Goal: Transaction & Acquisition: Purchase product/service

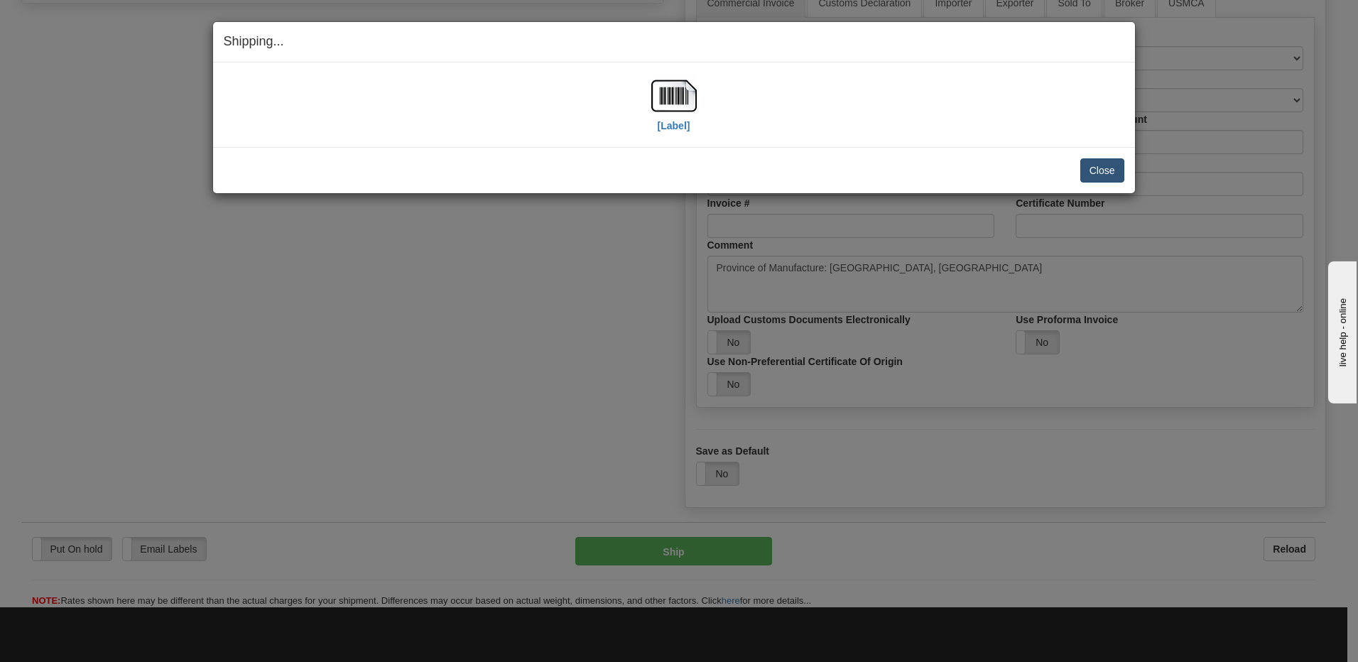
scroll to position [718, 0]
click at [1096, 174] on button "Close" at bounding box center [1103, 170] width 44 height 24
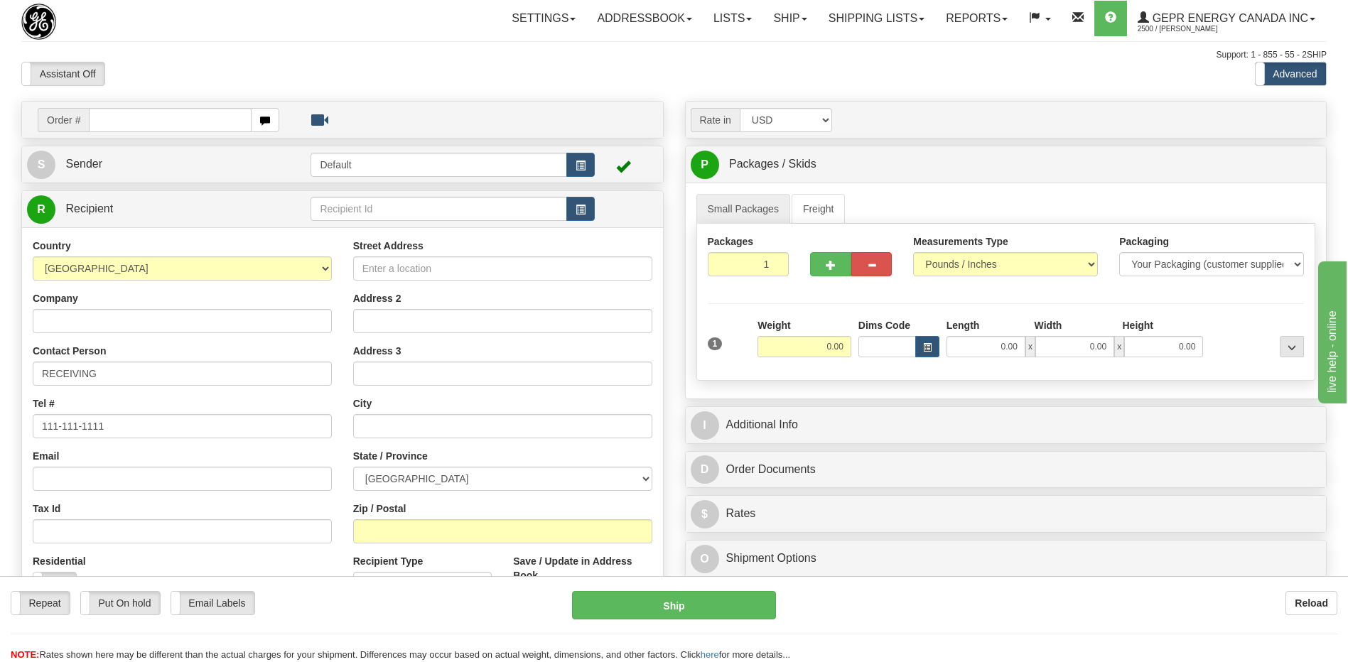
click at [146, 122] on input "text" at bounding box center [170, 120] width 162 height 24
click at [107, 117] on input "0086686850" at bounding box center [170, 120] width 162 height 24
type input "86686850"
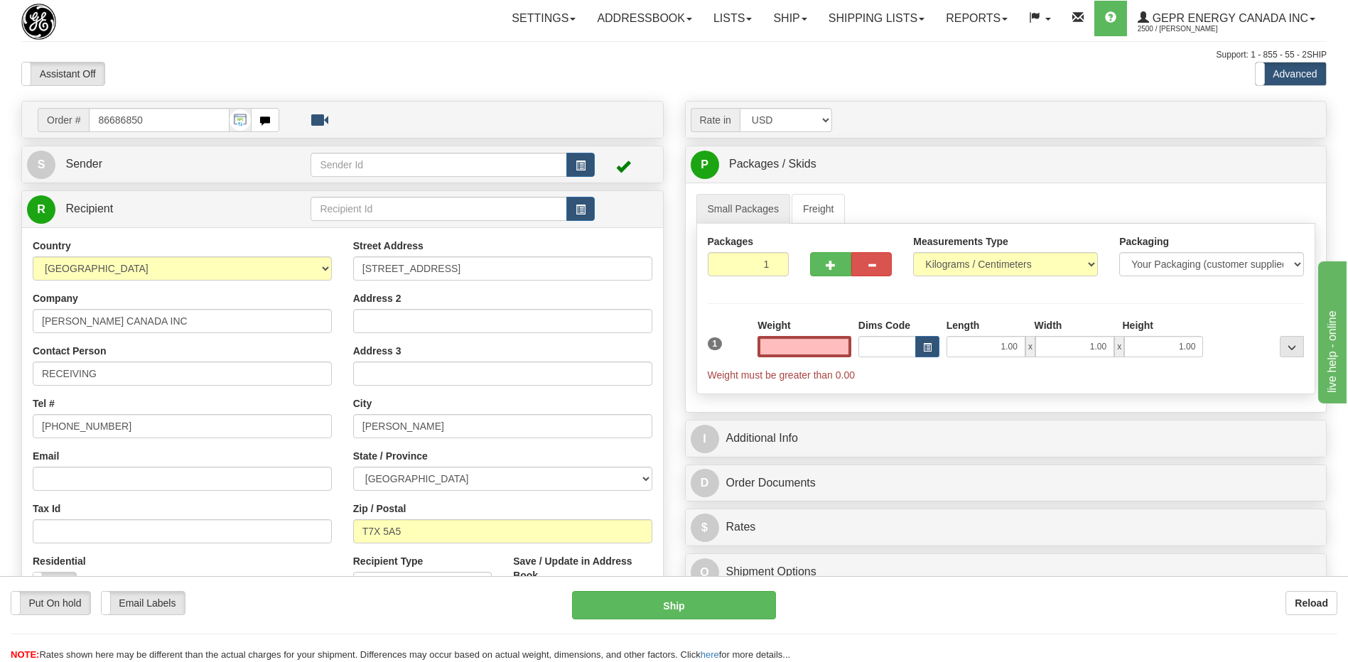
scroll to position [142, 0]
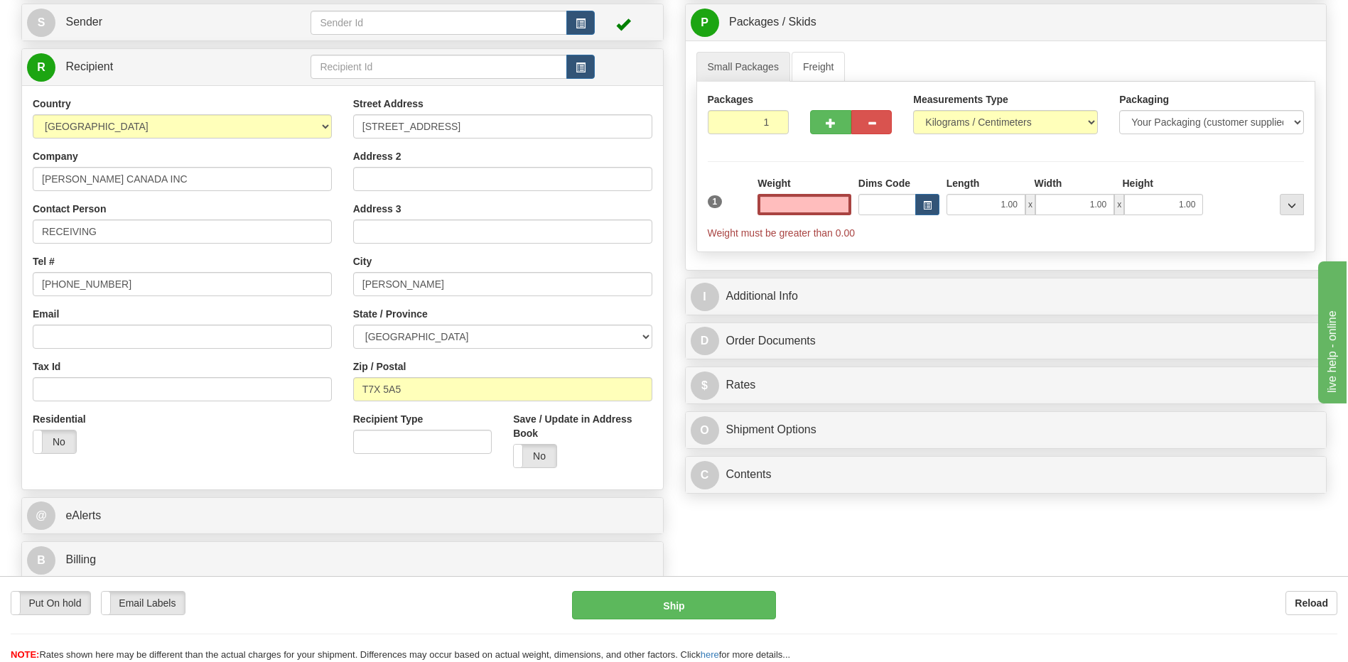
type input "0.00"
drag, startPoint x: 148, startPoint y: 286, endPoint x: 0, endPoint y: 242, distance: 154.7
click at [0, 261] on html "Training Course Close Toggle navigation Settings Shipping Preferences New Sende…" at bounding box center [674, 189] width 1348 height 662
paste input "780-948-3377"
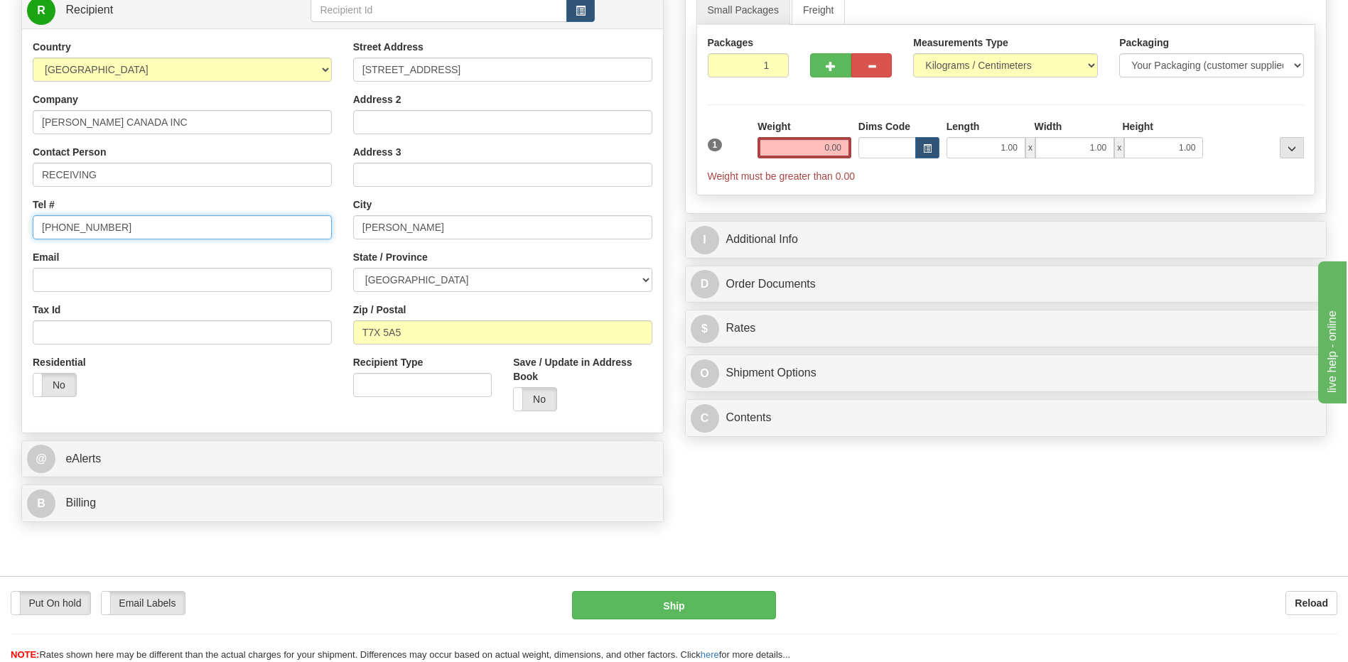
scroll to position [284, 0]
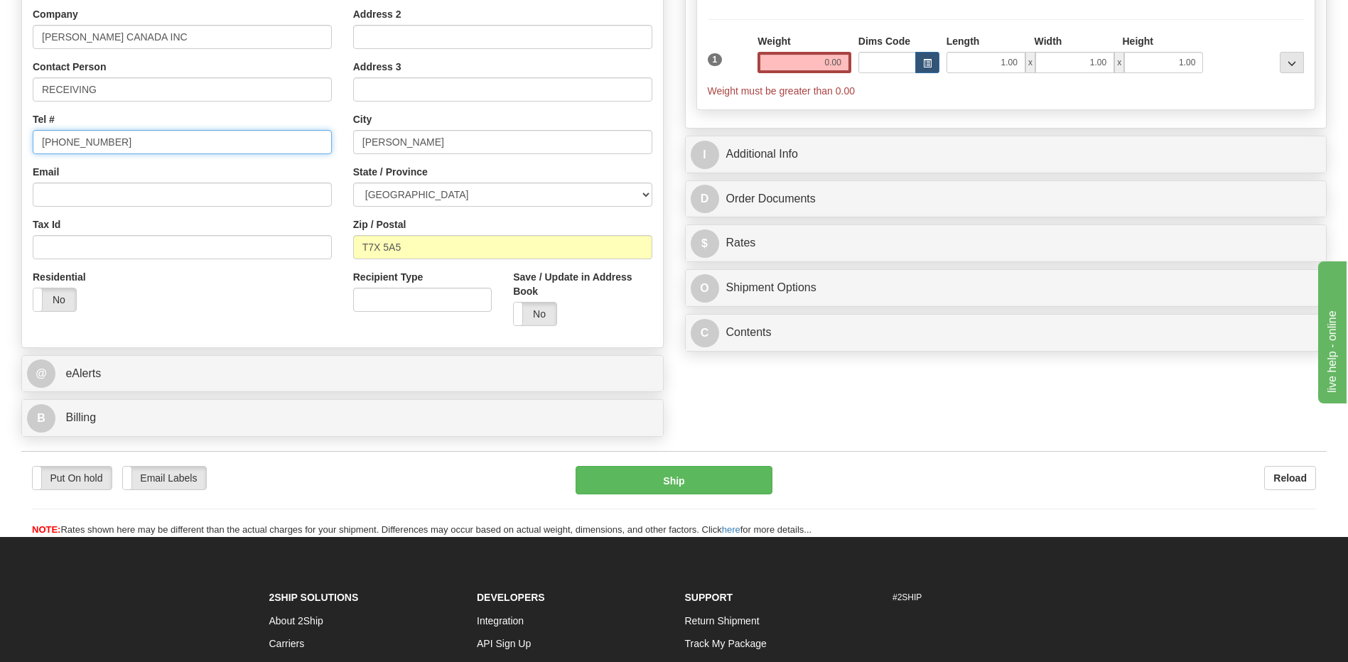
type input "780-948-3377"
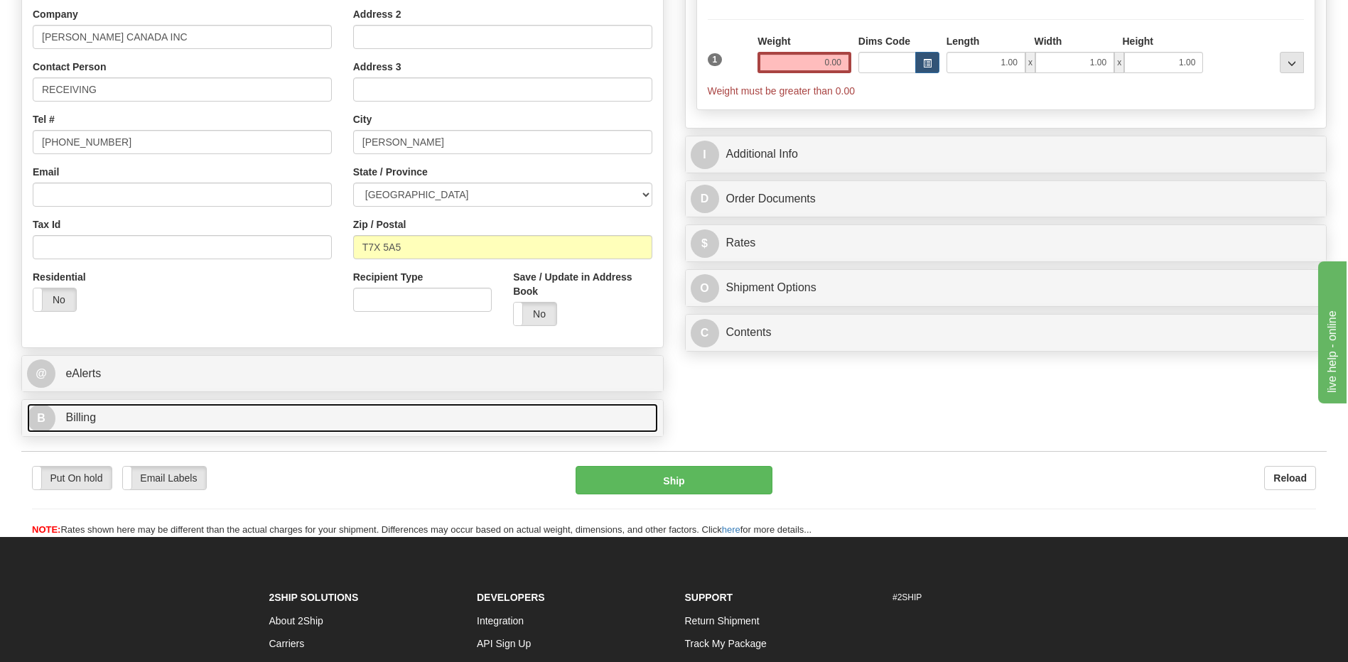
click at [217, 416] on link "B Billing" at bounding box center [342, 418] width 631 height 29
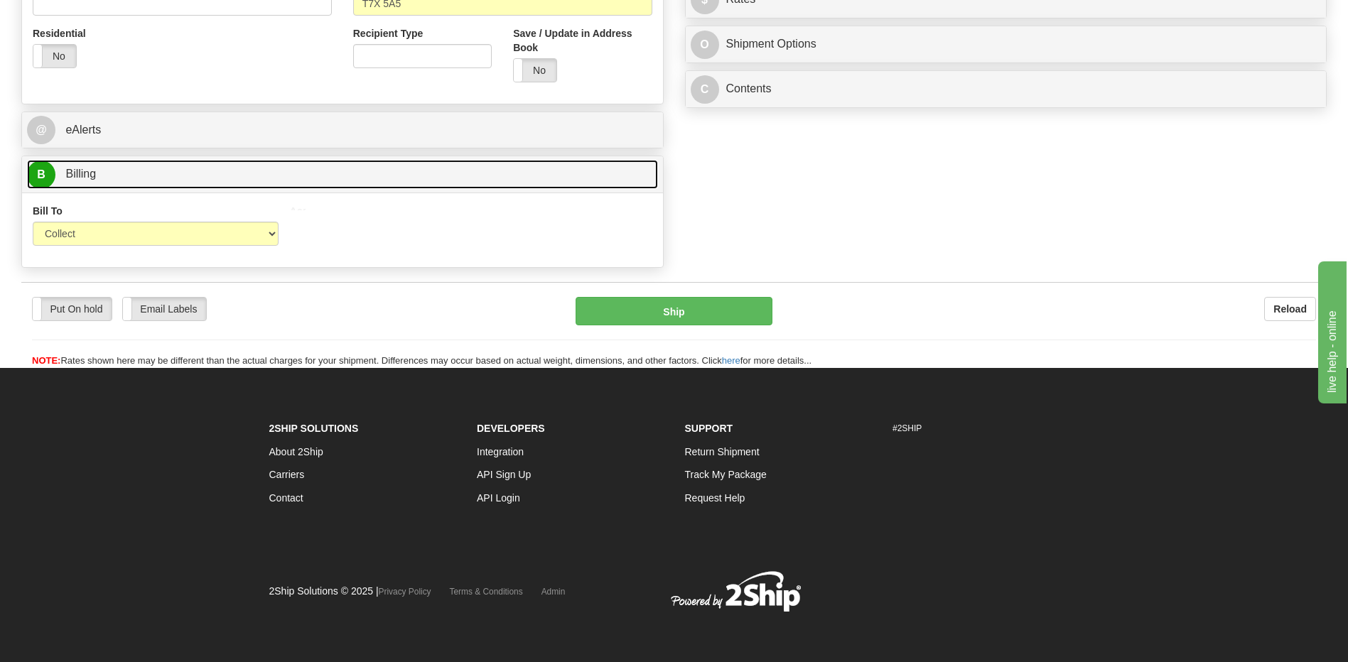
scroll to position [529, 0]
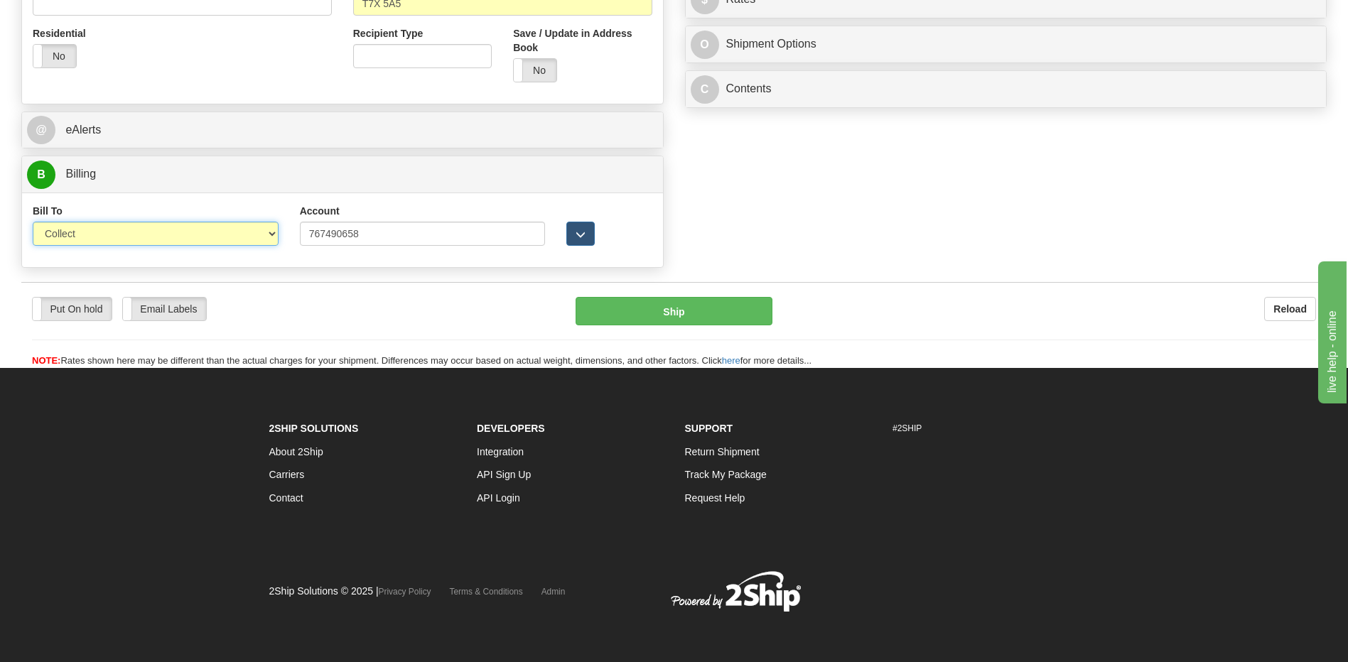
click at [179, 236] on select "Sender Recipient Third Party Collect" at bounding box center [156, 234] width 246 height 24
select select "2"
click at [33, 222] on select "Sender Recipient Third Party Collect" at bounding box center [156, 234] width 246 height 24
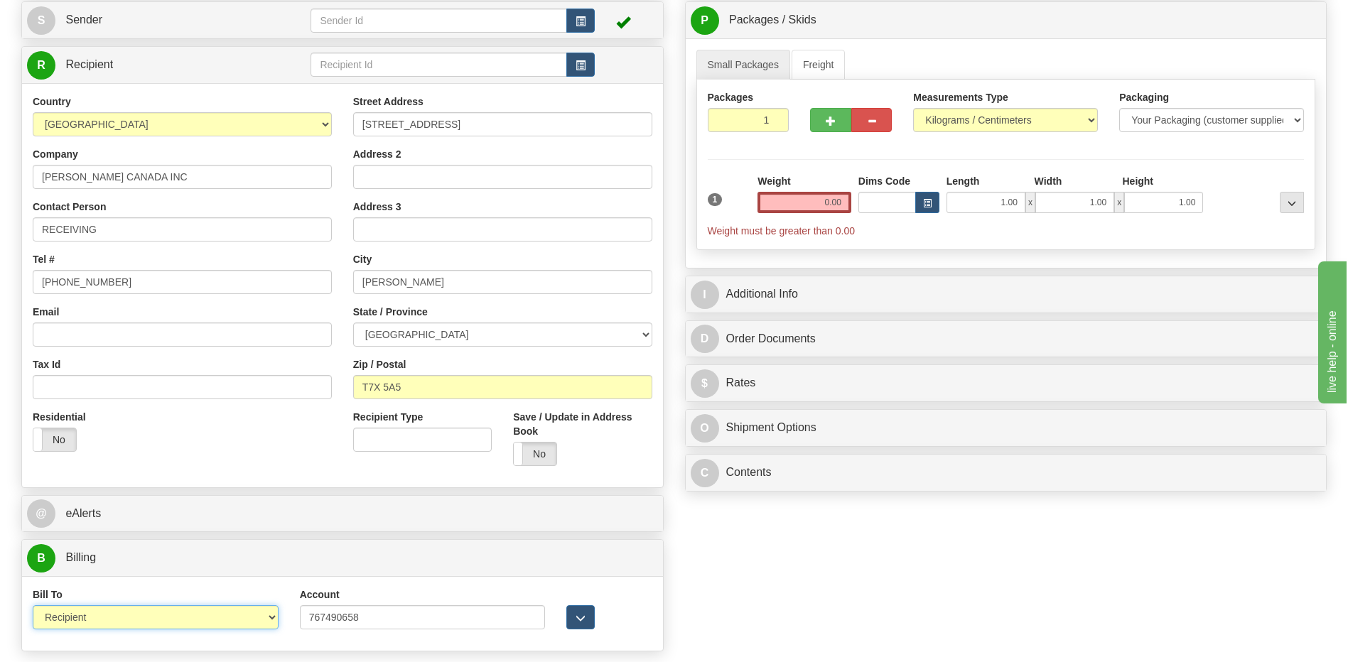
scroll to position [102, 0]
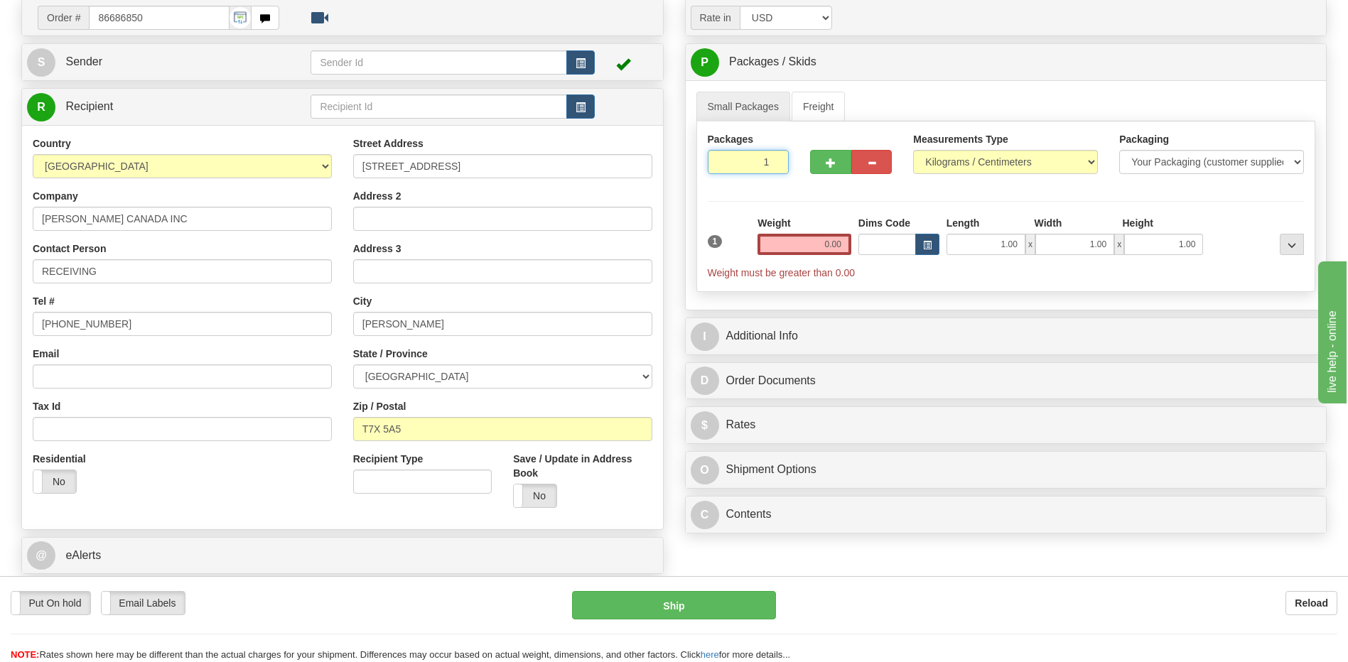
click at [742, 163] on input "1" at bounding box center [749, 162] width 82 height 24
type input "3"
click at [832, 247] on div "Packages 3 1 Measurements Type" at bounding box center [1006, 206] width 620 height 171
click at [832, 247] on input "0.00" at bounding box center [804, 244] width 94 height 21
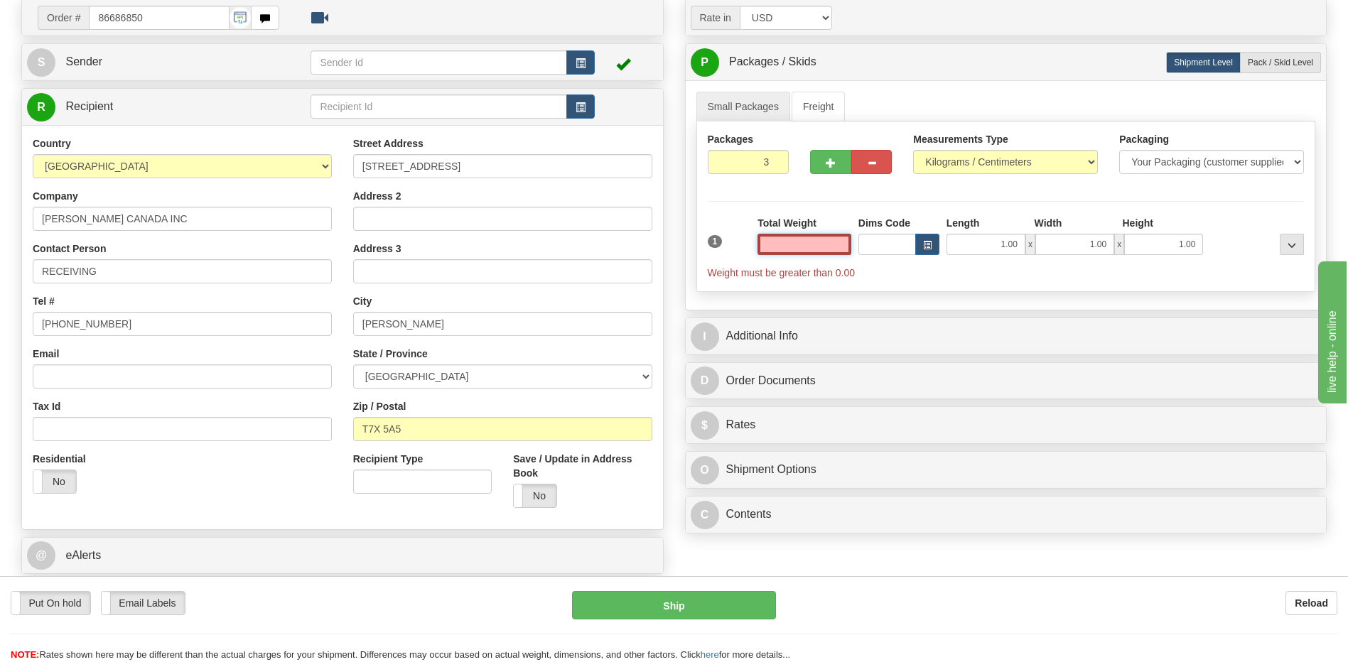
click at [832, 247] on input "text" at bounding box center [804, 244] width 94 height 21
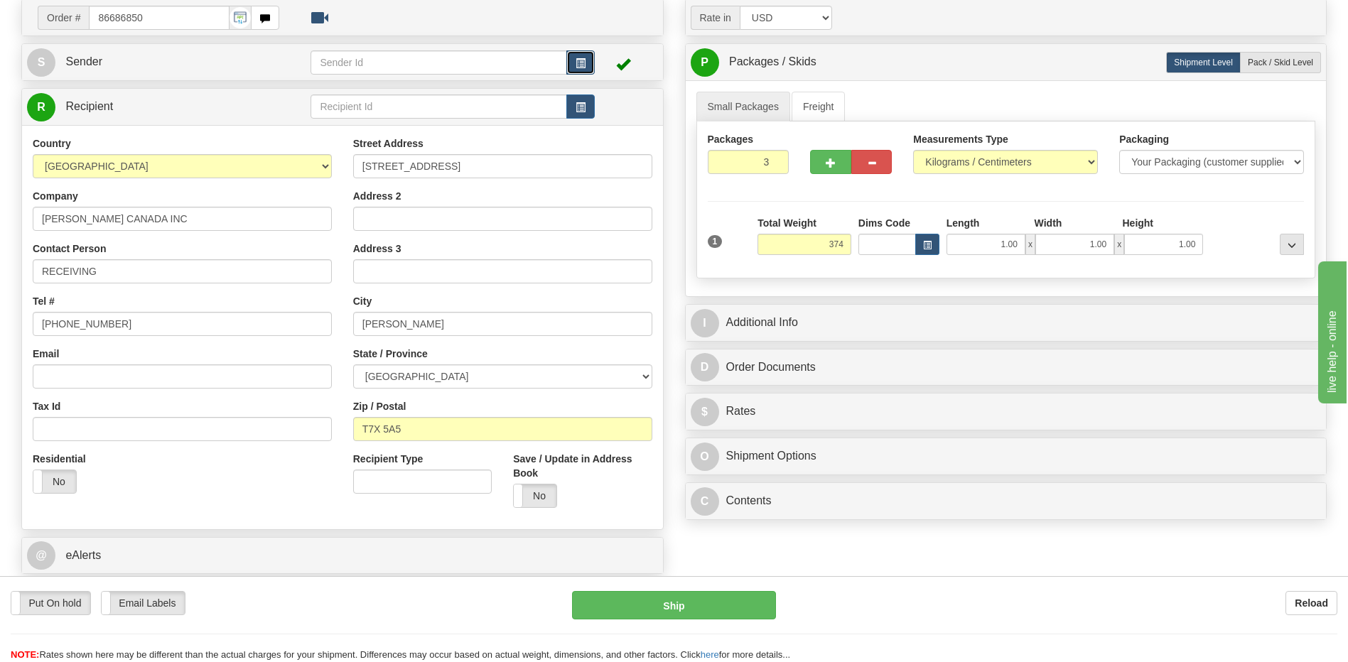
type input "374.00"
click at [578, 65] on span "button" at bounding box center [581, 63] width 10 height 9
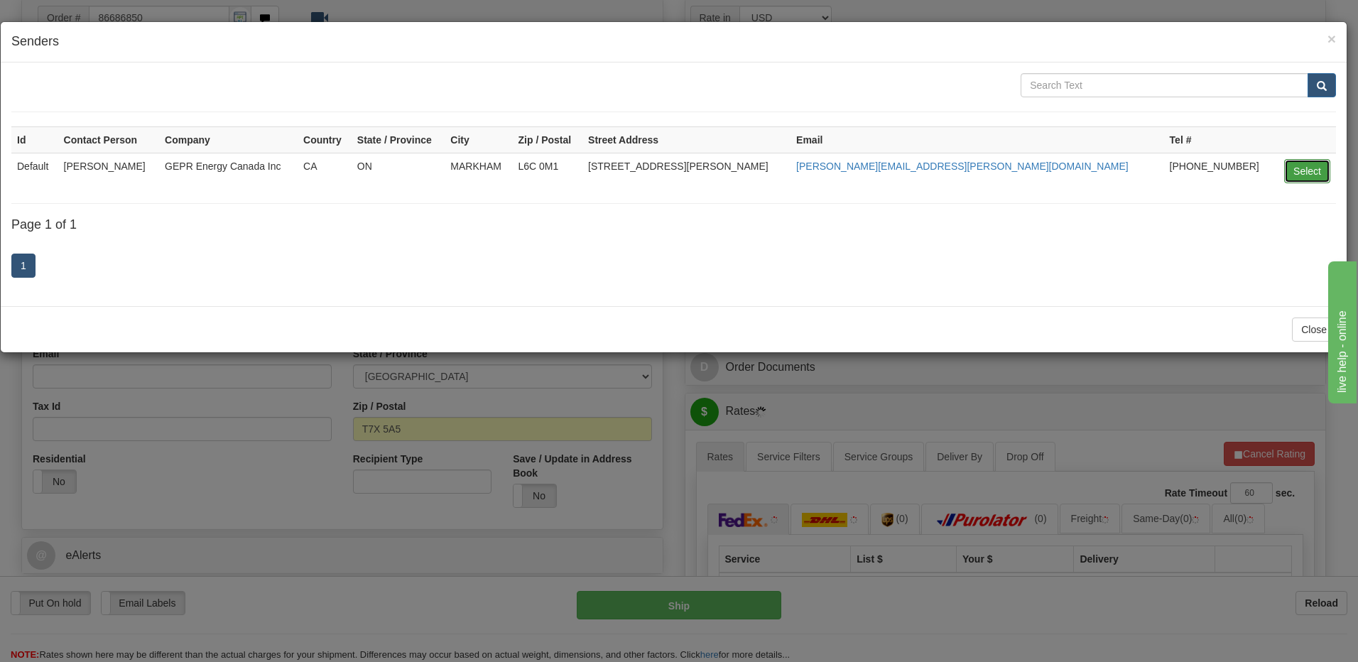
click at [1286, 169] on button "Select" at bounding box center [1308, 171] width 46 height 24
type input "Default"
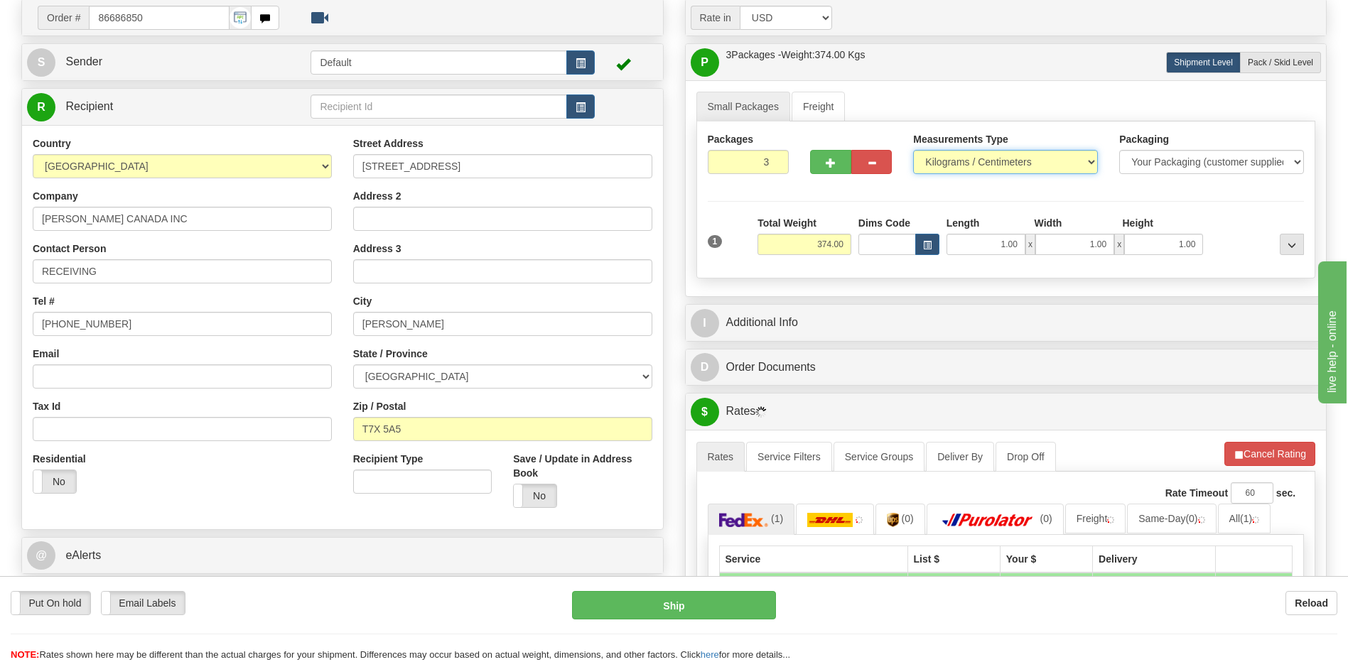
click at [1007, 163] on select "Pounds / Inches Kilograms / Centimeters" at bounding box center [1005, 162] width 185 height 24
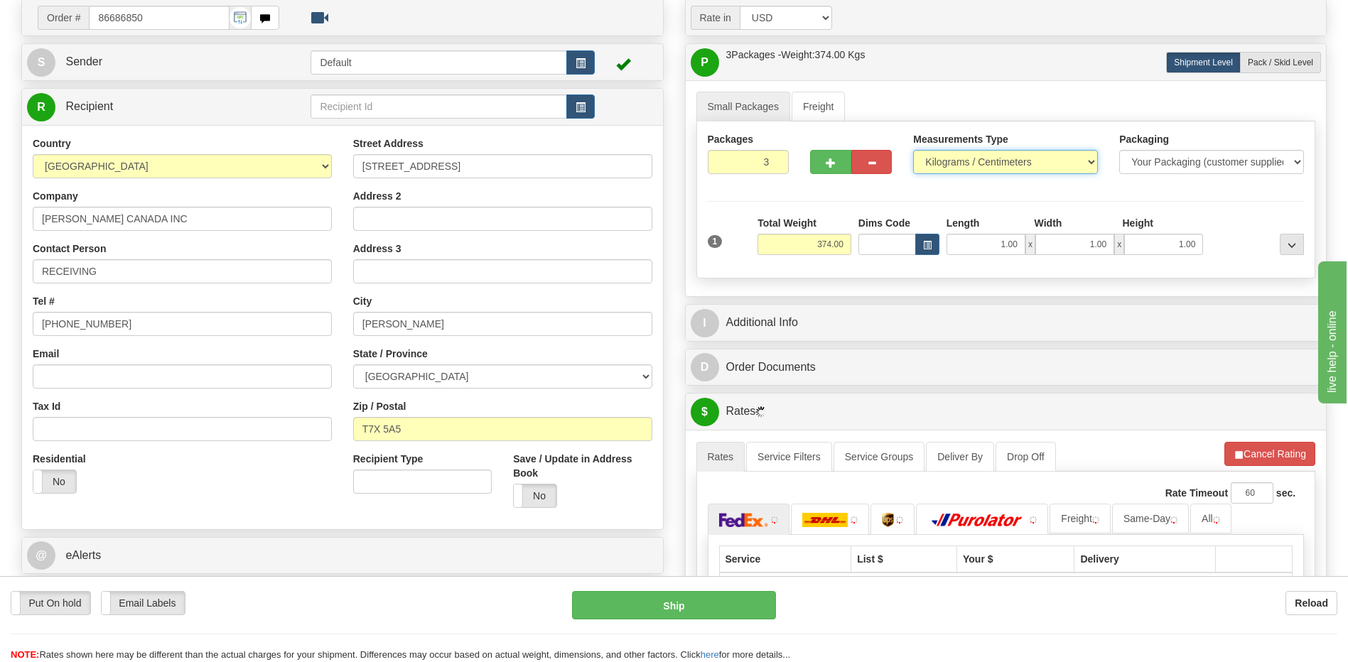
select select "0"
click at [913, 150] on select "Pounds / Inches Kilograms / Centimeters" at bounding box center [1005, 162] width 185 height 24
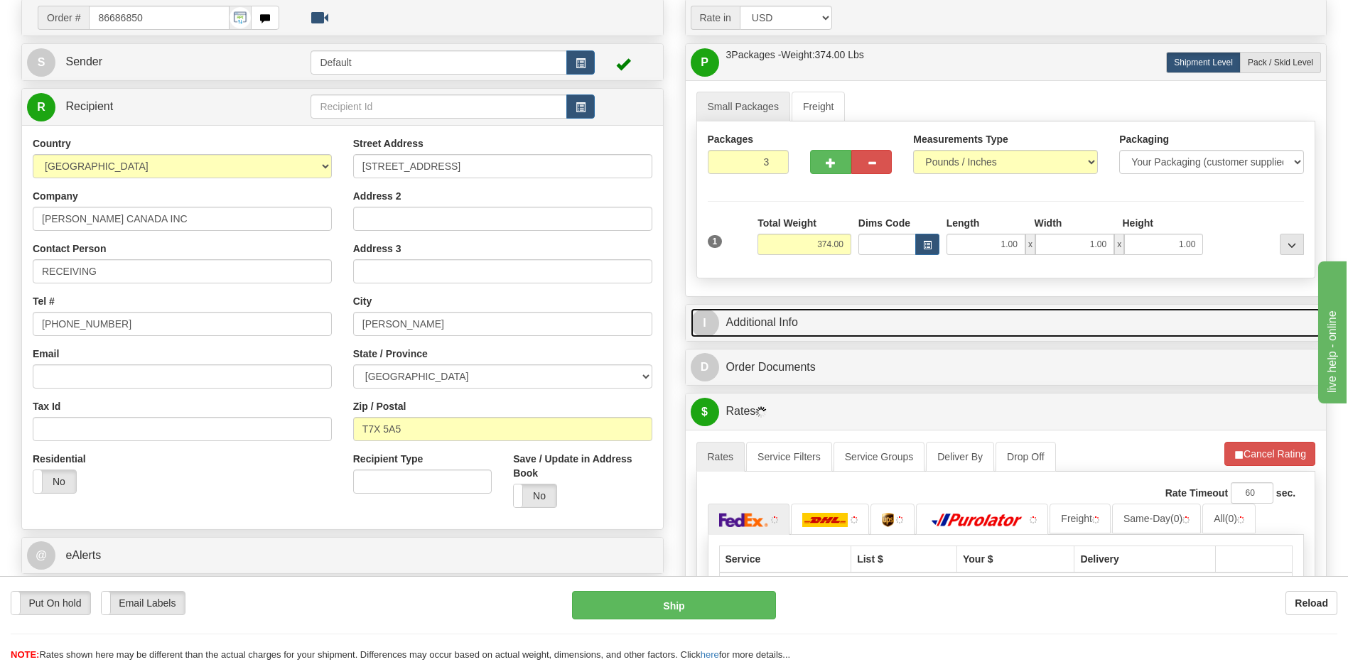
click at [858, 327] on link "I Additional Info" at bounding box center [1006, 322] width 631 height 29
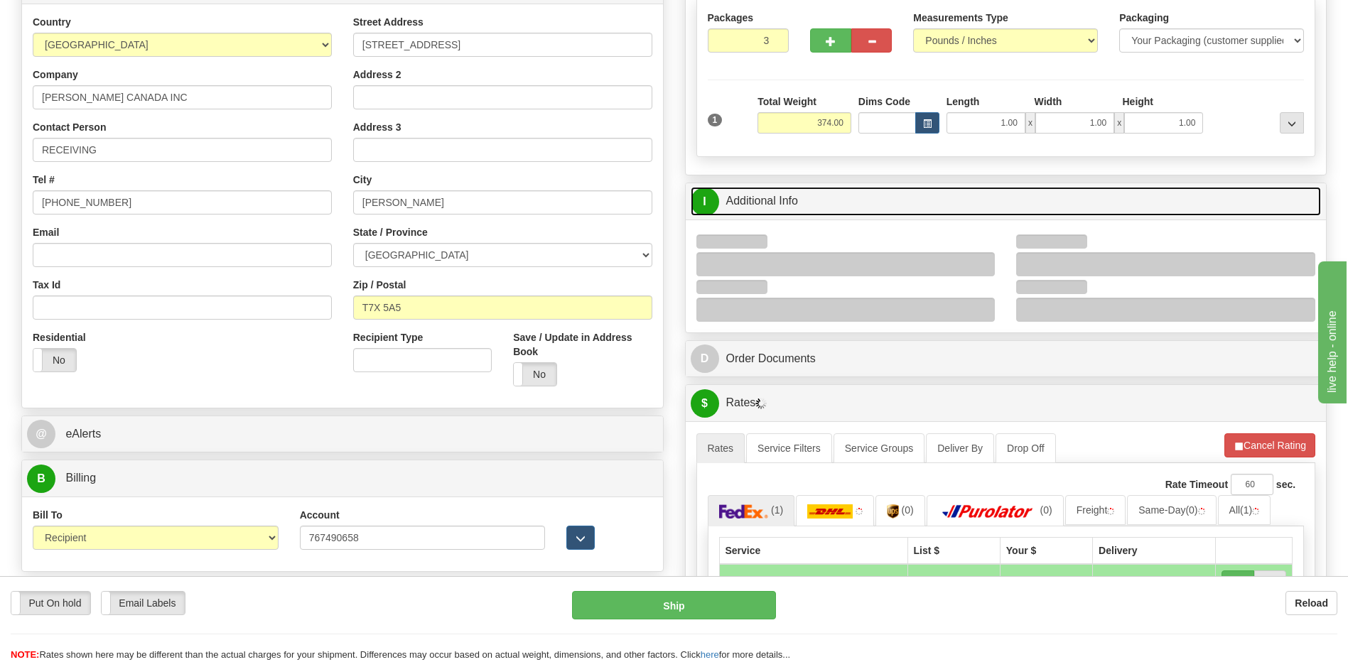
scroll to position [315, 0]
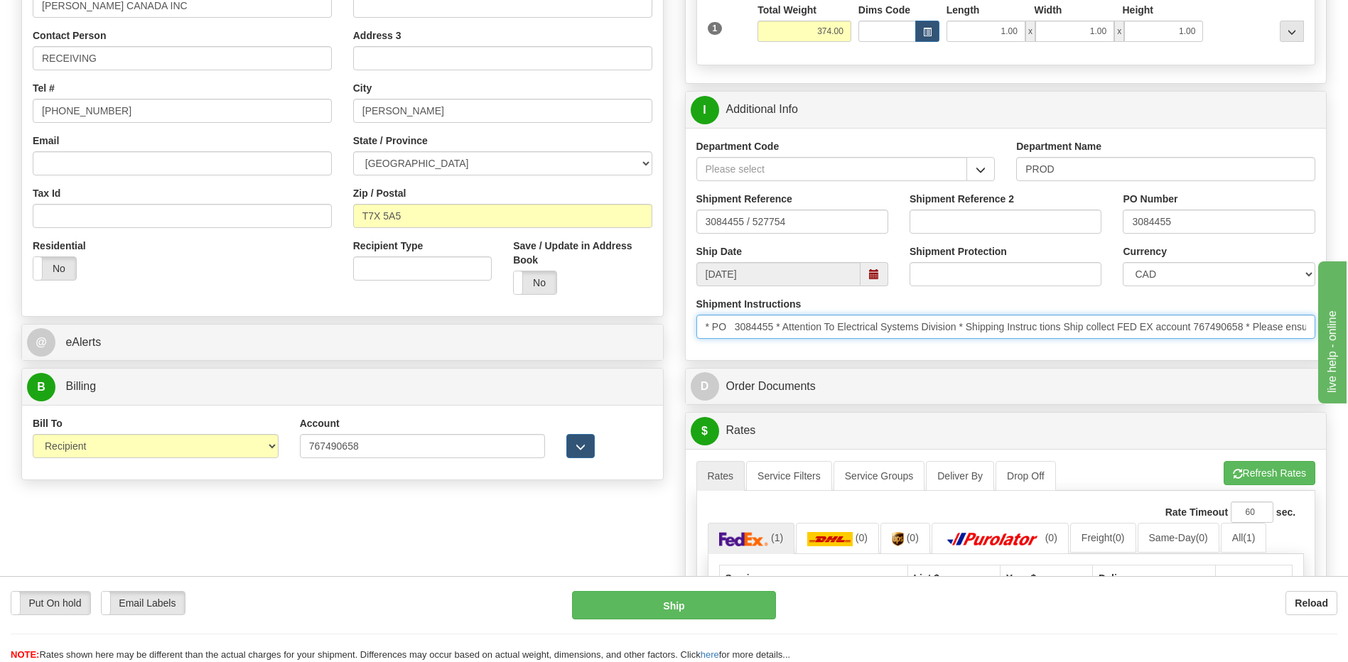
click at [702, 325] on input "* PO 3084455 * Attention To Electrical Systems Division * Shipping Instruc tion…" at bounding box center [1006, 327] width 620 height 24
drag, startPoint x: 1189, startPoint y: 330, endPoint x: 684, endPoint y: 335, distance: 504.5
click at [685, 335] on div "I Additional Info Department Code Department Name PROD Shipment Reference 30844…" at bounding box center [1006, 226] width 642 height 270
click at [703, 328] on input "* PO 3084455 * Attention To Electrical Systems Division * Shipping Instruc tion…" at bounding box center [1006, 327] width 620 height 24
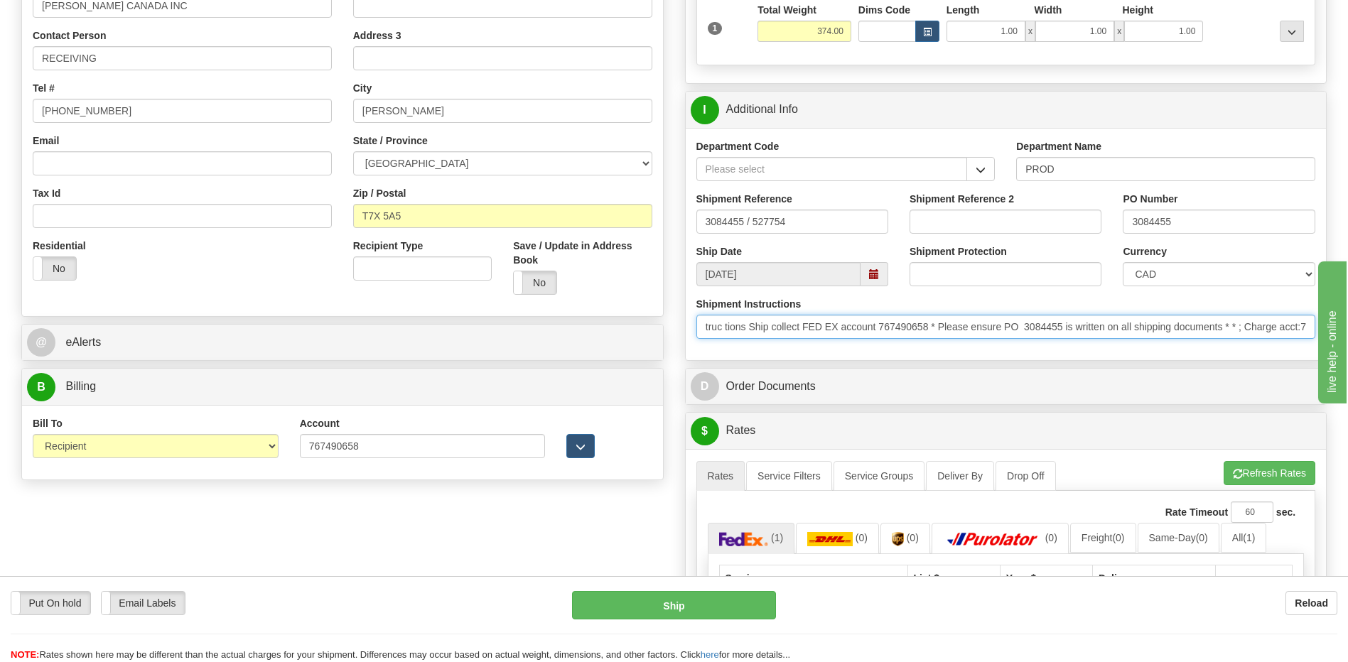
scroll to position [0, 541]
drag, startPoint x: 703, startPoint y: 326, endPoint x: 1435, endPoint y: 315, distance: 732.6
click at [1347, 315] on html "Training Course Close Toggle navigation Settings Shipping Preferences New Sende…" at bounding box center [674, 16] width 1348 height 662
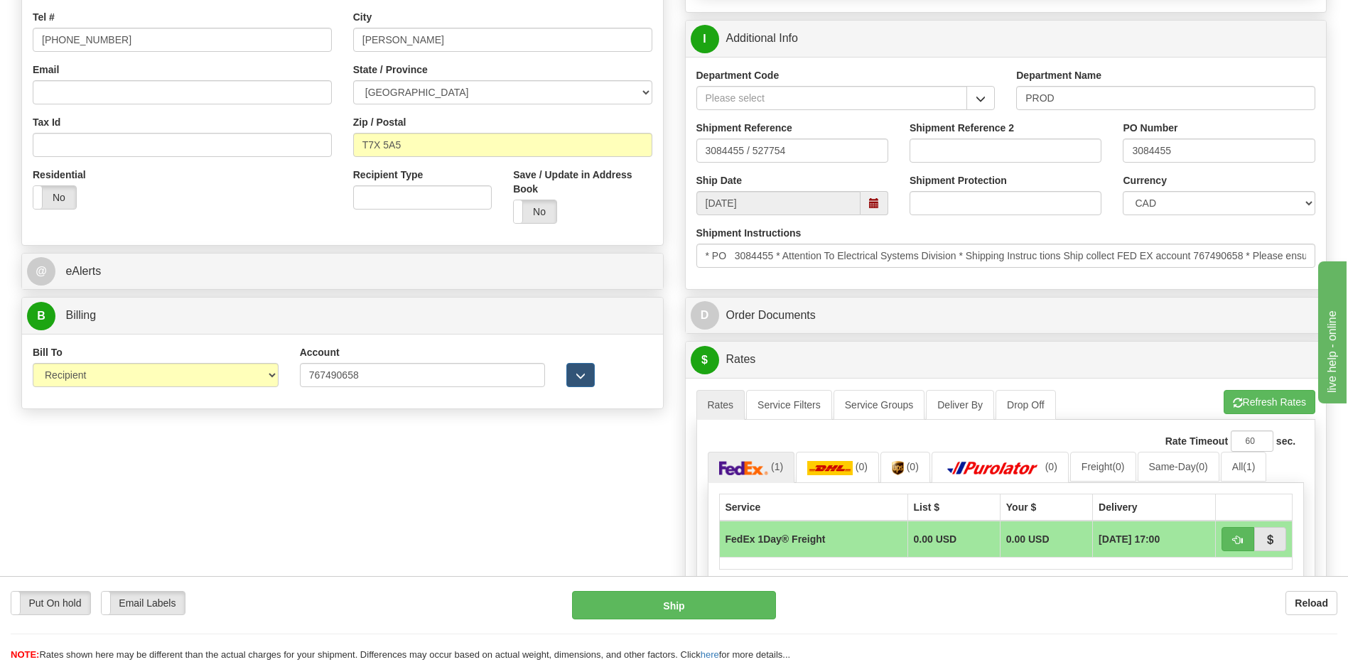
scroll to position [244, 0]
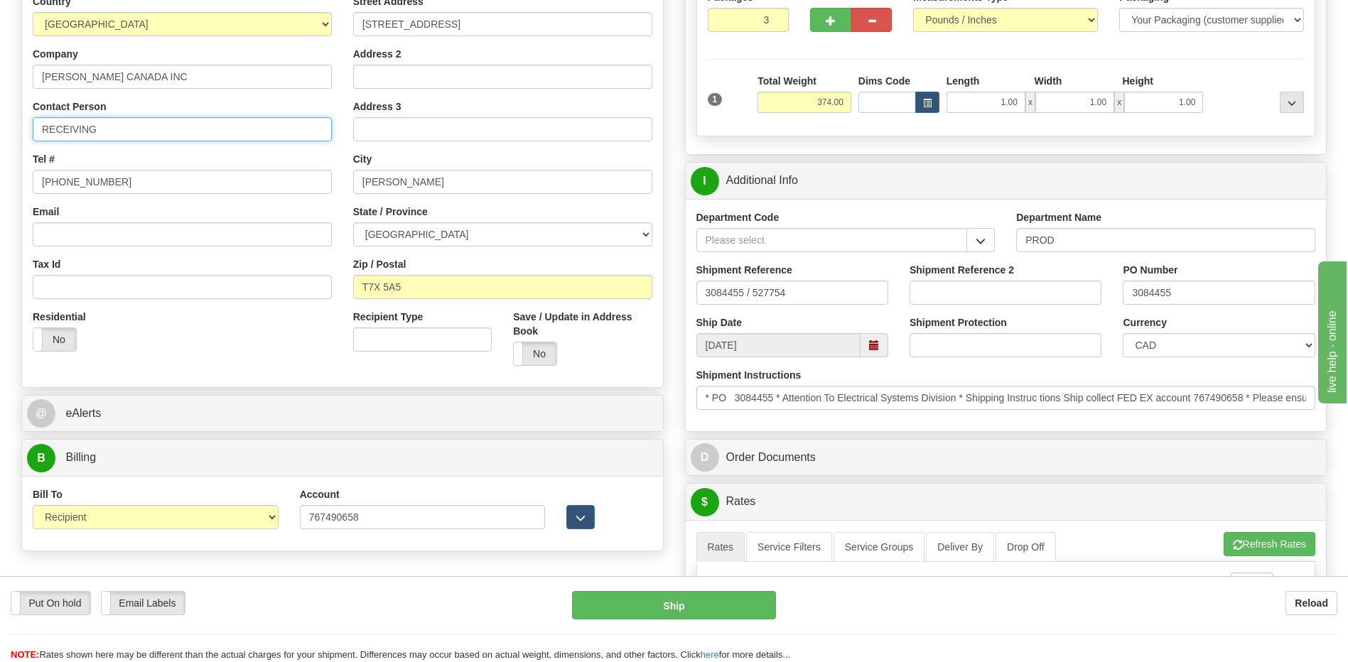
click at [134, 128] on input "RECEIVING" at bounding box center [182, 129] width 299 height 24
click at [99, 125] on input "RECEIVING" at bounding box center [182, 129] width 299 height 24
paste input "Electrical Systems Division"
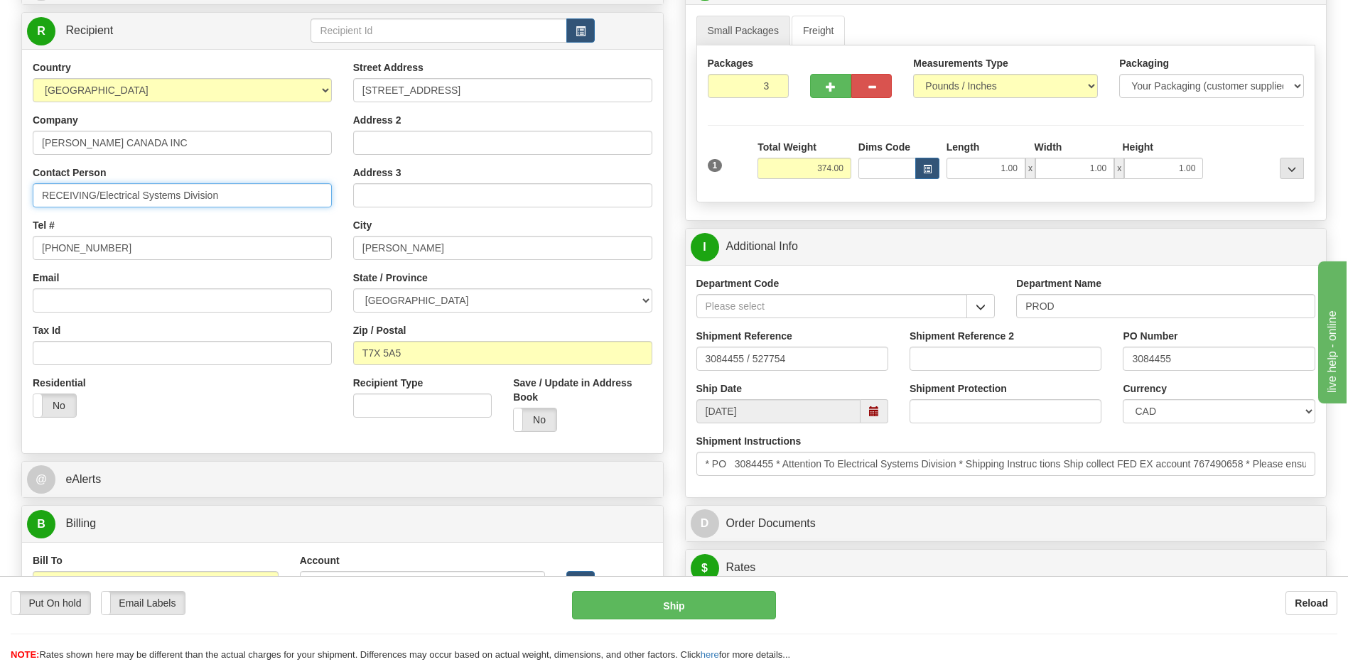
scroll to position [102, 0]
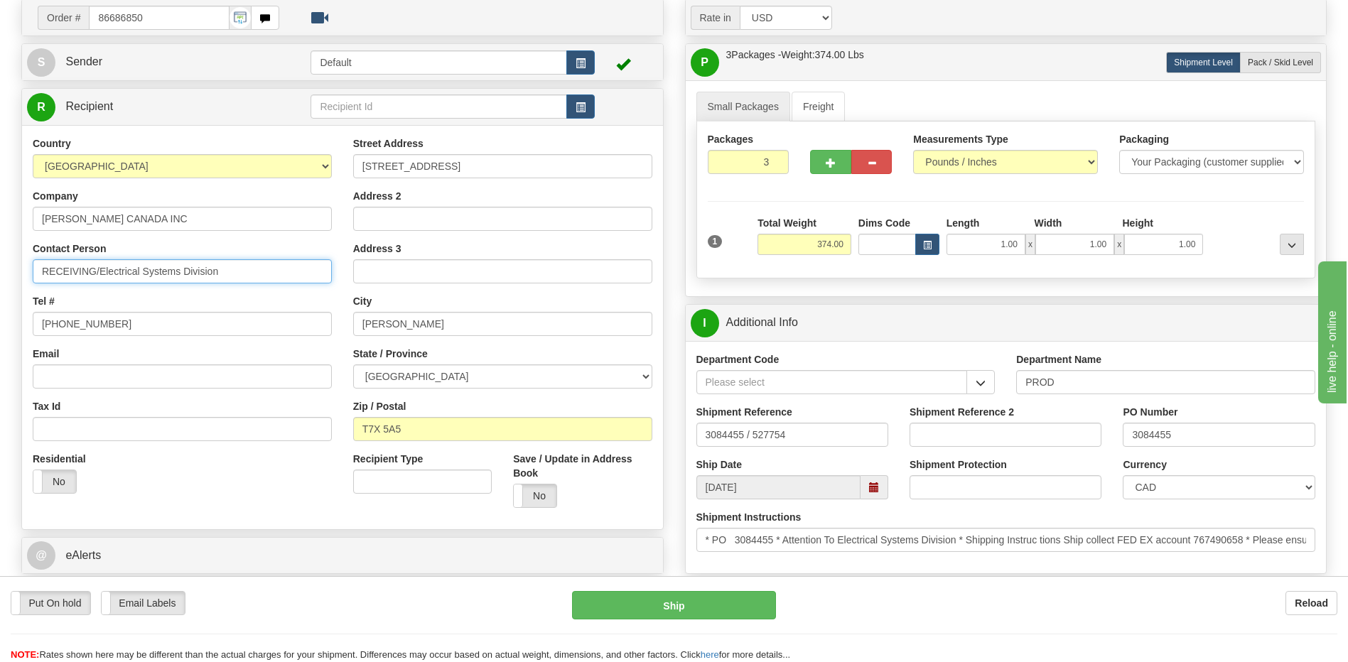
type input "RECEIVING/Electrical Systems Division"
drag, startPoint x: 809, startPoint y: 437, endPoint x: 666, endPoint y: 418, distance: 144.1
click at [679, 426] on div "Rate in Account Currency ARN AWG AUD AUS BHD BBD BFR BMD BRC BRL GBP UKL BND BG…" at bounding box center [1006, 533] width 664 height 1068
paste input "PO# 3084455"
type input "PO# 3084455"
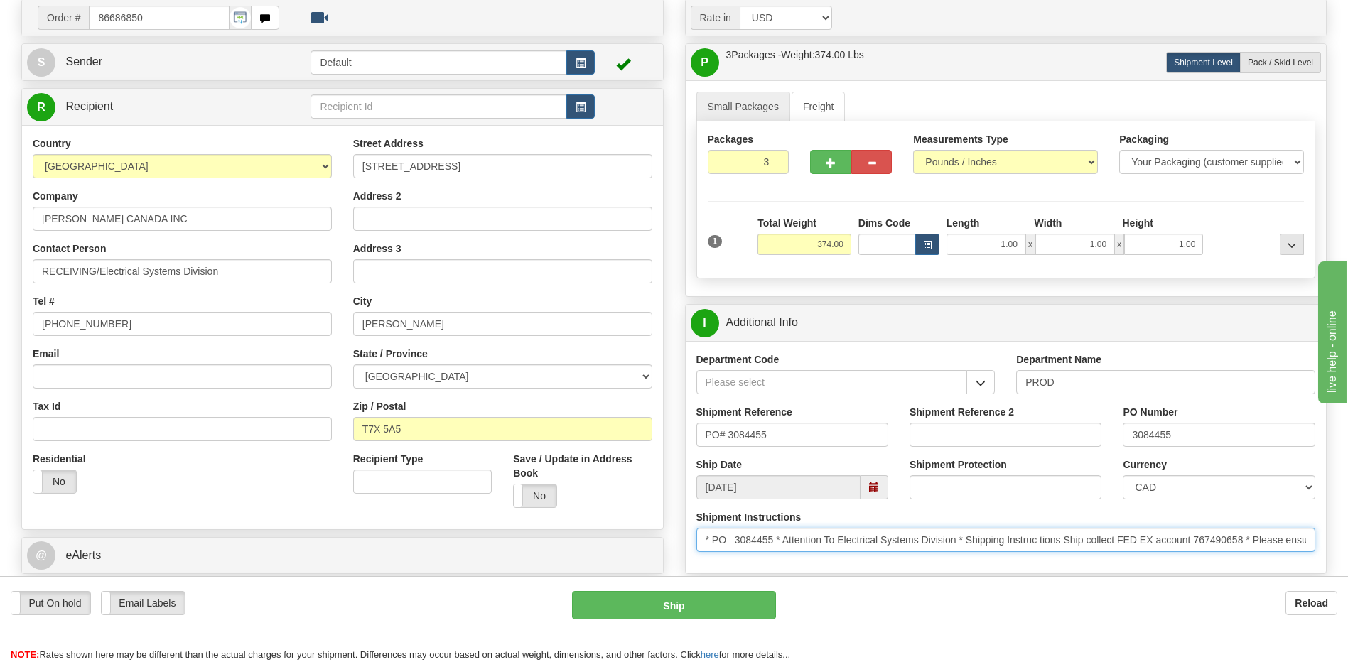
scroll to position [0, 541]
drag, startPoint x: 701, startPoint y: 540, endPoint x: 1654, endPoint y: 529, distance: 953.6
click at [1347, 529] on html "Training Course Close Toggle navigation Settings Shipping Preferences New Sende…" at bounding box center [674, 229] width 1348 height 662
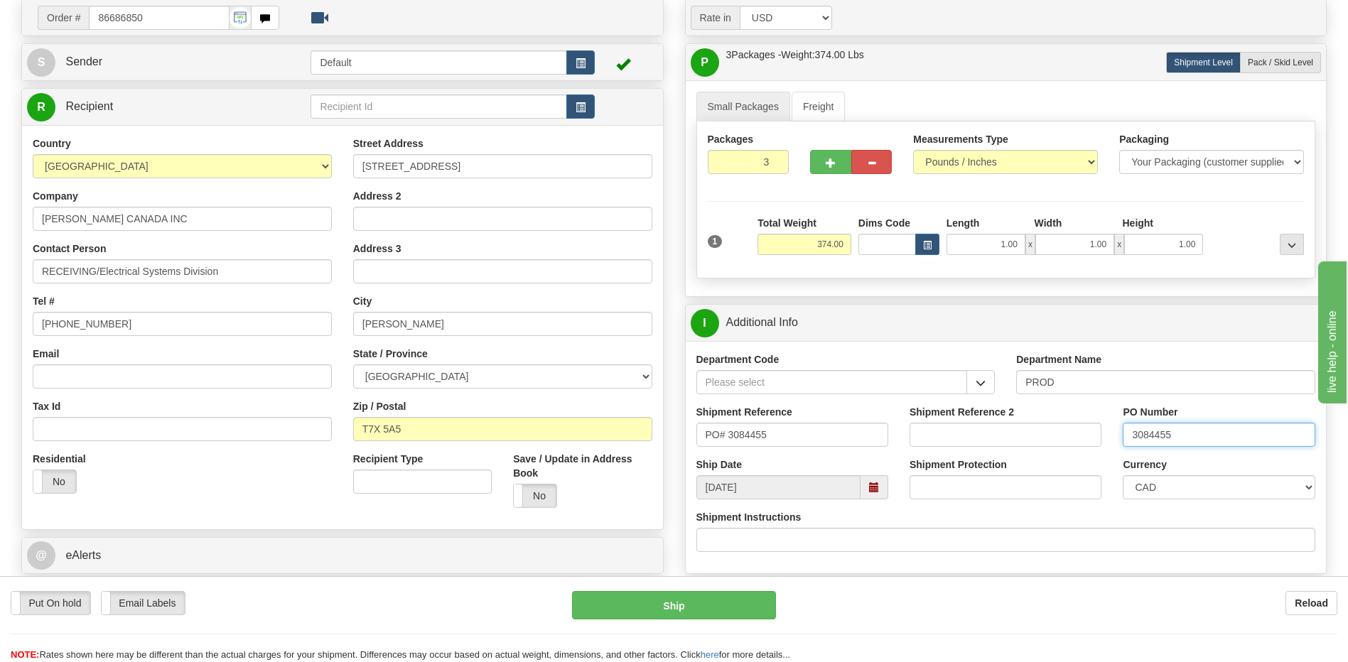
drag, startPoint x: 1221, startPoint y: 440, endPoint x: 1045, endPoint y: 419, distance: 177.4
click at [1047, 421] on div "Shipment Reference PO# 3084455 Shipment Reference 2 PO Number 3084455" at bounding box center [1006, 431] width 641 height 53
click at [1177, 441] on input "539900" at bounding box center [1219, 435] width 192 height 24
type input "5399004915-4400067892"
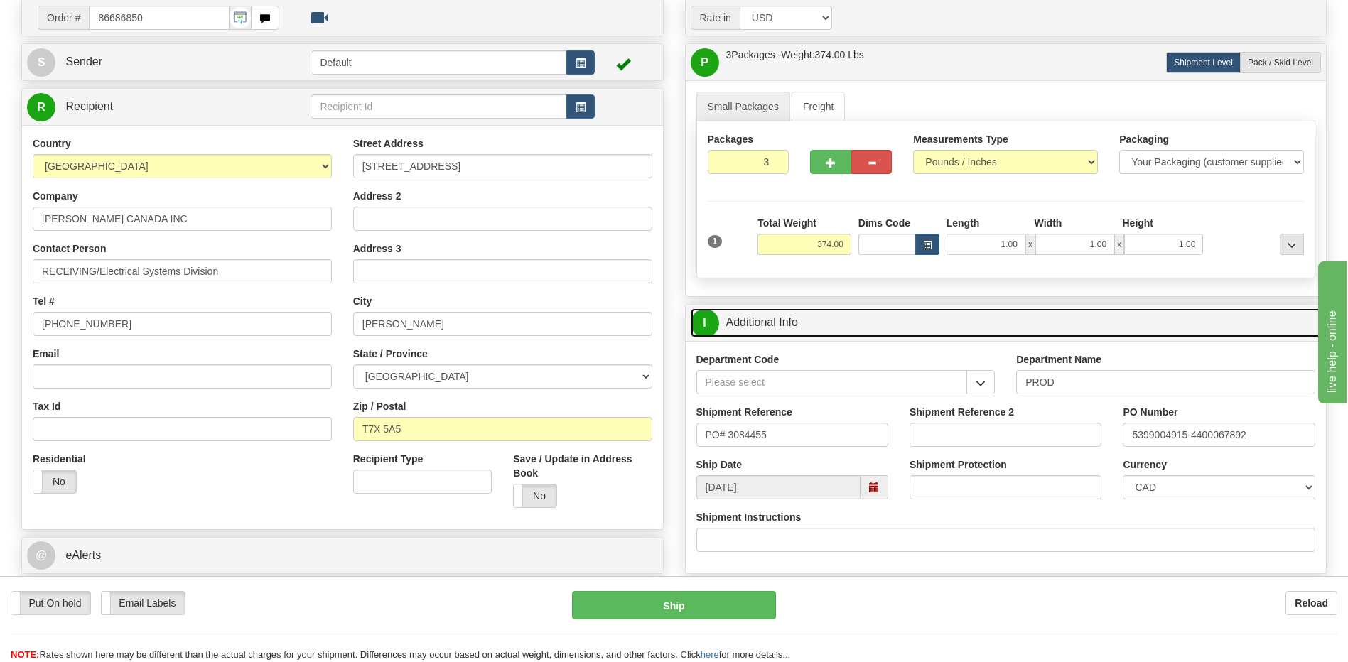
click at [776, 318] on link "I Additional Info" at bounding box center [1006, 322] width 631 height 29
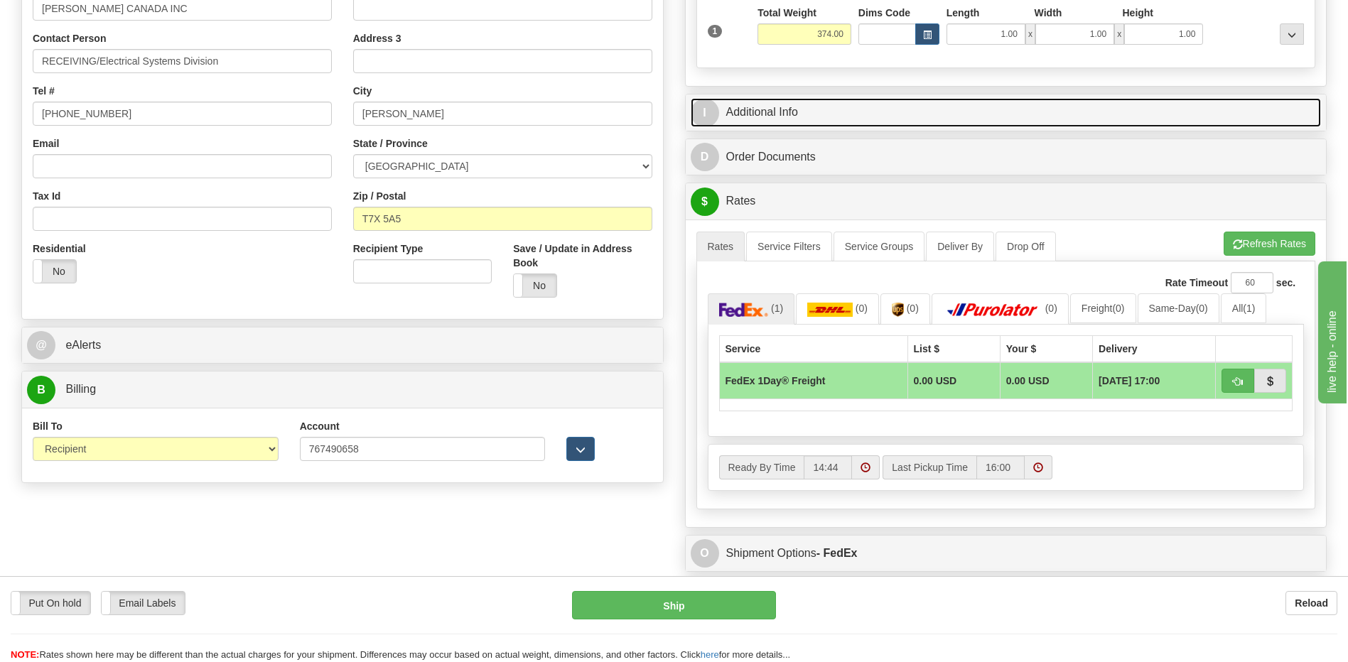
scroll to position [315, 0]
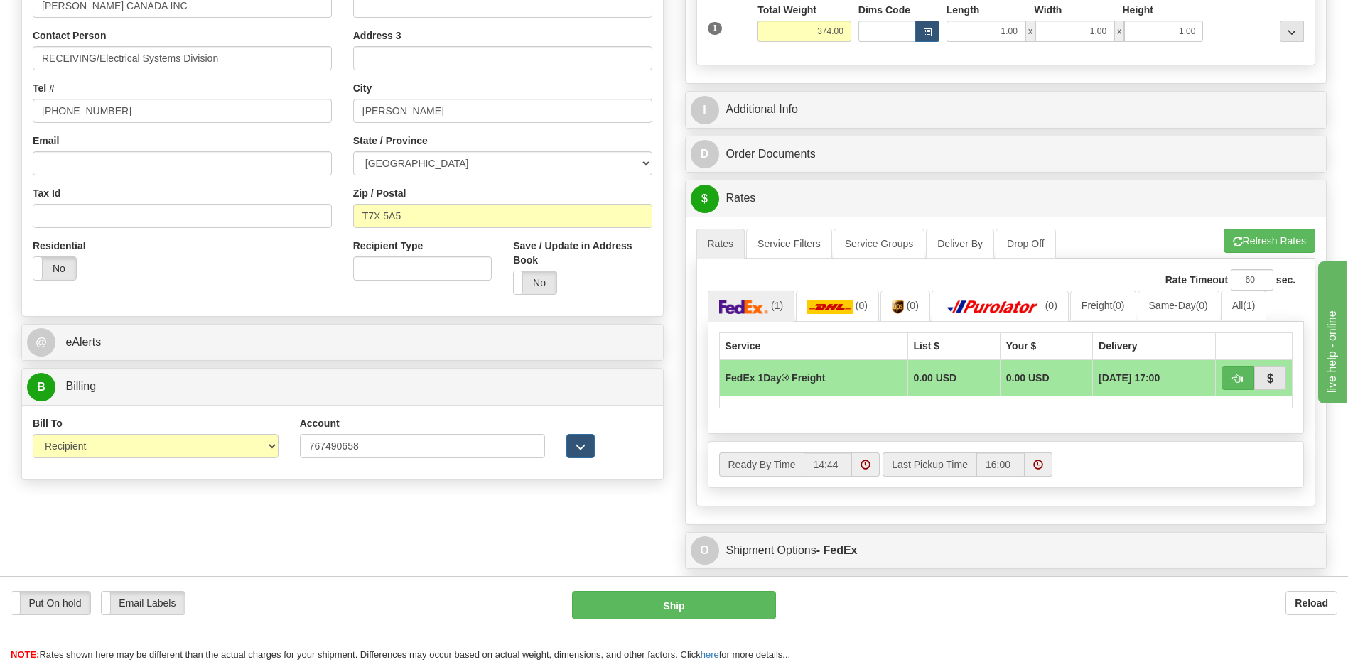
click at [618, 540] on div "Order # 86686850 S Sender" at bounding box center [674, 203] width 1326 height 836
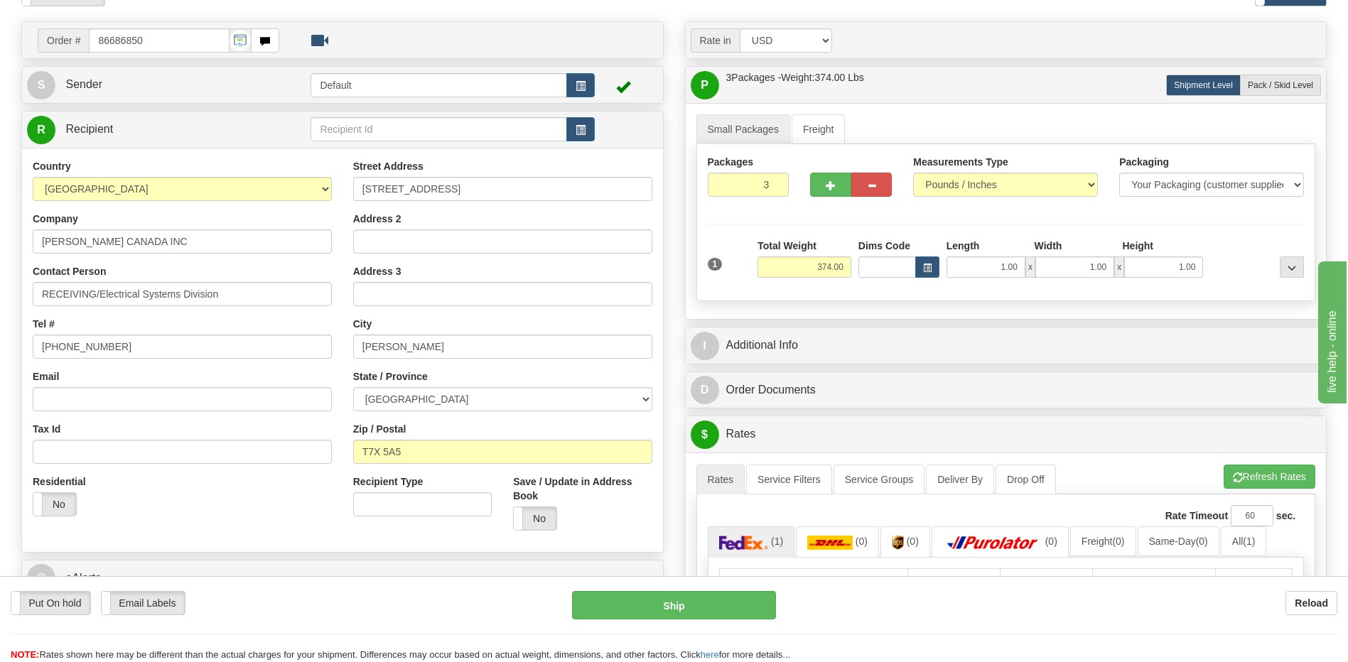
scroll to position [31, 0]
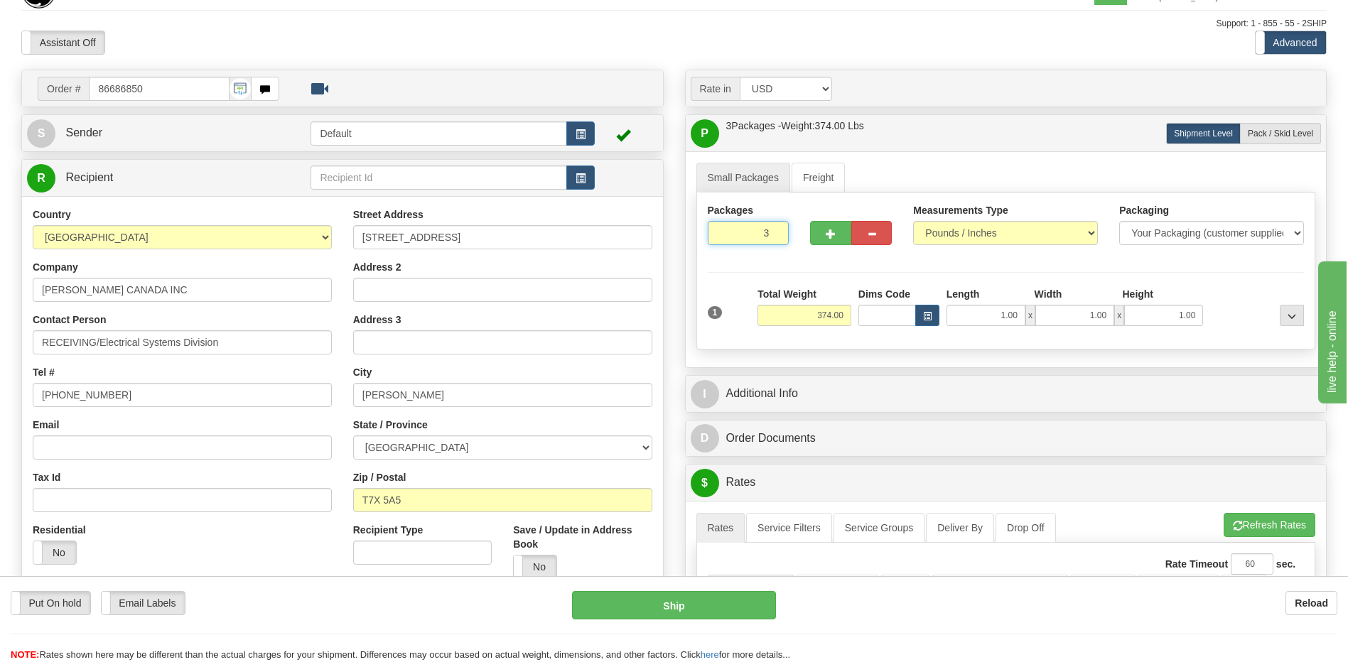
click at [740, 237] on input "3" at bounding box center [749, 233] width 82 height 24
type input "11"
click at [529, 424] on div "State / Province ALBERTA BRITISH COLUMBIA MANITOBA NEW BRUNSWICK NEWFOUNDLAND N…" at bounding box center [502, 439] width 299 height 42
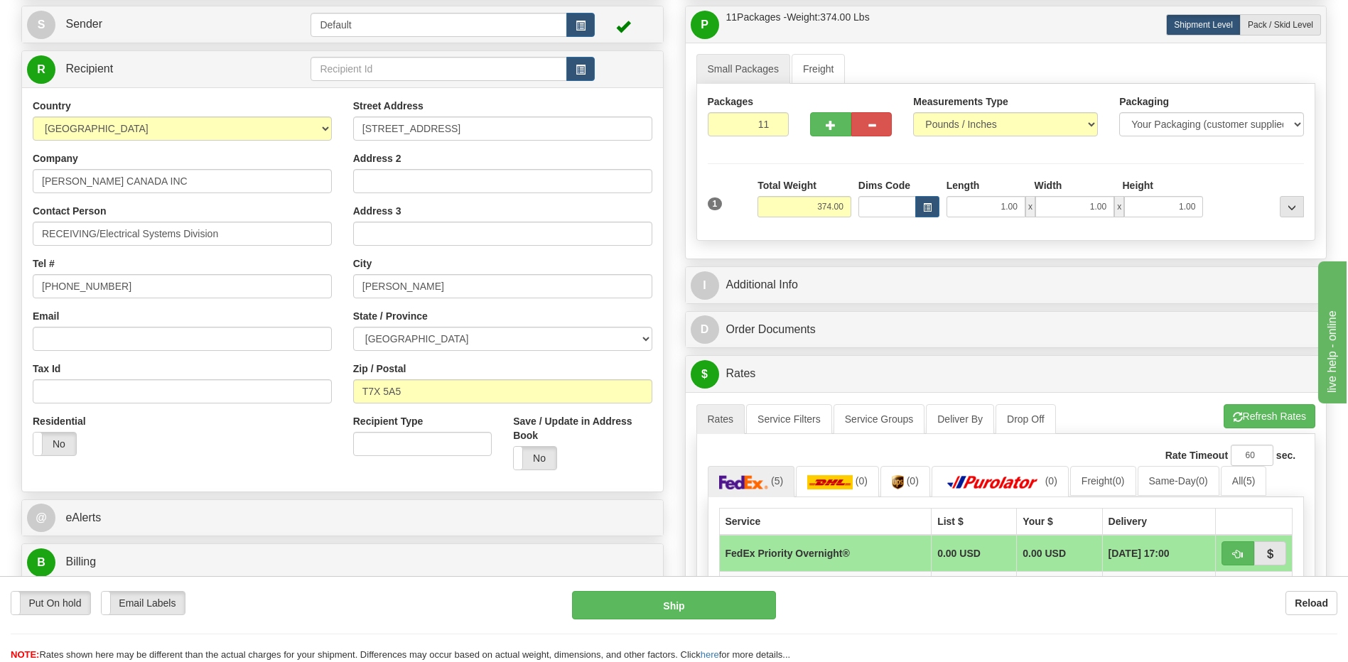
scroll to position [102, 0]
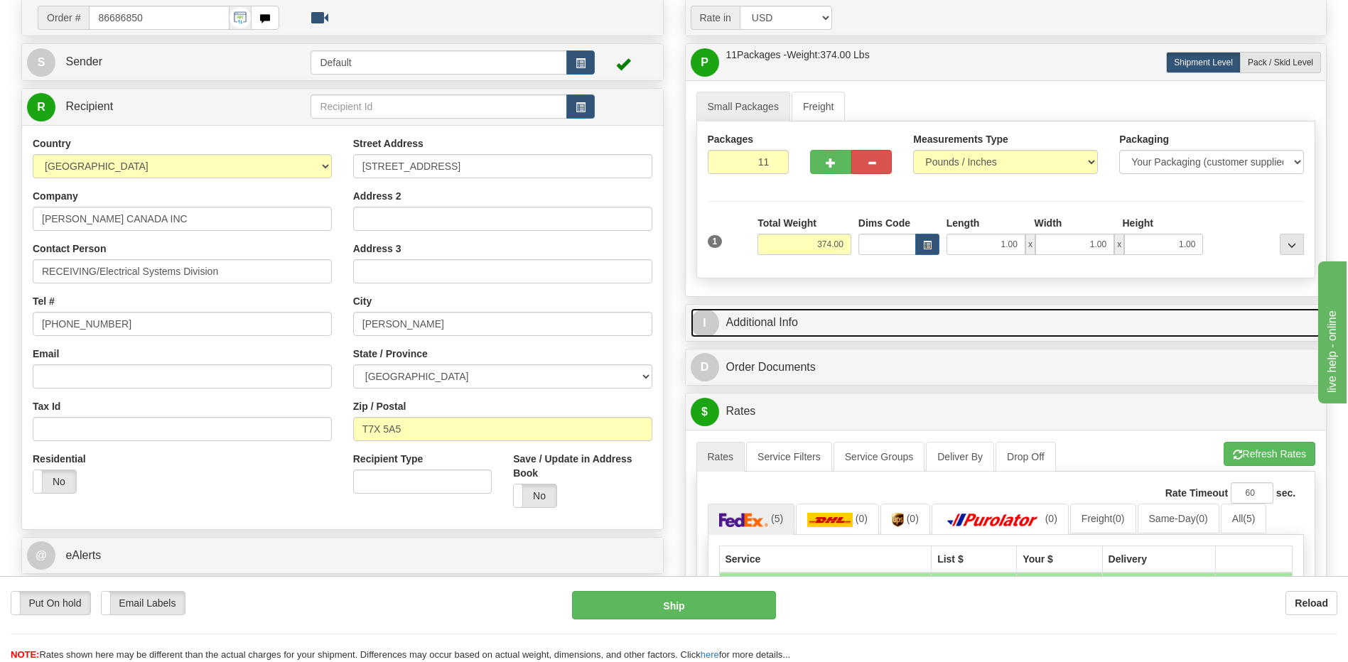
click at [813, 319] on link "I Additional Info" at bounding box center [1006, 322] width 631 height 29
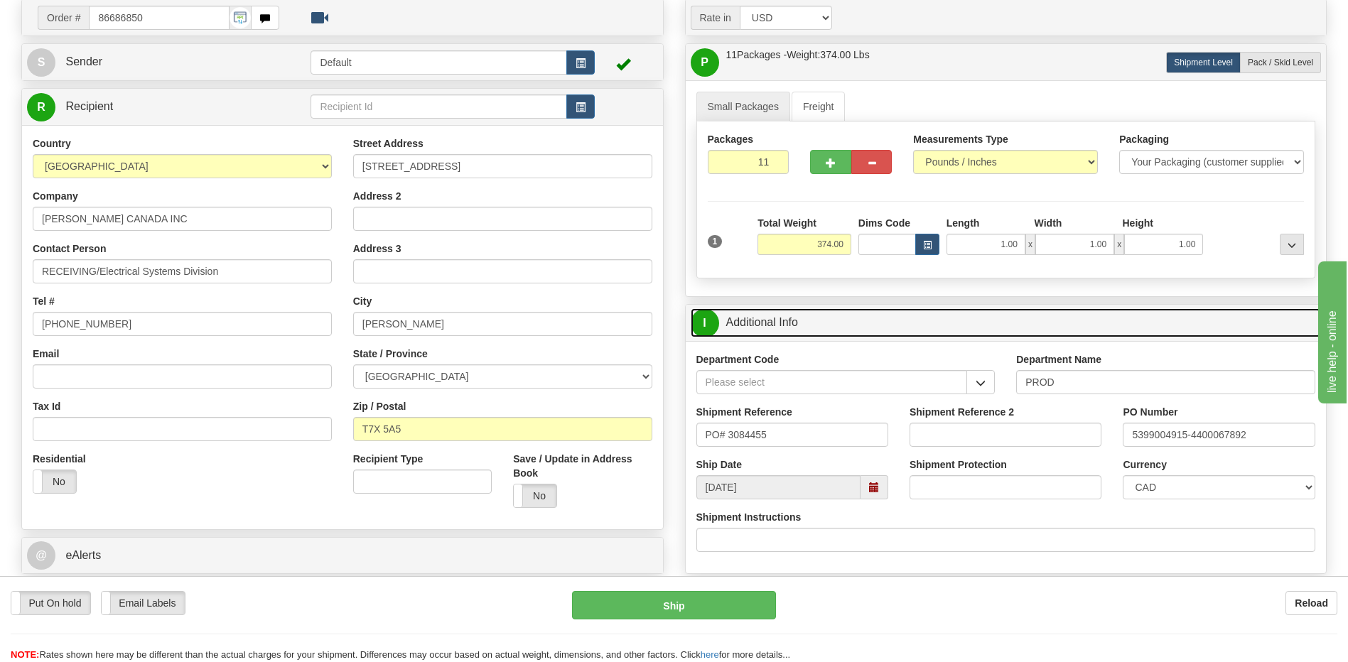
click at [813, 319] on link "I Additional Info" at bounding box center [1006, 322] width 631 height 29
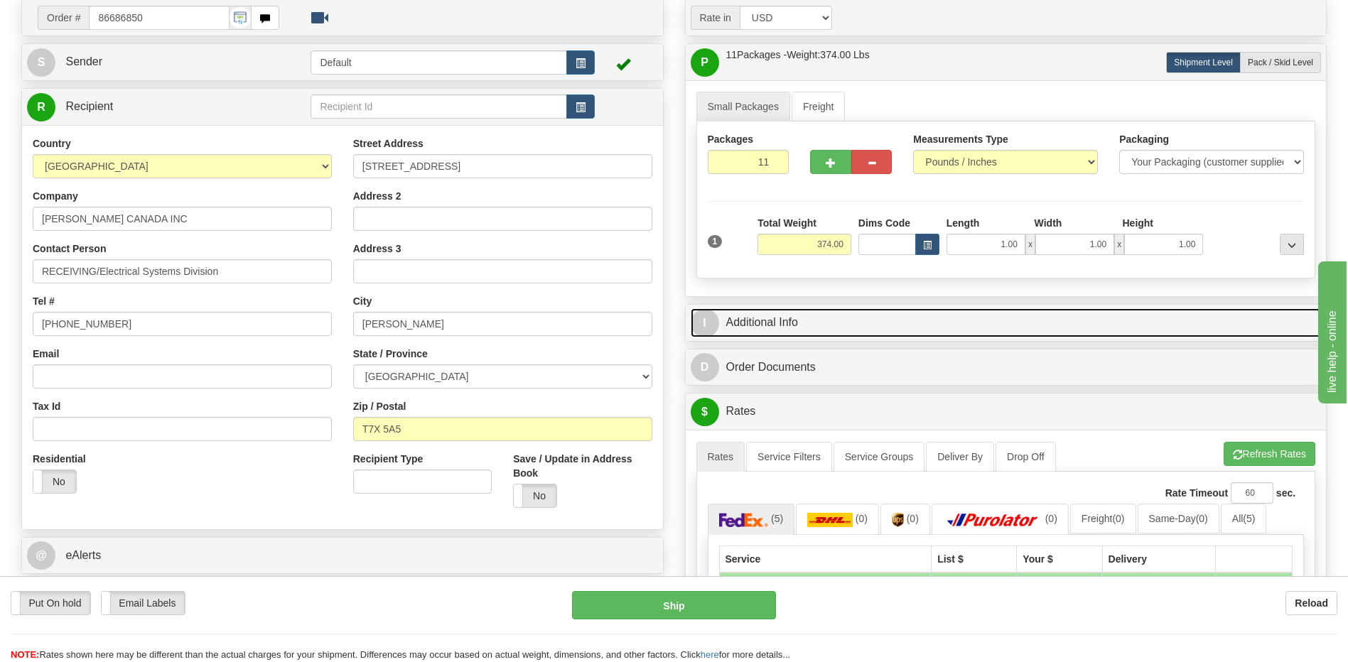
click at [813, 319] on link "I Additional Info" at bounding box center [1006, 322] width 631 height 29
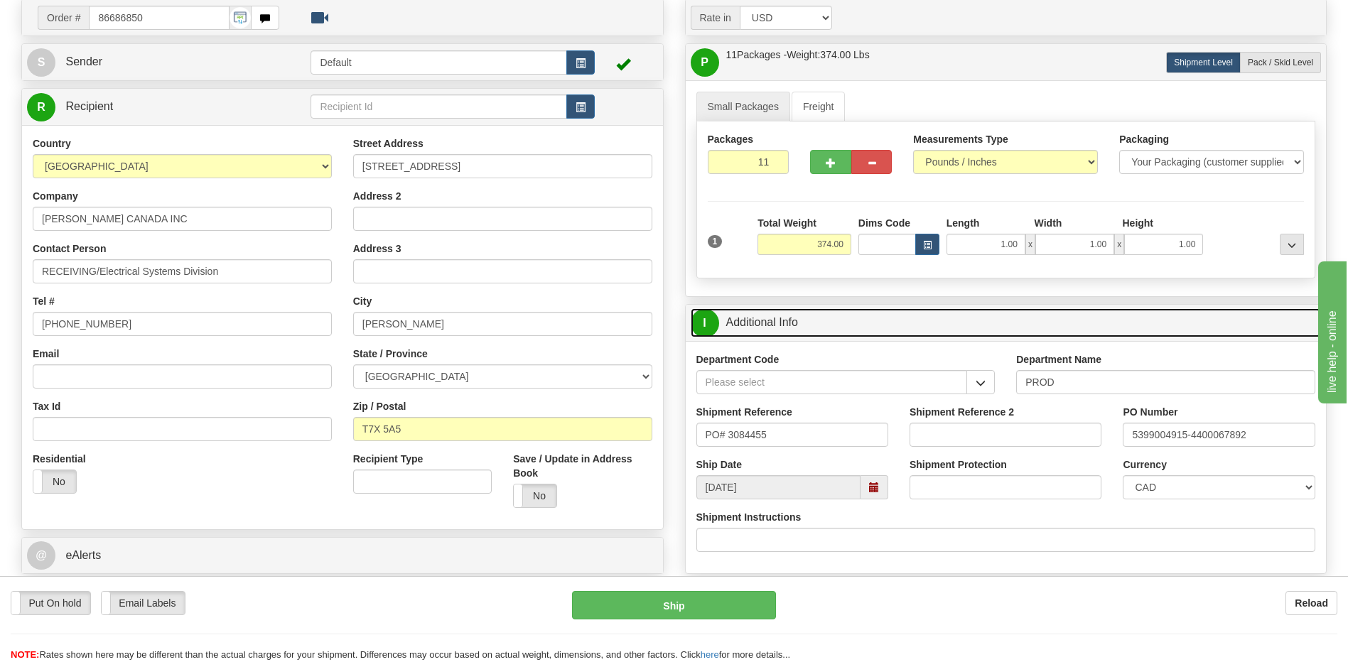
click at [813, 319] on link "I Additional Info" at bounding box center [1006, 322] width 631 height 29
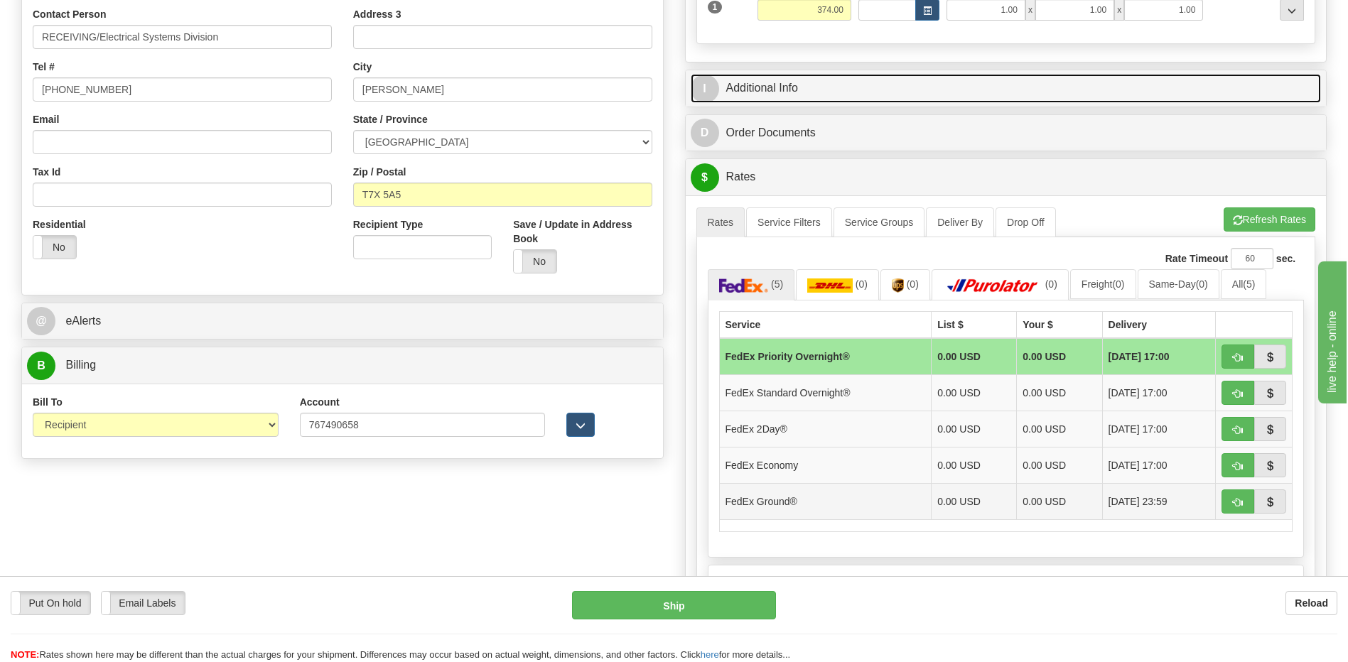
scroll to position [387, 0]
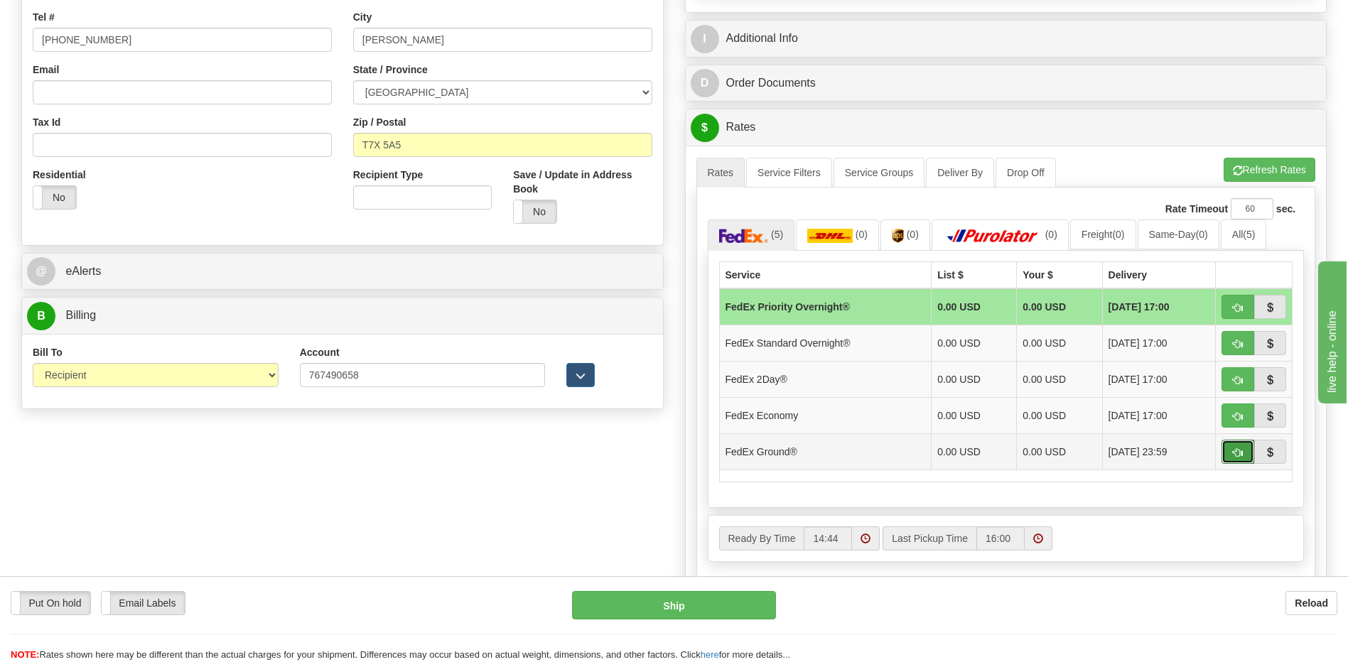
click at [1231, 452] on button "button" at bounding box center [1237, 452] width 33 height 24
type input "92"
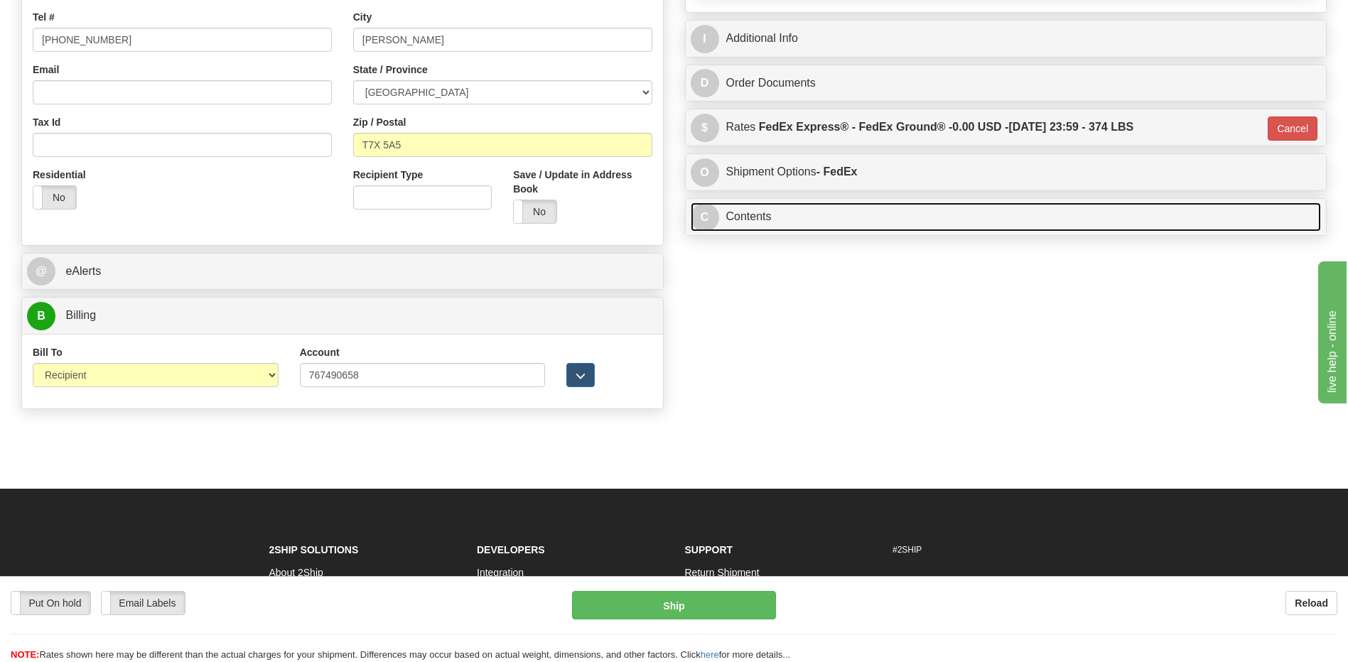
click at [846, 217] on link "C Contents" at bounding box center [1006, 216] width 631 height 29
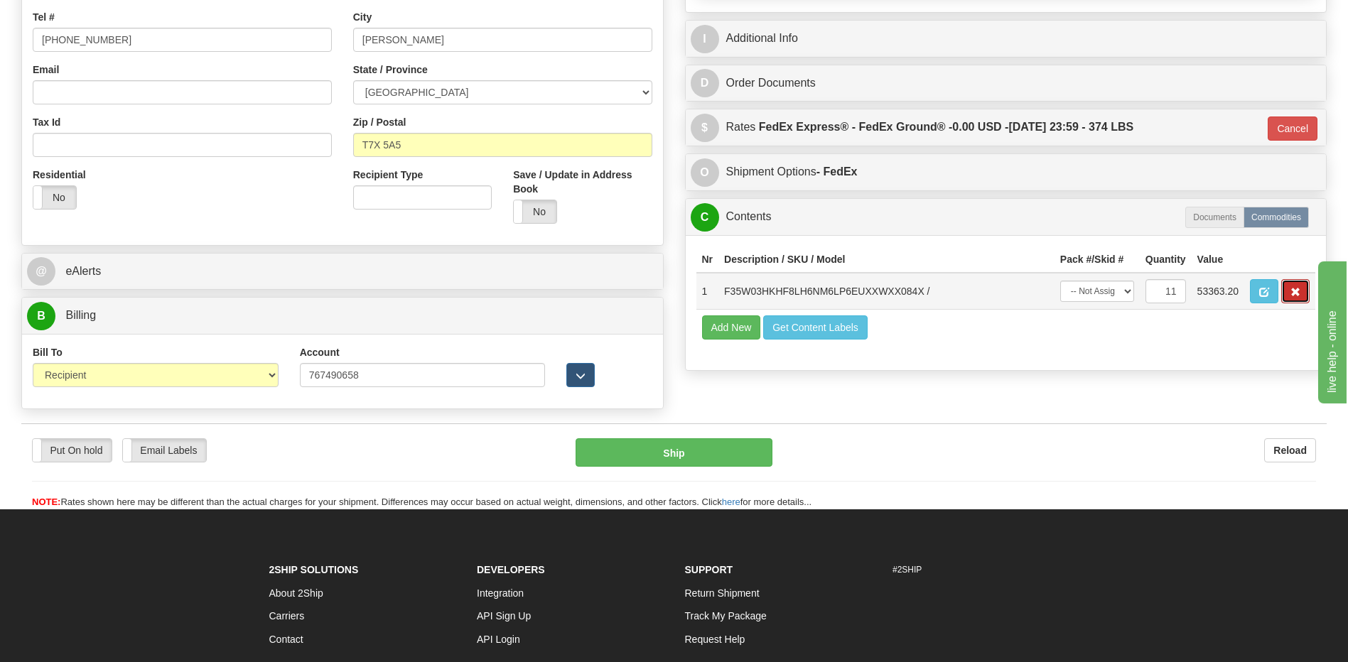
click at [1298, 293] on span "button" at bounding box center [1295, 292] width 10 height 9
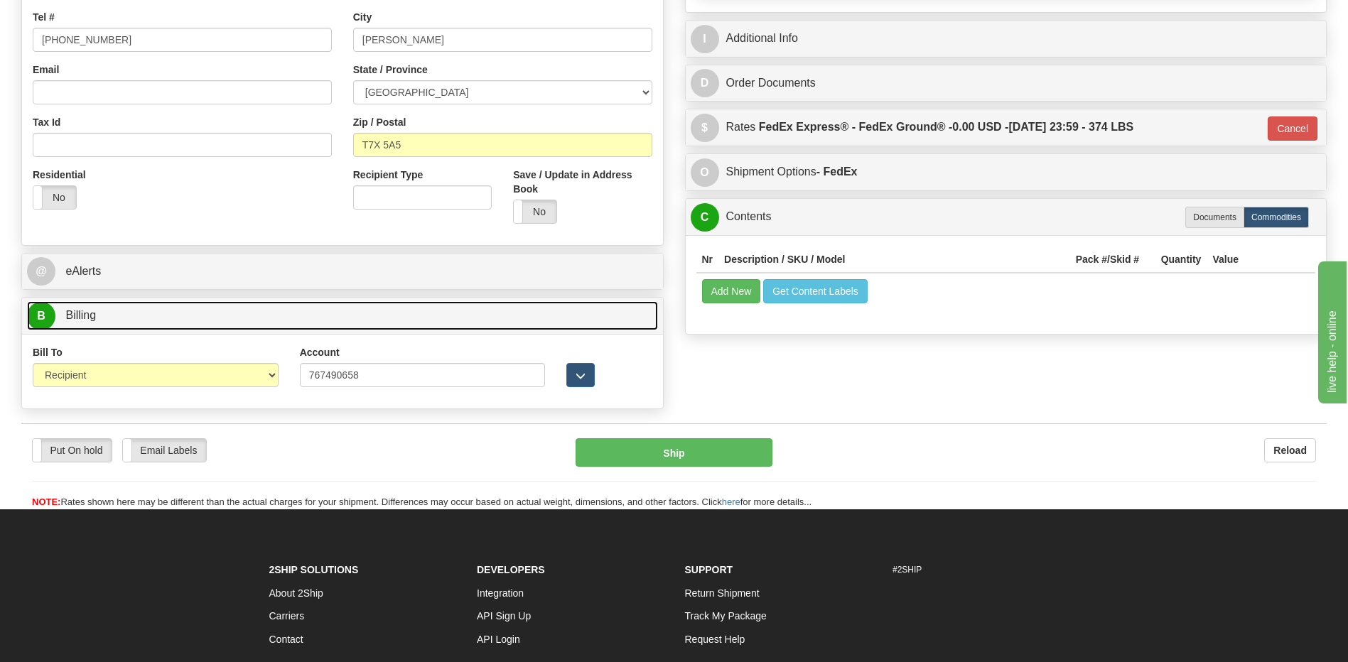
click at [198, 318] on link "B Billing" at bounding box center [342, 315] width 631 height 29
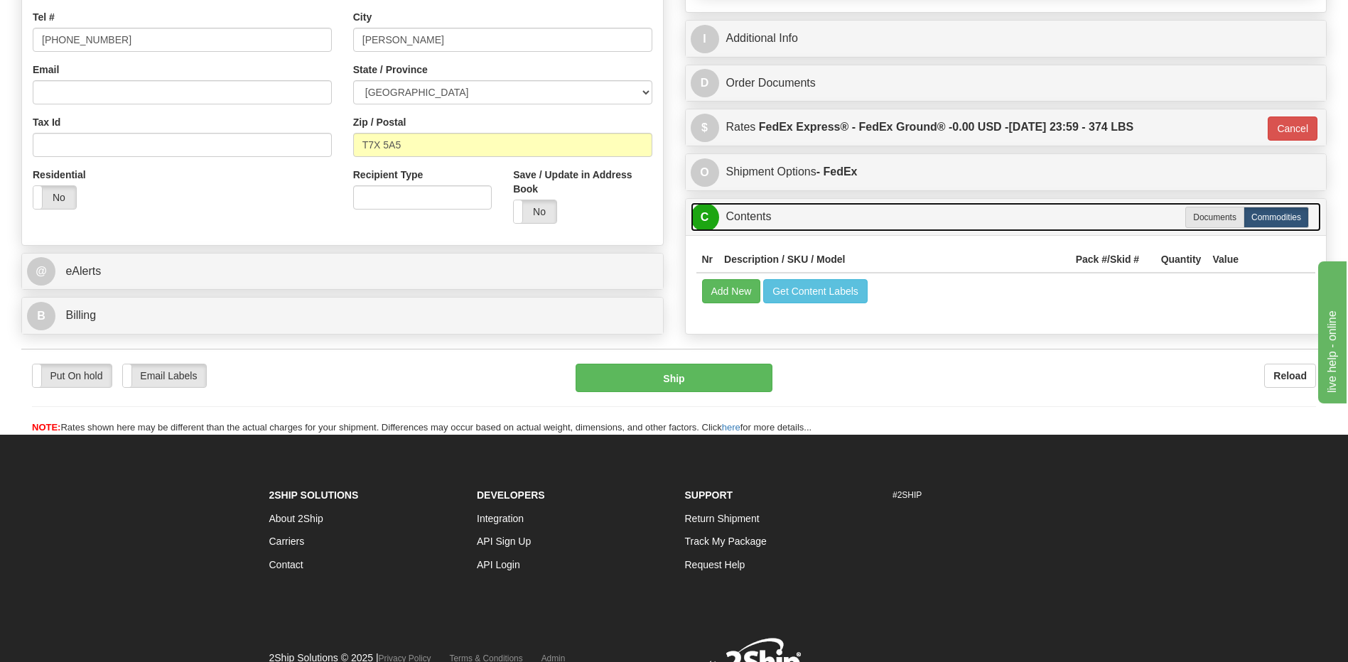
click at [755, 222] on link "C Contents" at bounding box center [1006, 216] width 631 height 29
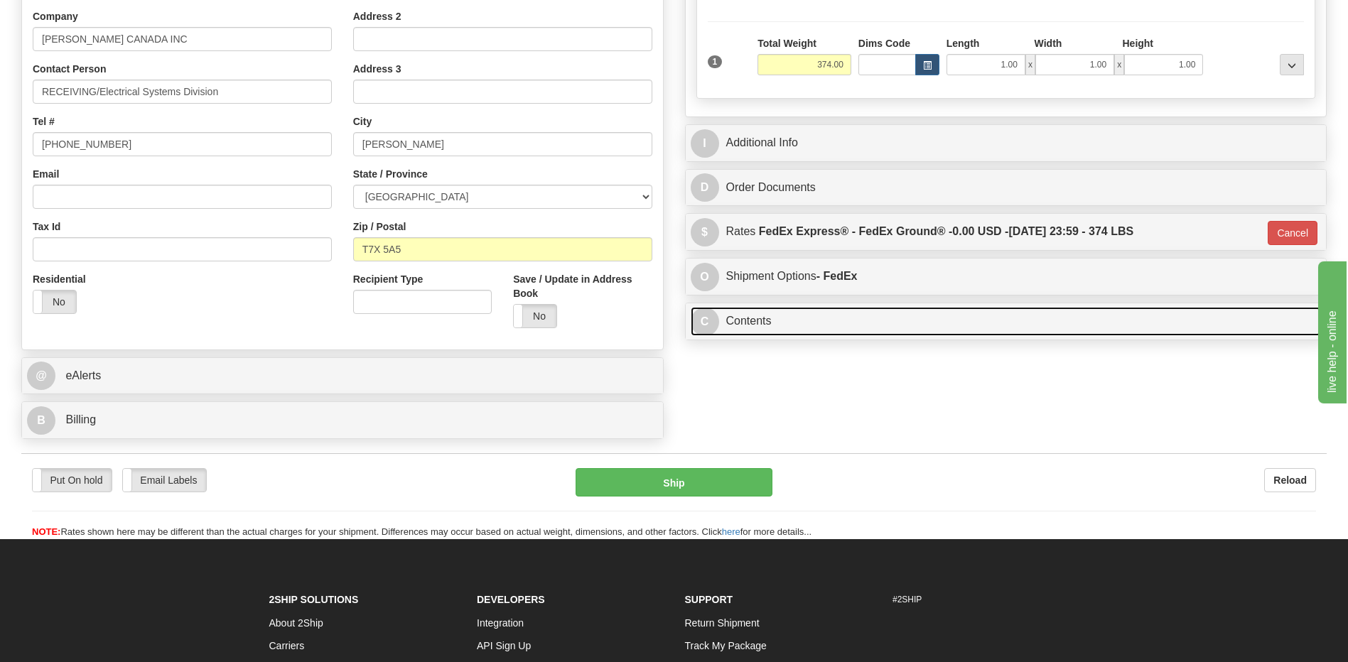
scroll to position [173, 0]
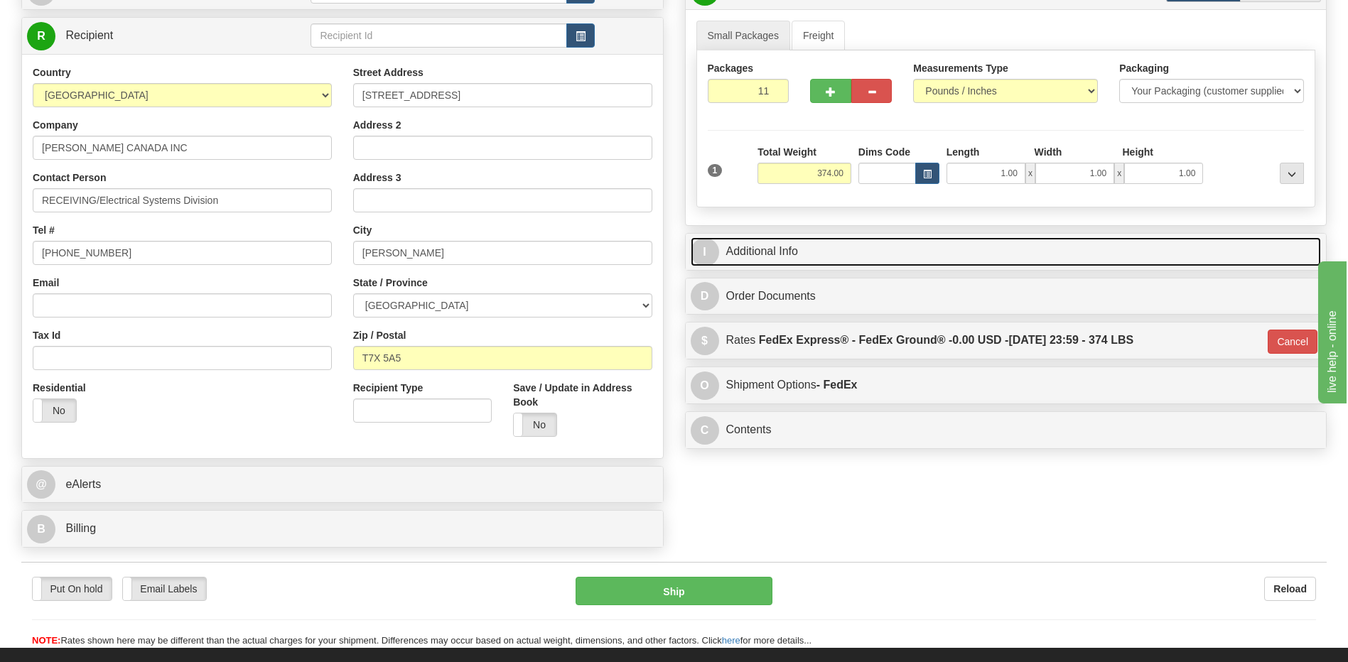
click at [783, 261] on link "I Additional Info" at bounding box center [1006, 251] width 631 height 29
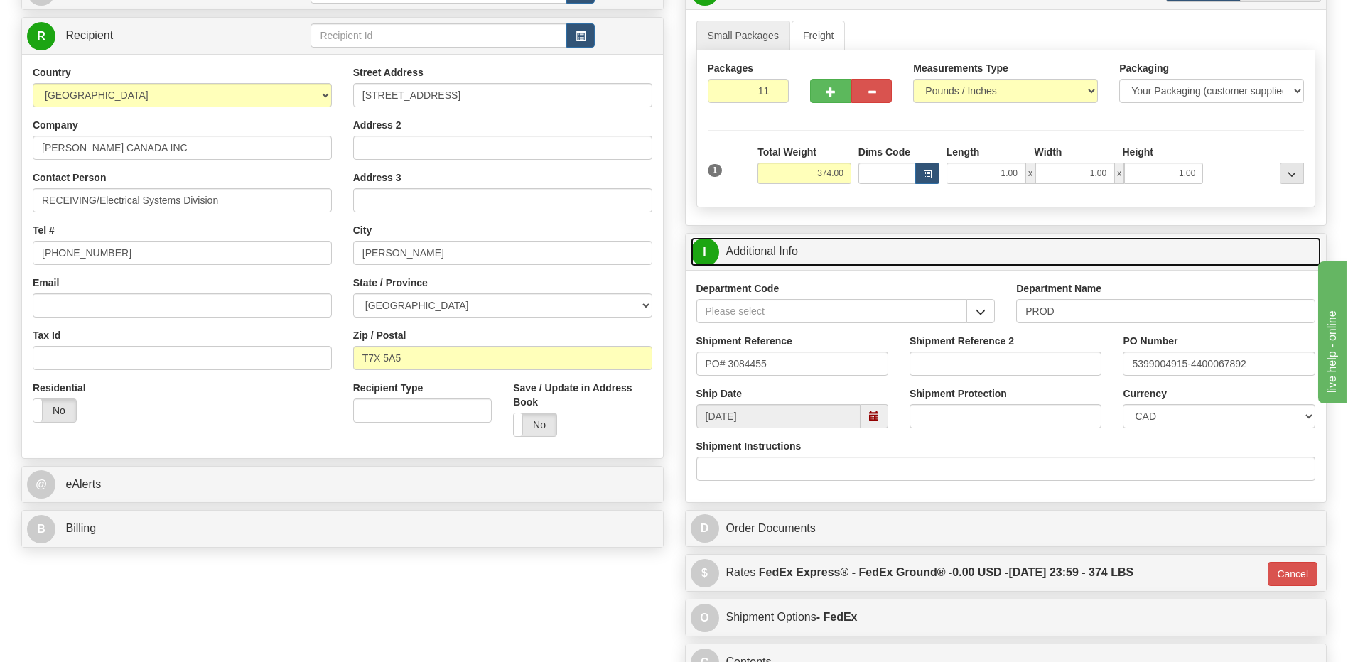
click at [783, 261] on link "I Additional Info" at bounding box center [1006, 251] width 631 height 29
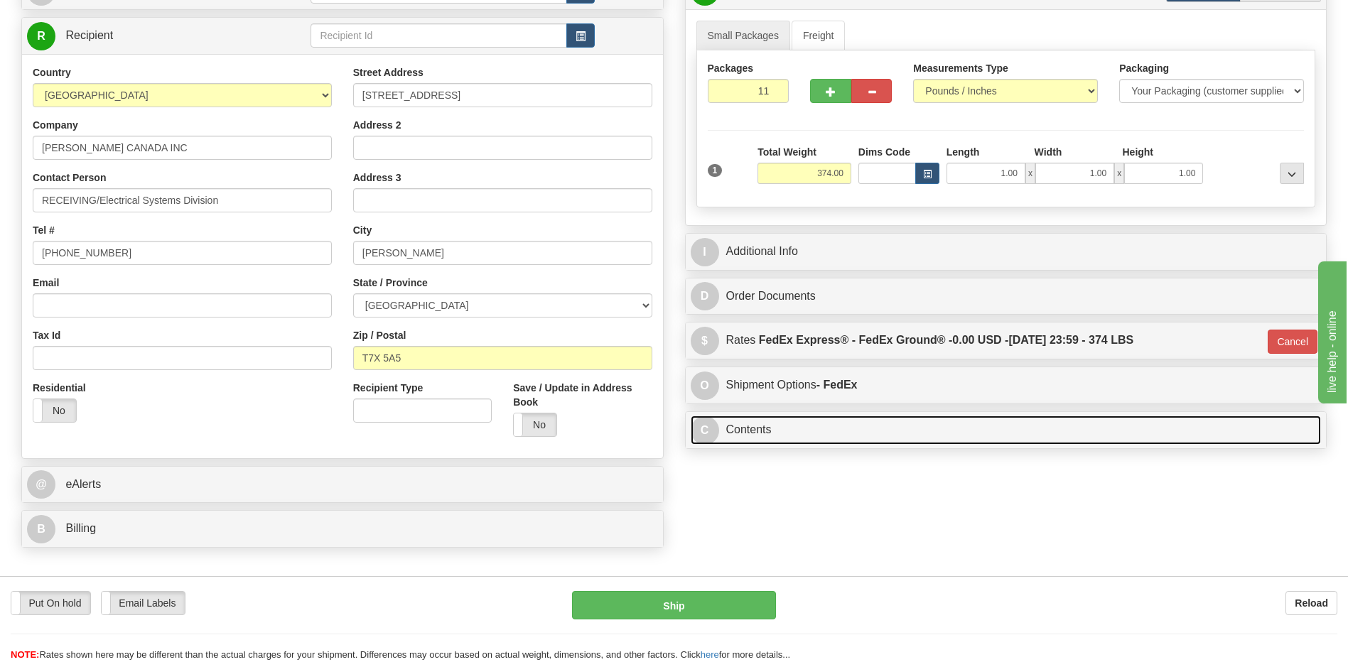
click at [760, 423] on link "C Contents" at bounding box center [1006, 430] width 631 height 29
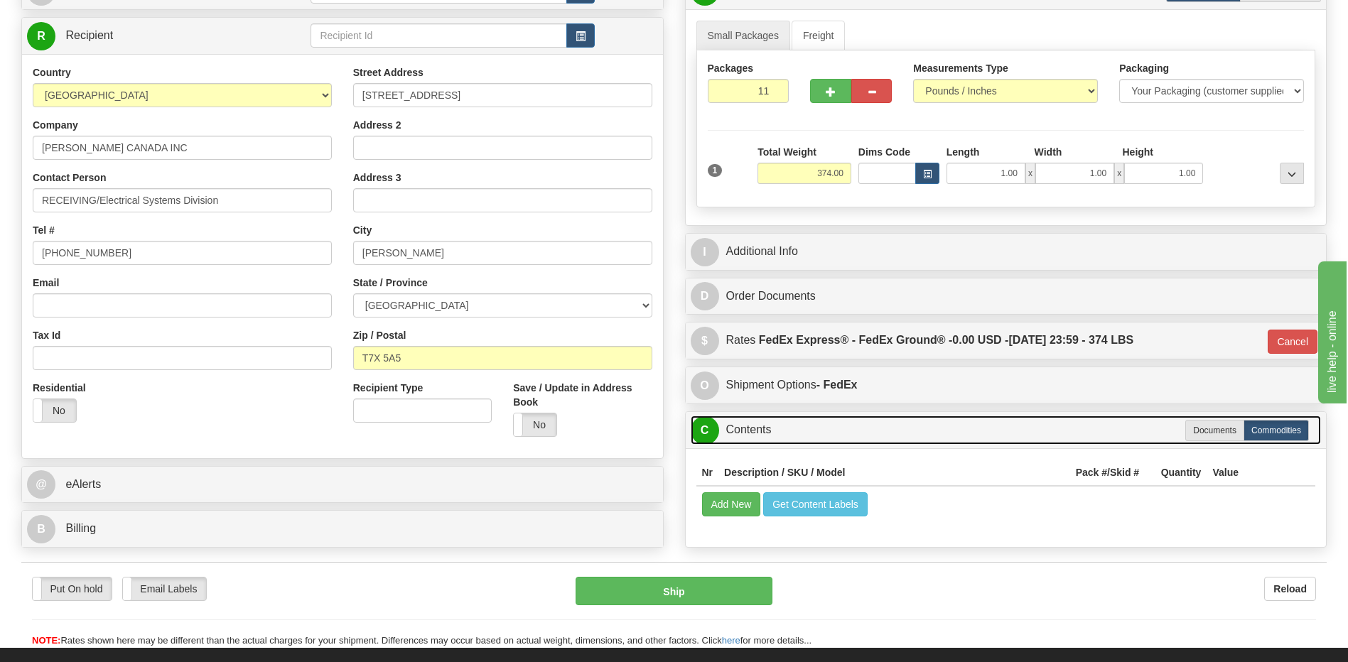
click at [760, 423] on link "C Contents" at bounding box center [1006, 430] width 631 height 29
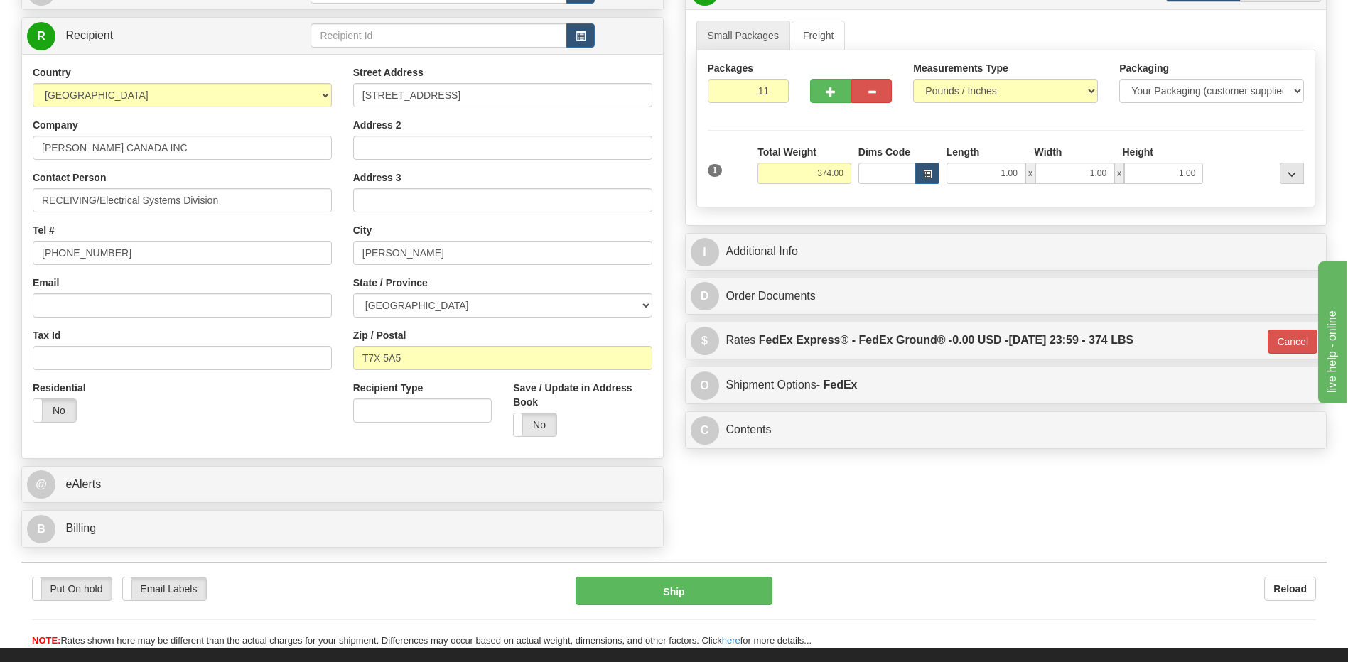
click at [986, 514] on div "Order # 86686850 S Sender" at bounding box center [674, 241] width 1326 height 627
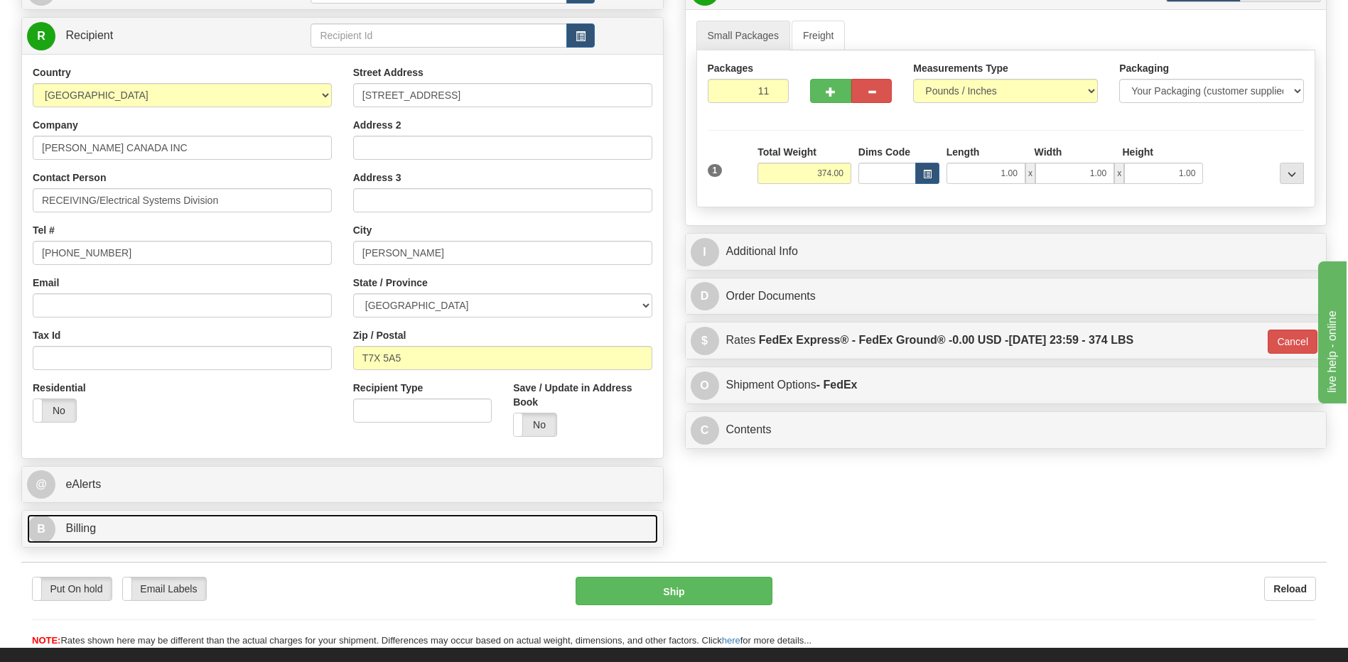
click at [261, 531] on link "B Billing" at bounding box center [342, 528] width 631 height 29
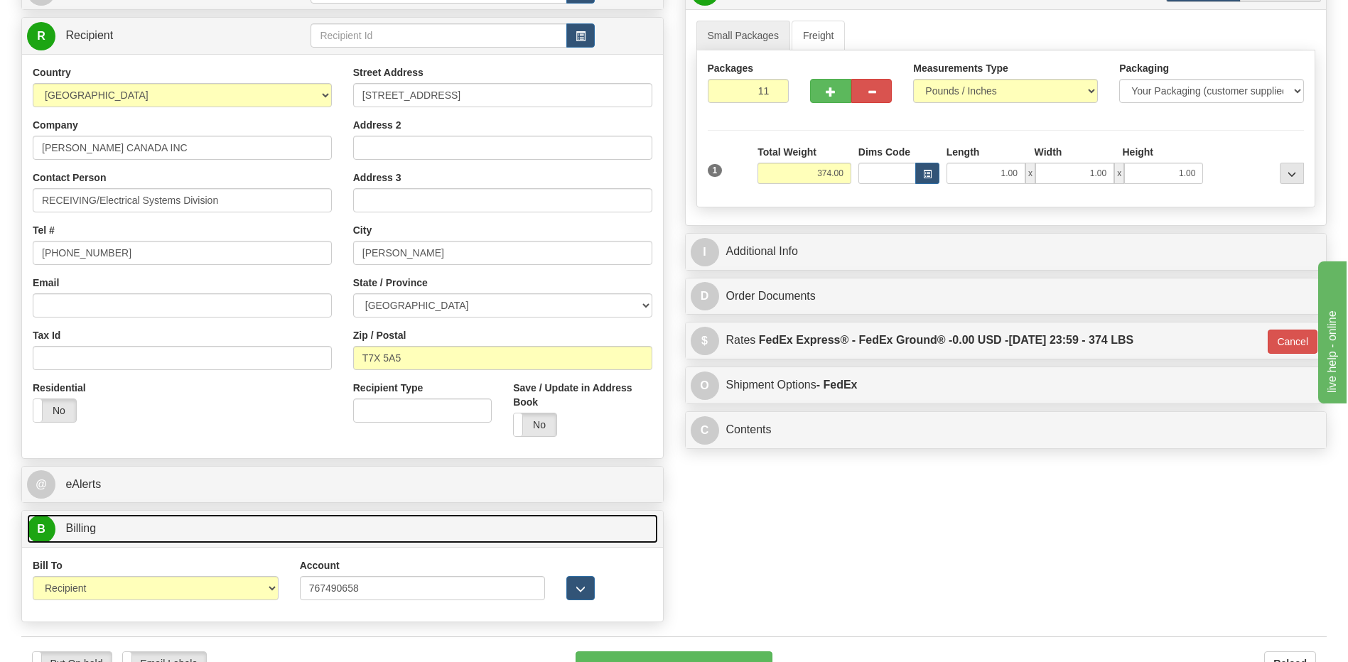
click at [261, 531] on link "B Billing" at bounding box center [342, 528] width 631 height 29
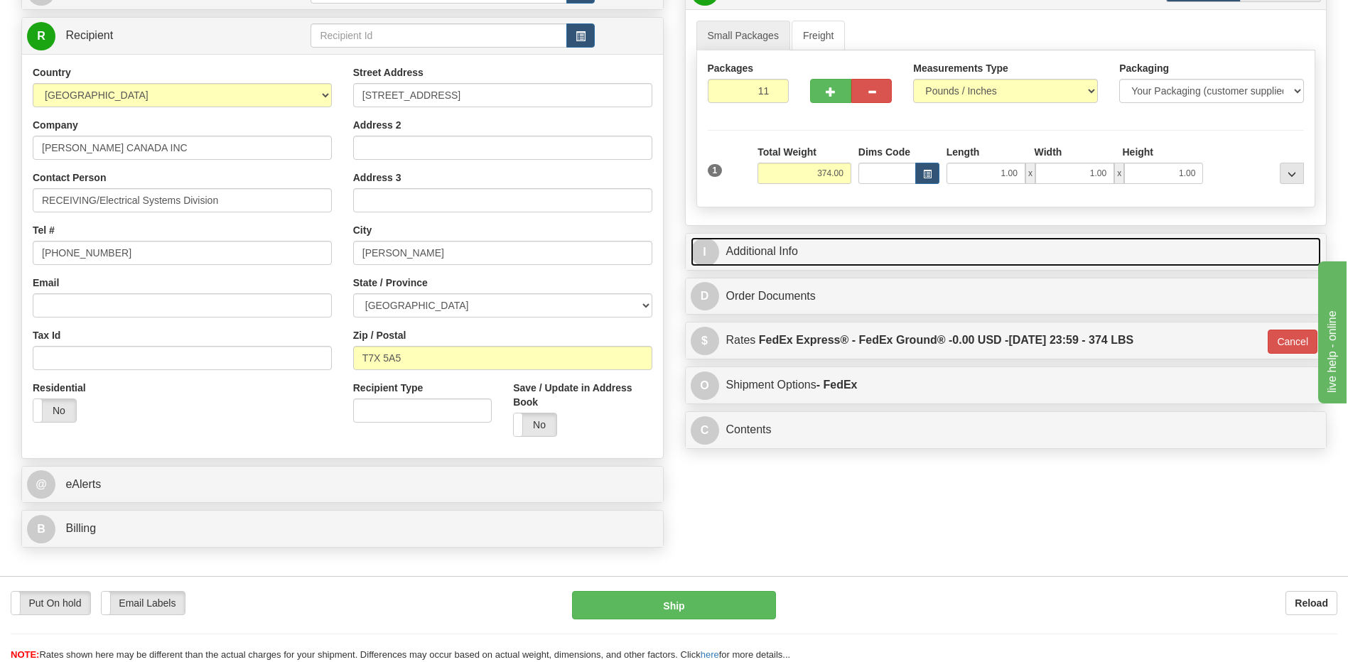
click at [835, 255] on link "I Additional Info" at bounding box center [1006, 251] width 631 height 29
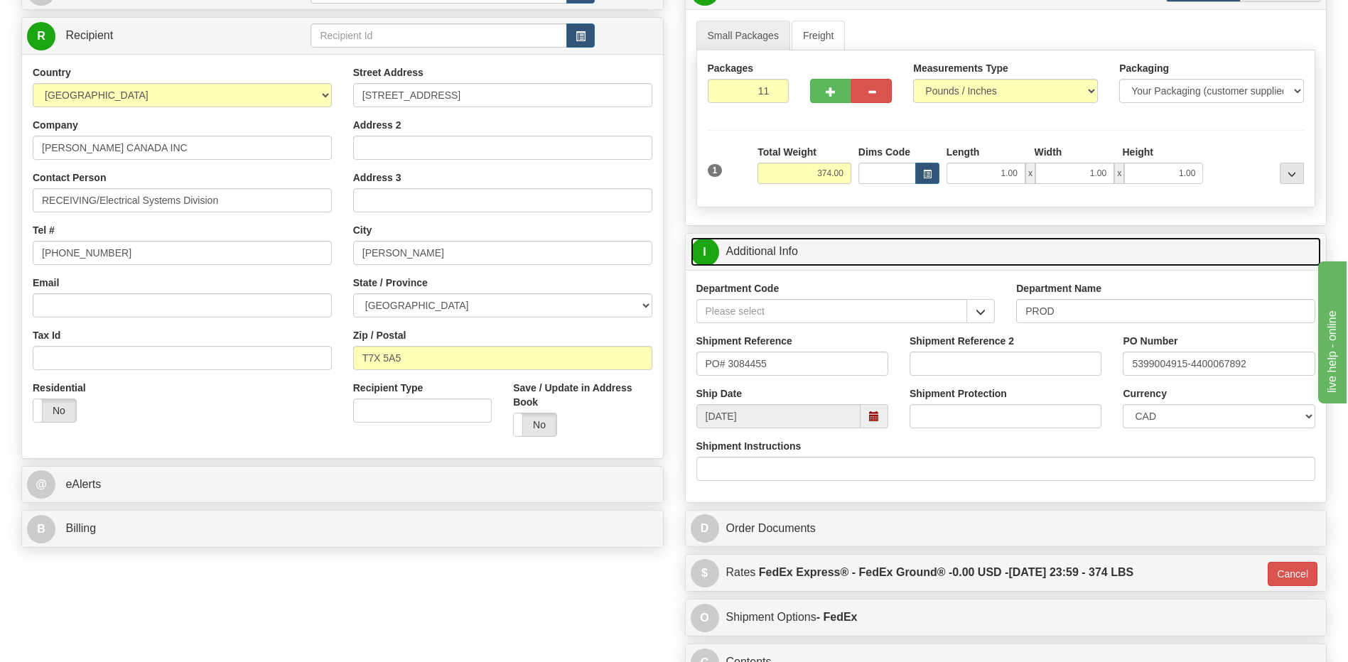
click at [835, 255] on link "I Additional Info" at bounding box center [1006, 251] width 631 height 29
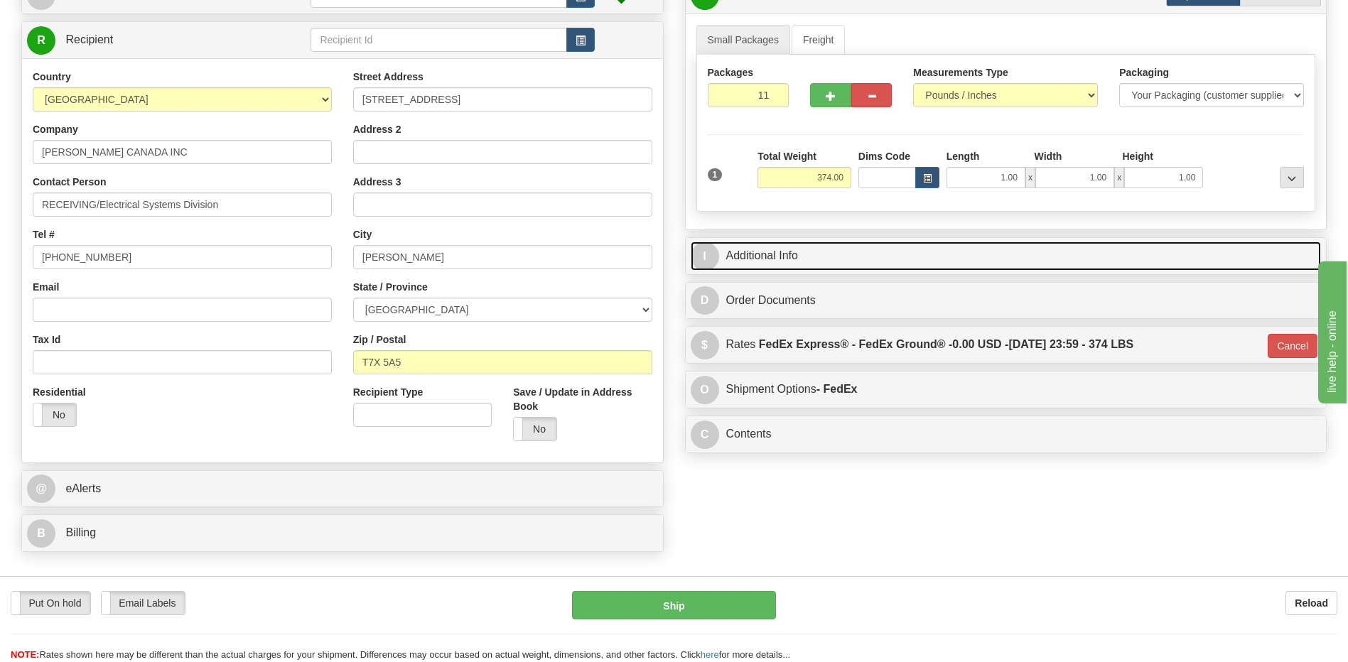
scroll to position [102, 0]
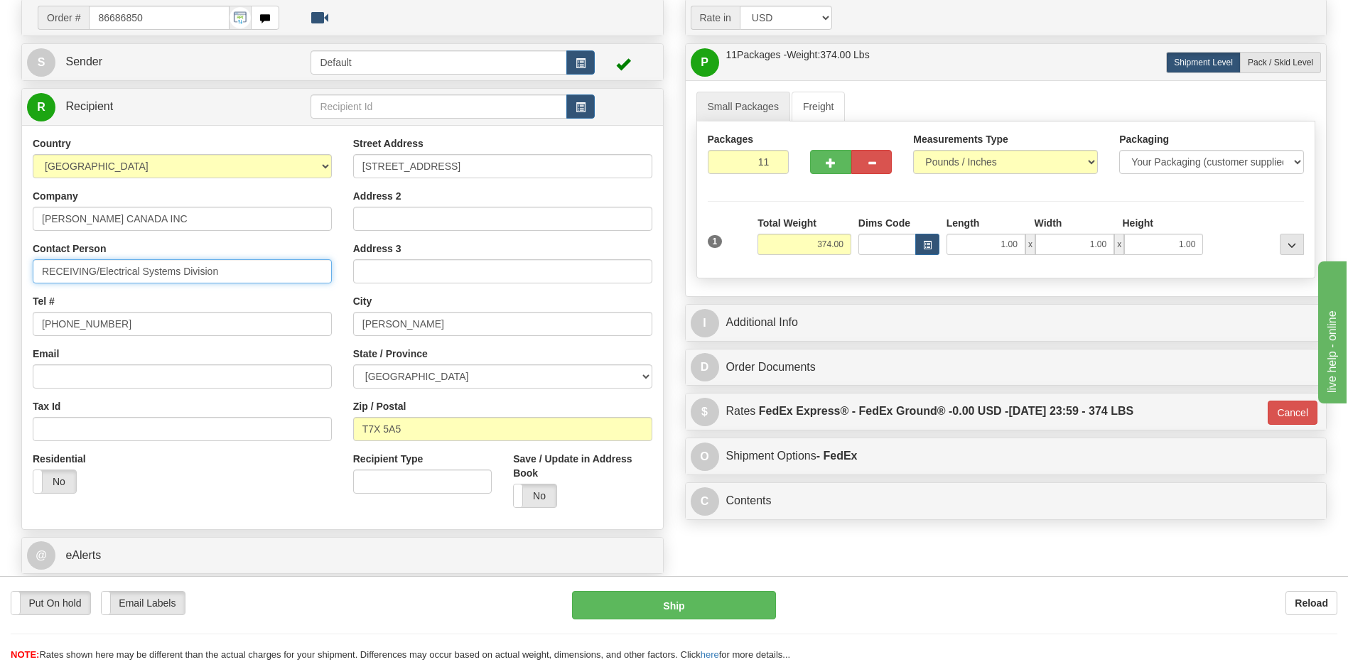
click at [104, 272] on input "RECEIVING/Electrical Systems Division" at bounding box center [182, 271] width 299 height 24
drag, startPoint x: 100, startPoint y: 274, endPoint x: 18, endPoint y: 279, distance: 82.6
click at [18, 279] on div "Order # 86686850 S" at bounding box center [343, 312] width 664 height 627
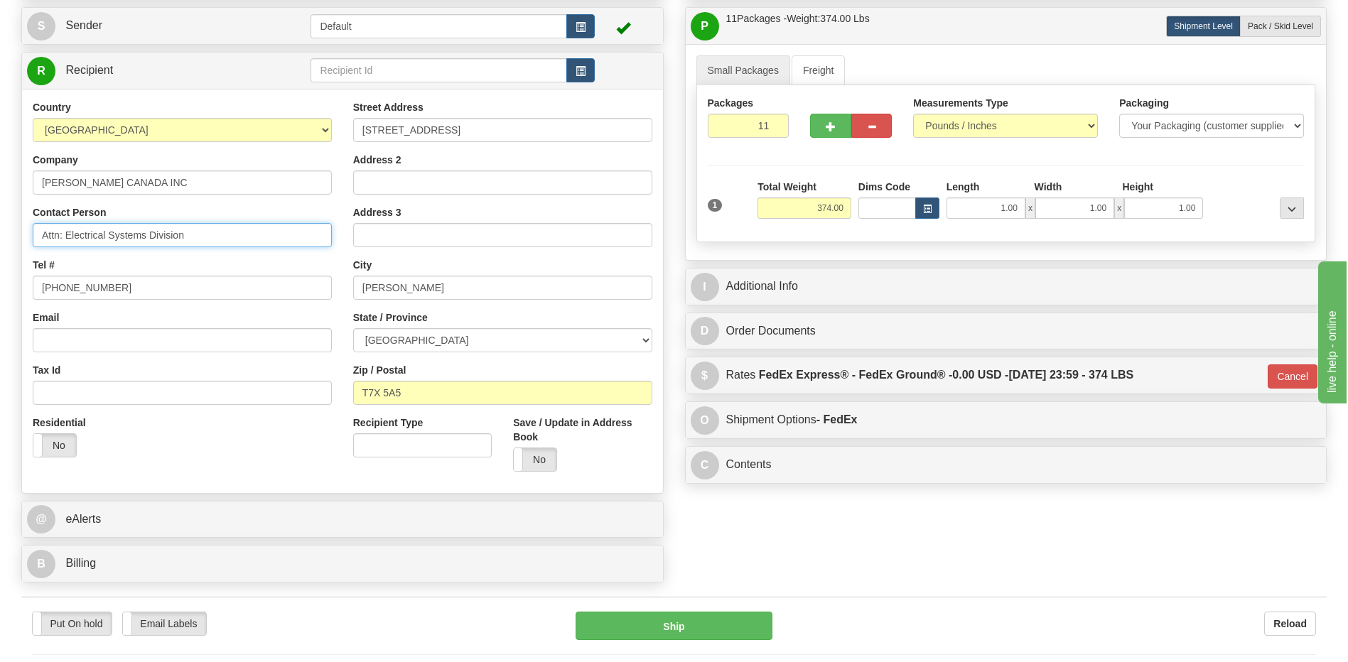
scroll to position [173, 0]
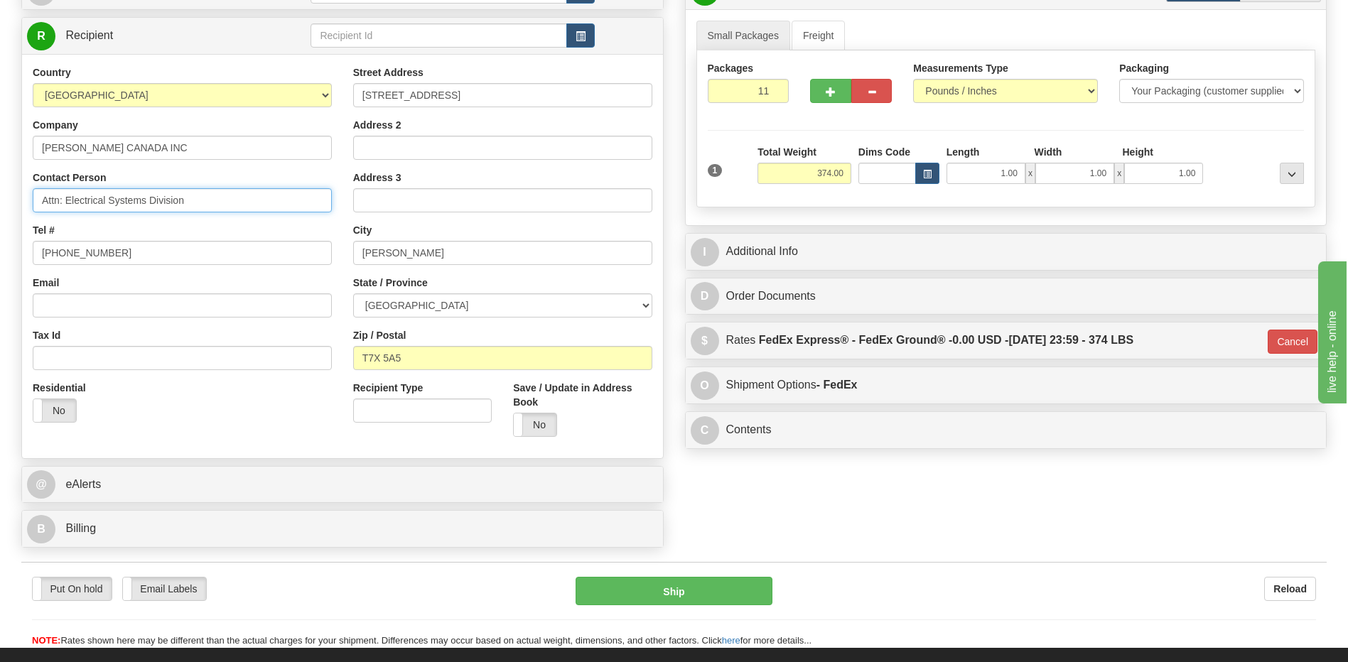
type input "Attn: Electrical Systems Division"
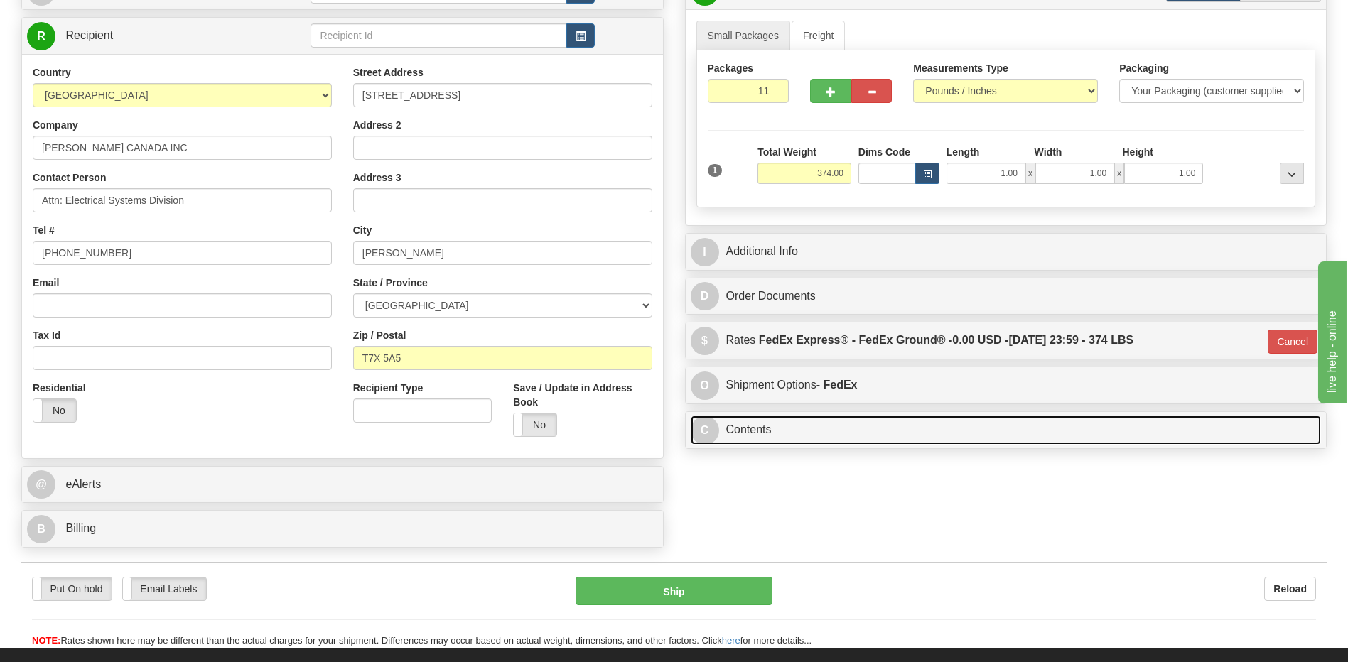
click at [779, 425] on link "C Contents" at bounding box center [1006, 430] width 631 height 29
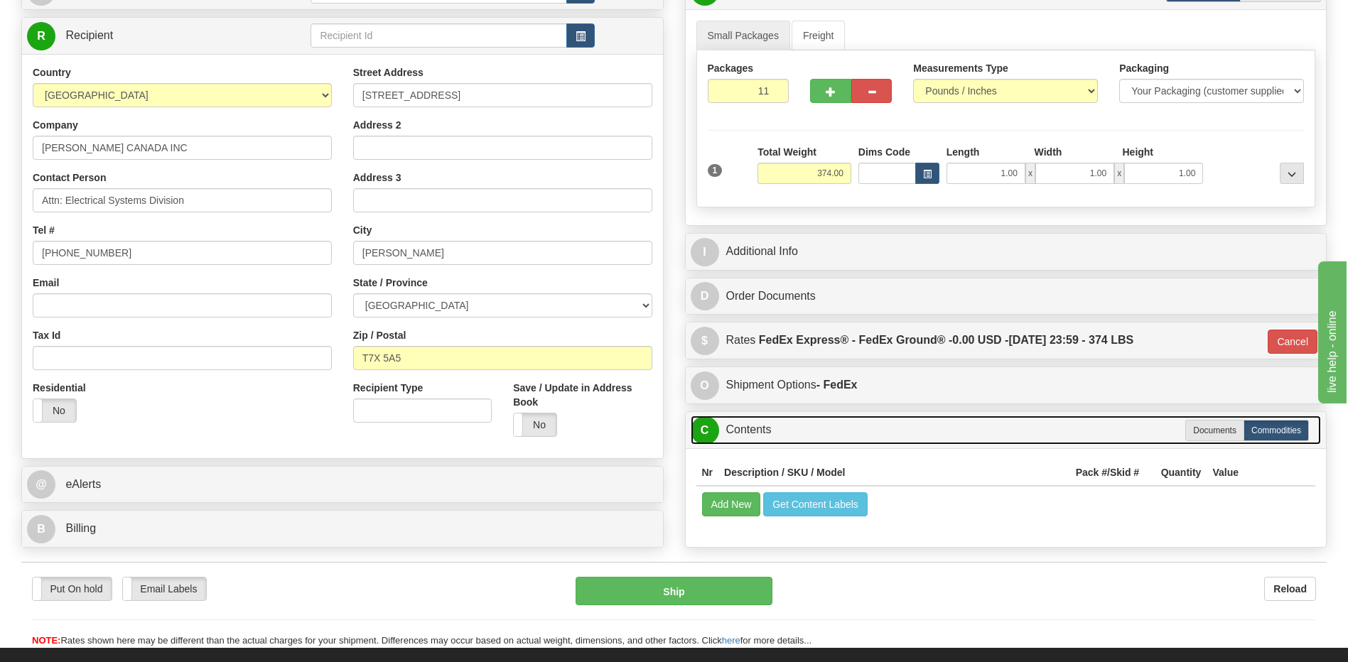
click at [779, 425] on link "C Contents" at bounding box center [1006, 430] width 631 height 29
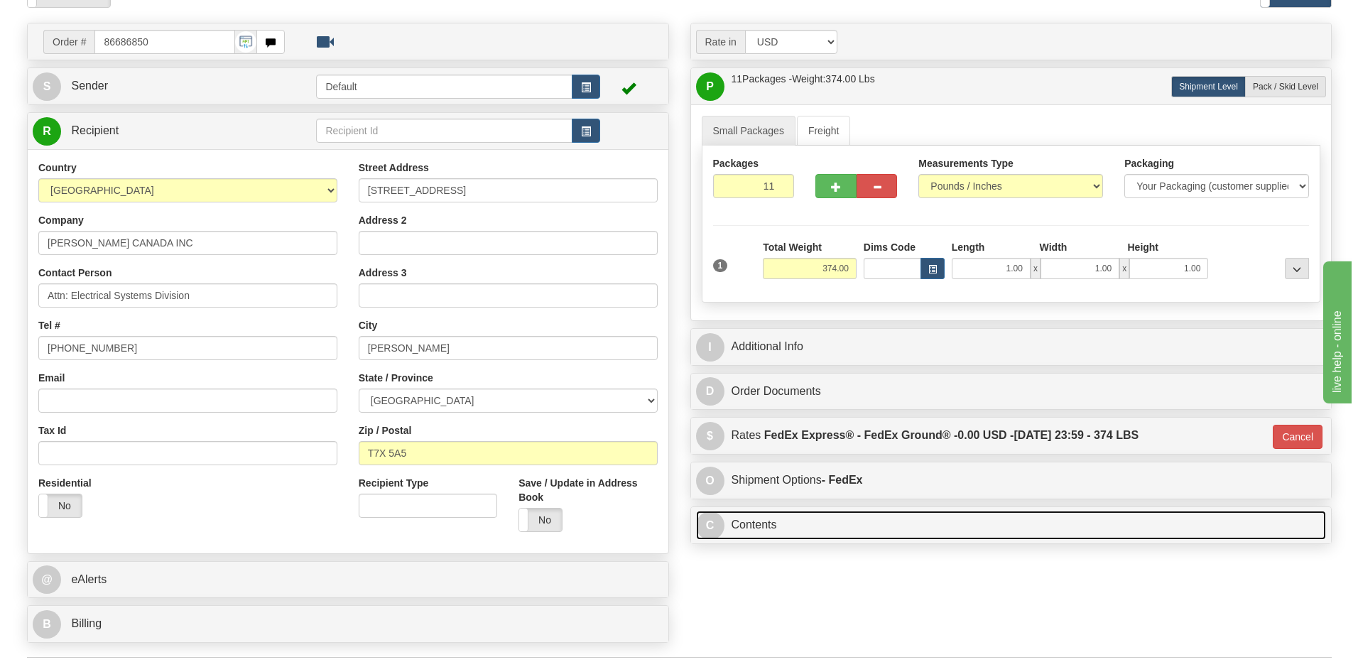
scroll to position [213, 0]
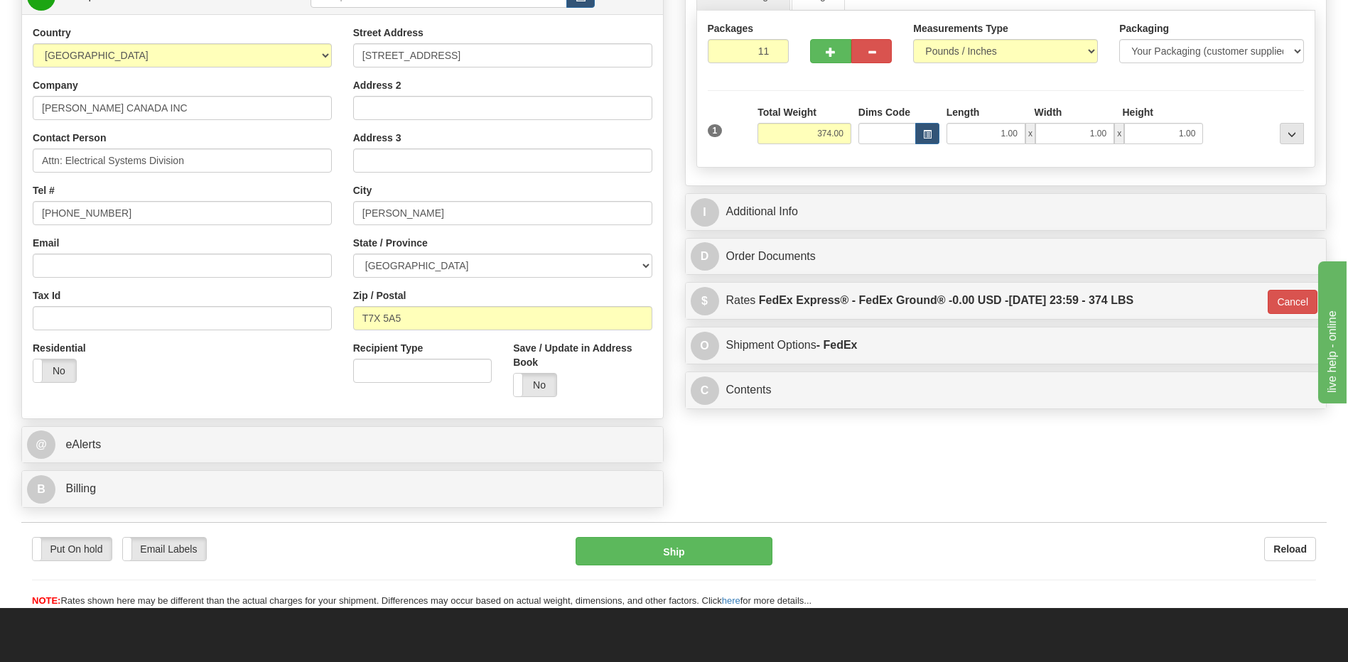
click at [752, 195] on div "I Additional Info" at bounding box center [1006, 212] width 641 height 36
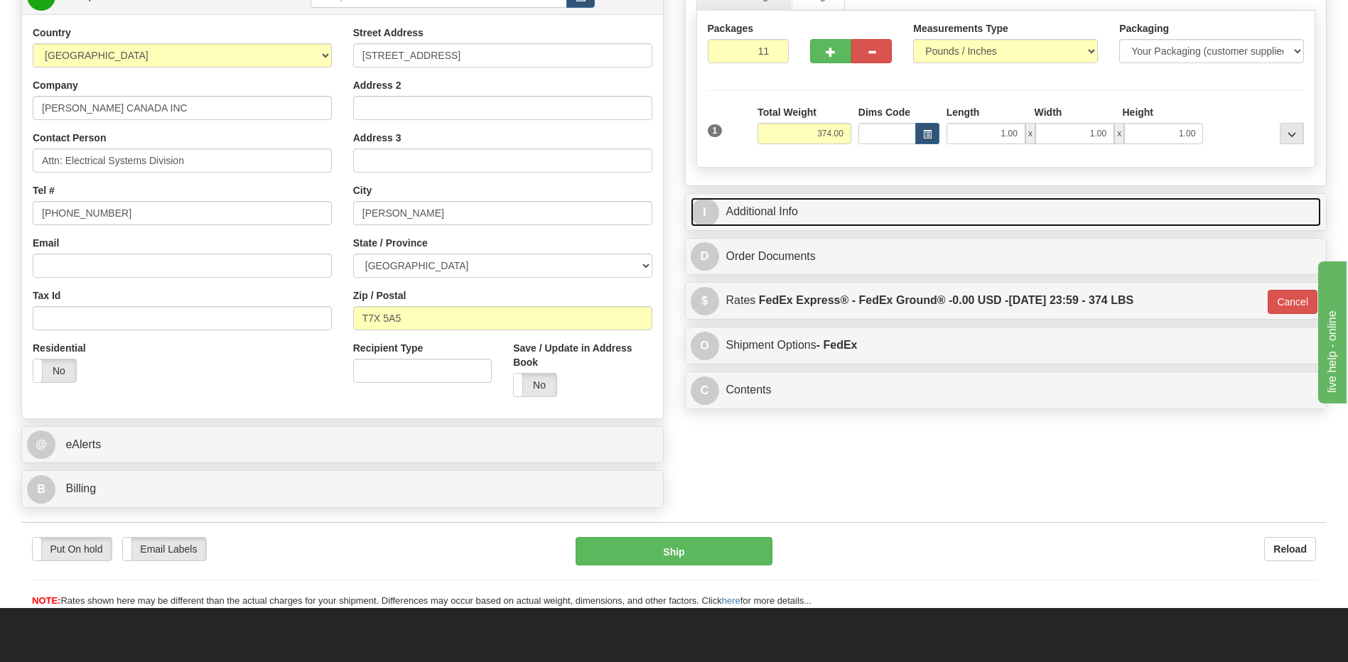
click at [764, 214] on link "I Additional Info" at bounding box center [1006, 212] width 631 height 29
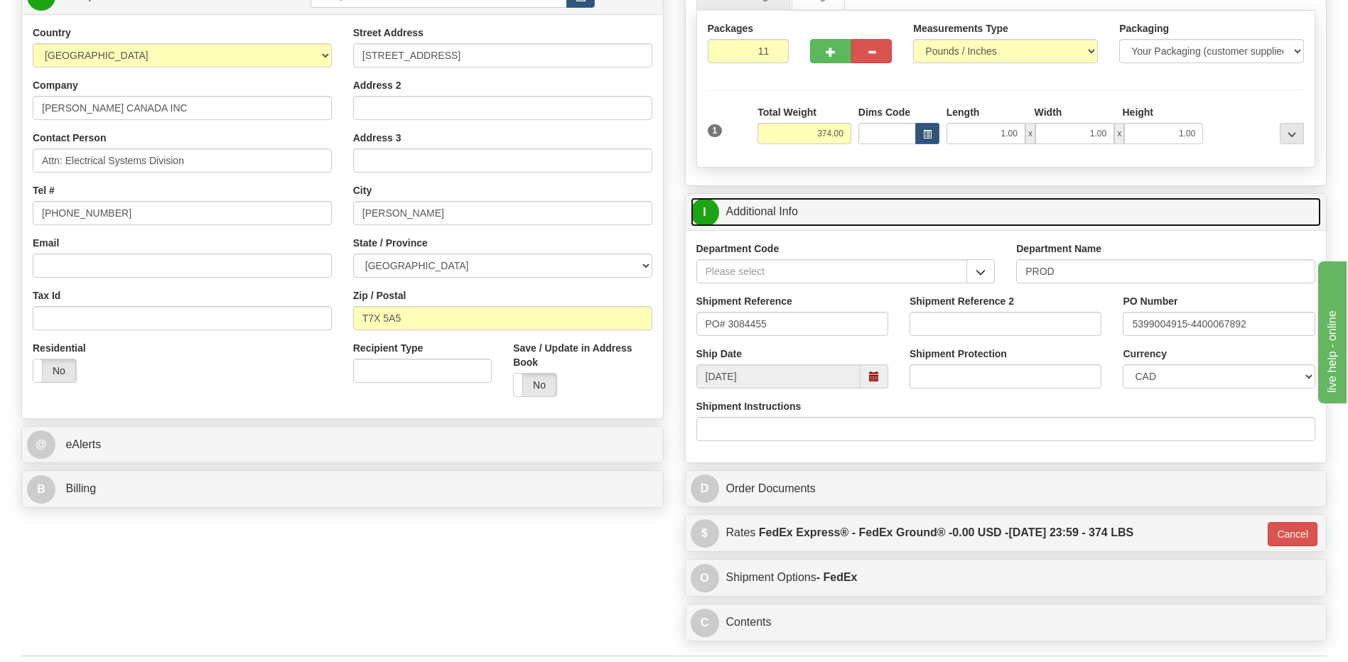
click at [764, 214] on link "I Additional Info" at bounding box center [1006, 212] width 631 height 29
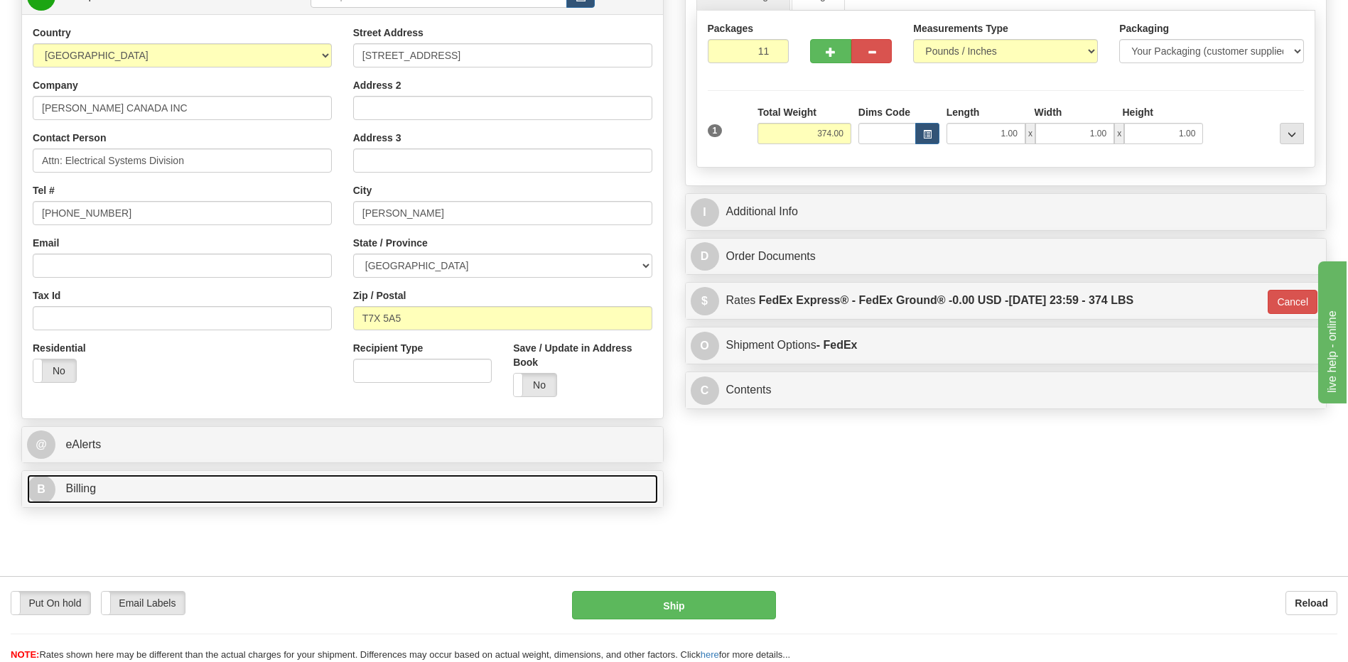
click at [200, 488] on link "B Billing" at bounding box center [342, 489] width 631 height 29
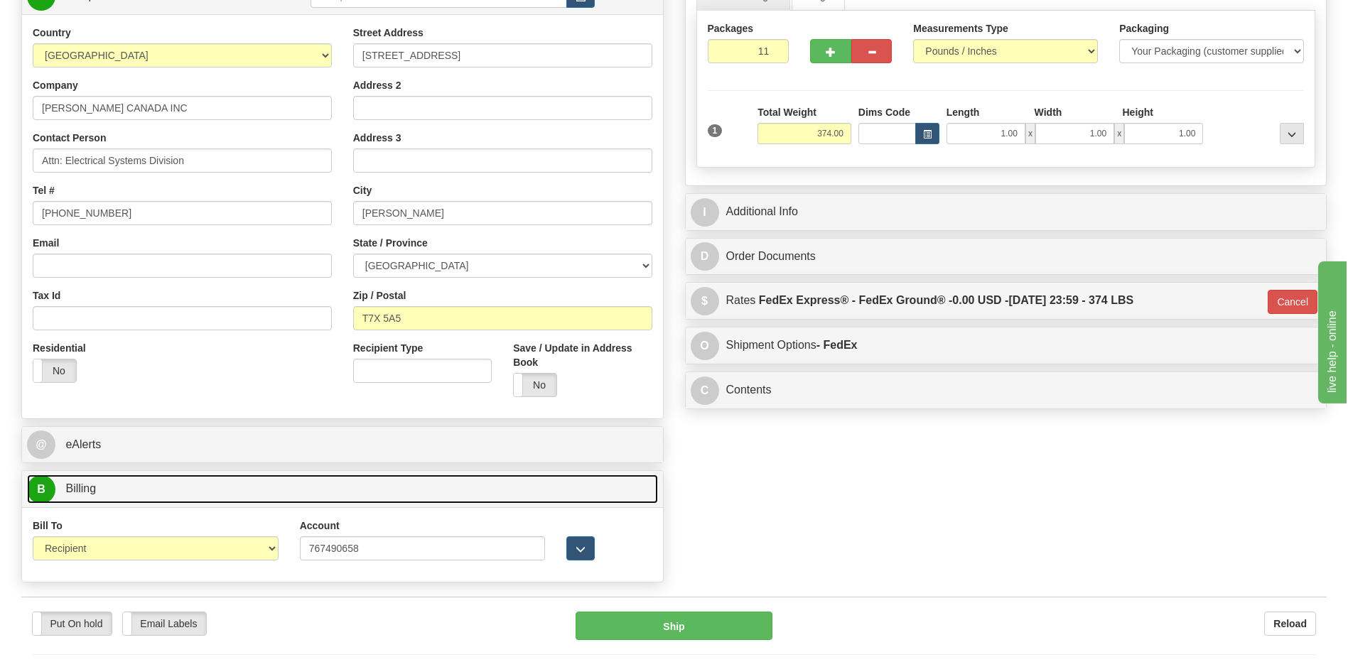
click at [200, 488] on link "B Billing" at bounding box center [342, 489] width 631 height 29
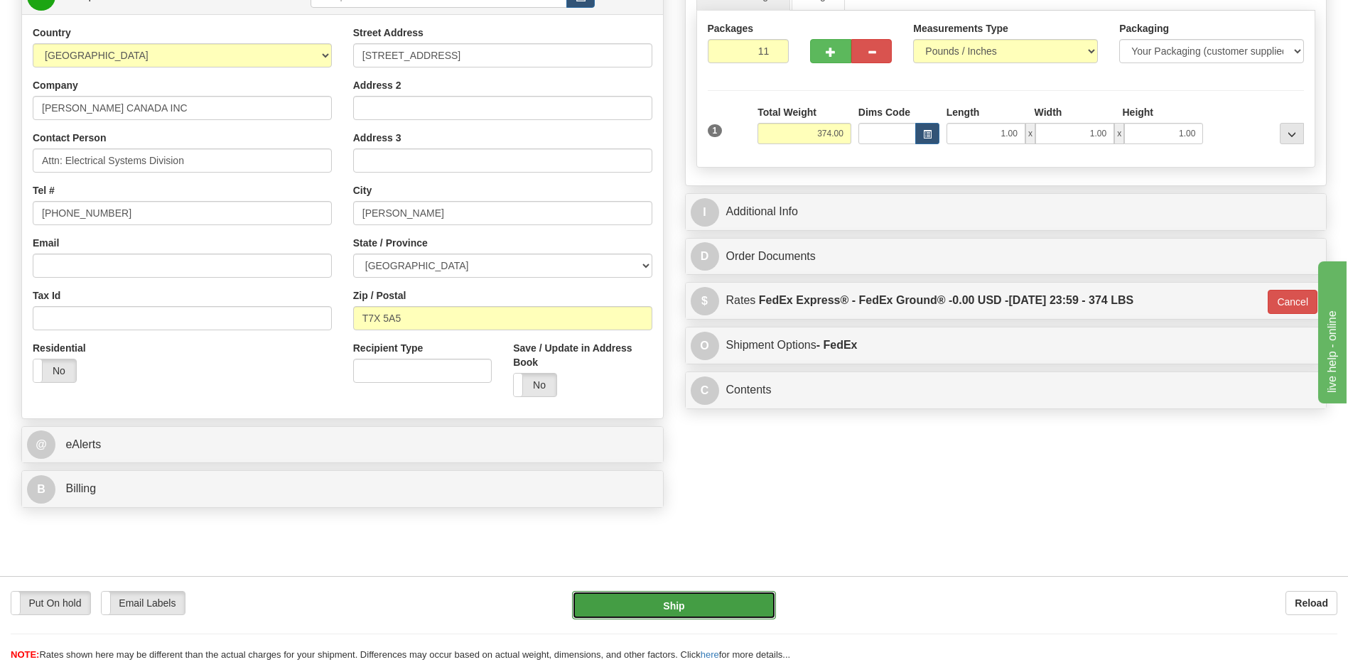
click at [671, 606] on button "Ship" at bounding box center [673, 605] width 203 height 28
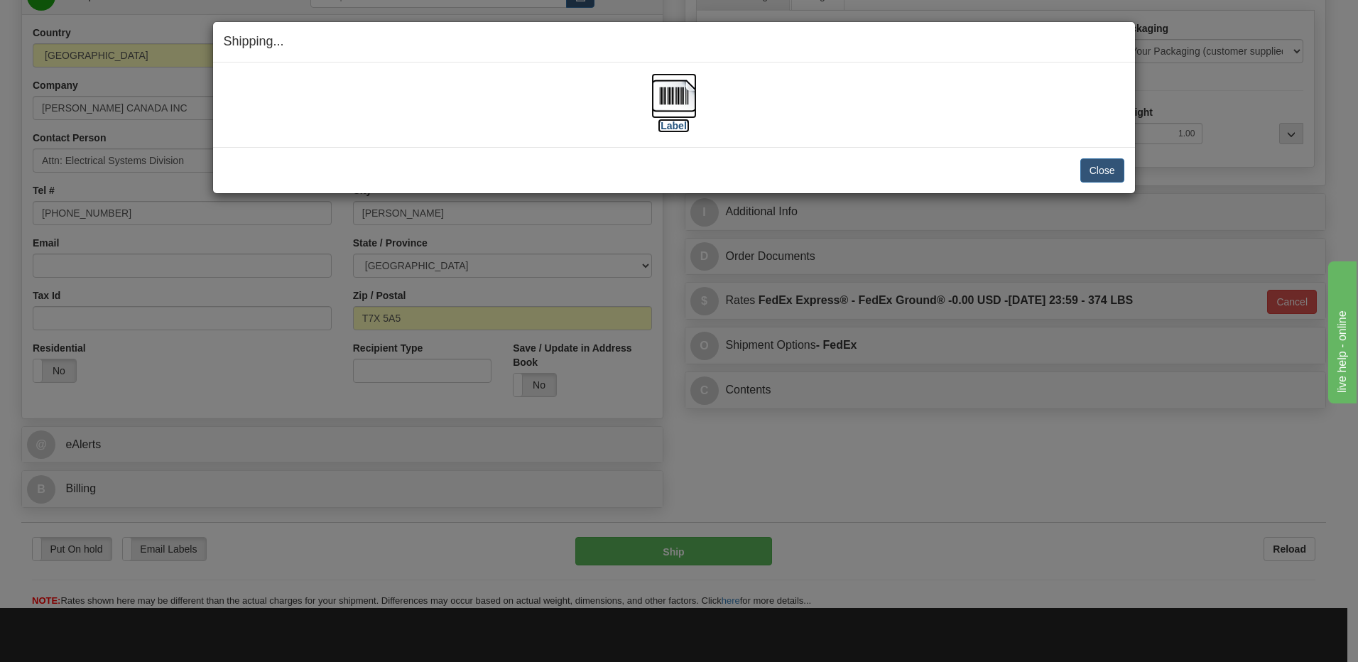
click at [669, 105] on img at bounding box center [674, 95] width 45 height 45
click at [1094, 175] on button "Close" at bounding box center [1103, 170] width 44 height 24
click at [1097, 173] on button "Close" at bounding box center [1103, 170] width 44 height 24
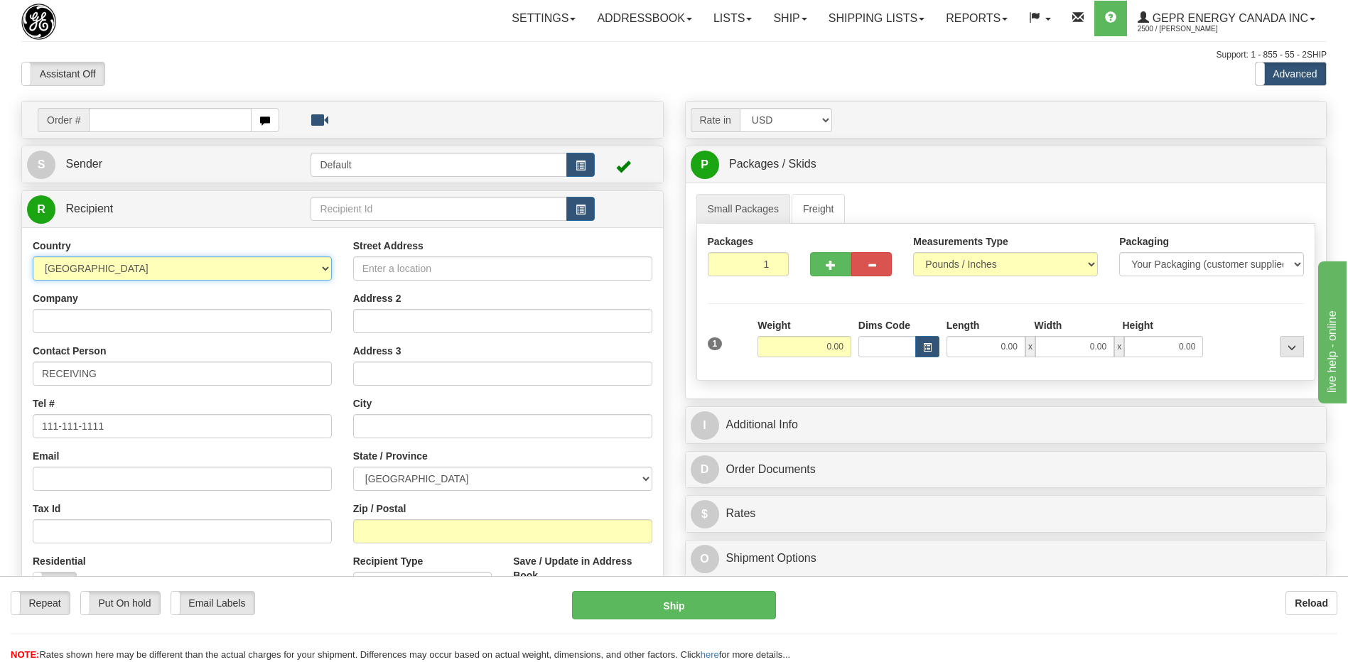
click at [156, 274] on select "AFGHANISTAN ALAND ISLANDS ALBANIA ALGERIA AMERICAN SAMOA ANDORRA ANGOLA ANGUILL…" at bounding box center [182, 268] width 299 height 24
select select "CL"
click at [156, 274] on select "AFGHANISTAN ALAND ISLANDS ALBANIA ALGERIA AMERICAN SAMOA ANDORRA ANGOLA ANGUILL…" at bounding box center [182, 268] width 299 height 24
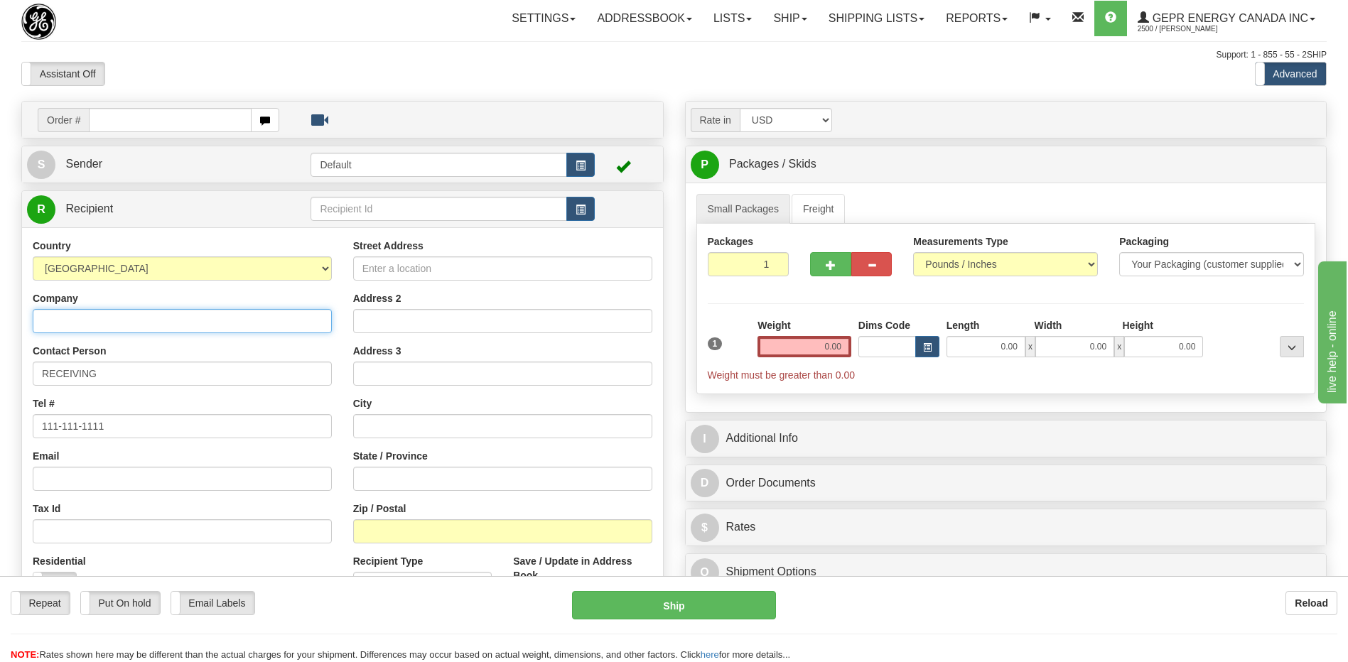
click at [82, 324] on input "Company" at bounding box center [182, 321] width 299 height 24
paste input "CRT CHILE SPA"
type input "CRT CHILE SPA"
click at [384, 266] on input "Street Address" at bounding box center [502, 268] width 299 height 24
paste input "SAN PIO X 2460"
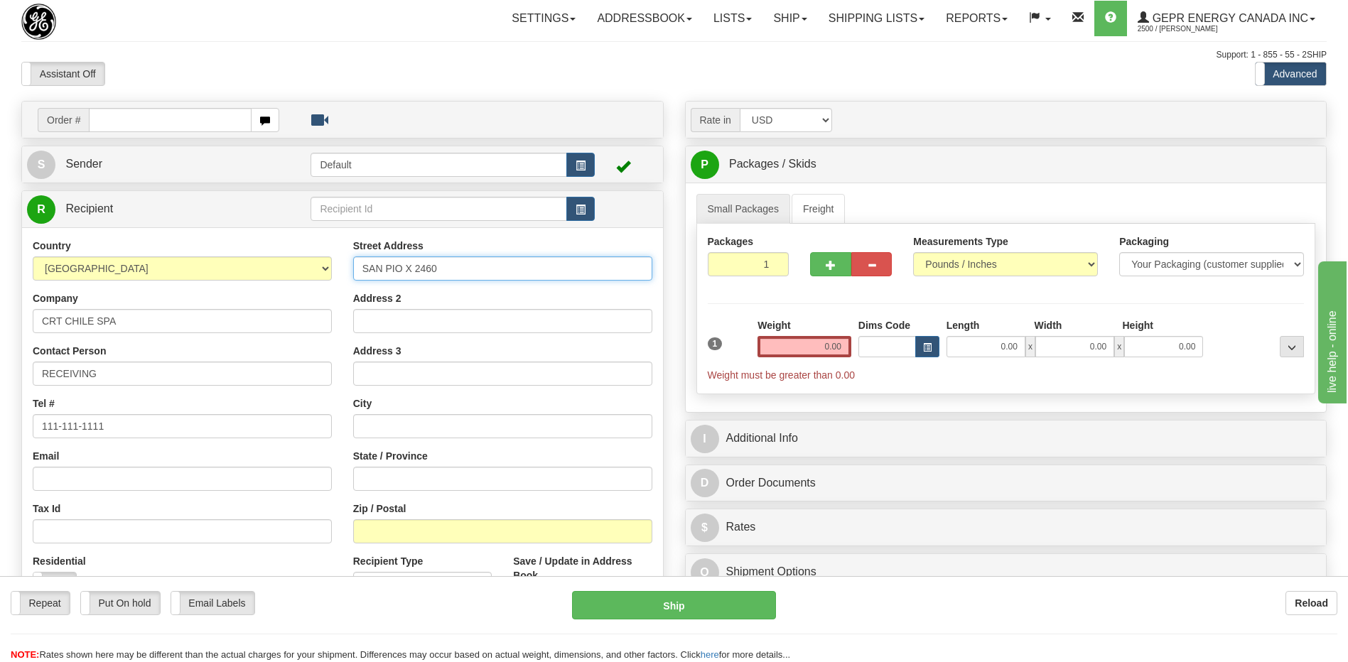
type input "SAN PIO X 2460"
click at [407, 426] on input "text" at bounding box center [502, 426] width 299 height 24
paste input "[PERSON_NAME]"
type input "[PERSON_NAME]"
click at [383, 538] on input "Zip / Postal" at bounding box center [502, 531] width 299 height 24
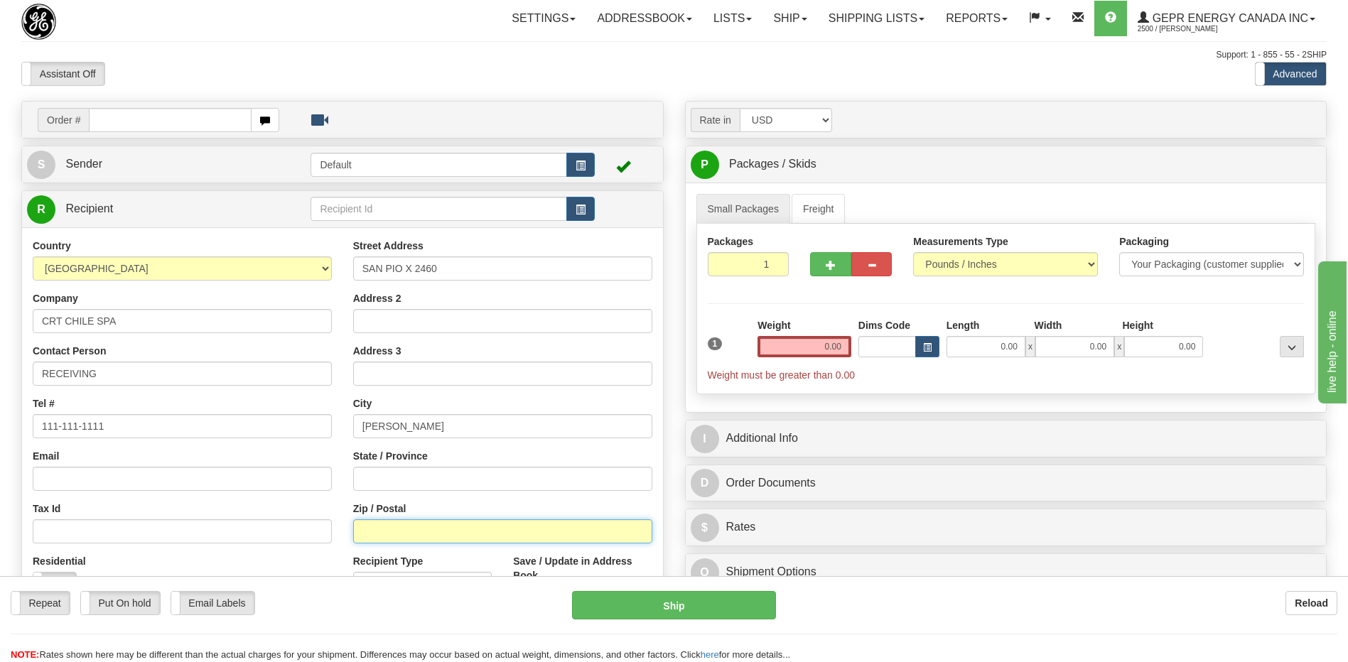
paste input "7510041"
type input "7510041"
click at [244, 450] on div "Email" at bounding box center [182, 470] width 299 height 42
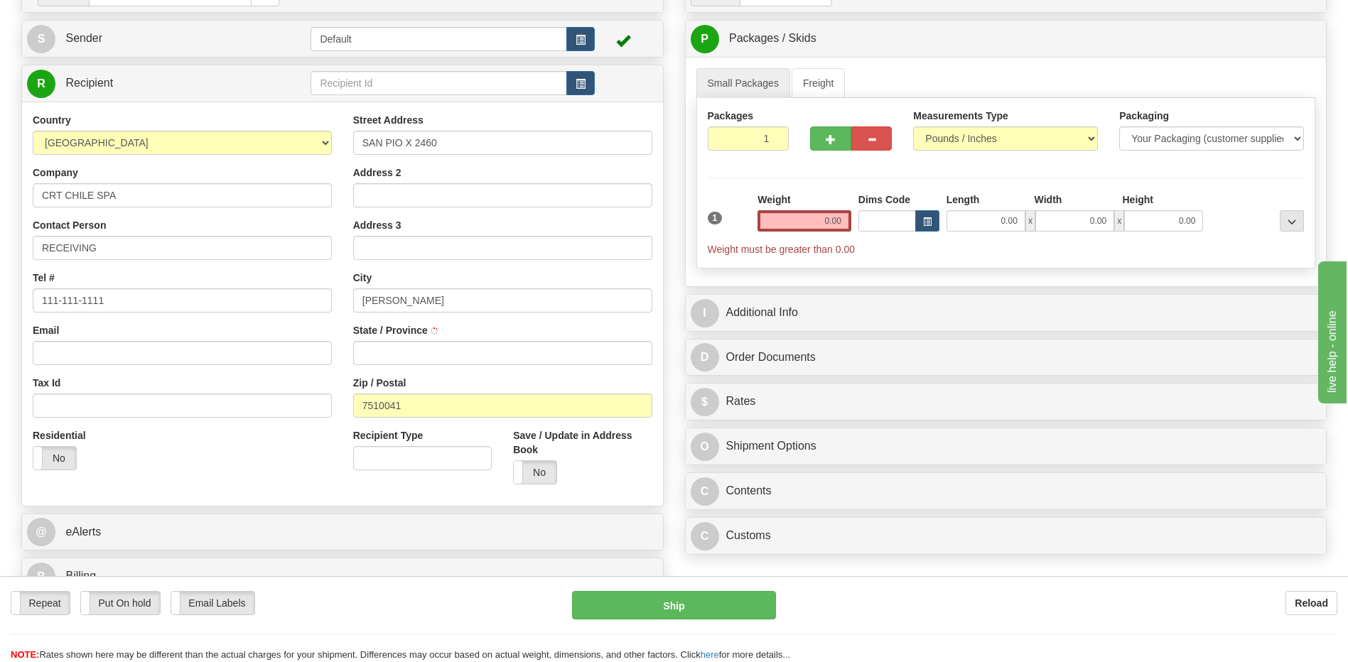
scroll to position [284, 0]
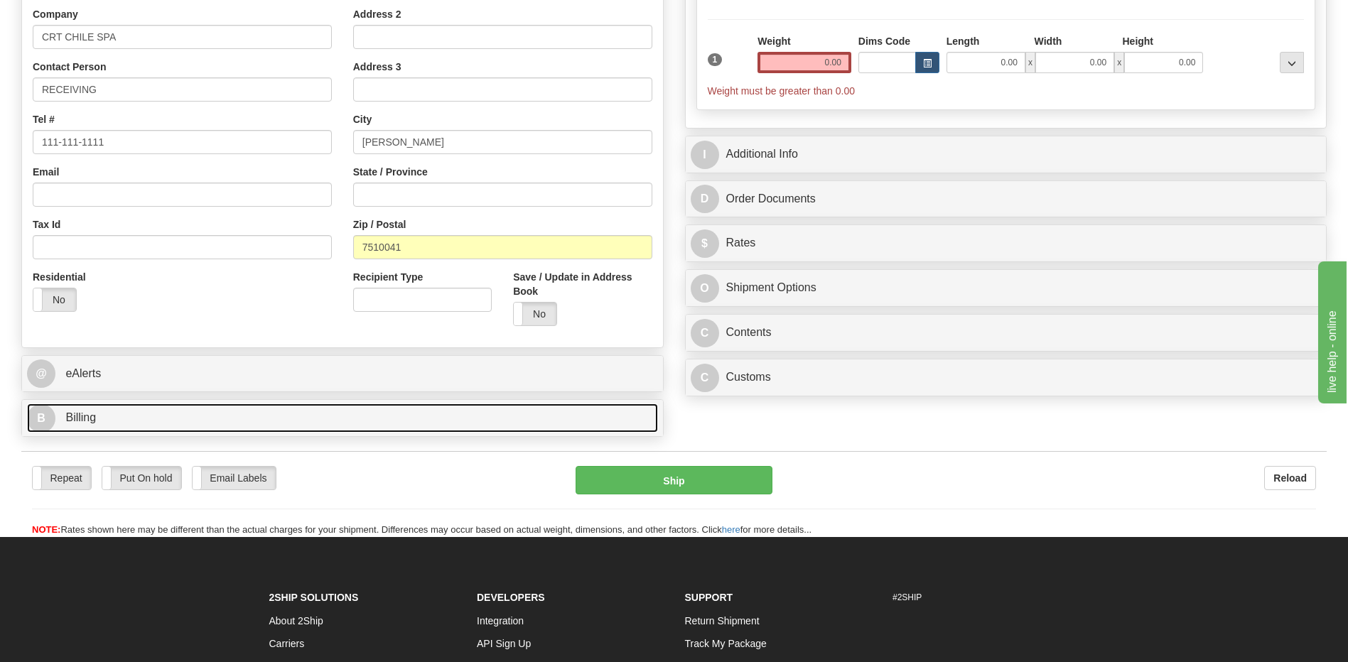
click at [153, 418] on link "B Billing" at bounding box center [342, 418] width 631 height 29
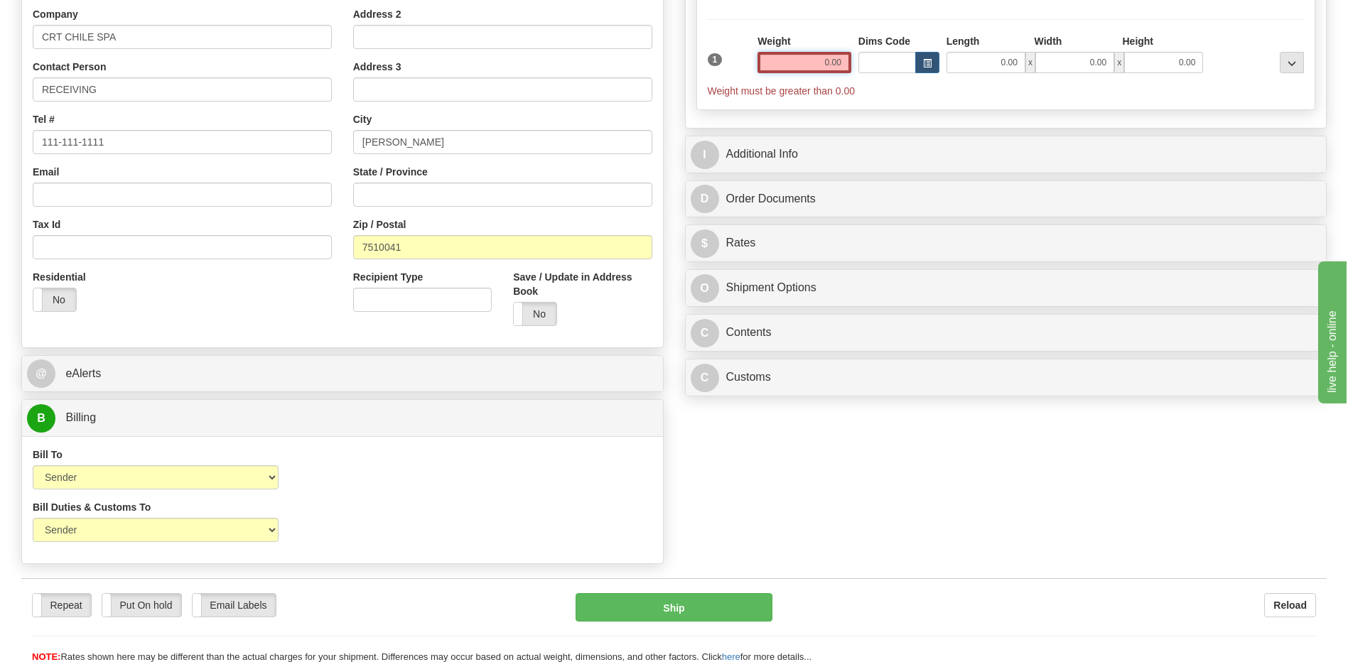
click at [834, 55] on input "0.00" at bounding box center [804, 62] width 94 height 21
click at [834, 55] on input "text" at bounding box center [804, 62] width 94 height 21
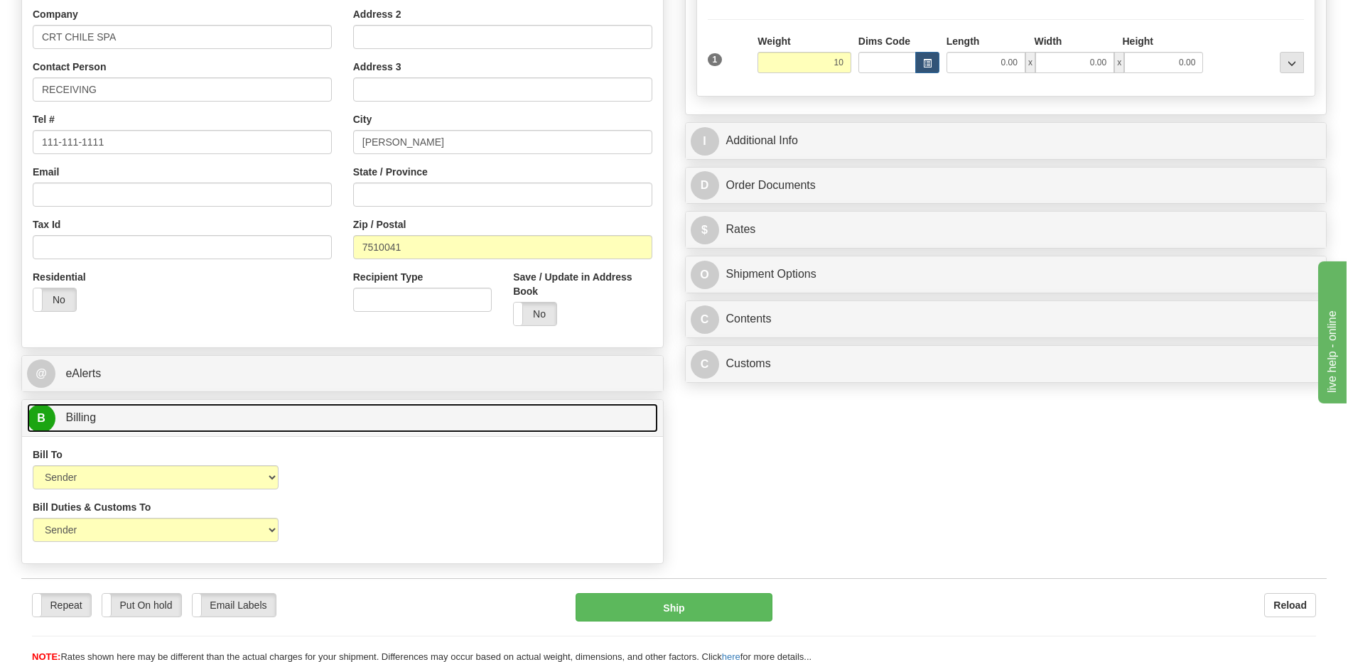
type input "10.00"
click at [605, 426] on link "B Billing" at bounding box center [342, 418] width 631 height 29
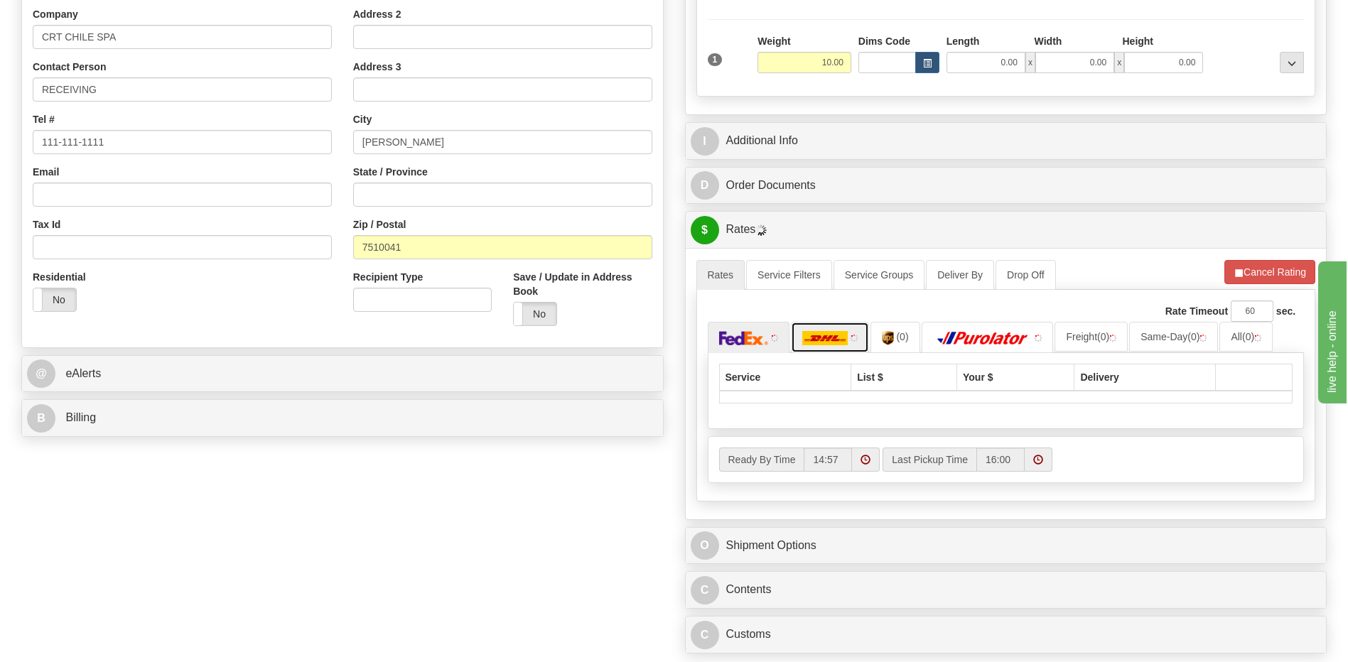
click at [836, 336] on img at bounding box center [824, 338] width 45 height 14
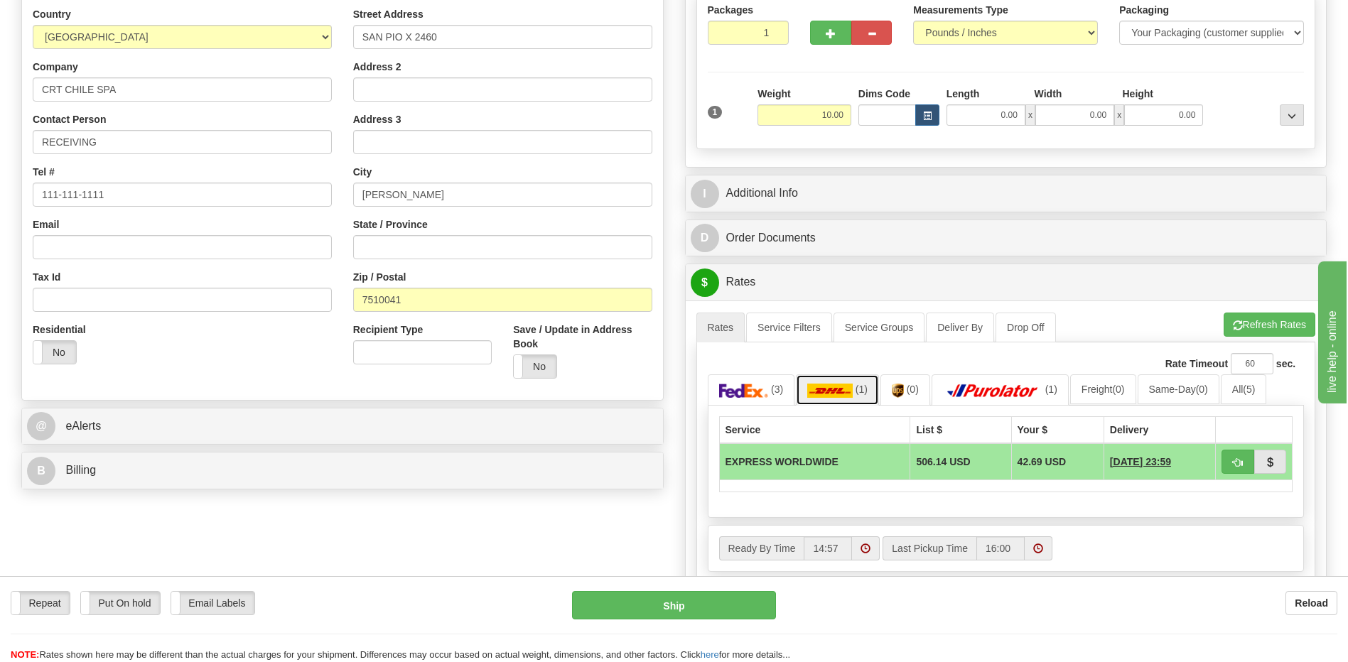
scroll to position [142, 0]
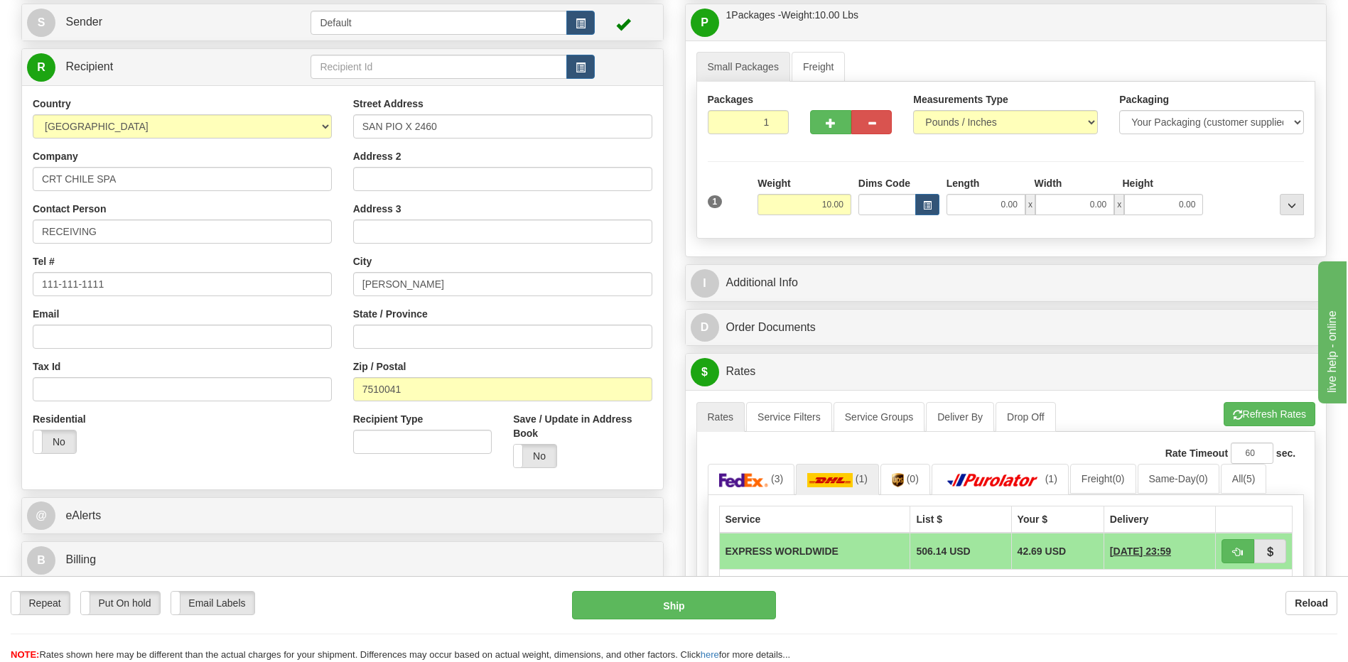
drag, startPoint x: 296, startPoint y: 450, endPoint x: 344, endPoint y: 373, distance: 90.7
click at [296, 450] on div "Residential Yes No" at bounding box center [182, 438] width 320 height 53
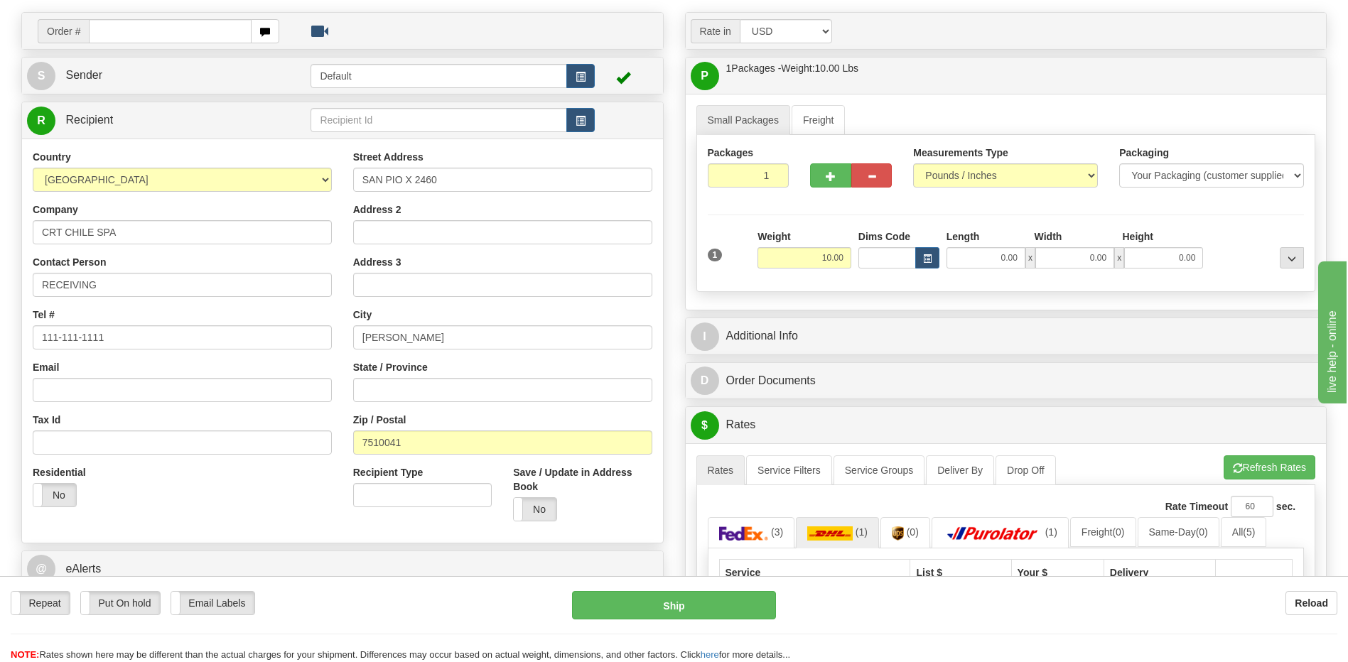
scroll to position [0, 0]
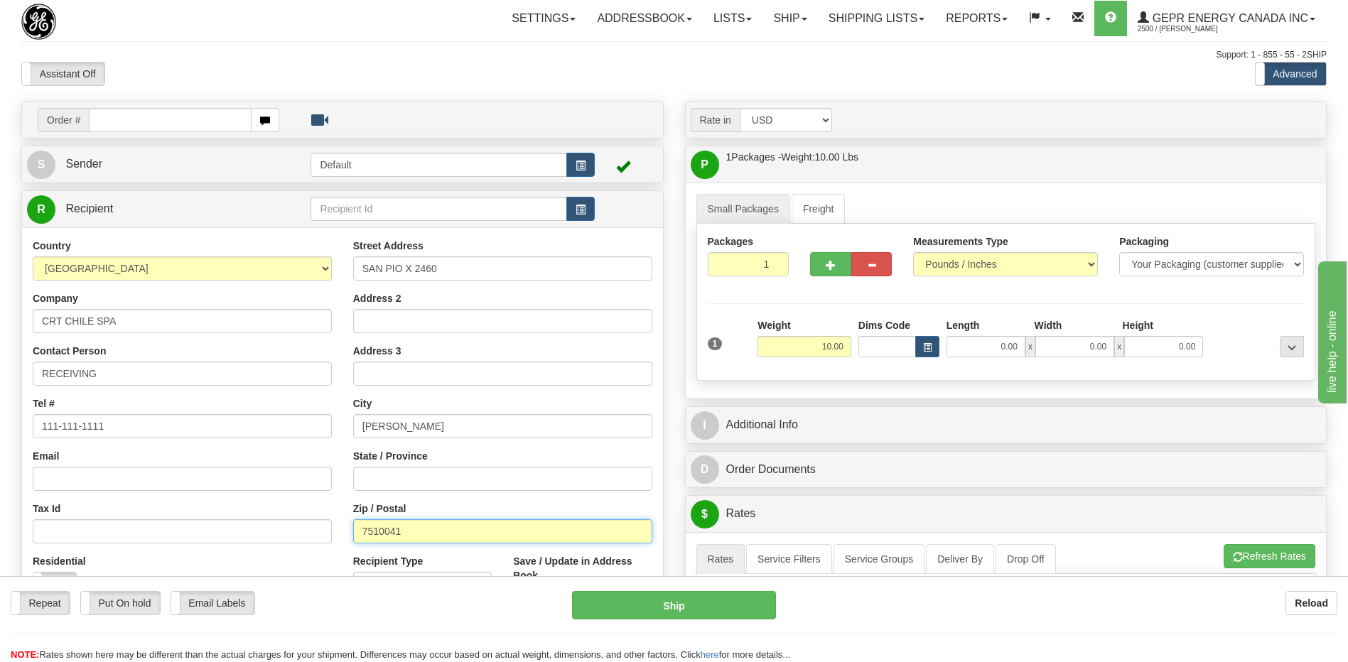
click at [385, 535] on input "7510041" at bounding box center [502, 531] width 299 height 24
click at [872, 27] on link "Shipping lists" at bounding box center [876, 19] width 117 height 36
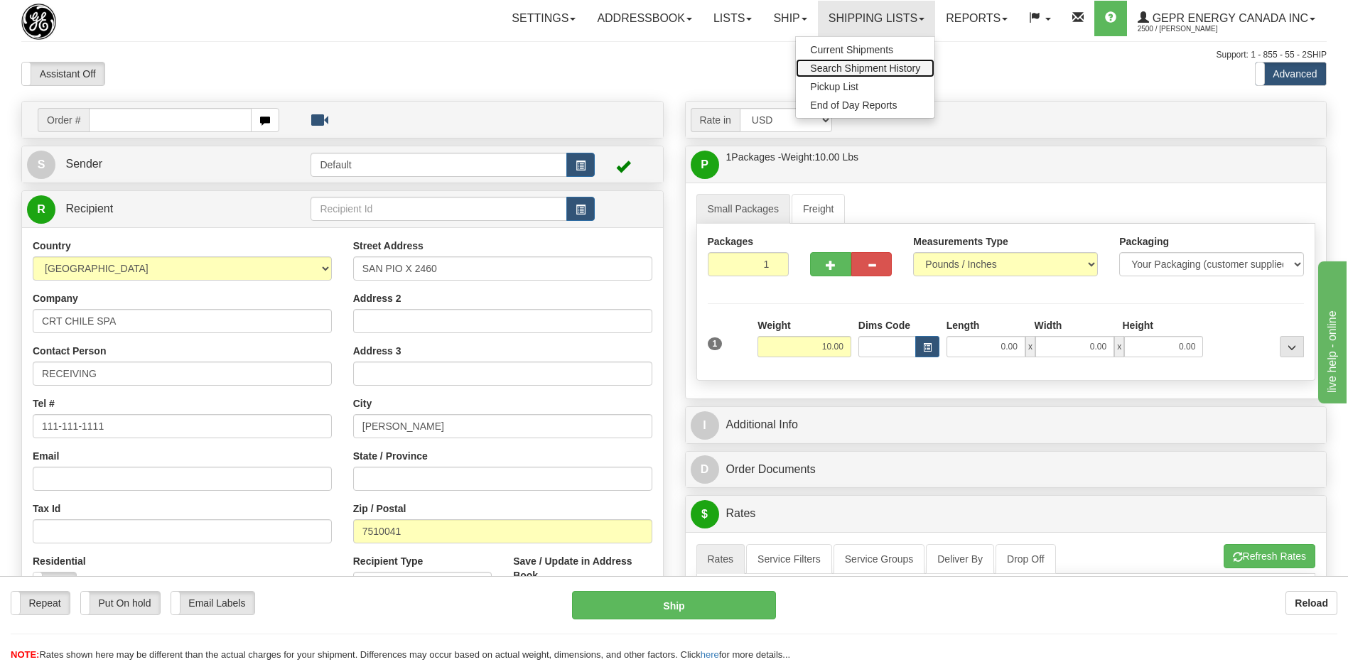
click at [843, 68] on span "Search Shipment History" at bounding box center [865, 68] width 110 height 11
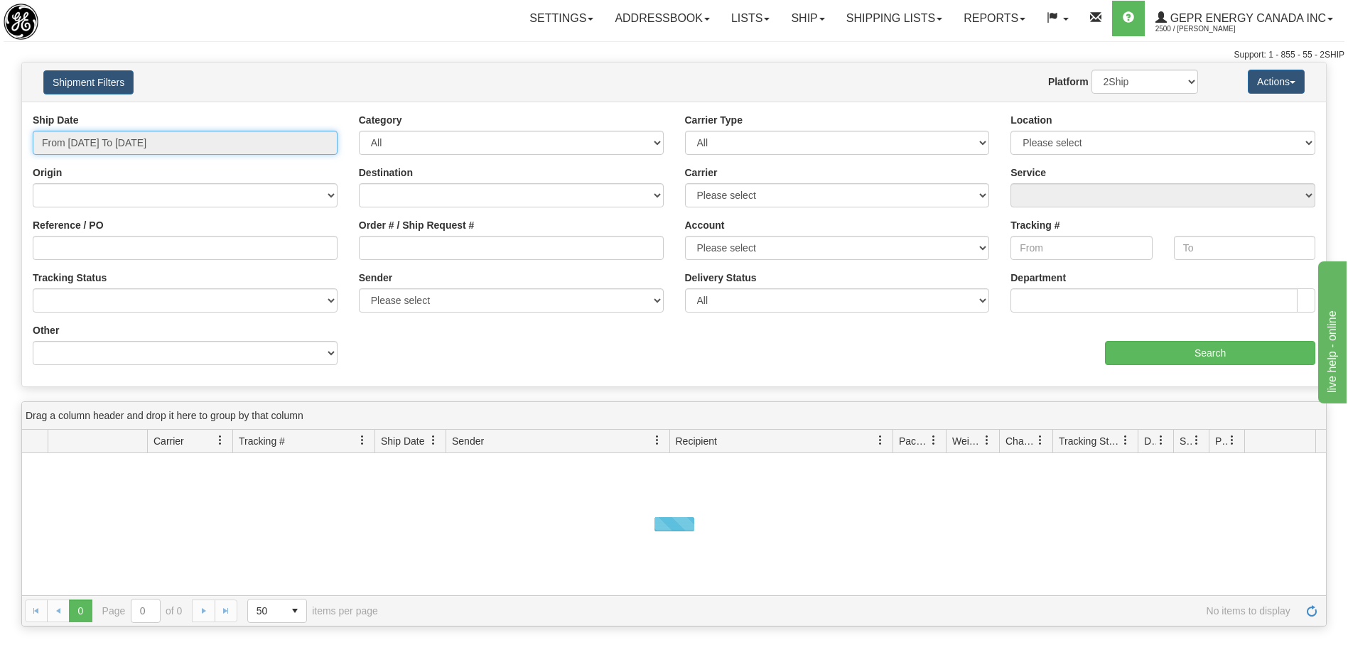
type input "[DATE]"
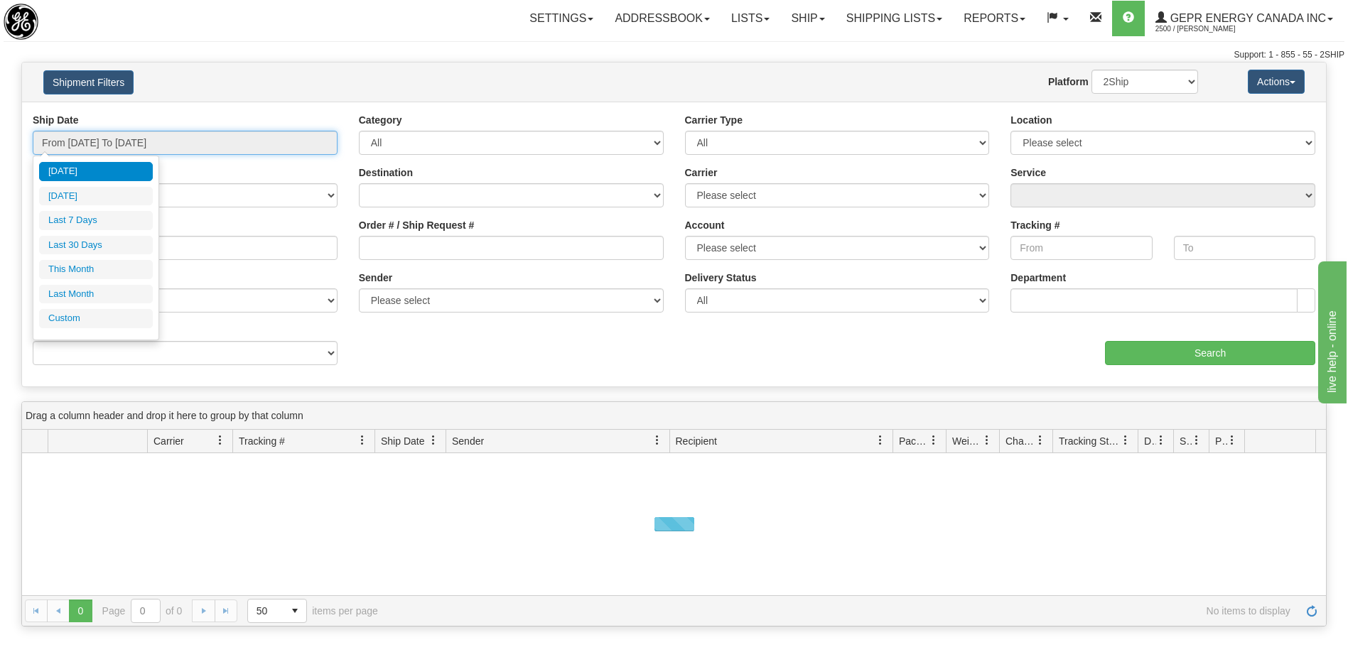
click at [225, 131] on input "From 08/26/2025 To 08/27/2025" at bounding box center [185, 143] width 305 height 24
type input "08/01/2025"
type input "08/31/2025"
type input "07/01/2025"
type input "07/31/2025"
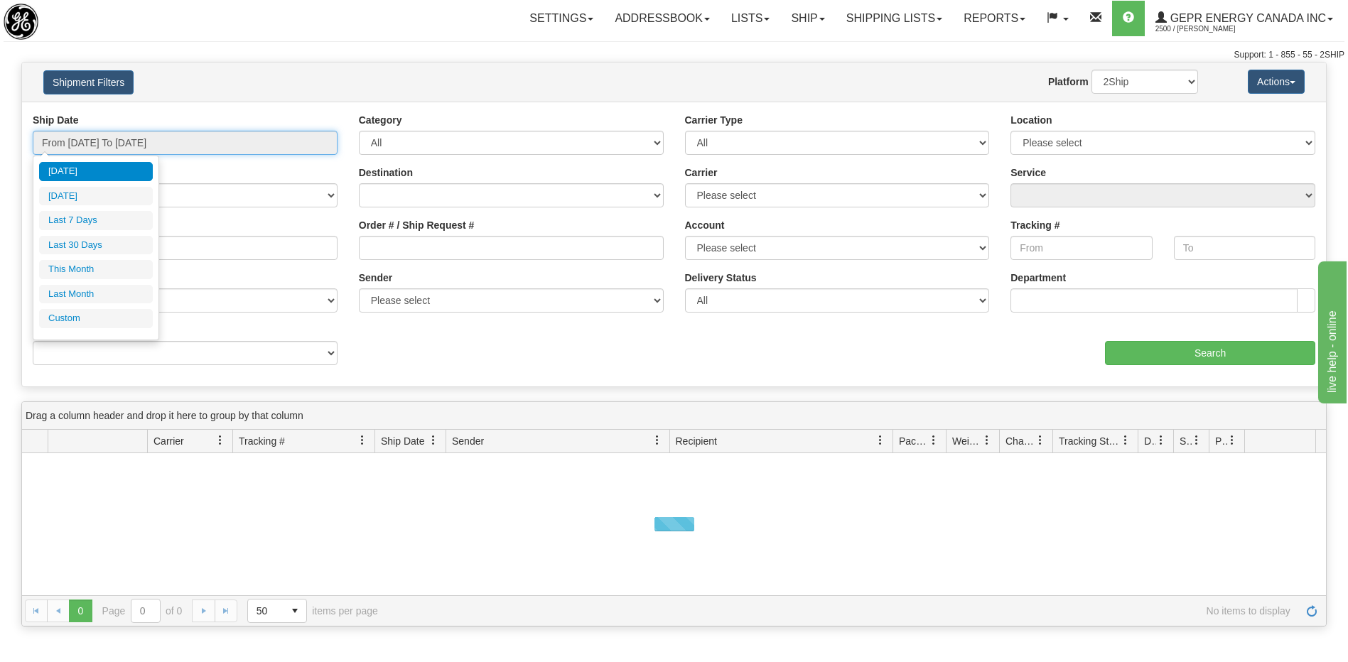
type input "[DATE]"
click at [93, 325] on li "Custom" at bounding box center [96, 318] width 114 height 19
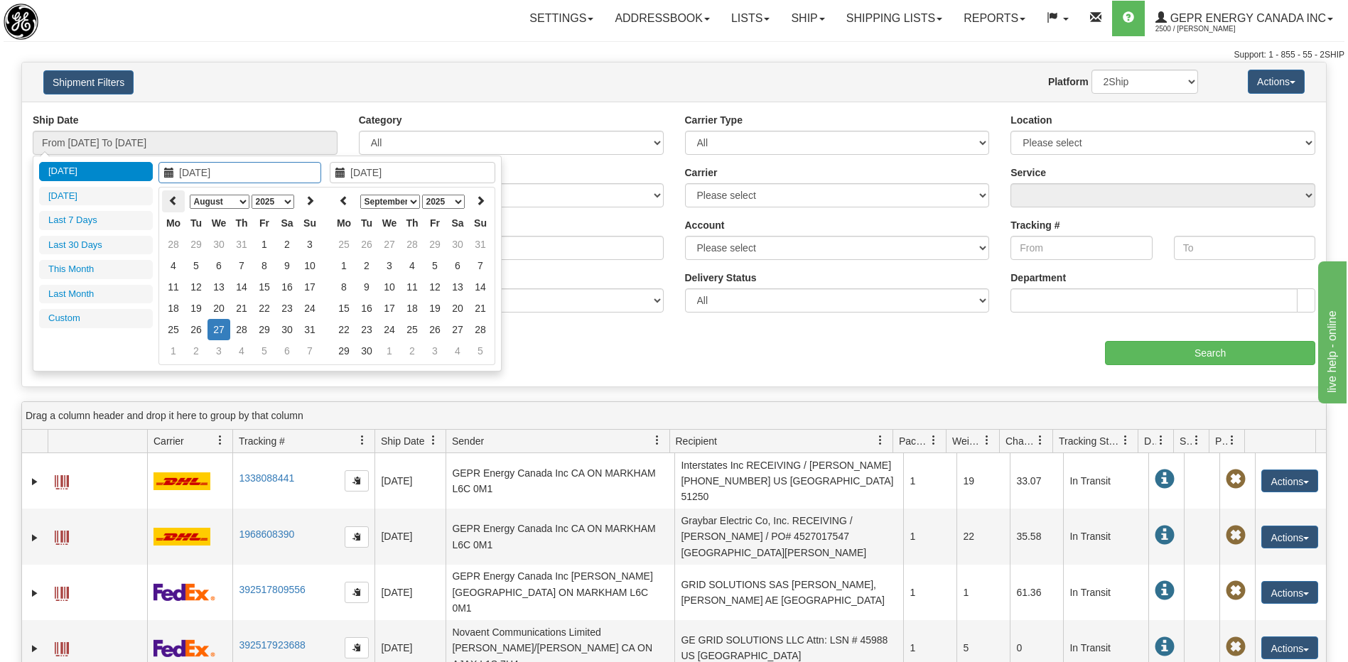
click at [176, 208] on th at bounding box center [173, 201] width 23 height 22
type input "05/01/2025"
click at [242, 244] on td "1" at bounding box center [241, 244] width 23 height 21
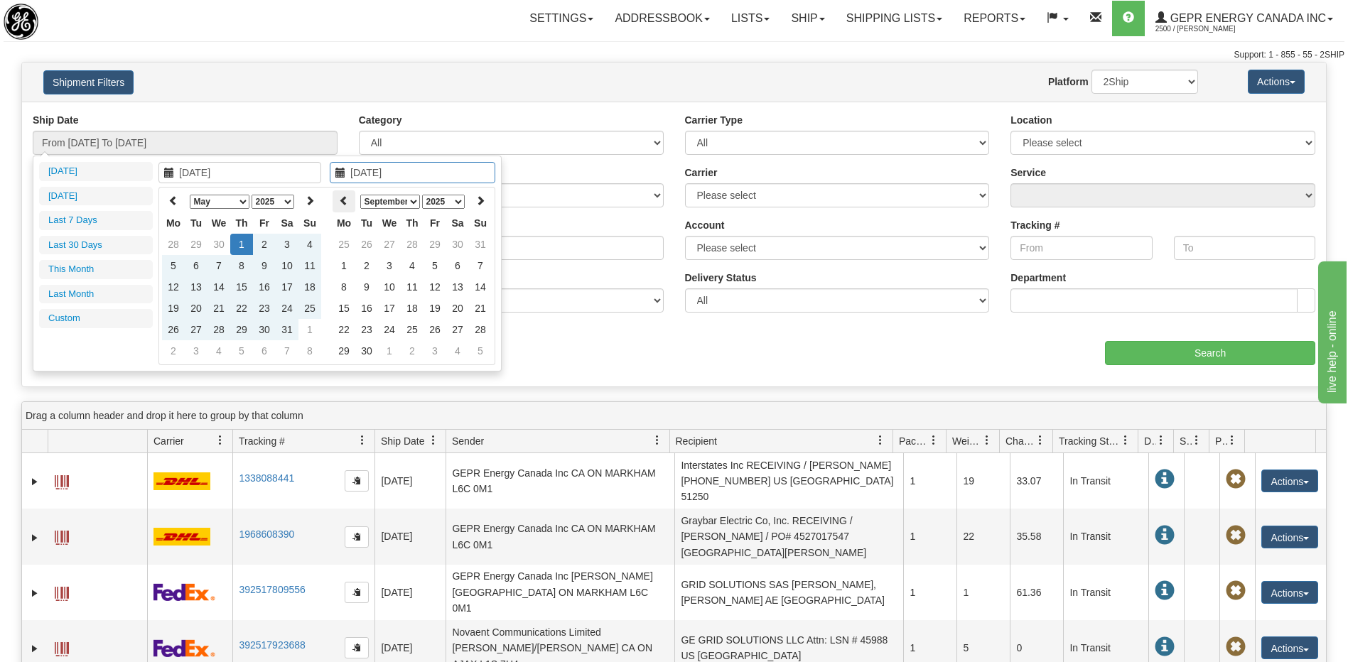
click at [342, 203] on icon at bounding box center [344, 200] width 10 height 10
type input "08/01/2025"
click at [433, 247] on td "1" at bounding box center [434, 244] width 23 height 21
type input "From 05/01/2025 To 08/01/2025"
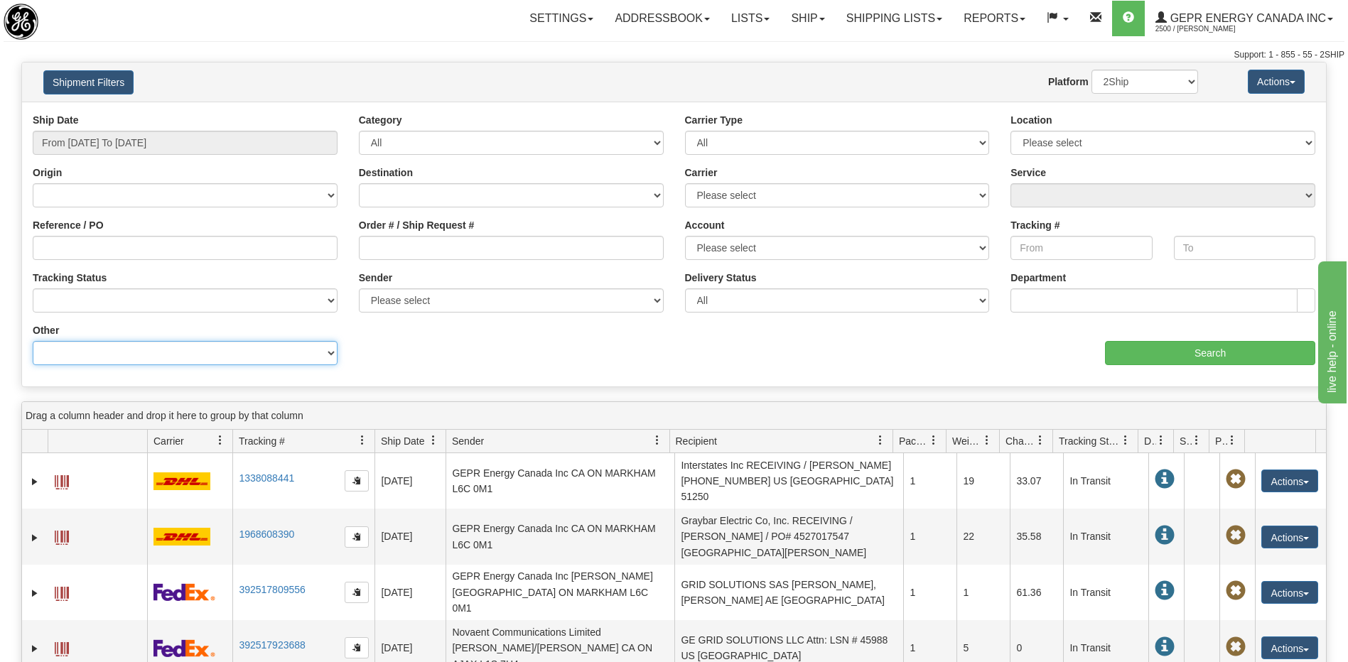
click at [228, 363] on select "Billing Account # Billing Type BOL # (LTL) Commodity Or Documents Consolidation…" at bounding box center [185, 353] width 305 height 24
select select "Recipient_ZIP"
click at [33, 341] on select "Billing Account # Billing Type BOL # (LTL) Commodity Or Documents Consolidation…" at bounding box center [185, 353] width 305 height 24
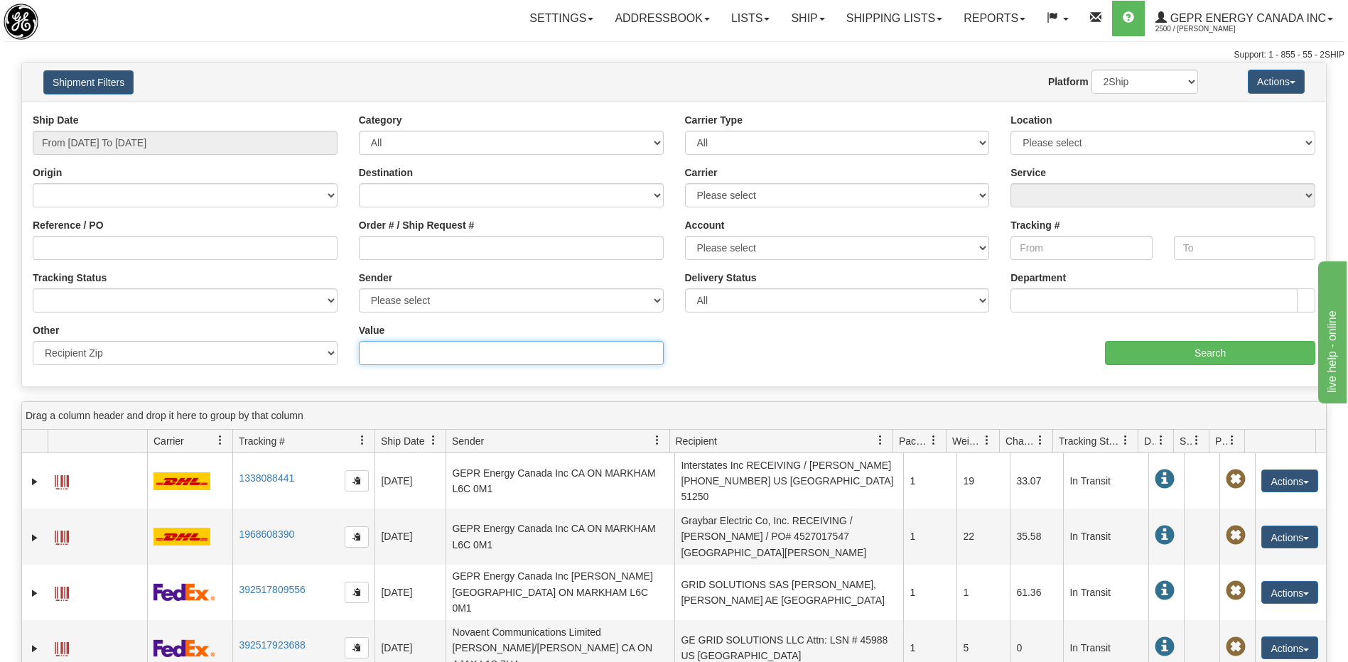
click at [372, 347] on input "Value" at bounding box center [511, 353] width 305 height 24
paste input "7510041"
type input "7510041"
click at [1164, 355] on input "Search" at bounding box center [1210, 353] width 210 height 24
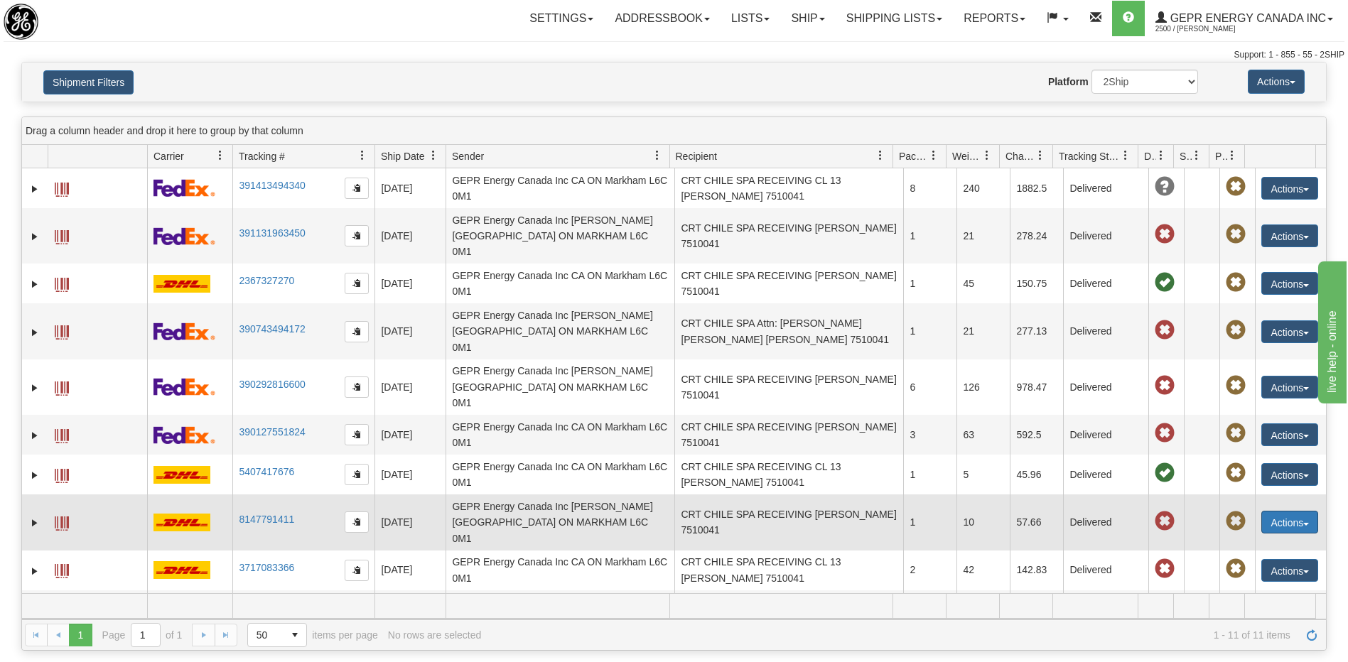
click at [1288, 511] on button "Actions" at bounding box center [1289, 522] width 57 height 23
click at [1249, 539] on link "Repeat" at bounding box center [1261, 548] width 114 height 18
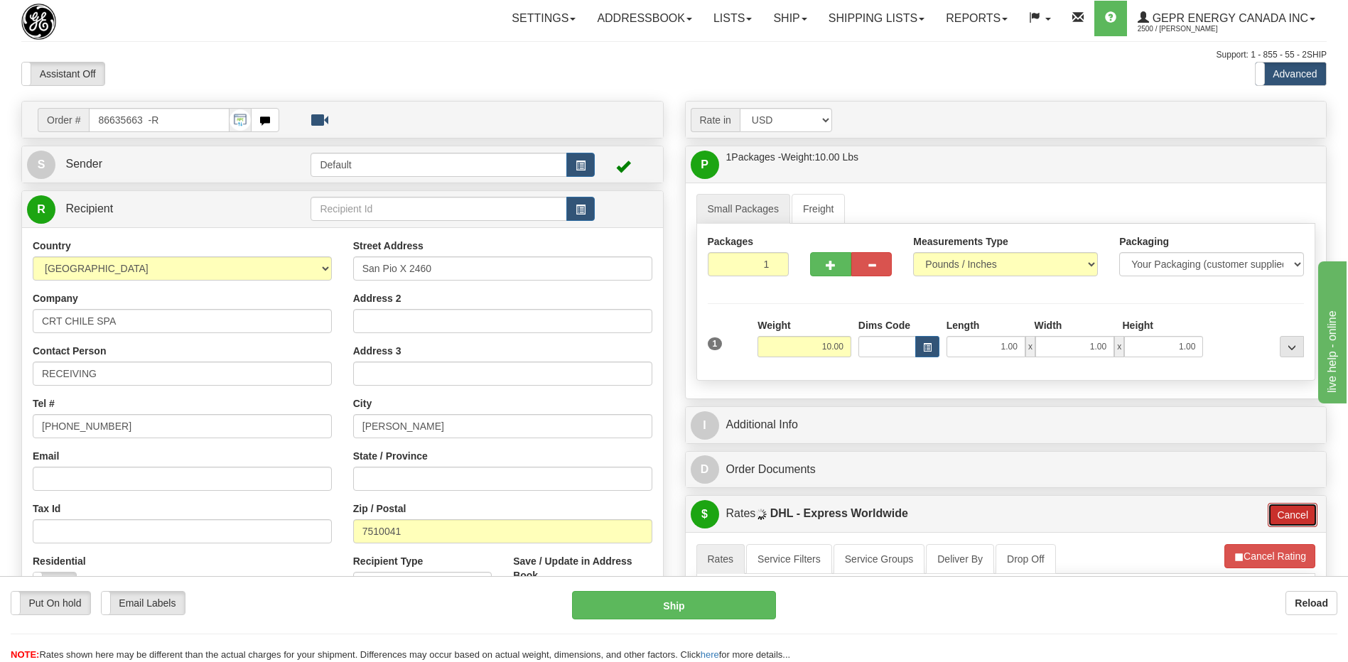
click at [1283, 513] on button "Cancel" at bounding box center [1293, 515] width 50 height 24
click at [1263, 553] on button "Cancel Rating" at bounding box center [1269, 556] width 91 height 24
click at [1260, 558] on button "Refresh Rates" at bounding box center [1269, 556] width 92 height 24
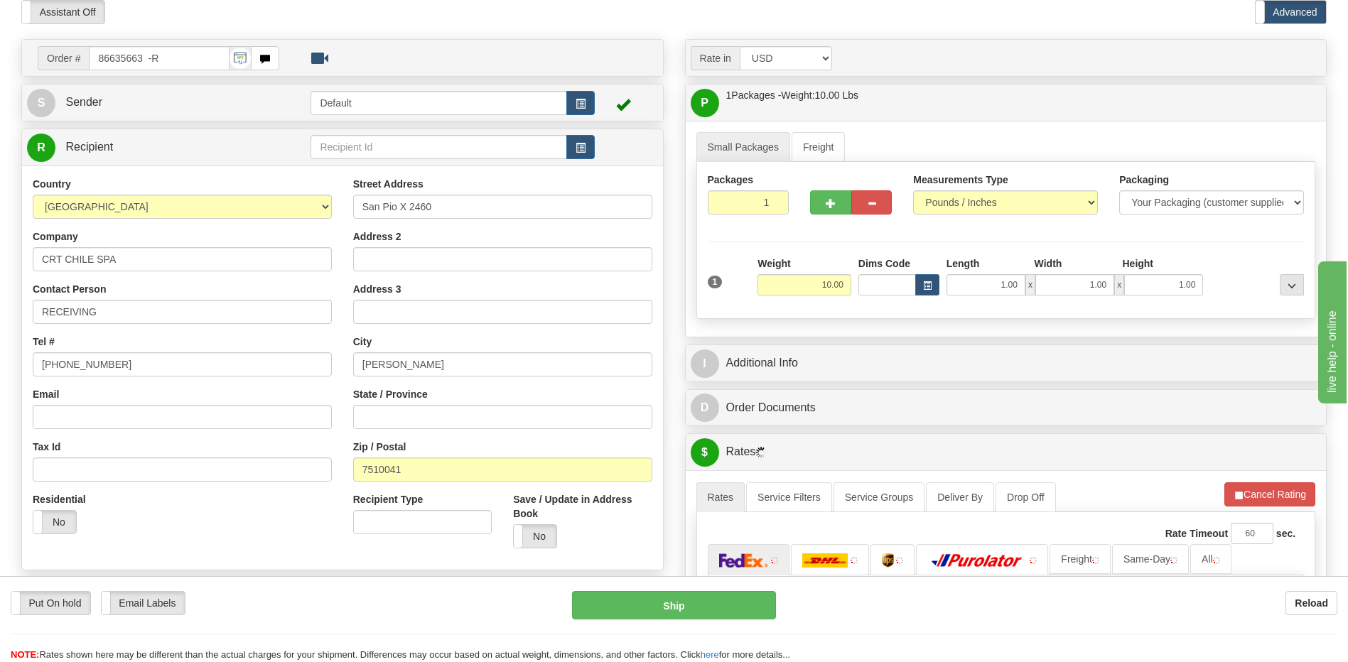
scroll to position [213, 0]
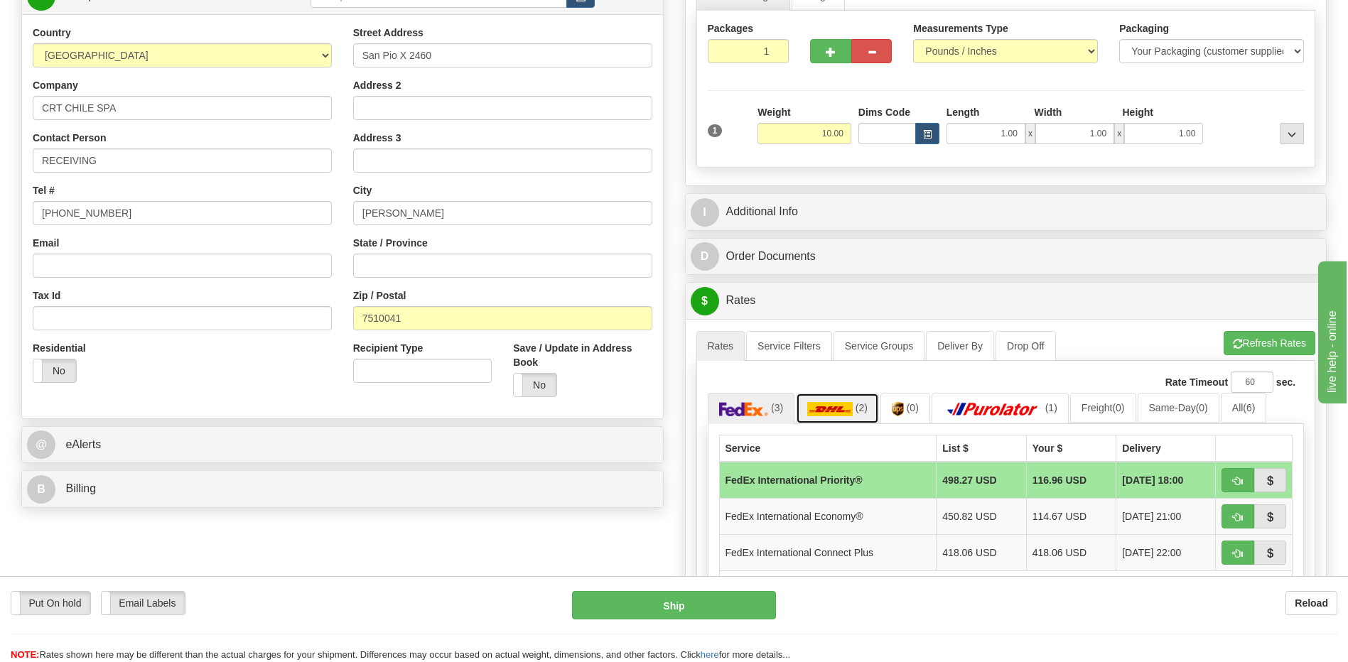
click at [843, 413] on img at bounding box center [829, 409] width 45 height 14
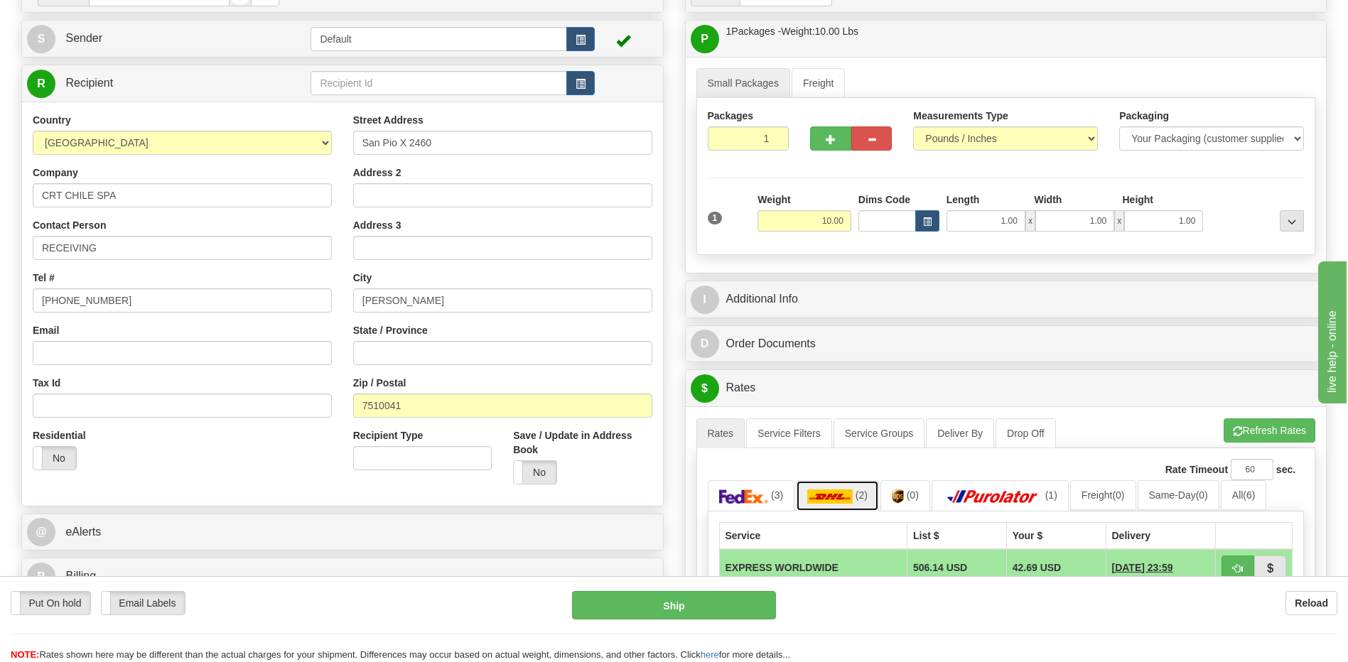
scroll to position [0, 0]
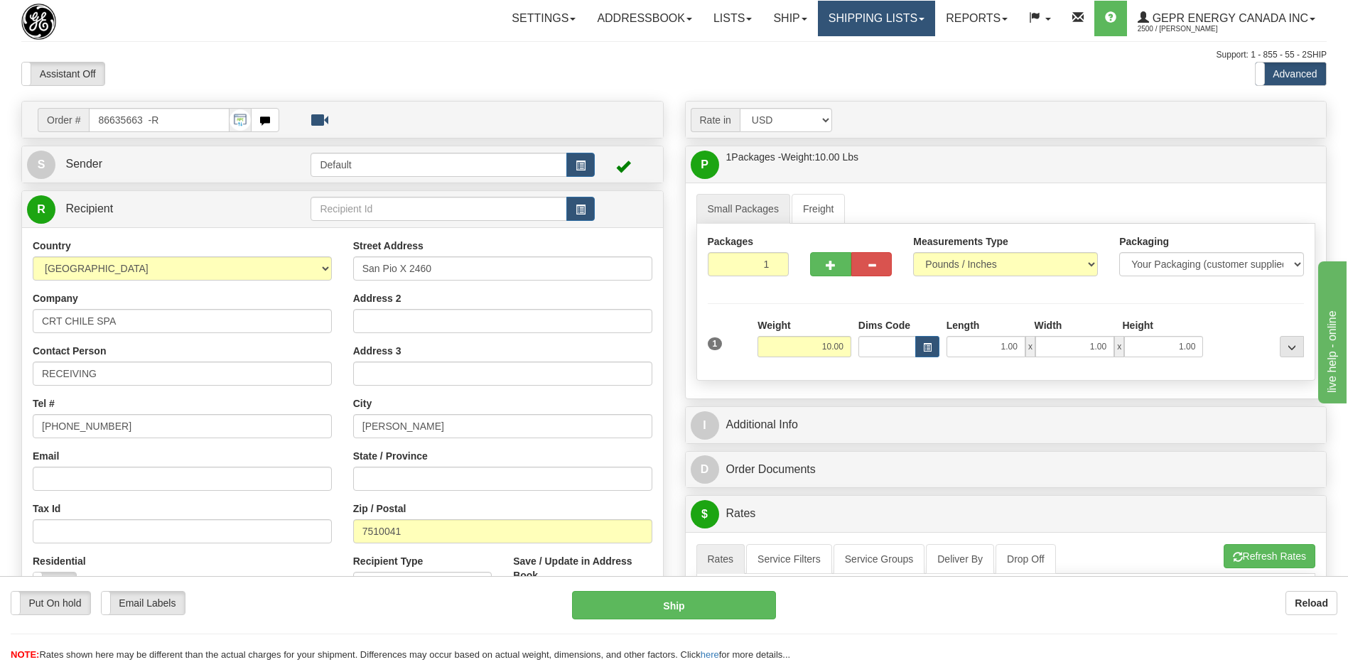
click at [838, 17] on link "Shipping lists" at bounding box center [876, 19] width 117 height 36
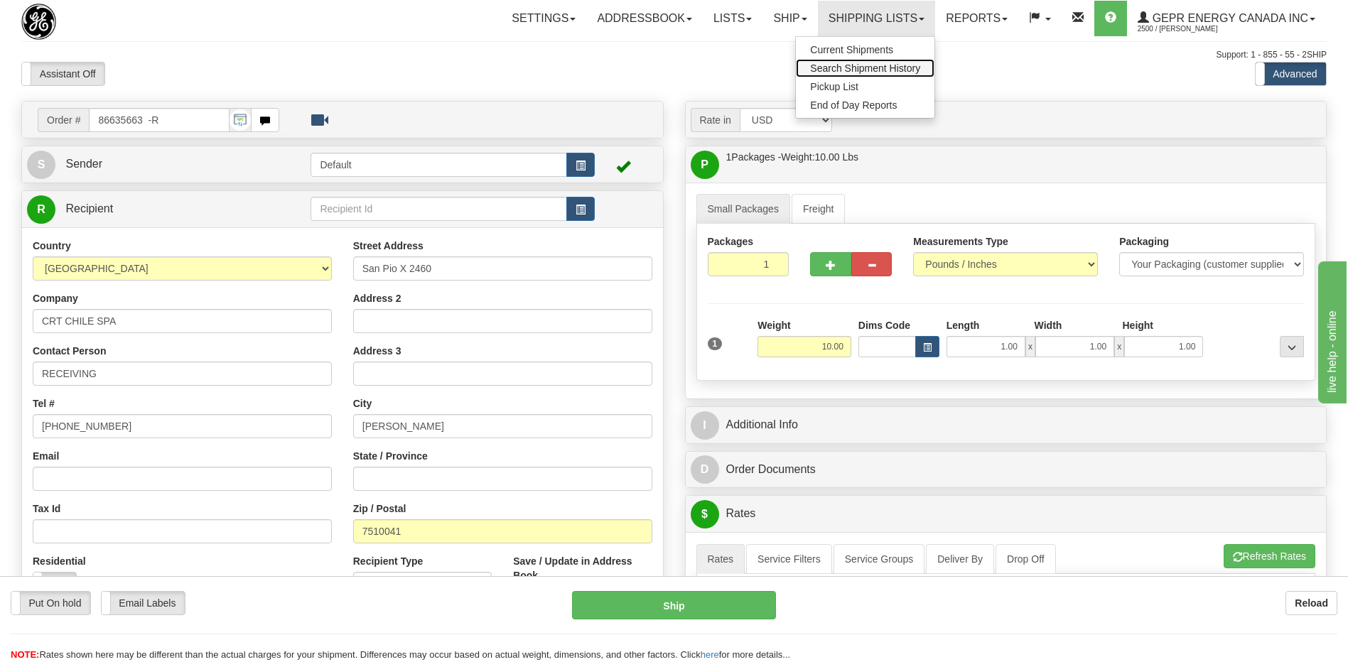
click at [823, 69] on span "Search Shipment History" at bounding box center [865, 68] width 110 height 11
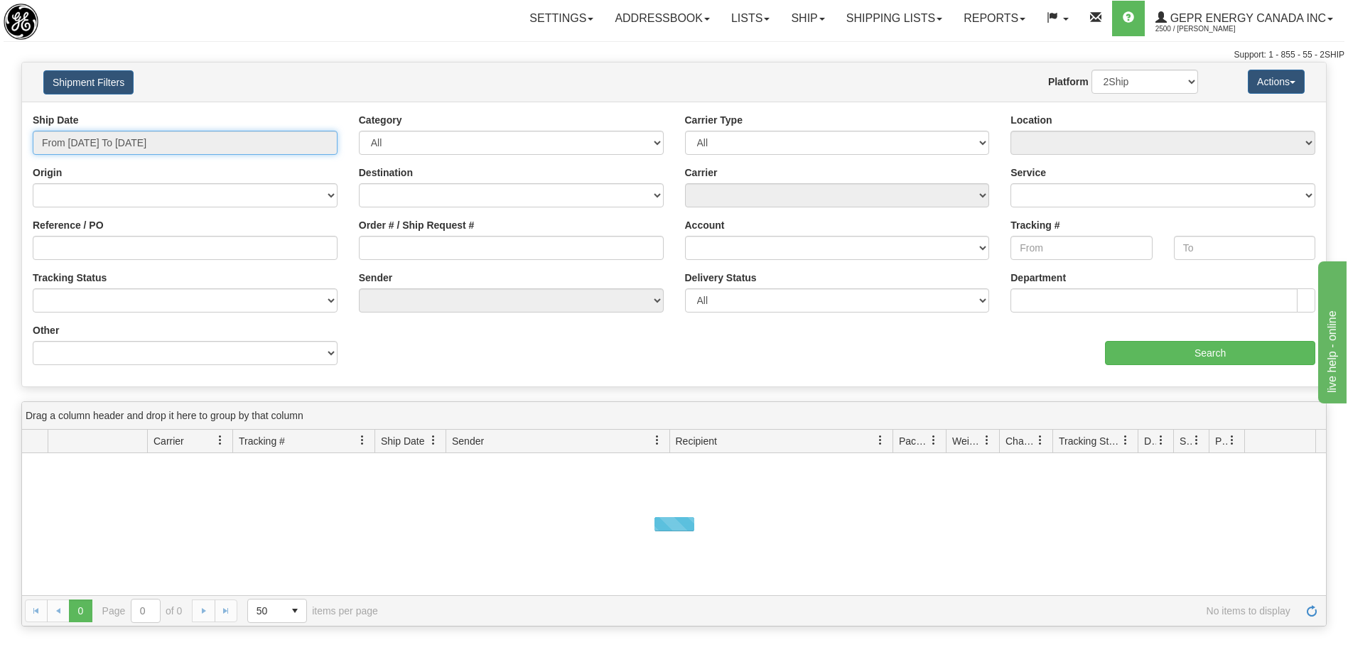
type input "[DATE]"
click at [205, 144] on input "From [DATE] To [DATE]" at bounding box center [185, 143] width 305 height 24
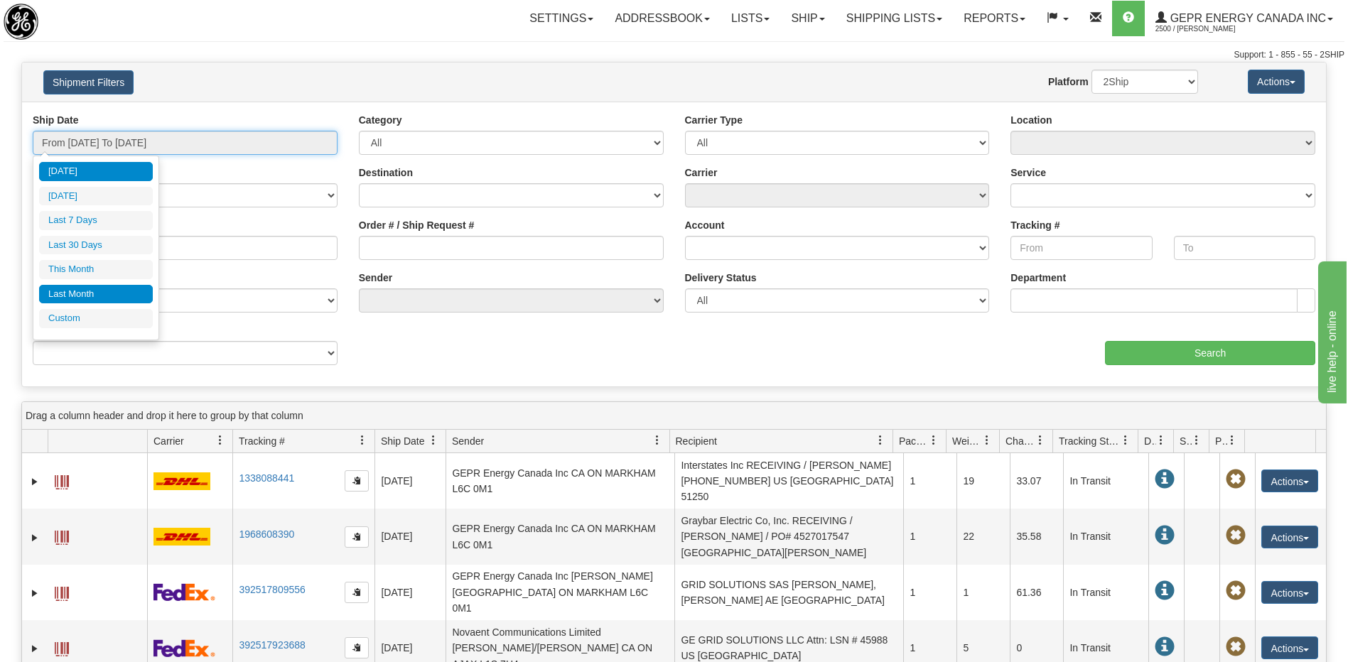
type input "[DATE]"
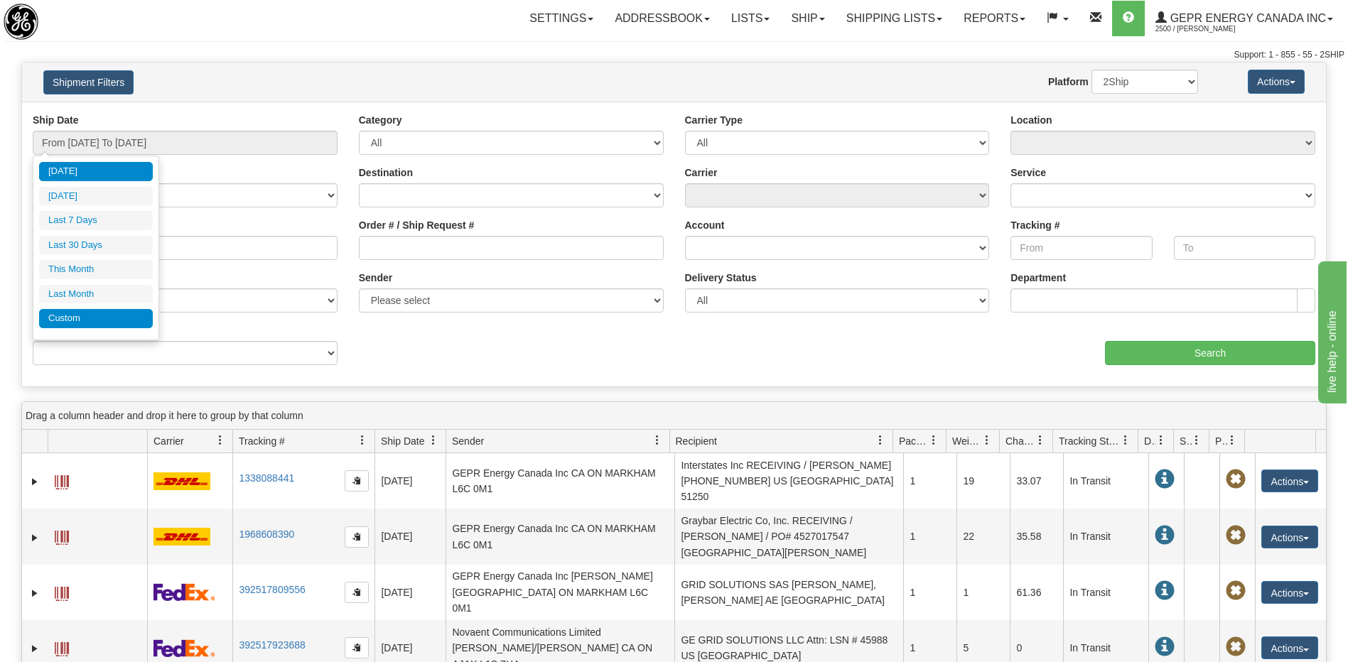
click at [96, 323] on li "Custom" at bounding box center [96, 318] width 114 height 19
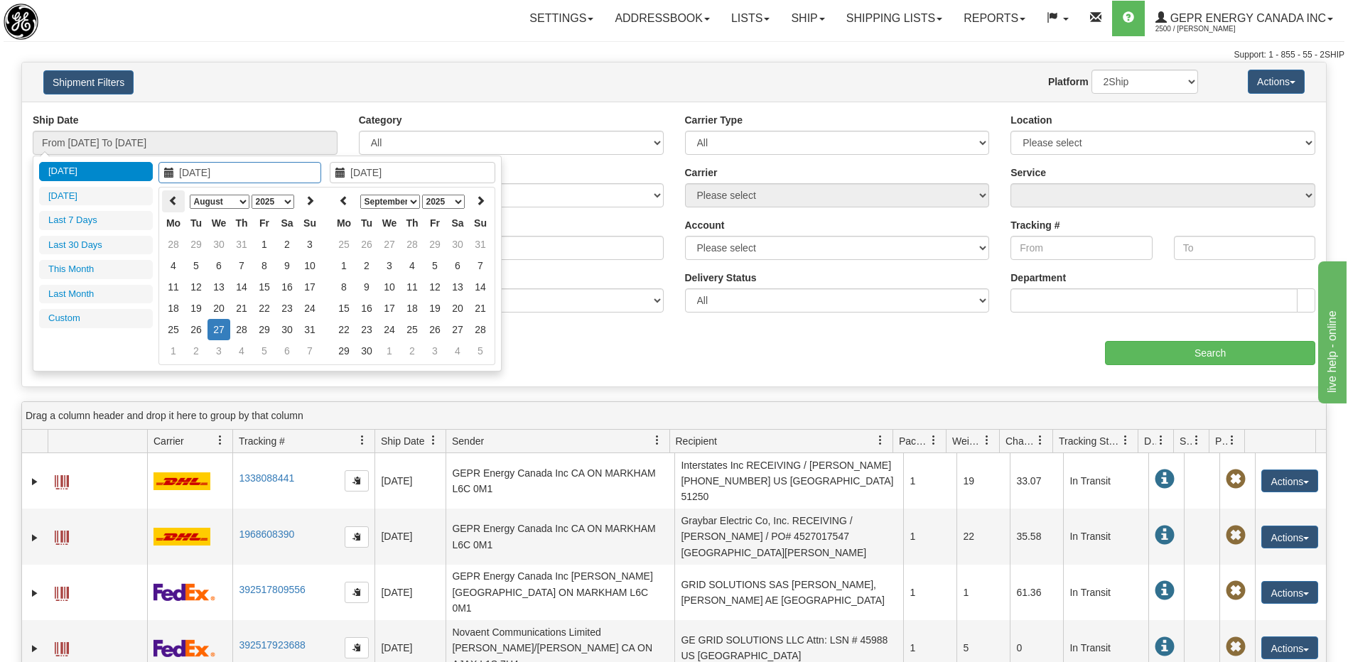
click at [171, 200] on icon at bounding box center [173, 200] width 10 height 10
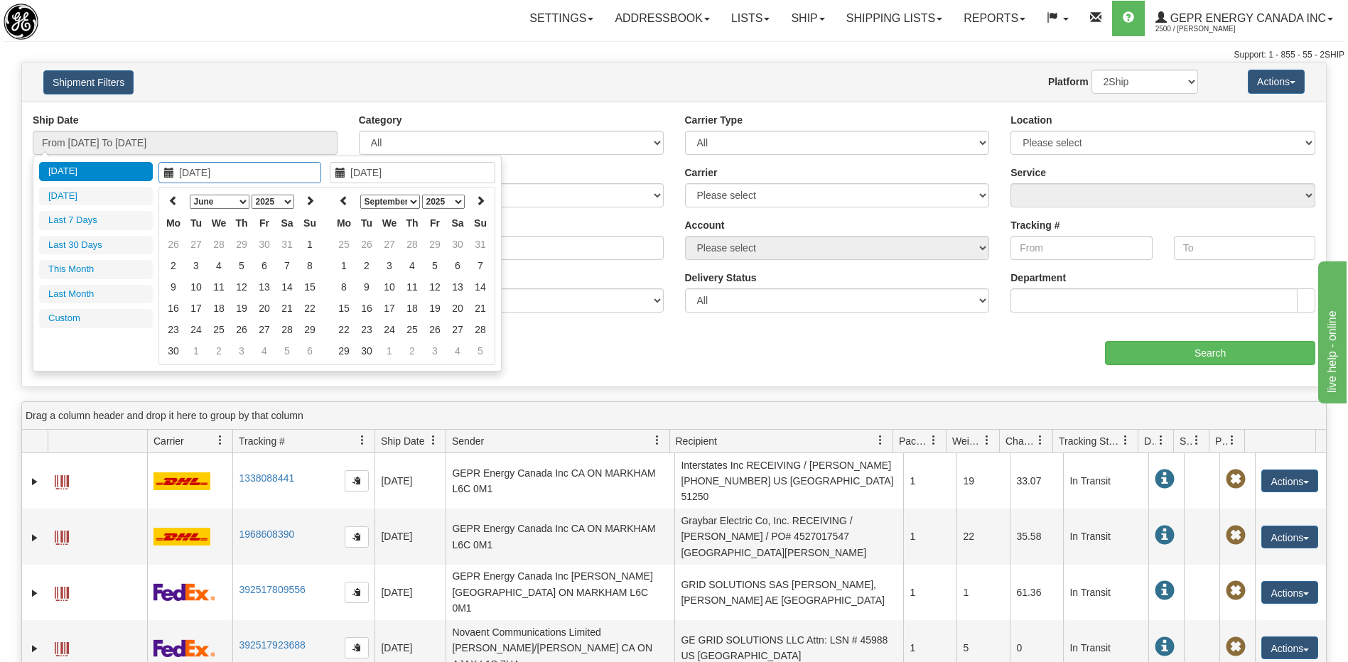
click at [171, 200] on icon at bounding box center [173, 200] width 10 height 10
type input "[DATE]"
click at [220, 245] on td "1" at bounding box center [218, 244] width 23 height 21
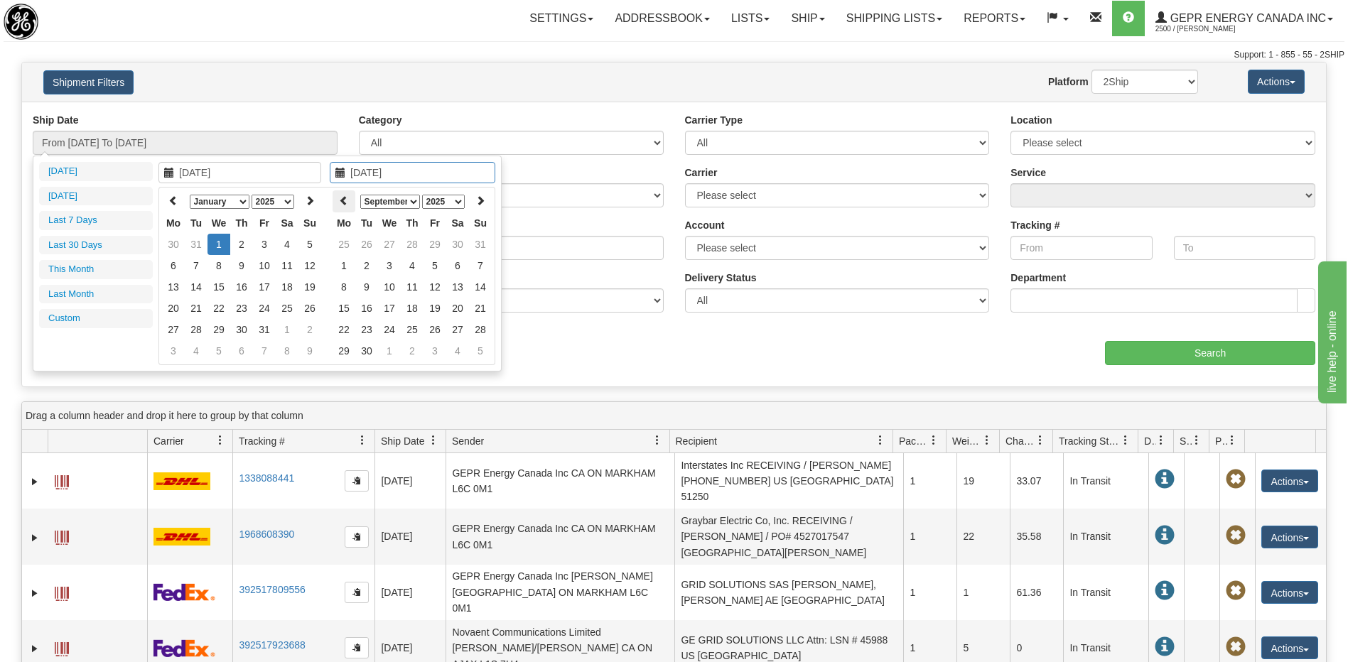
click at [346, 199] on icon at bounding box center [344, 200] width 10 height 10
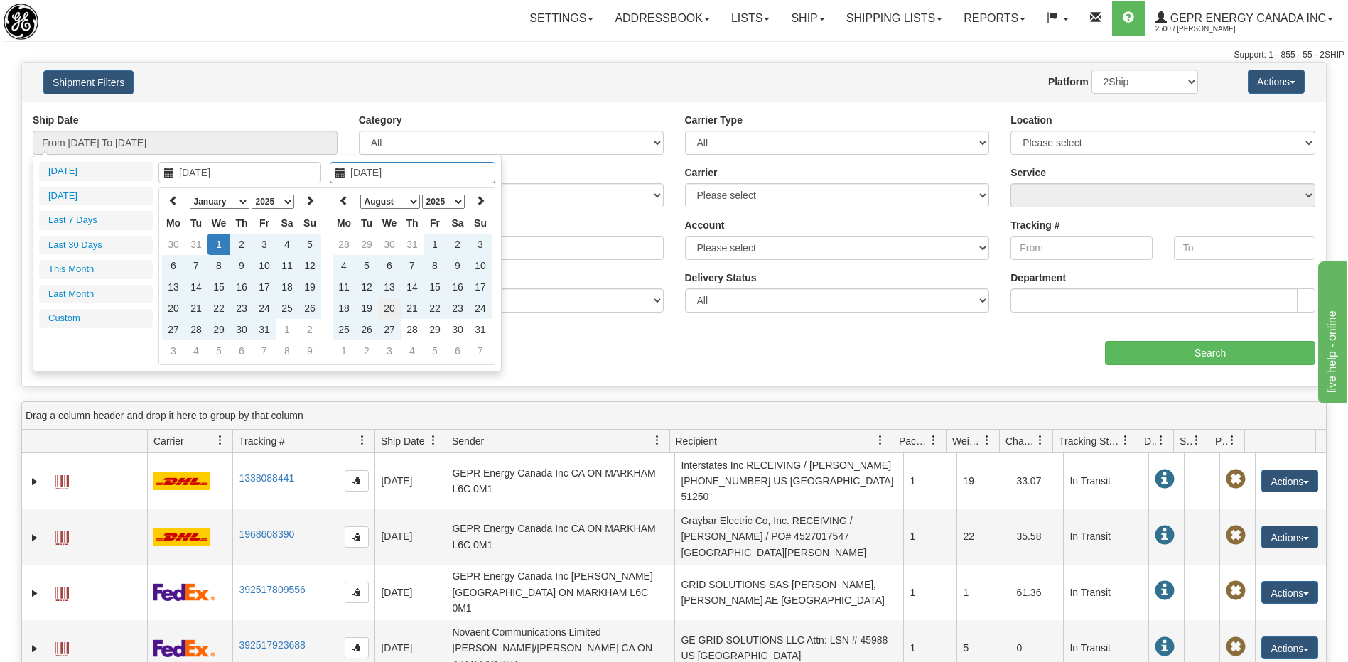
type input "[DATE]"
click at [390, 311] on td "20" at bounding box center [389, 308] width 23 height 21
type input "From 01/01/2025 To 08/20/2025"
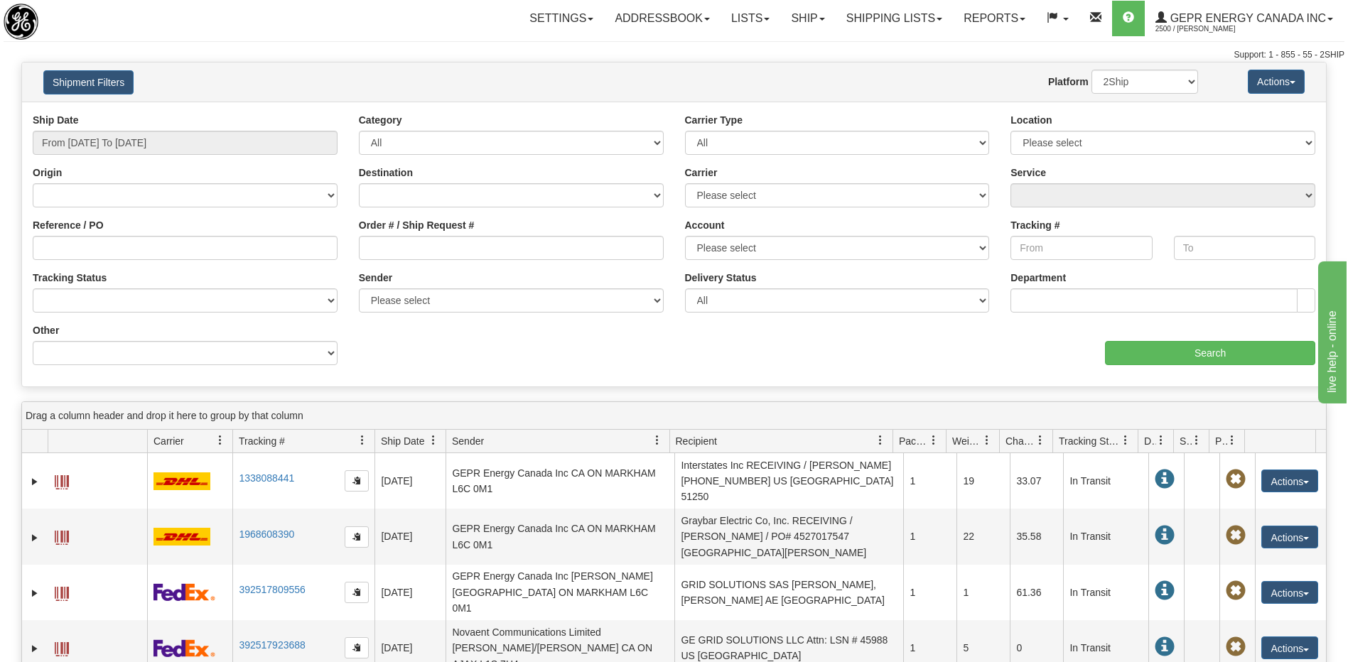
click at [136, 366] on div "Other Billing Account # Billing Type BOL # (LTL) Commodity Or Documents Consoli…" at bounding box center [185, 349] width 326 height 53
click at [136, 360] on select "Billing Account # Billing Type BOL # (LTL) Commodity Or Documents Consolidation…" at bounding box center [185, 353] width 305 height 24
select select "Recipient_City"
click at [33, 341] on select "Billing Account # Billing Type BOL # (LTL) Commodity Or Documents Consolidation…" at bounding box center [185, 353] width 305 height 24
click at [404, 356] on input "Value" at bounding box center [511, 353] width 305 height 24
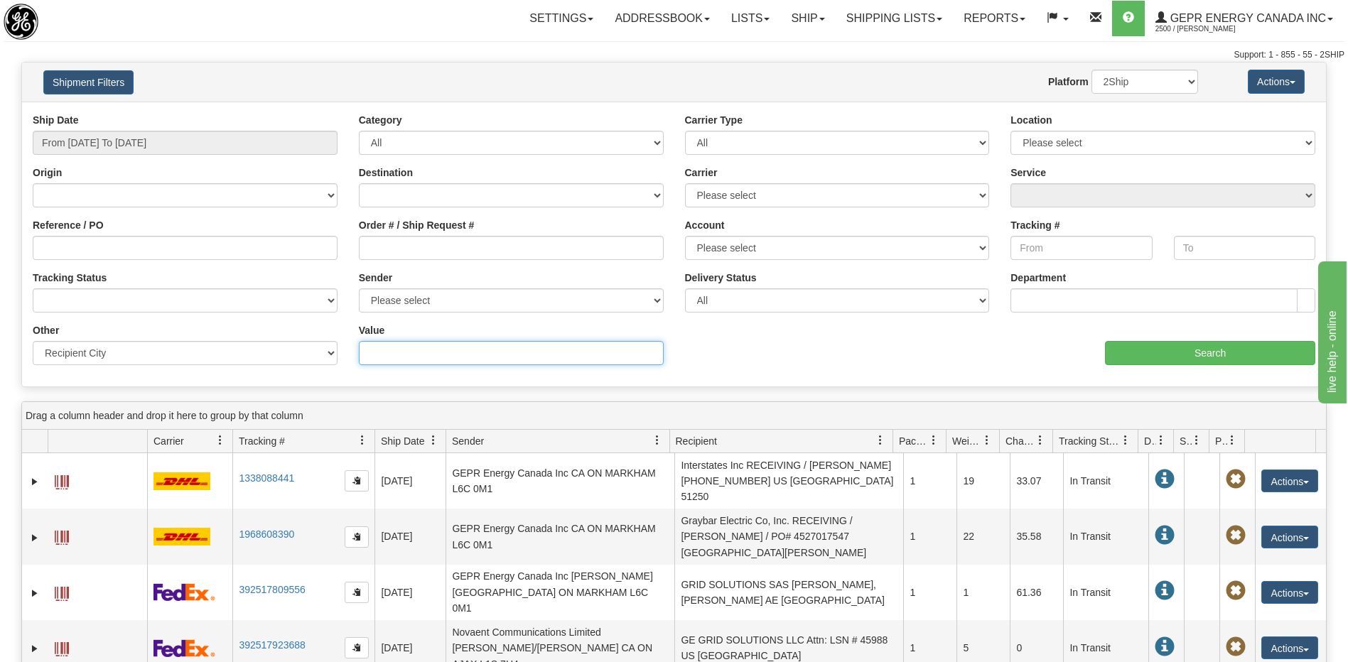
paste input "SANTIAGO"
type input "SANTIAGO"
click at [1142, 347] on input "Search" at bounding box center [1210, 353] width 210 height 24
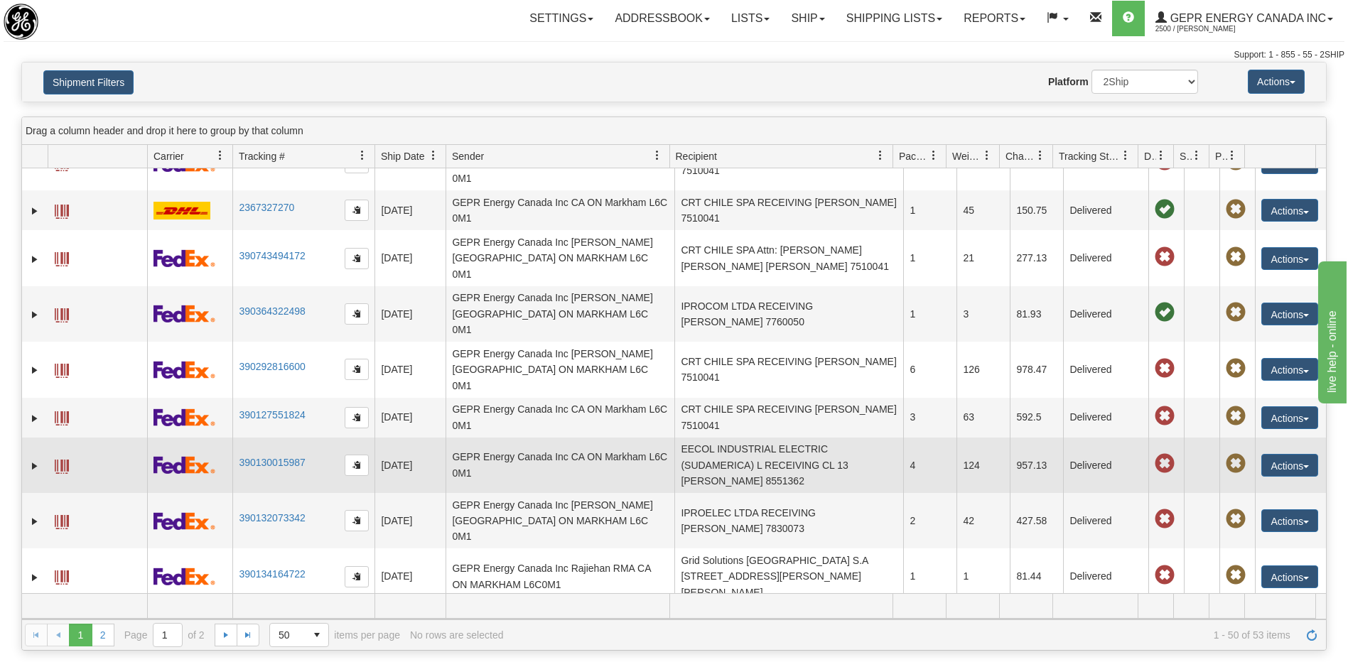
scroll to position [355, 0]
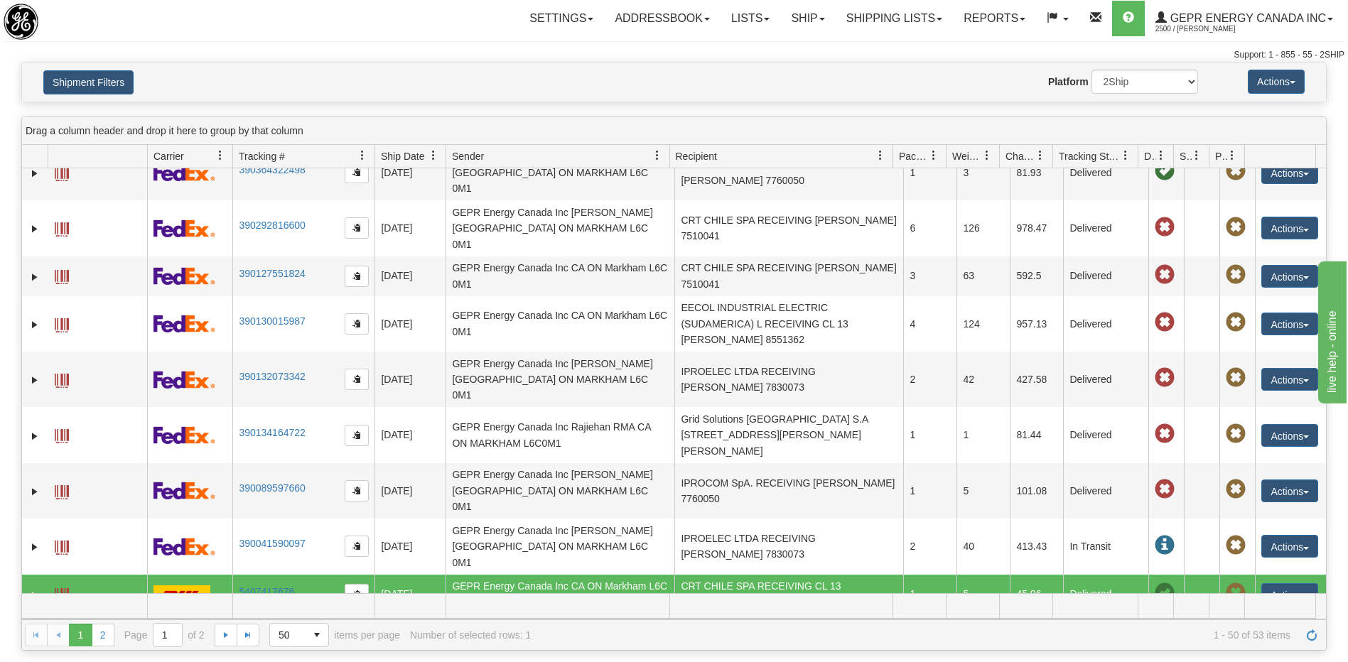
scroll to position [497, 0]
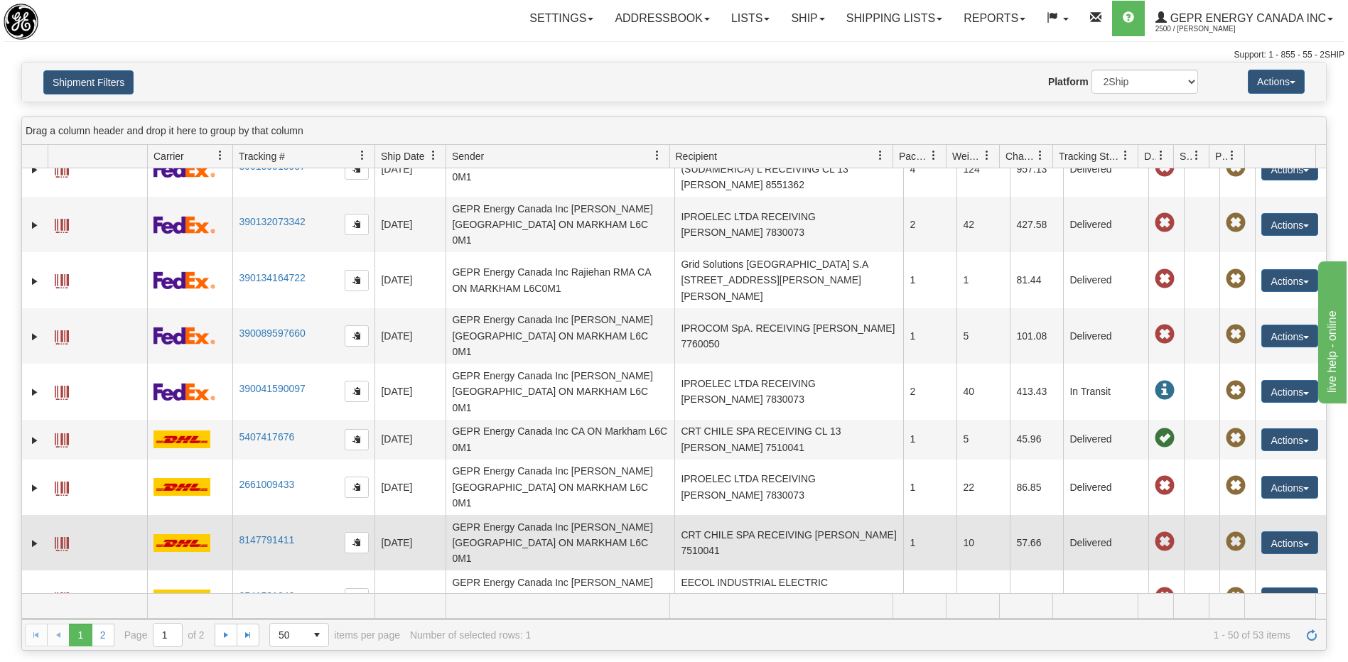
scroll to position [710, 0]
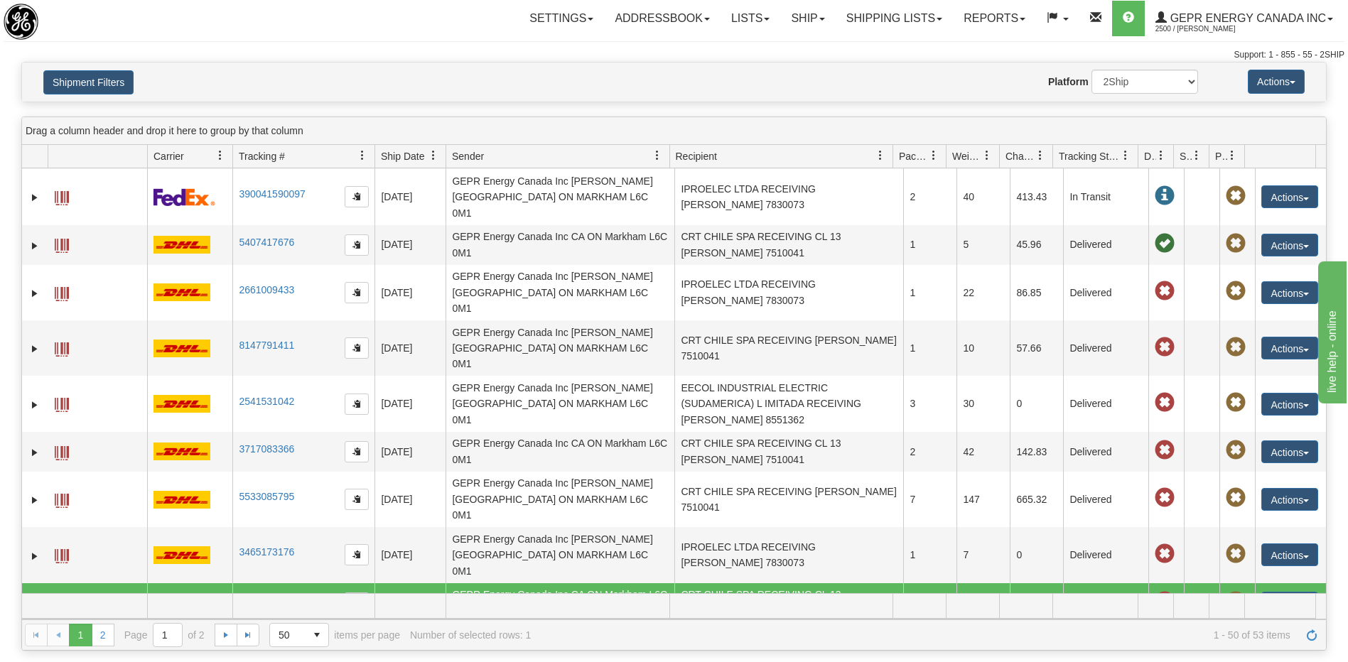
scroll to position [853, 0]
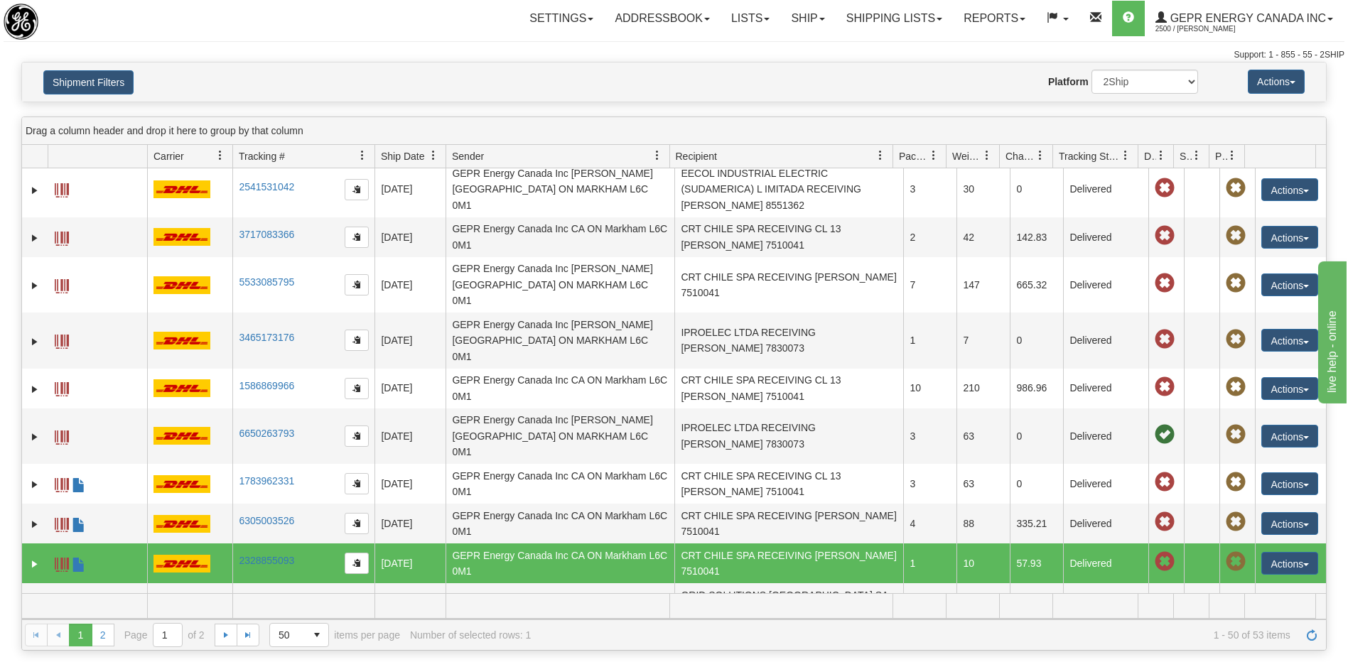
scroll to position [1066, 0]
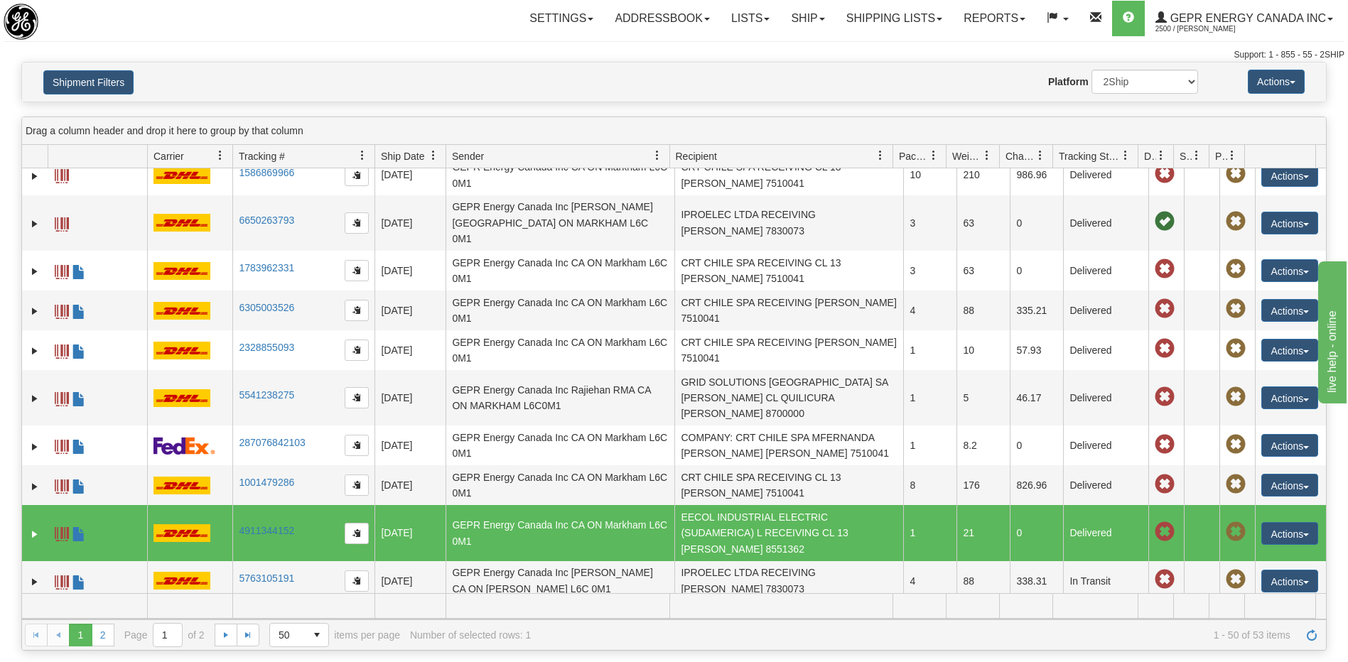
scroll to position [1279, 0]
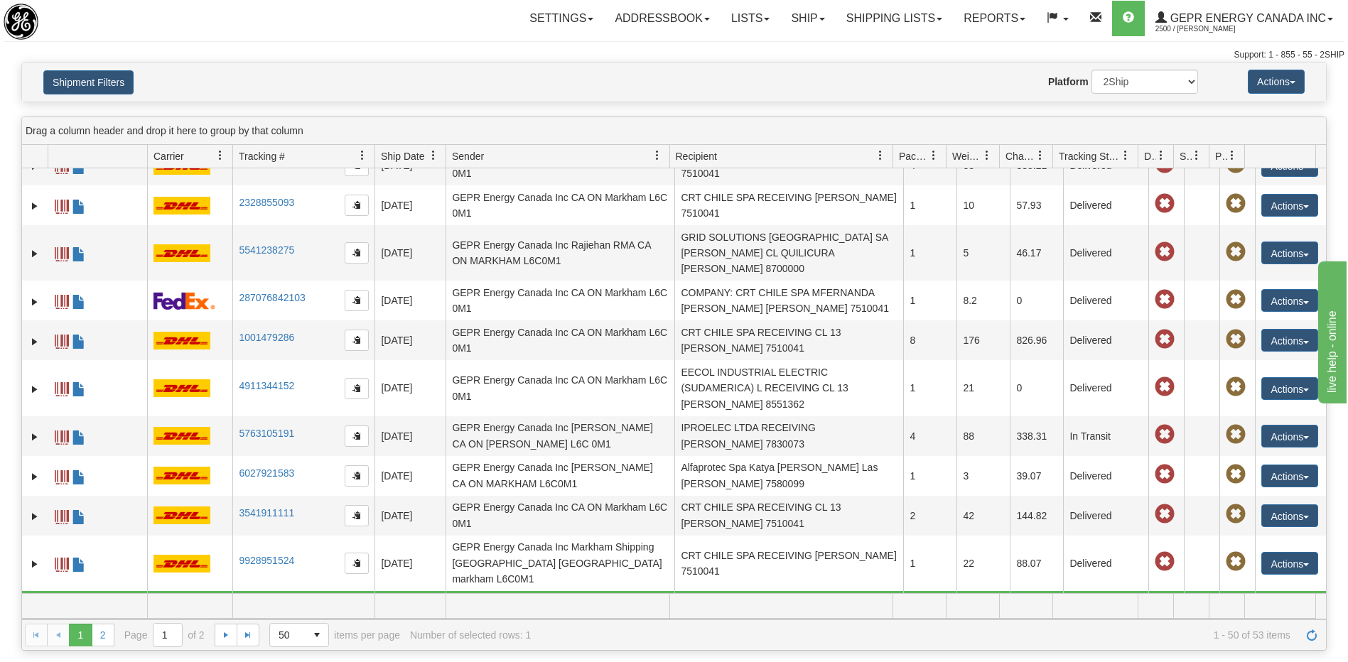
scroll to position [1421, 0]
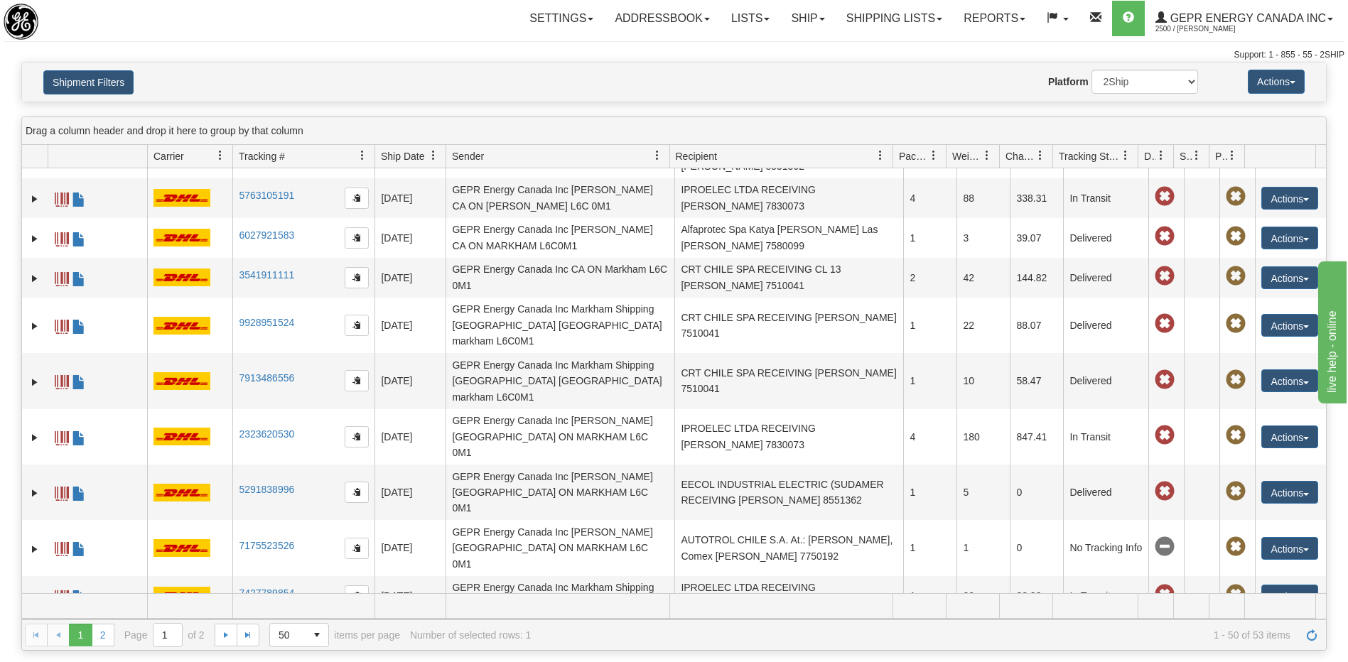
scroll to position [1676, 0]
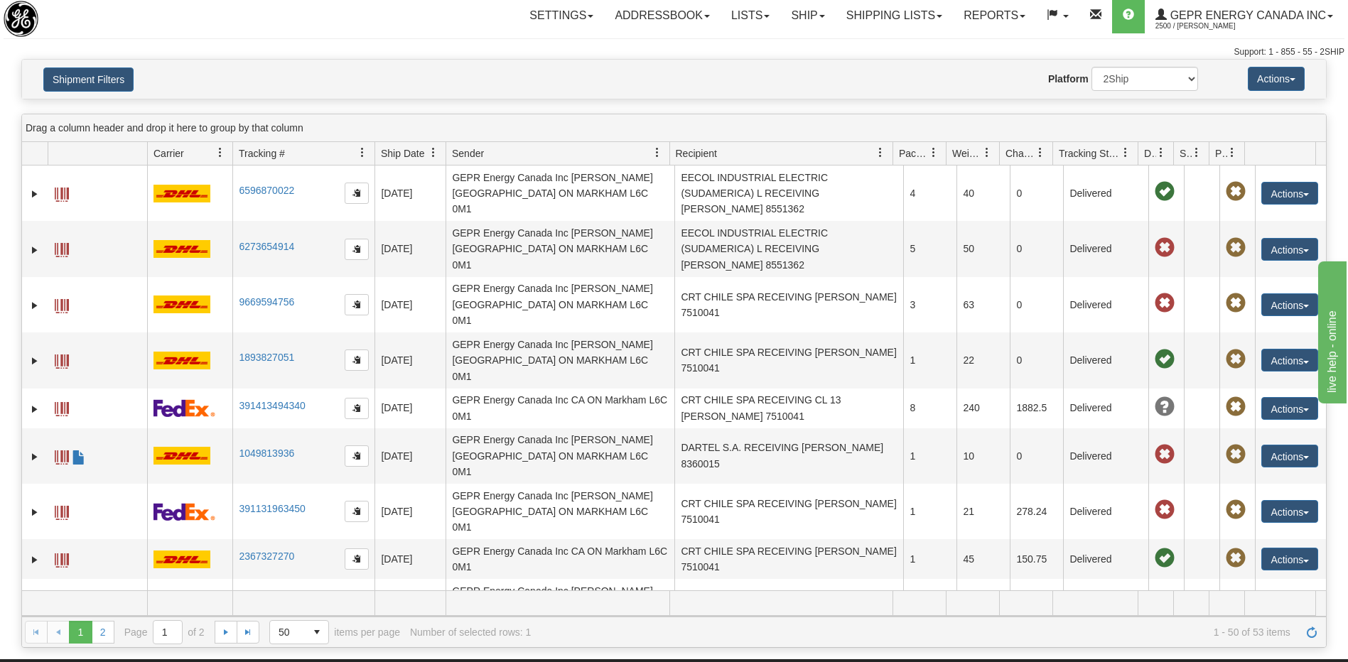
scroll to position [0, 0]
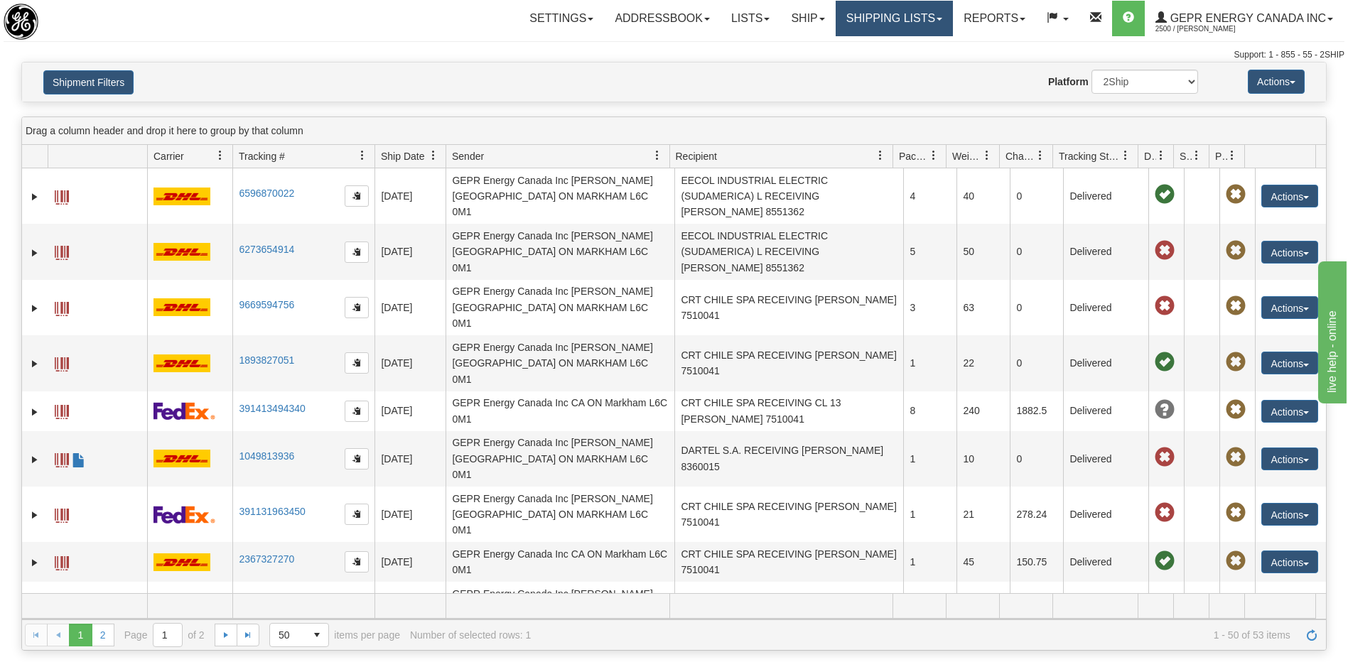
click at [870, 17] on link "Shipping lists" at bounding box center [894, 19] width 117 height 36
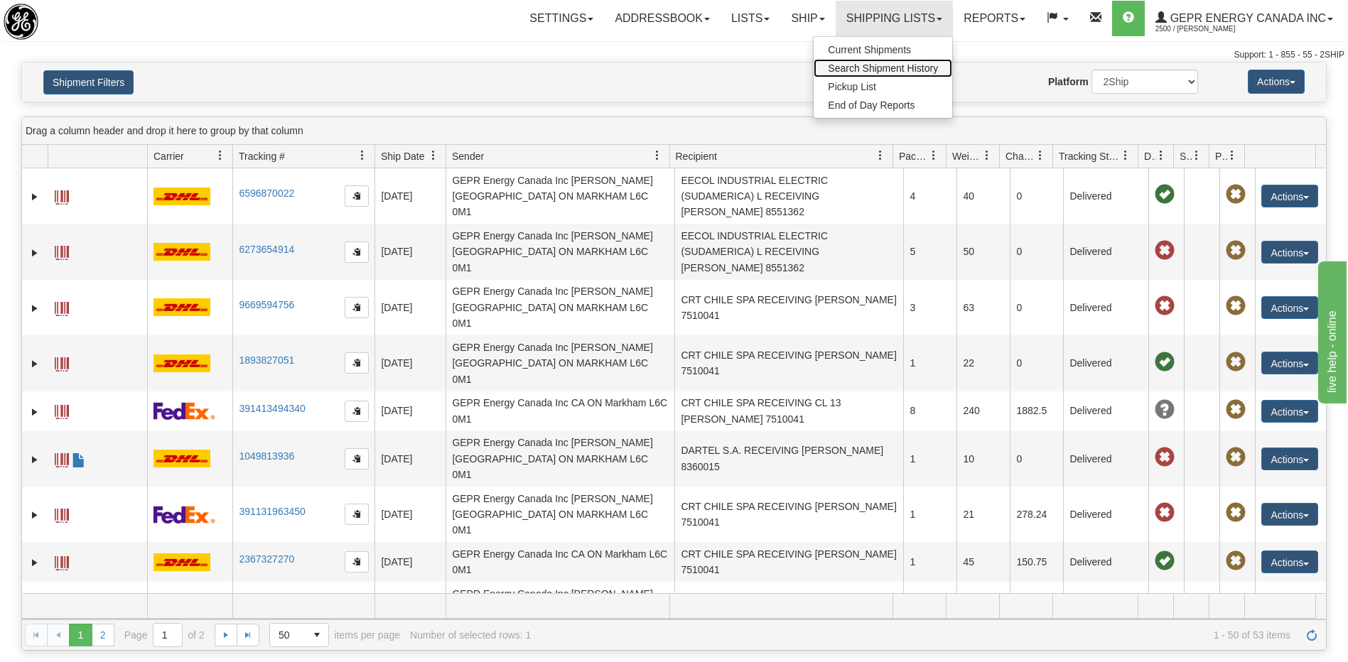
click at [850, 65] on span "Search Shipment History" at bounding box center [883, 68] width 110 height 11
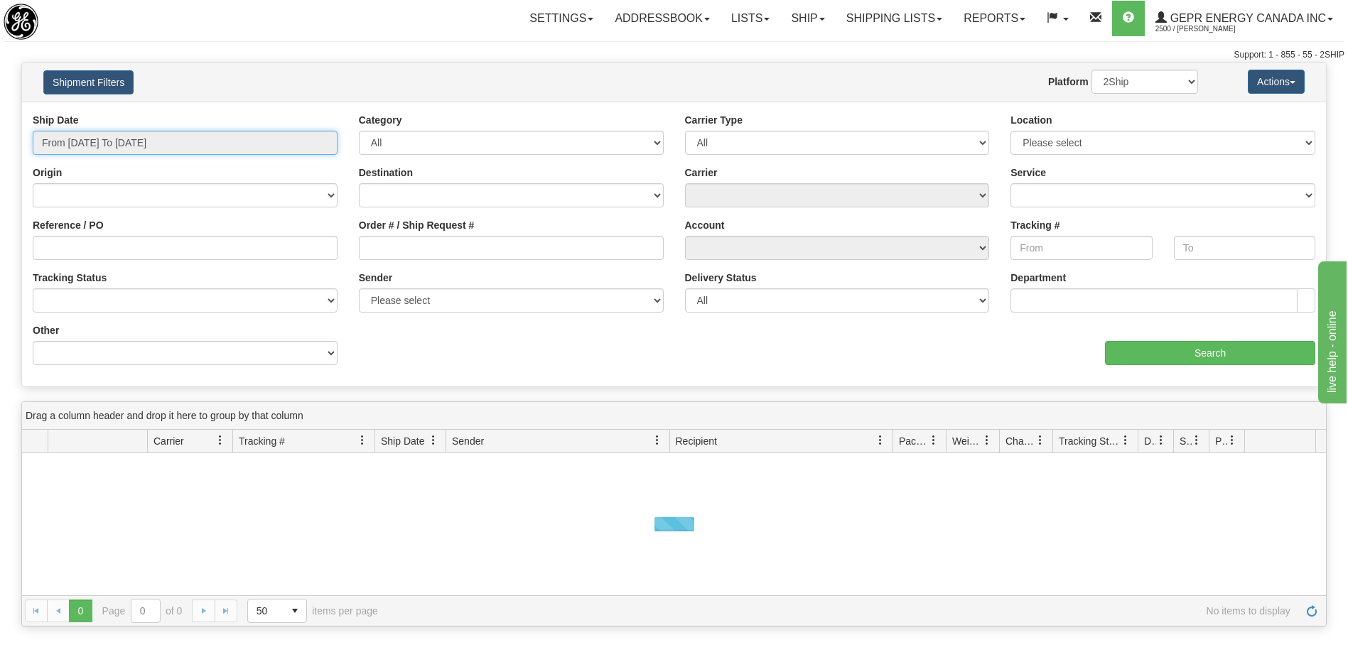
type input "[DATE]"
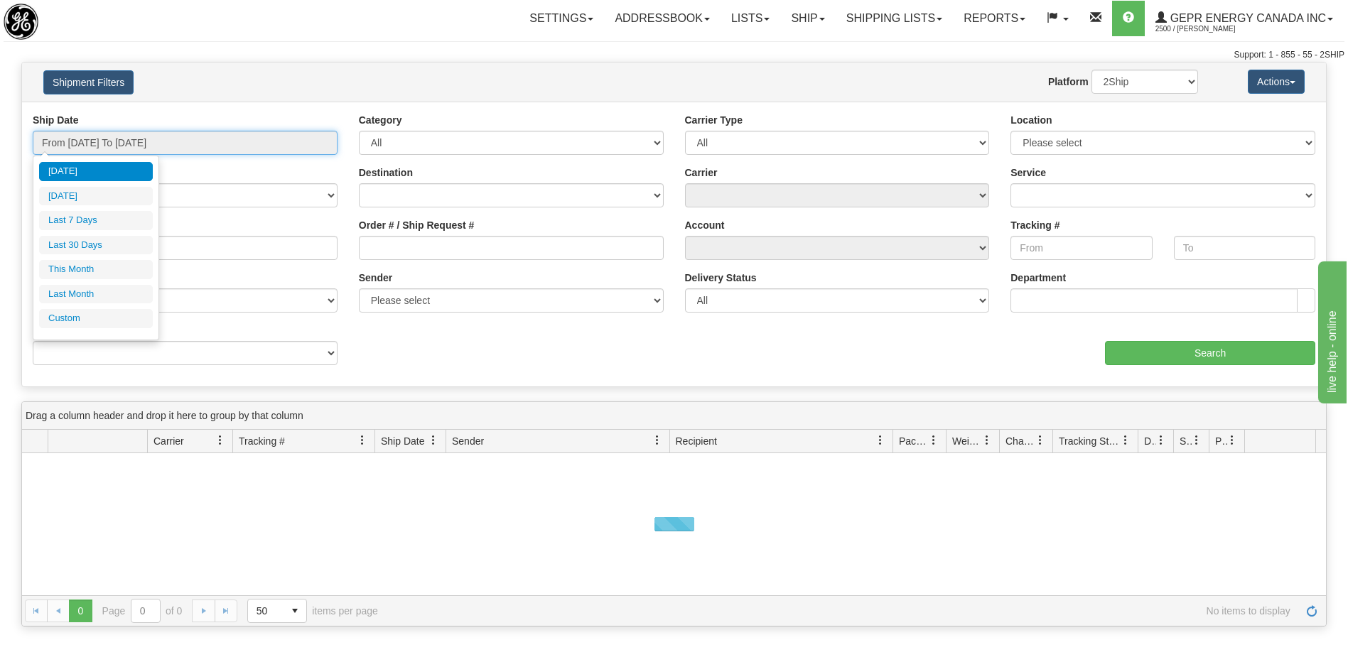
click at [195, 141] on input "From [DATE] To [DATE]" at bounding box center [185, 143] width 305 height 24
type input "[DATE]"
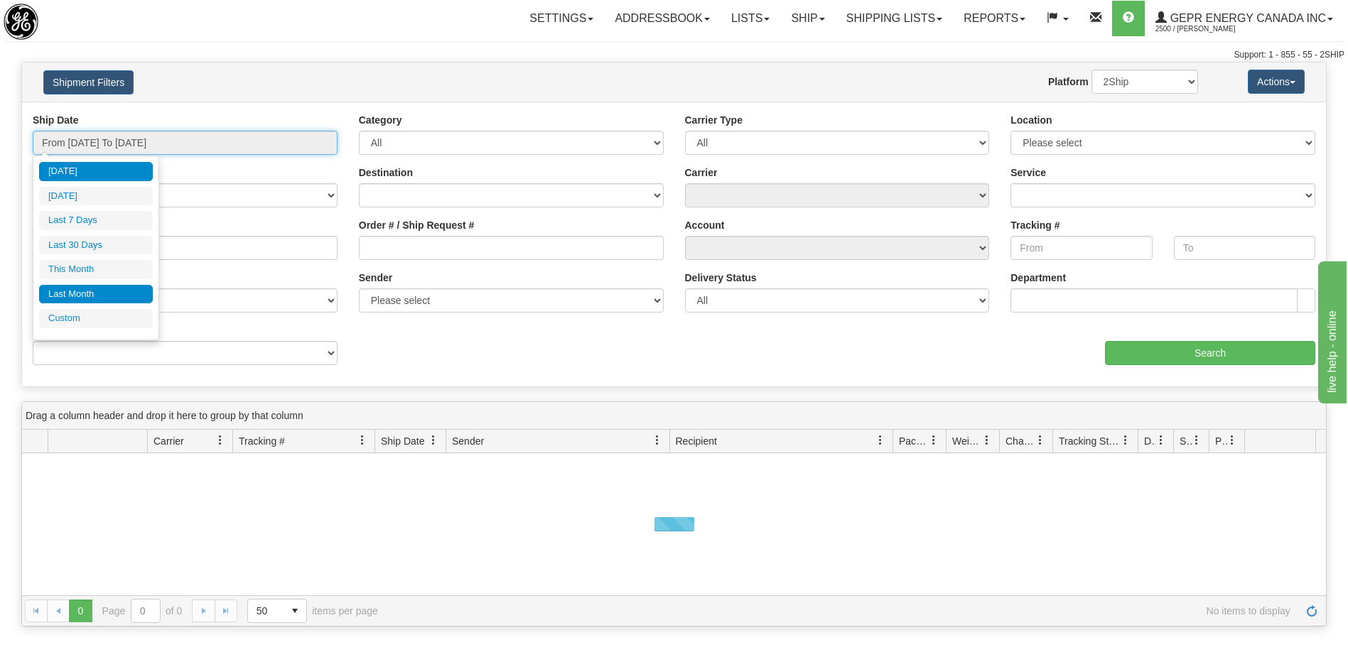
type input "[DATE]"
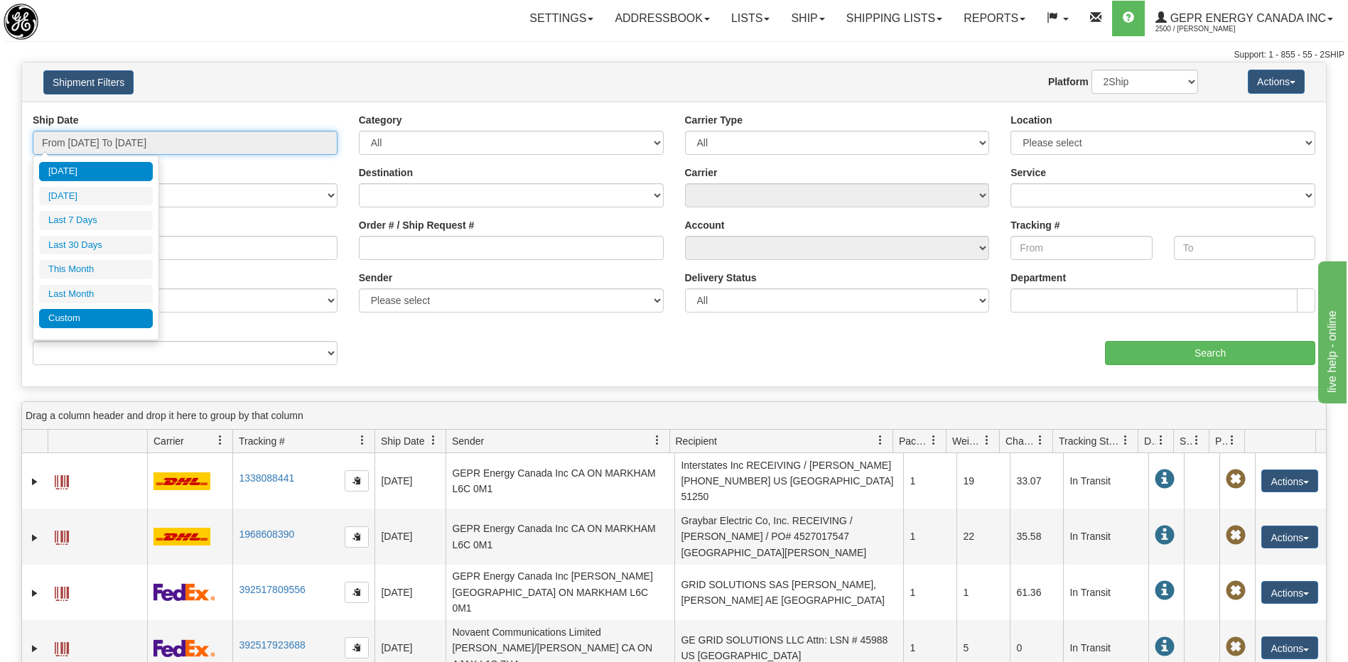
type input "[DATE]"
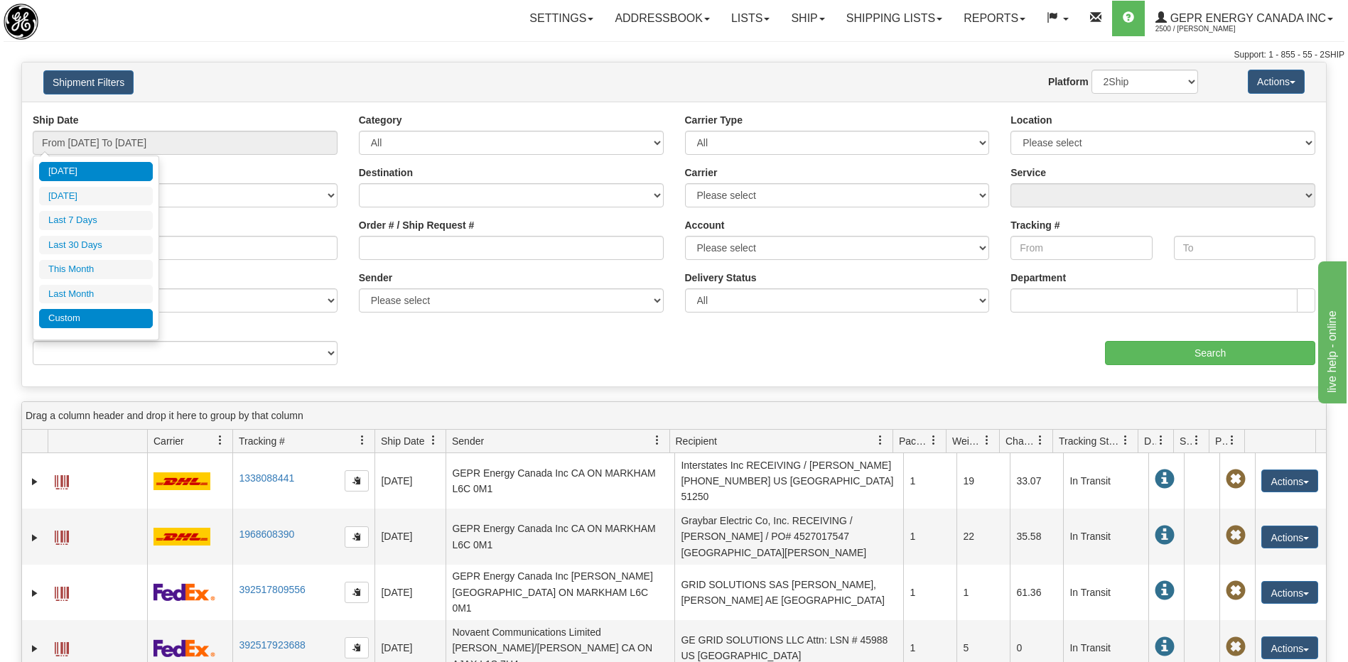
click at [90, 317] on li "Custom" at bounding box center [96, 318] width 114 height 19
type input "[DATE]"
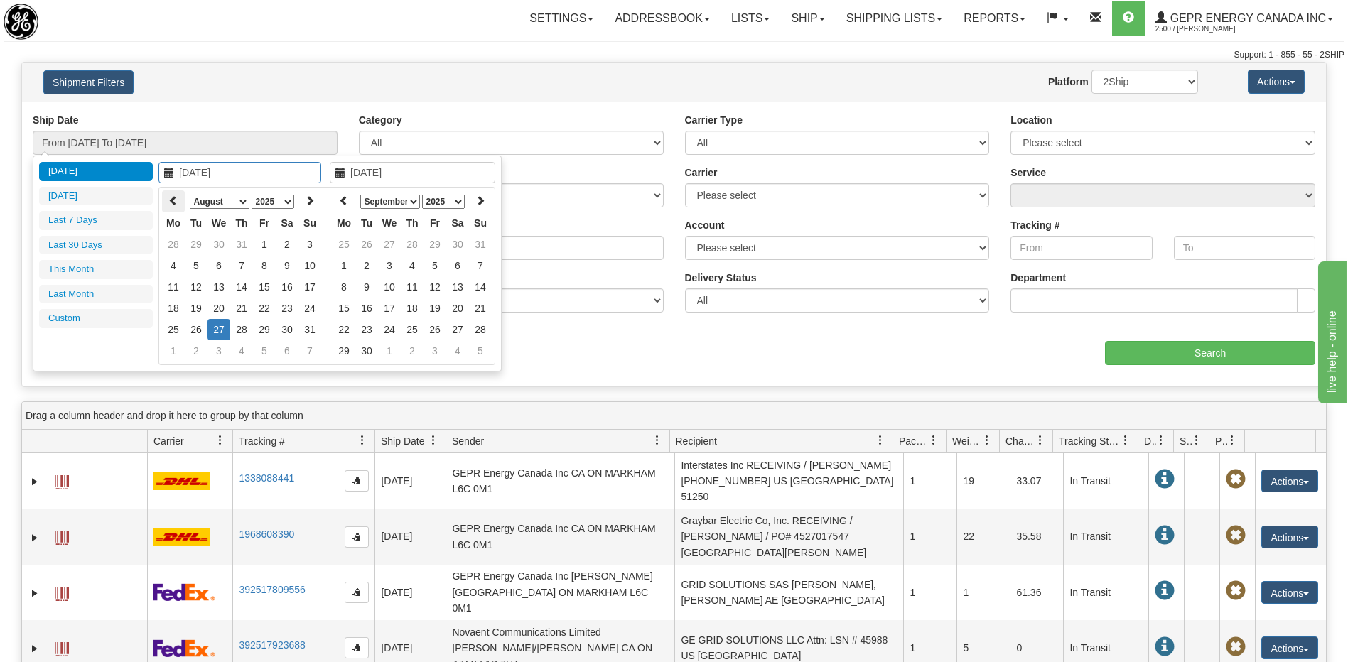
click at [178, 198] on th at bounding box center [173, 201] width 23 height 22
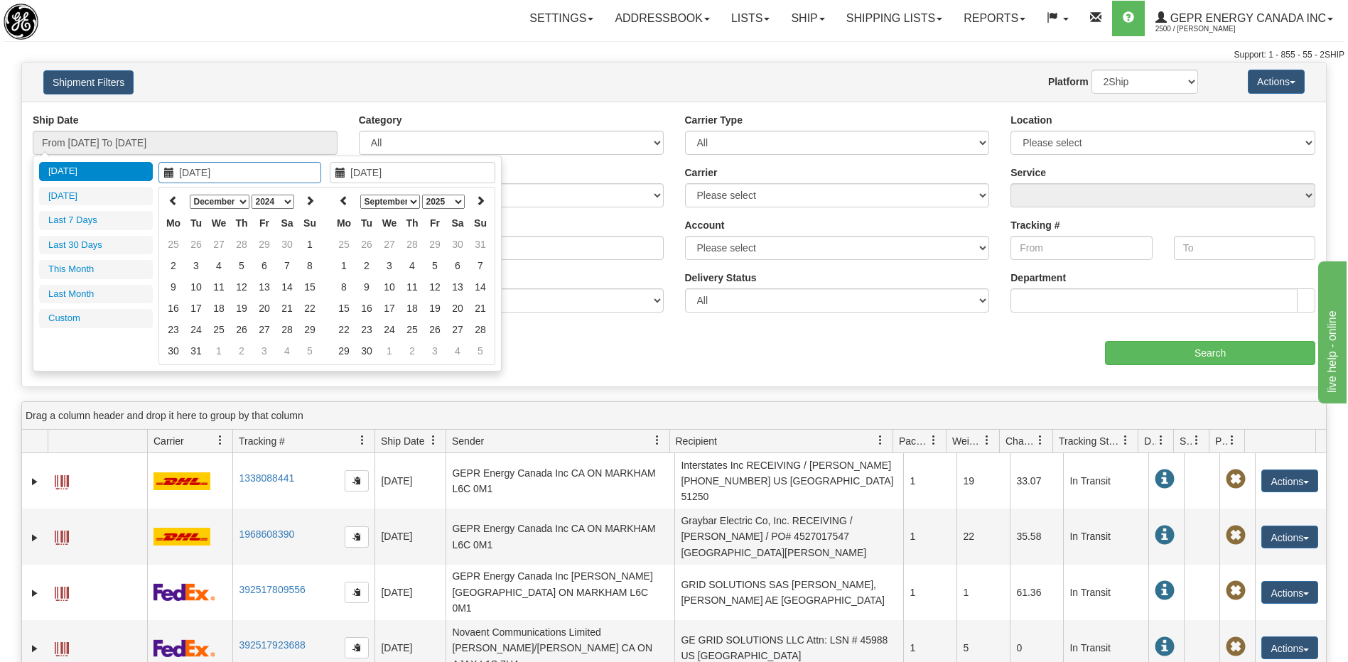
click at [178, 198] on th at bounding box center [173, 201] width 23 height 22
type input "[DATE]"
click at [263, 245] on td "1" at bounding box center [264, 244] width 23 height 21
click at [345, 202] on icon at bounding box center [344, 200] width 10 height 10
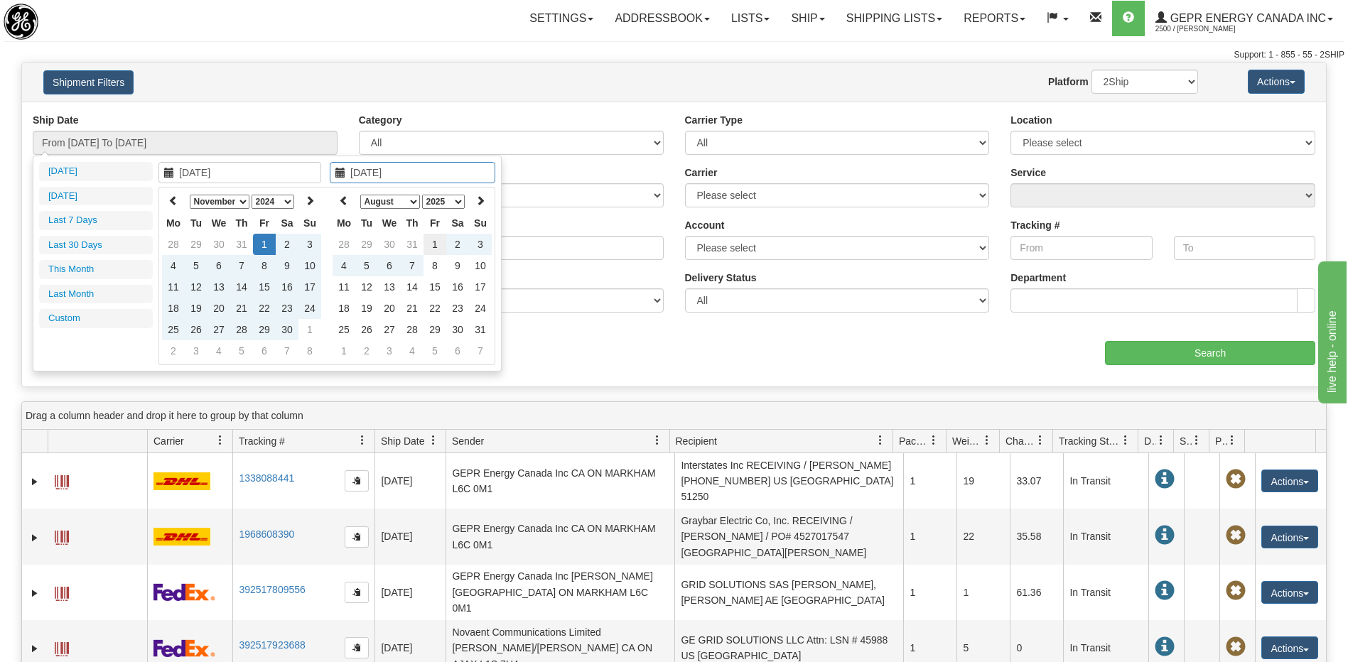
type input "[DATE]"
click at [434, 246] on td "1" at bounding box center [434, 244] width 23 height 21
type input "From [DATE] To [DATE]"
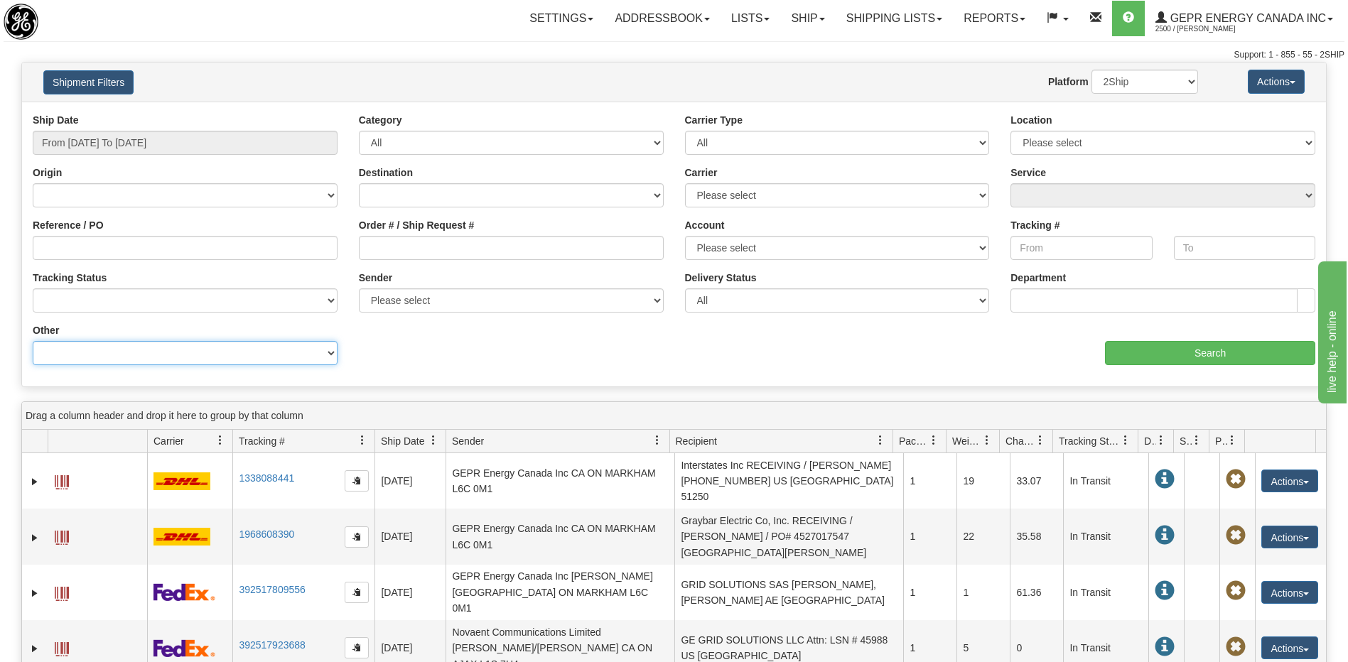
click at [183, 359] on select "Billing Account # Billing Type BOL # (LTL) Commodity Or Documents Consolidation…" at bounding box center [185, 353] width 305 height 24
click at [33, 341] on select "Billing Account # Billing Type BOL # (LTL) Commodity Or Documents Consolidation…" at bounding box center [185, 353] width 305 height 24
click at [109, 352] on select "Billing Account # Billing Type BOL # (LTL) Commodity Or Documents Consolidation…" at bounding box center [185, 353] width 305 height 24
select select "Recipient_ZIP"
click at [33, 341] on select "Billing Account # Billing Type BOL # (LTL) Commodity Or Documents Consolidation…" at bounding box center [185, 353] width 305 height 24
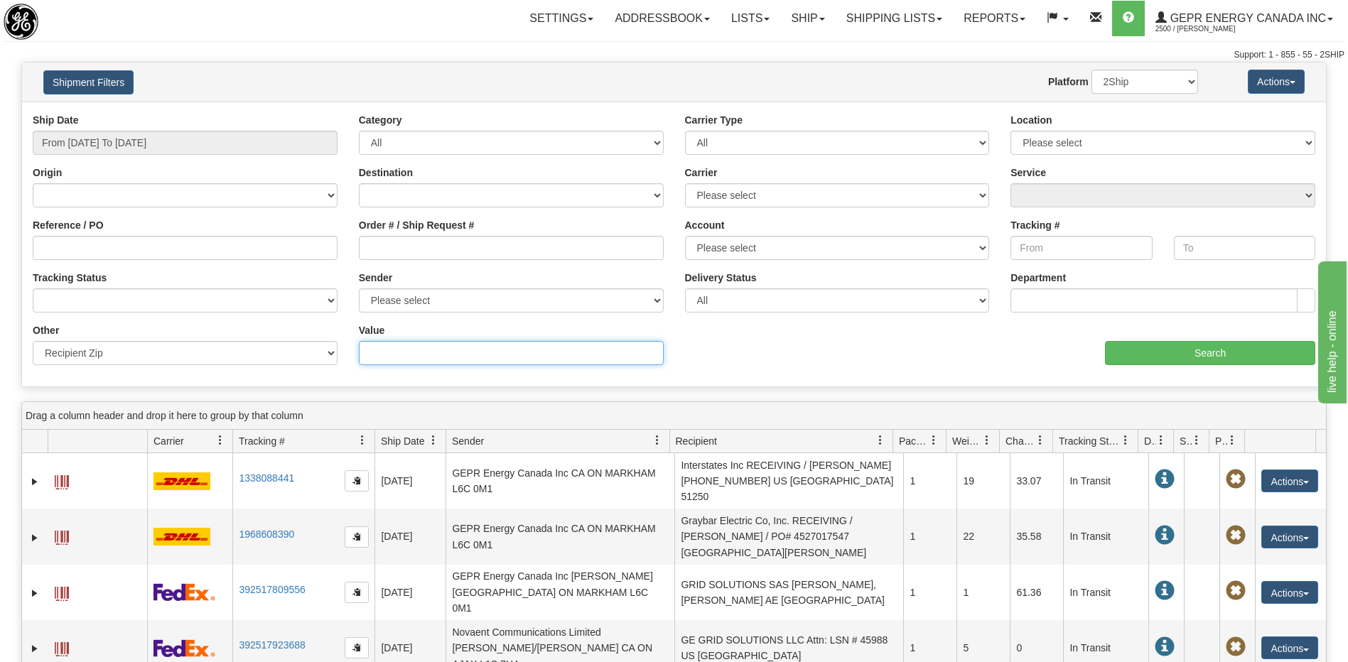
click at [379, 356] on input "Value" at bounding box center [511, 353] width 305 height 24
paste input "31952"
type input "31952"
click at [1147, 347] on input "Search" at bounding box center [1210, 353] width 210 height 24
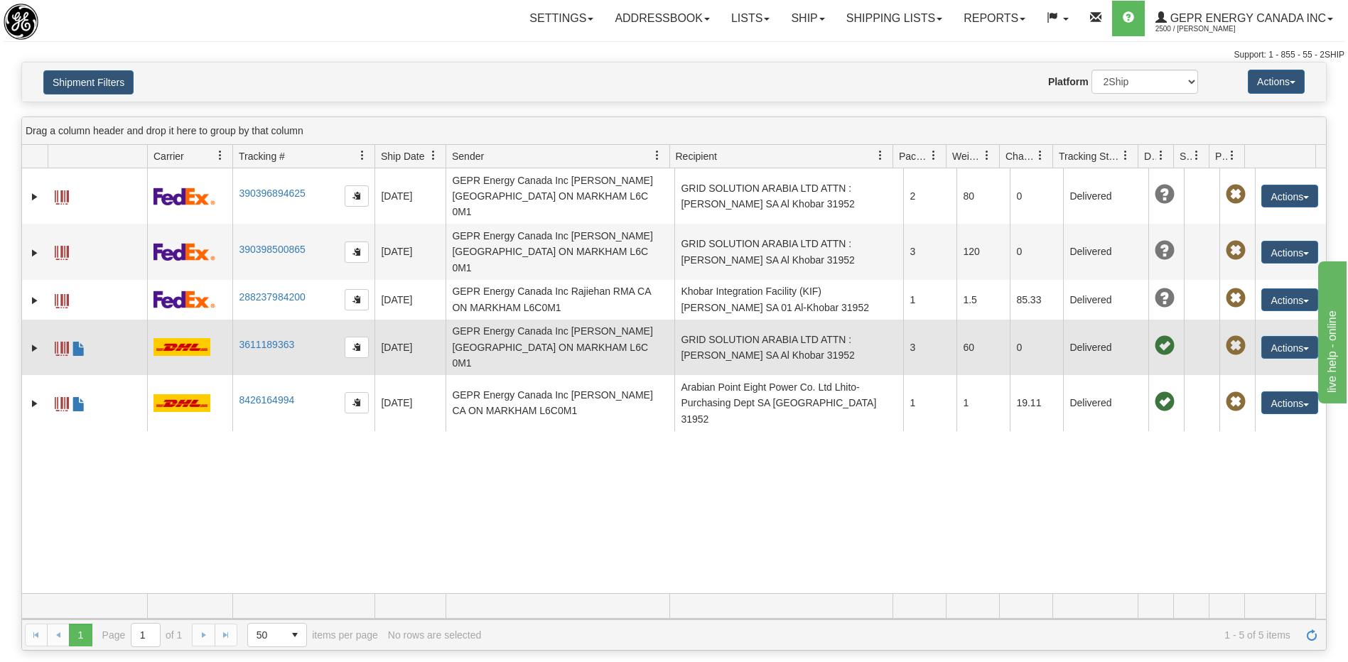
click at [792, 320] on td "GRID SOLUTION ARABIA LTD ATTN : [PERSON_NAME] SA Al Khobar 31952" at bounding box center [788, 347] width 229 height 55
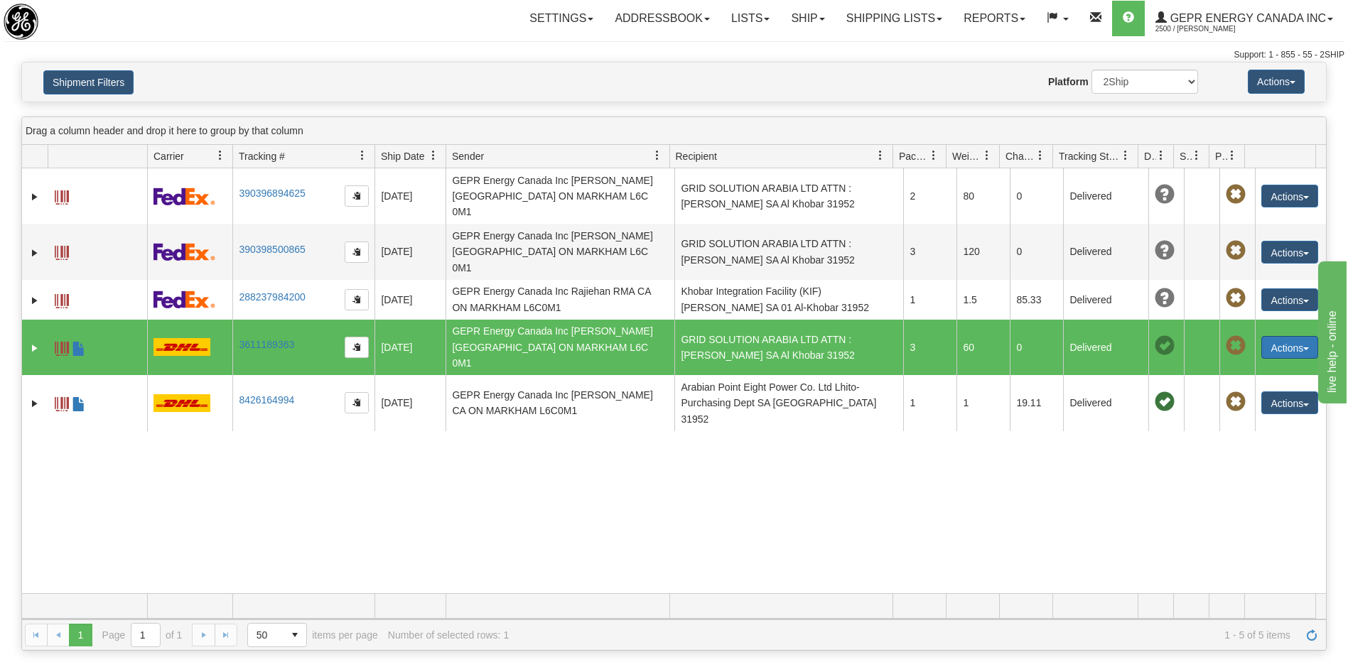
click at [1268, 336] on button "Actions" at bounding box center [1289, 347] width 57 height 23
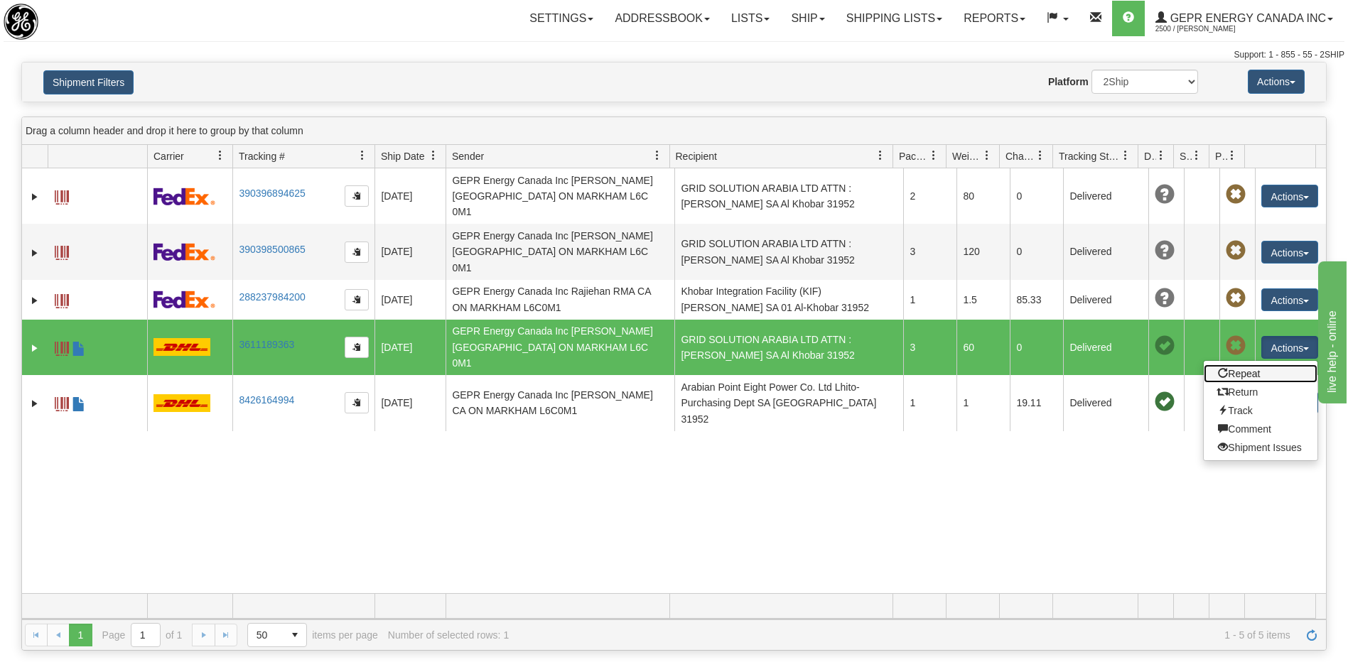
click at [1232, 364] on link "Repeat" at bounding box center [1261, 373] width 114 height 18
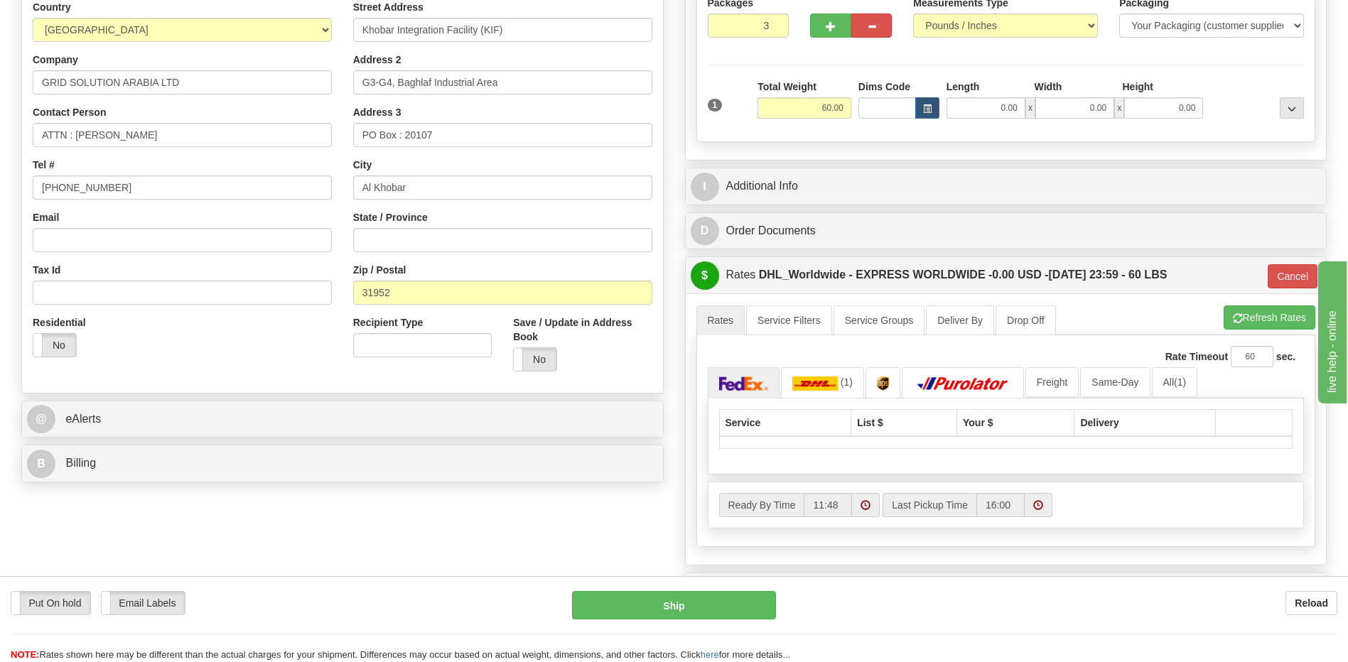
scroll to position [284, 0]
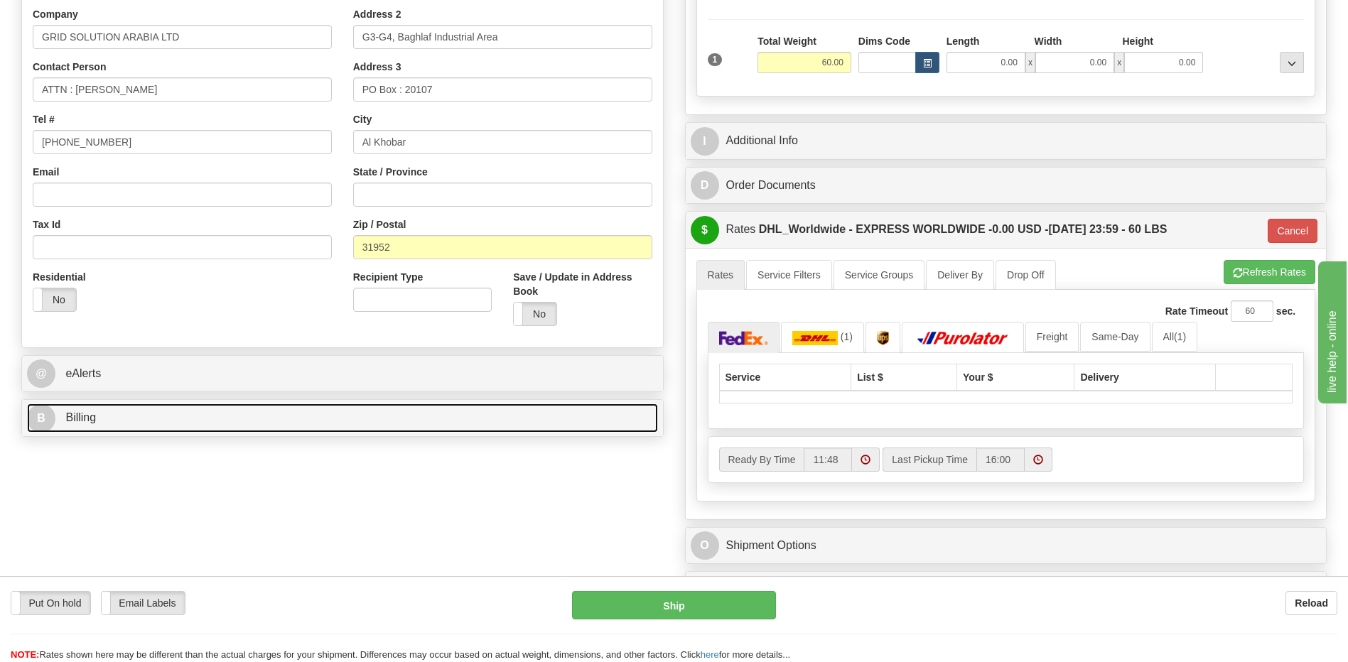
click at [256, 416] on link "B Billing" at bounding box center [342, 418] width 631 height 29
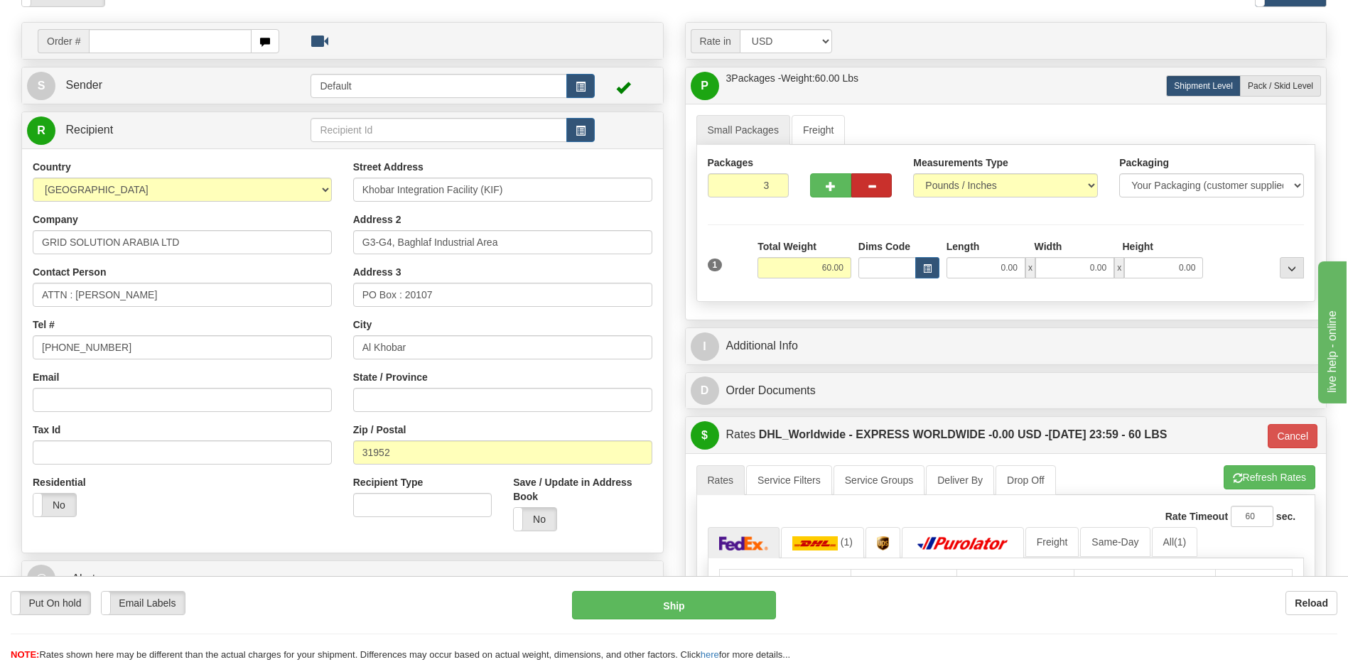
scroll to position [71, 0]
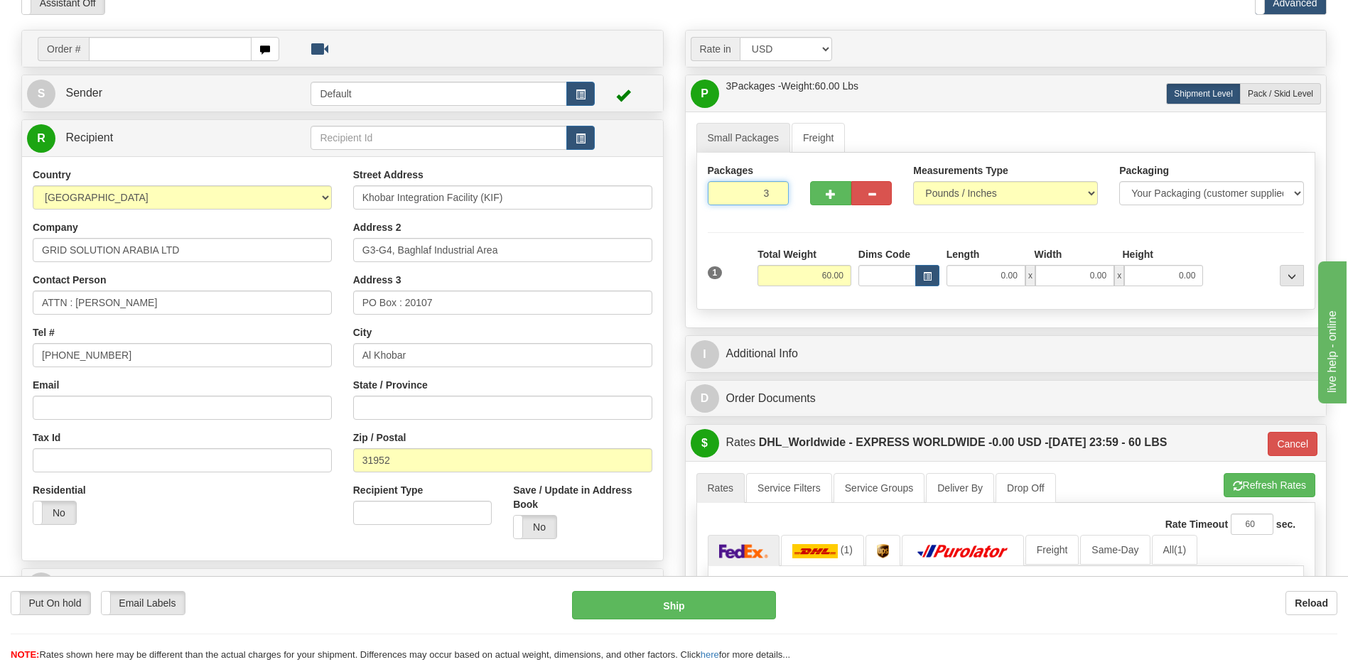
click at [754, 196] on input "3" at bounding box center [749, 193] width 82 height 24
type input "1"
click at [840, 280] on div "Packages 1 1 Measurements Type" at bounding box center [1006, 231] width 620 height 157
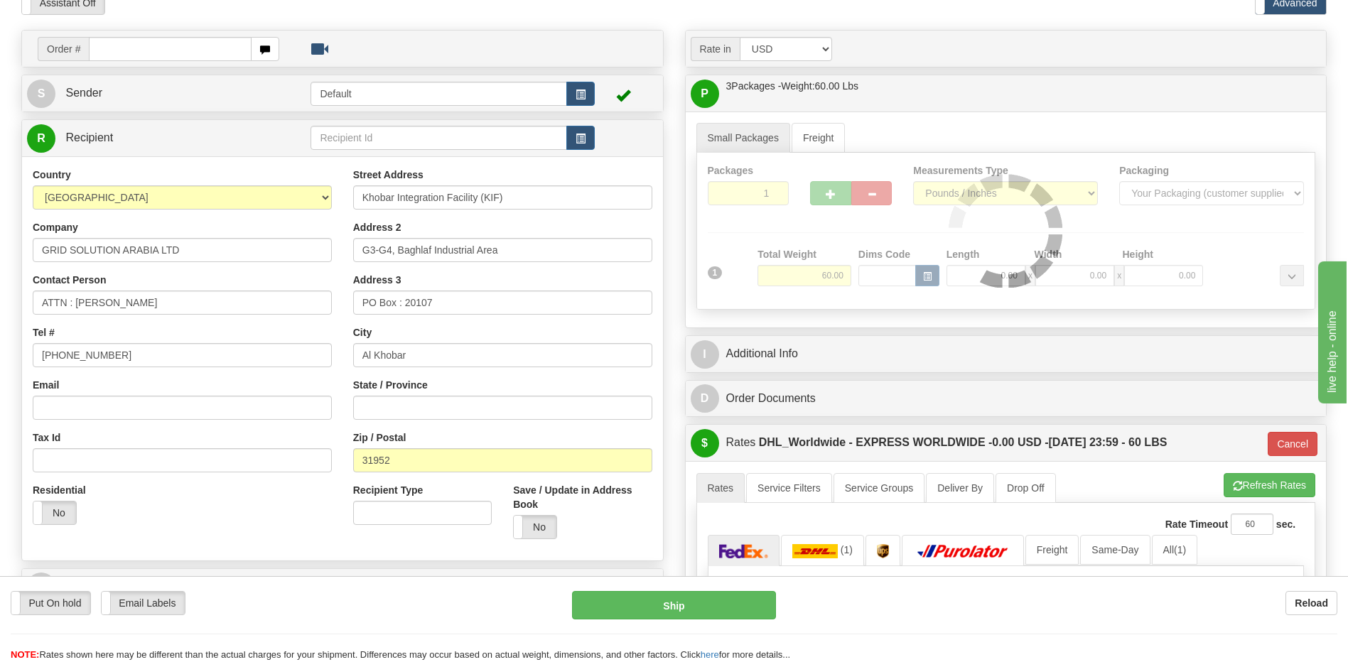
type input "P"
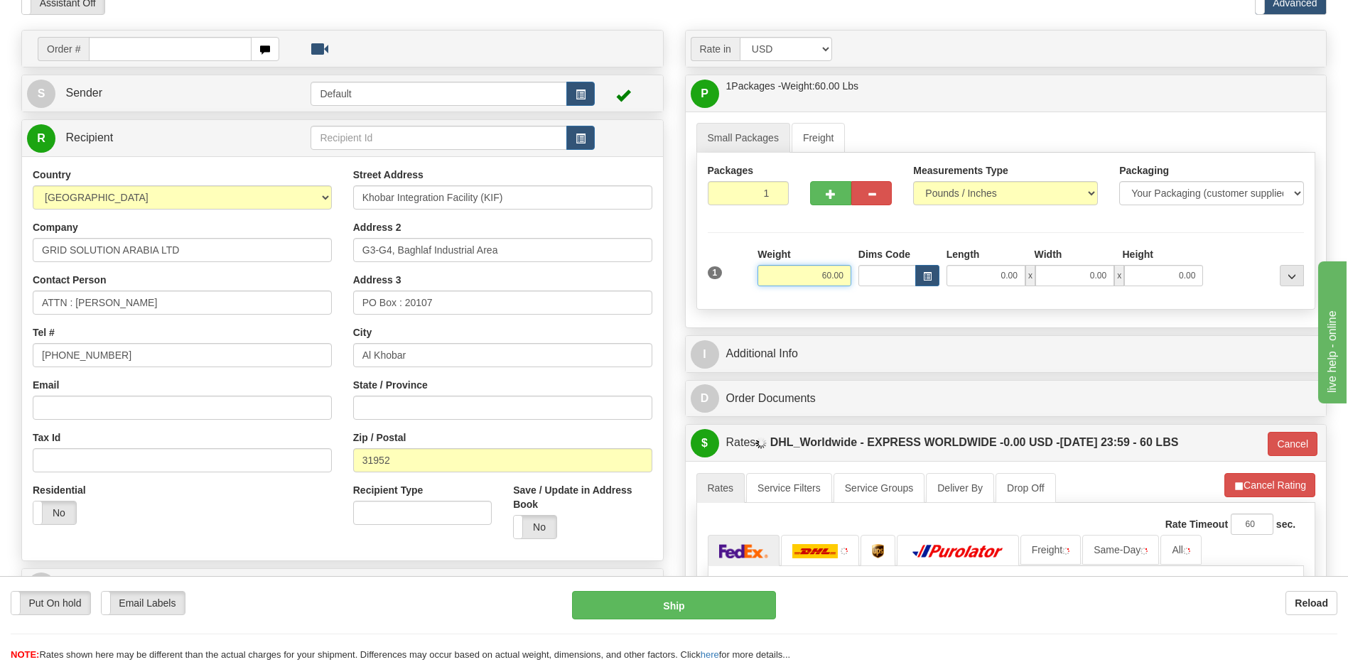
click at [833, 277] on input "60.00" at bounding box center [804, 275] width 94 height 21
type input "21"
type input "P"
type input "21.00"
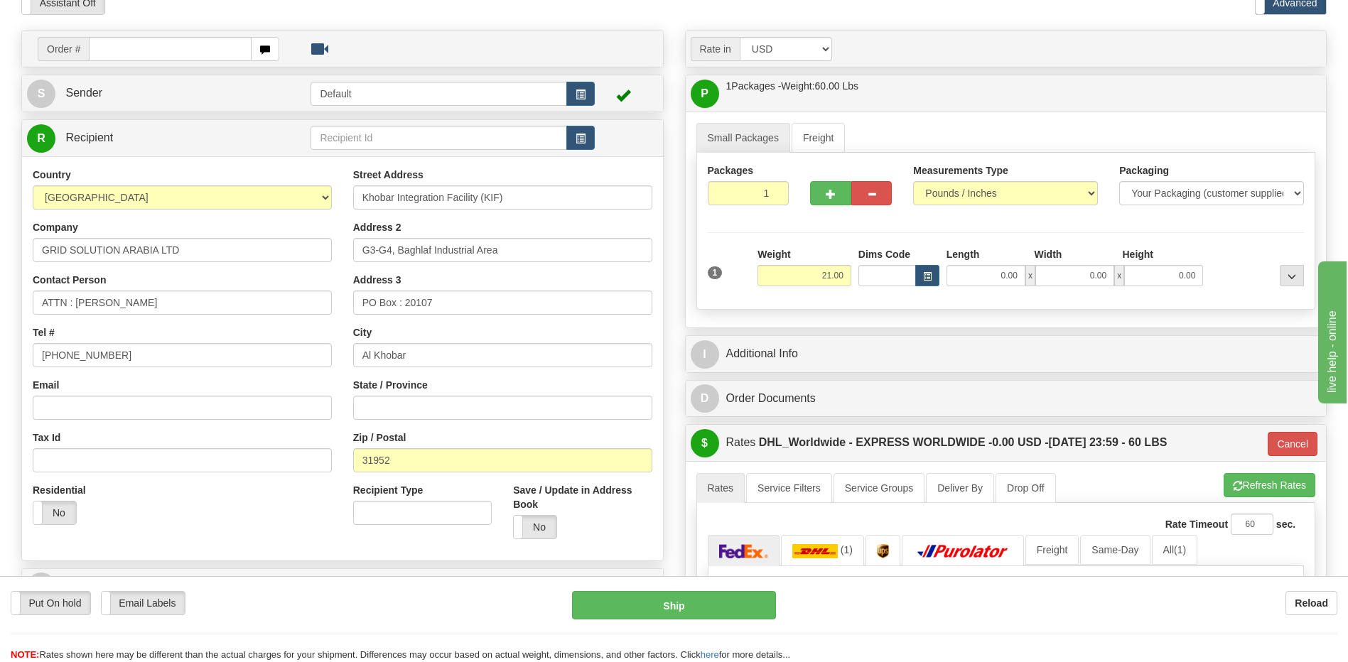
click at [497, 326] on div "City Al Khobar" at bounding box center [502, 346] width 299 height 42
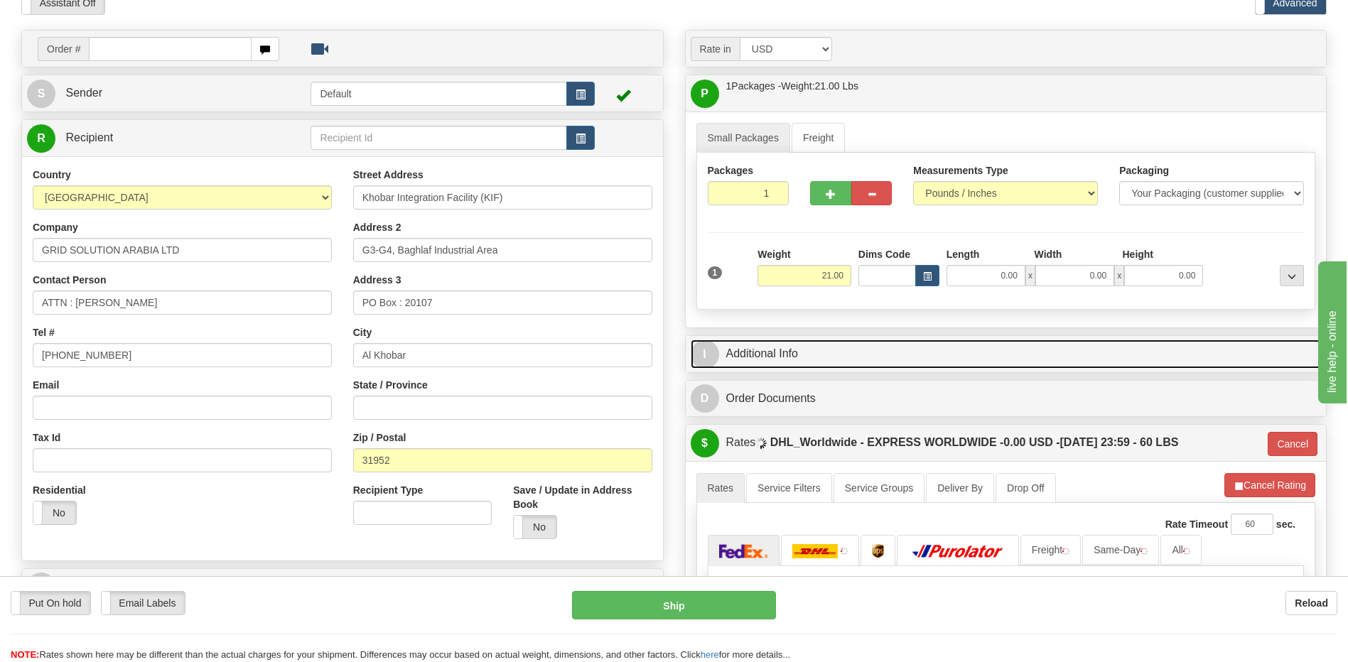
click at [776, 348] on link "I Additional Info" at bounding box center [1006, 354] width 631 height 29
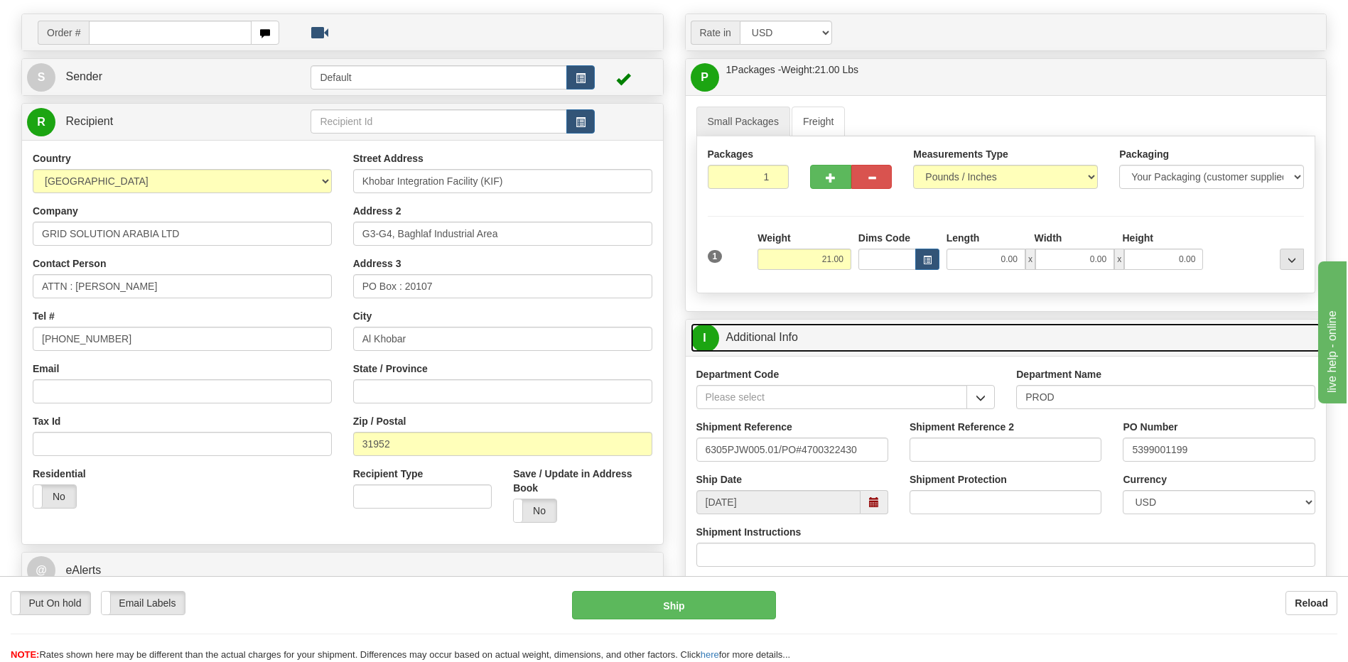
scroll to position [142, 0]
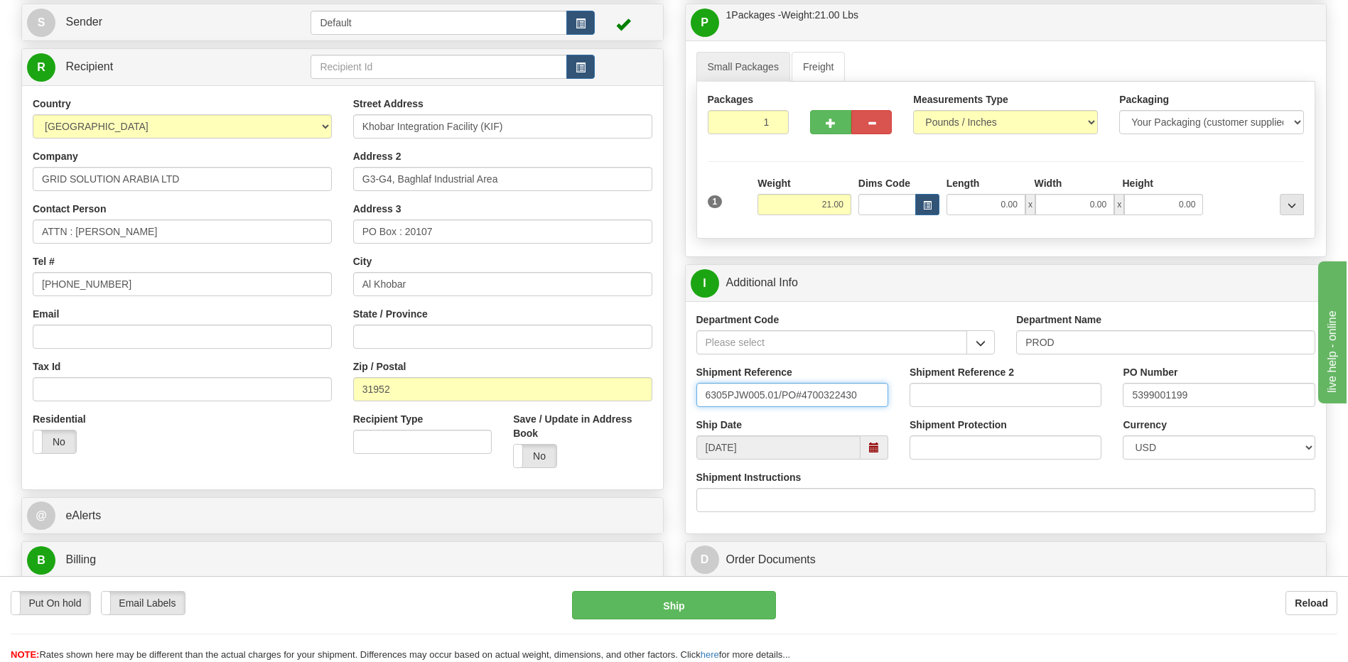
drag, startPoint x: 874, startPoint y: 397, endPoint x: 595, endPoint y: 418, distance: 280.0
paste input "Ref: 6305PJW005.01"
type input "Ref: 6305PJW005.01"
drag, startPoint x: 1196, startPoint y: 401, endPoint x: 1174, endPoint y: 398, distance: 22.2
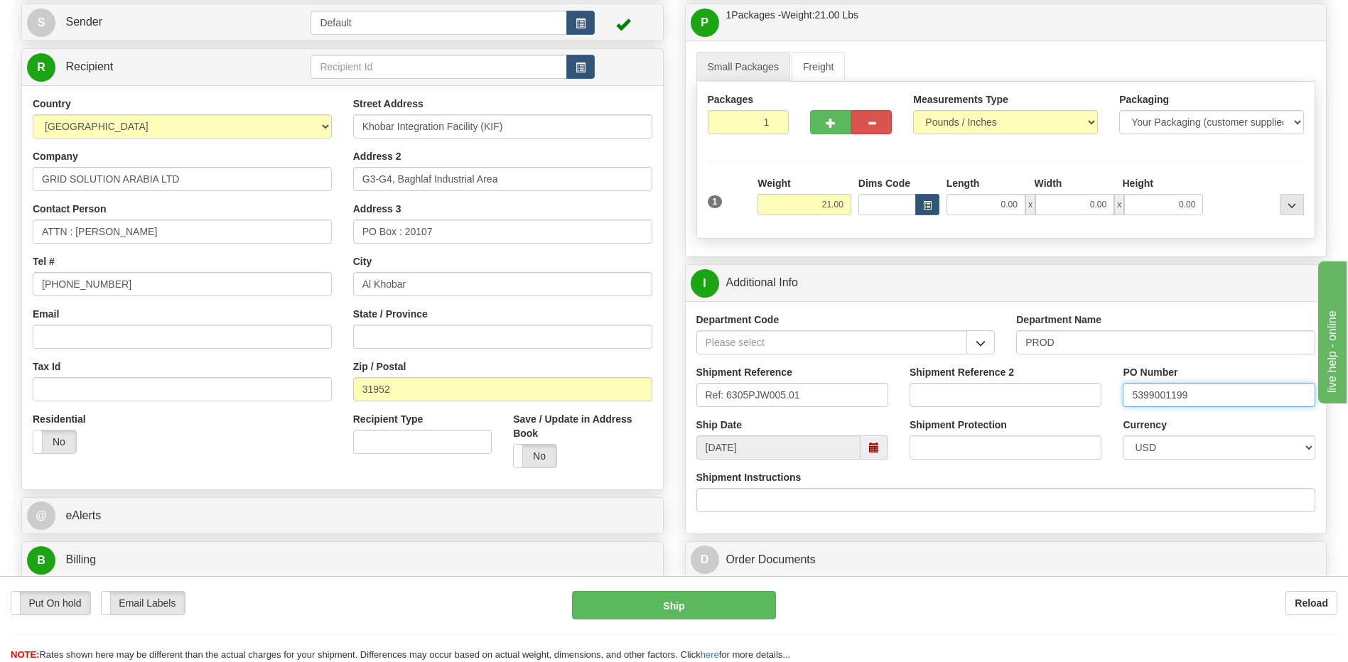
click at [1174, 398] on input "5399001199" at bounding box center [1219, 395] width 192 height 24
click at [1235, 401] on input "5399005154-470032" at bounding box center [1219, 395] width 192 height 24
type input "5399005154-4700325067"
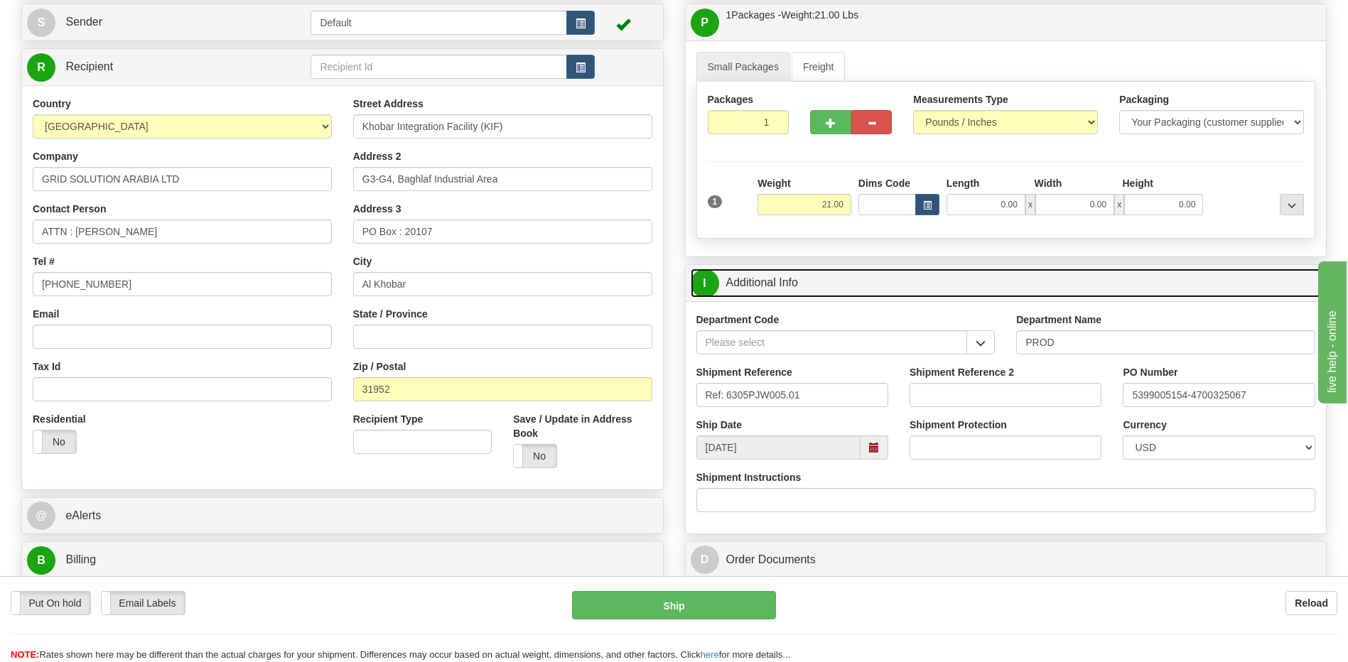
click at [861, 283] on link "I Additional Info" at bounding box center [1006, 283] width 631 height 29
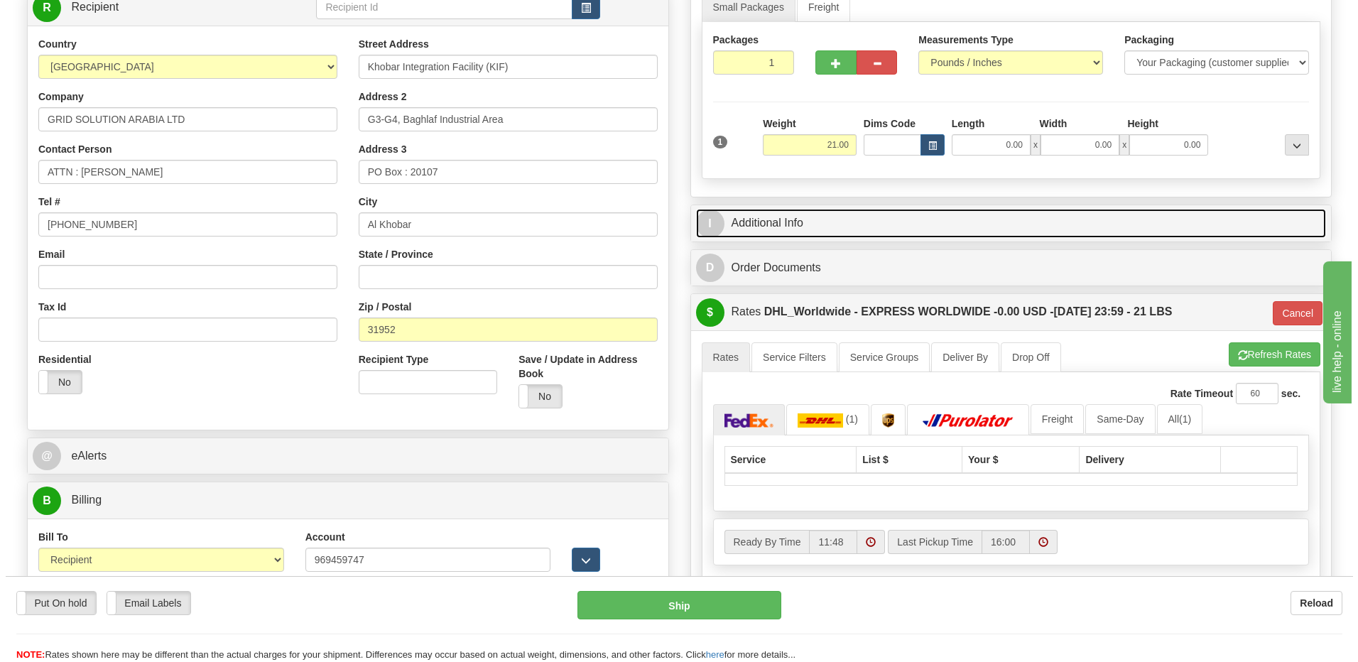
scroll to position [426, 0]
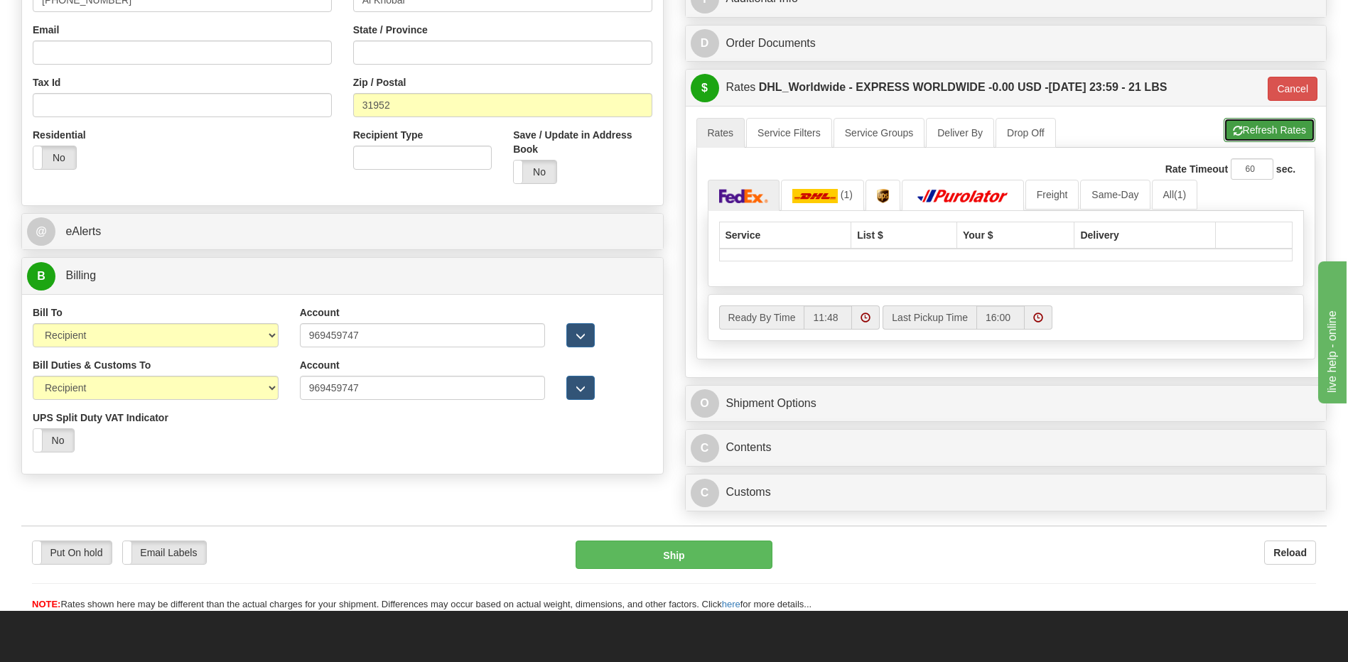
click at [1255, 135] on button "Refresh Rates" at bounding box center [1269, 130] width 92 height 24
type input "P"
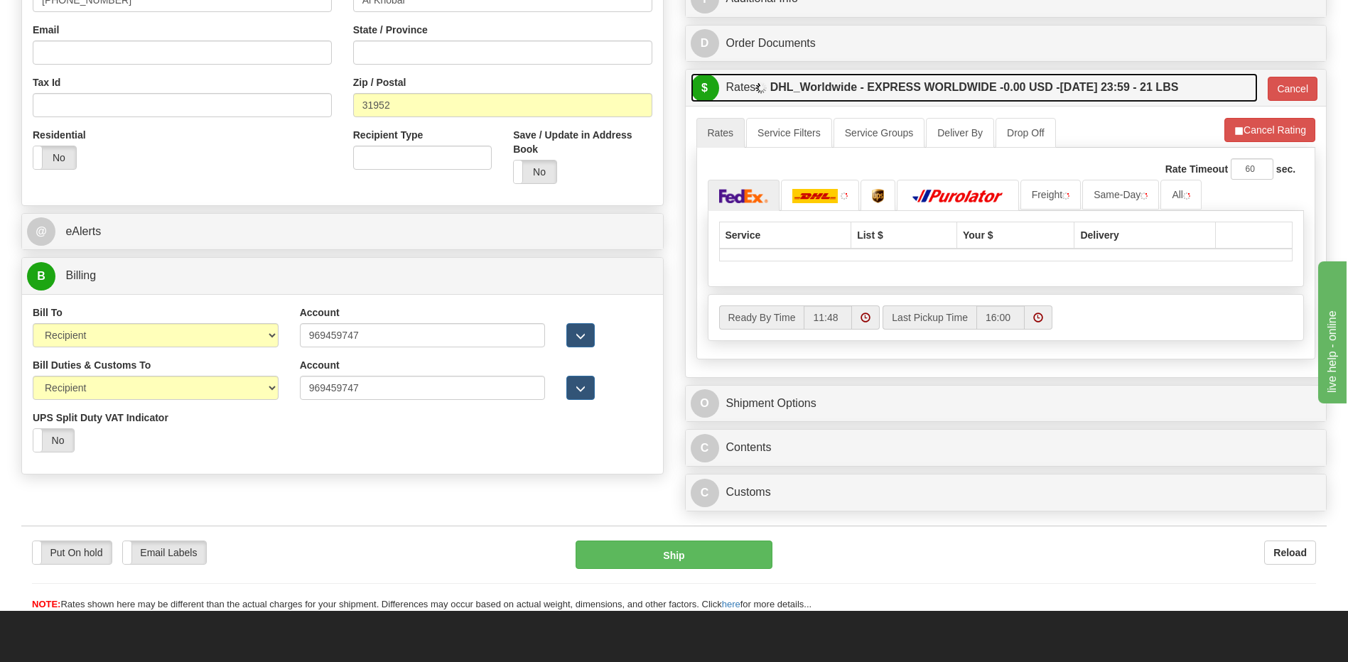
click at [1077, 93] on label "DHL_Worldwide - EXPRESS WORLDWIDE - 0.00 USD - [DATE] 23:59 - 21 LBS" at bounding box center [974, 87] width 409 height 28
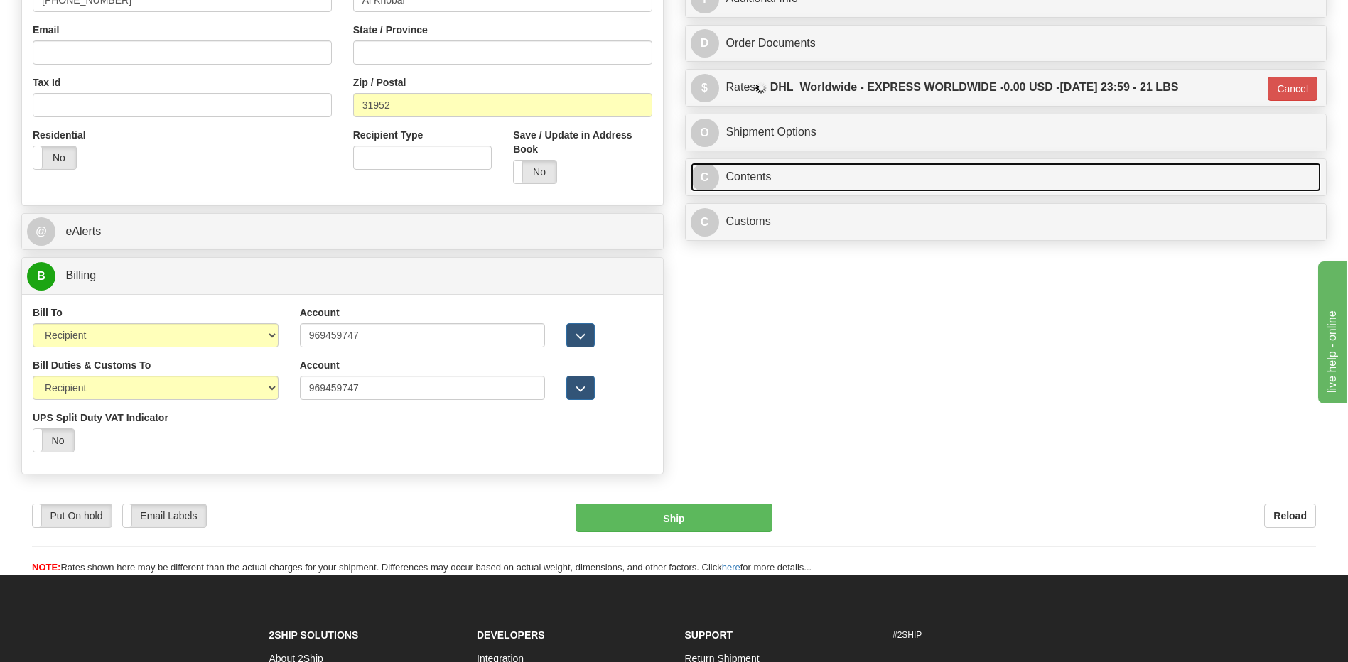
click at [767, 186] on link "C Contents" at bounding box center [1006, 177] width 631 height 29
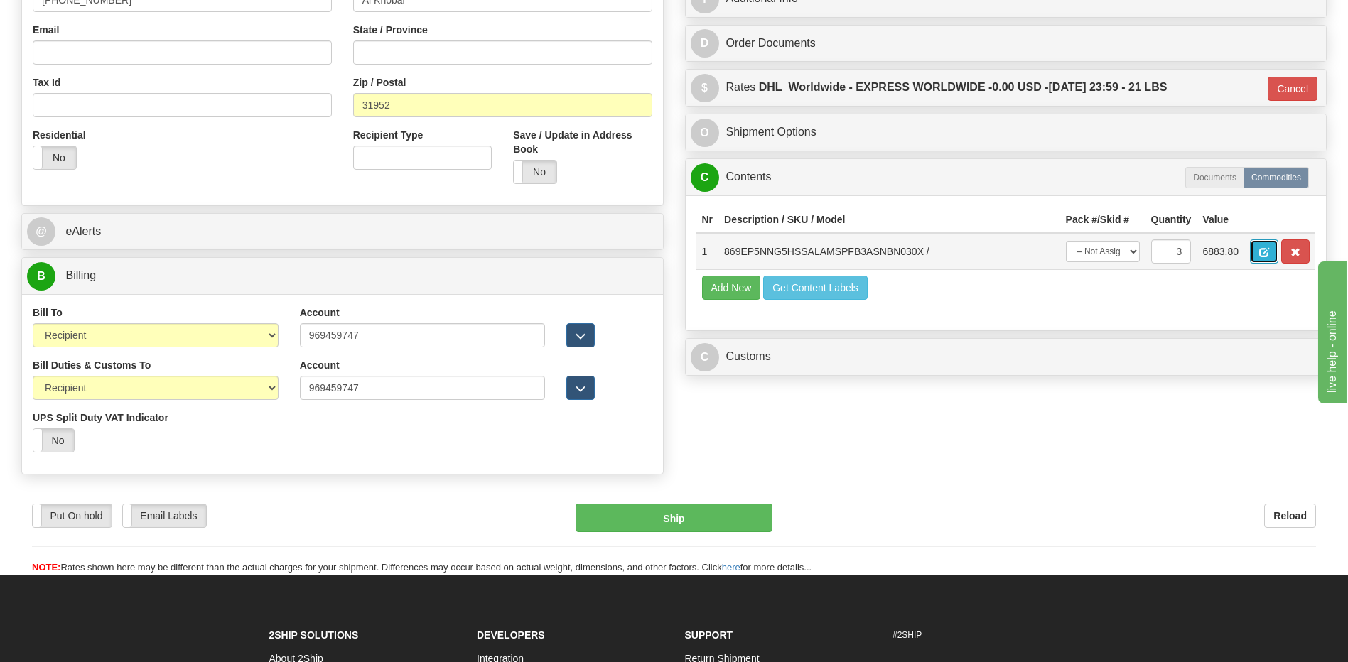
click at [1264, 250] on span "button" at bounding box center [1264, 252] width 10 height 9
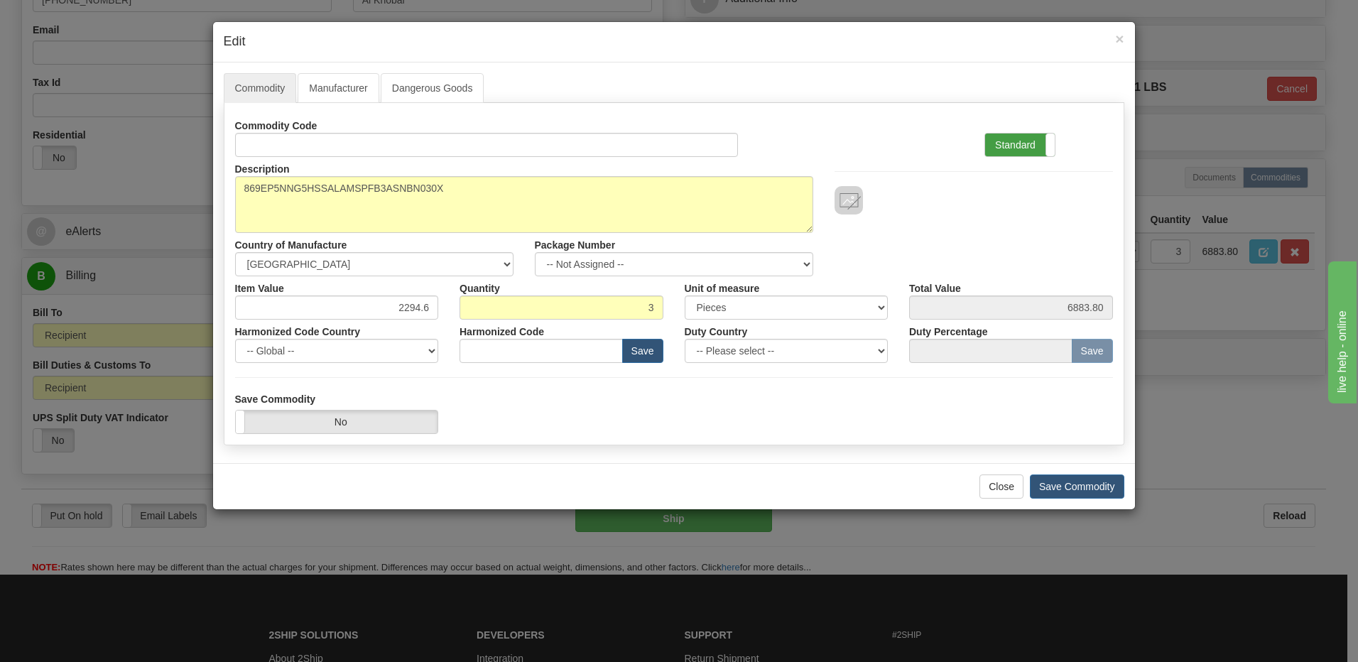
click at [1015, 146] on label "Standard" at bounding box center [1020, 145] width 70 height 23
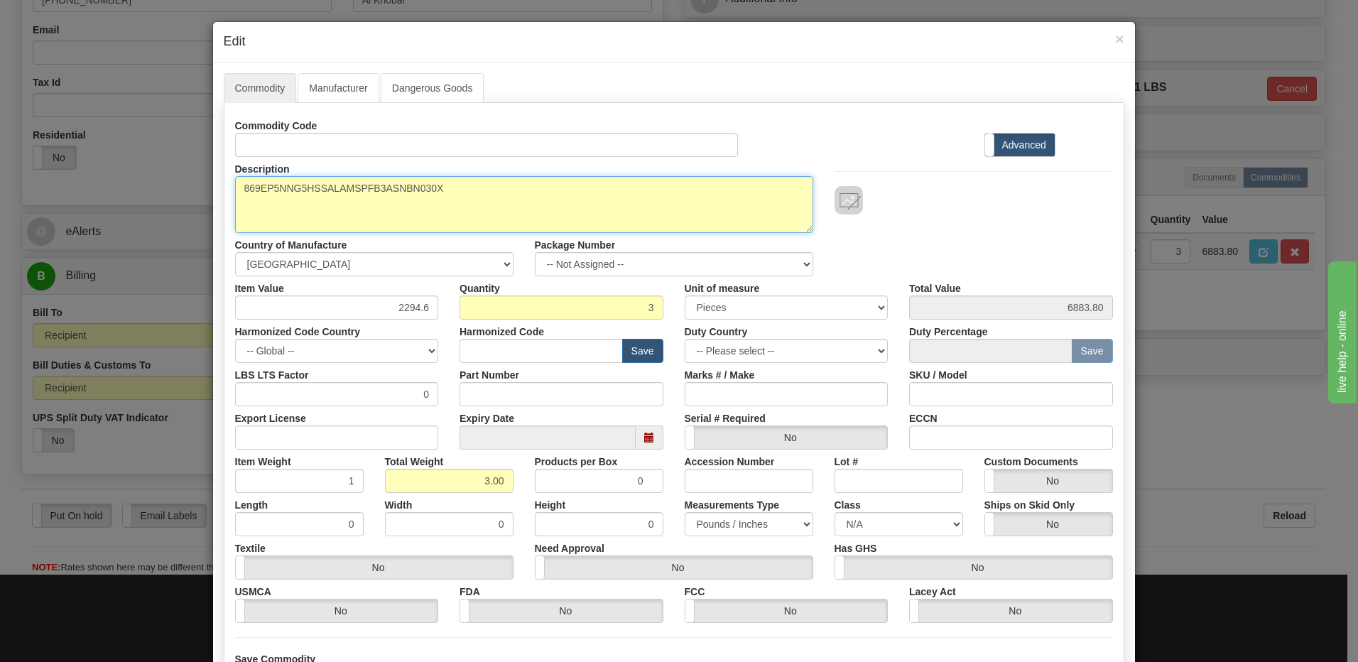
drag, startPoint x: 384, startPoint y: 193, endPoint x: 123, endPoint y: 198, distance: 260.8
click at [130, 207] on div "× Edit Commodity Manufacturer Dangerous Goods Commodity Code Standard Advanced …" at bounding box center [679, 331] width 1358 height 662
paste textarea "850EP5NNG5HNNABAMSPFB3ASNBN"
click at [482, 183] on textarea "869EP5NNG5HSSALAMSPFB3ASNBN030X" at bounding box center [524, 204] width 578 height 57
paste textarea "E850-24542-029X"
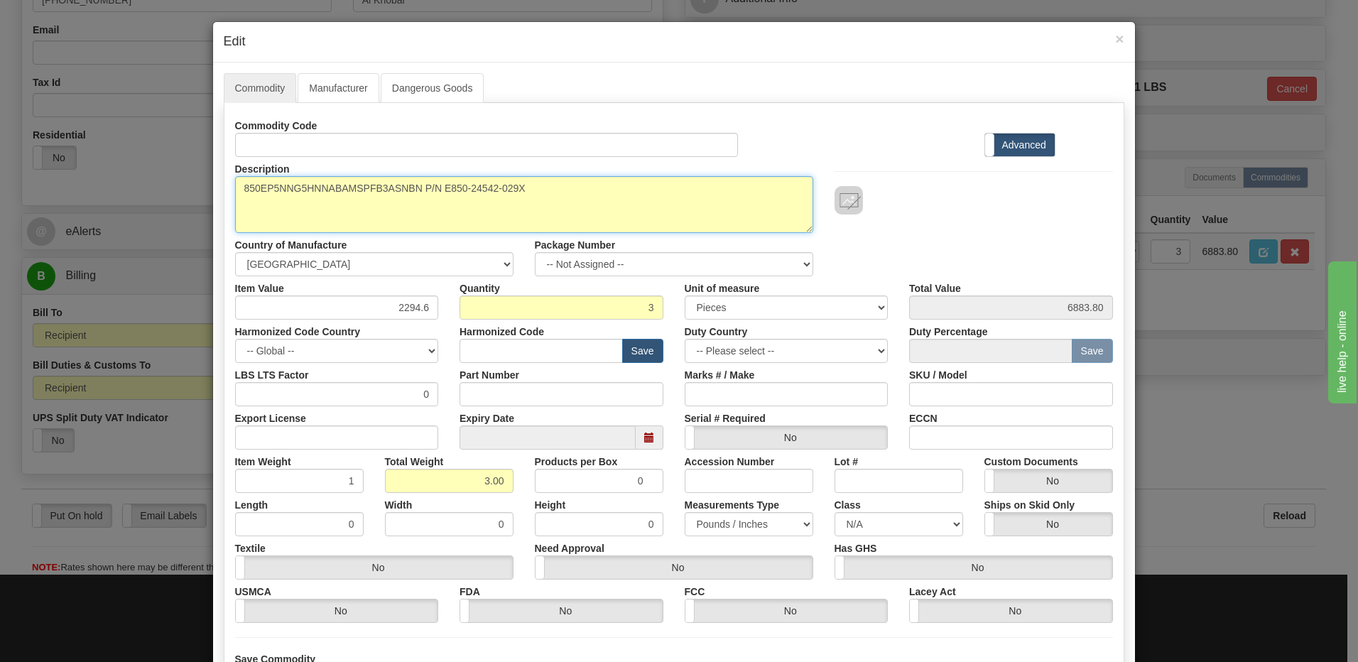
type textarea "850EP5NNG5HNNABAMSPFB3ASNBN P/N E850-24542-029X"
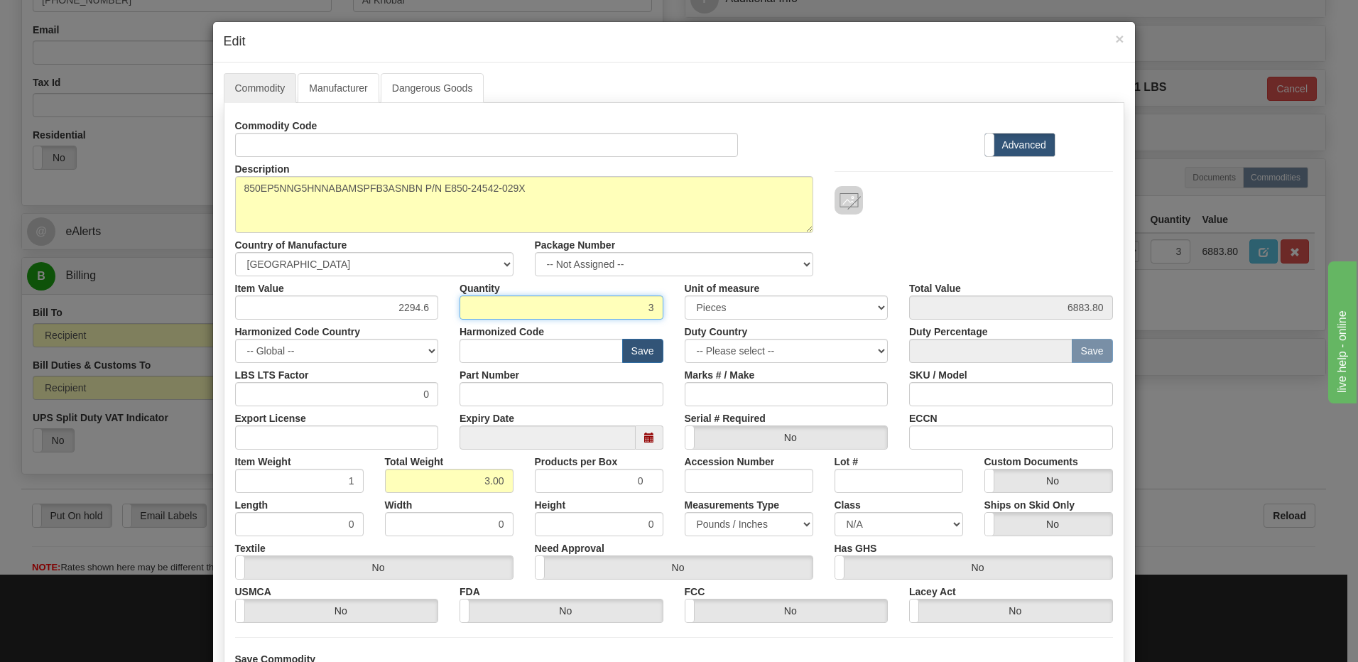
drag, startPoint x: 642, startPoint y: 308, endPoint x: 671, endPoint y: 308, distance: 29.8
click at [671, 308] on div "Item Value 2294.6 Quantity 3 Unit of measure 3 Thousand Square Inches Adjustmen…" at bounding box center [674, 297] width 899 height 43
type input "1"
type input "2294.60"
type input "1.00"
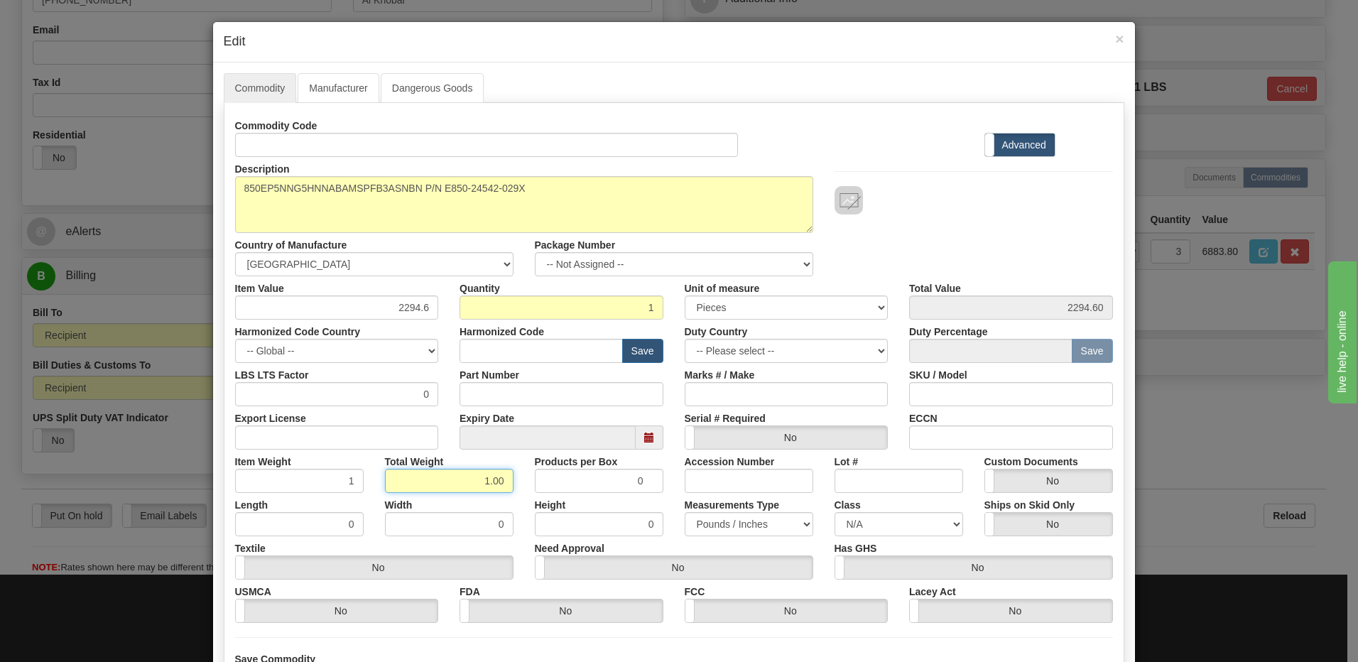
click at [385, 488] on input "1.00" at bounding box center [449, 481] width 129 height 24
click at [505, 348] on input "text" at bounding box center [541, 351] width 163 height 24
type input "8536.49.00"
drag, startPoint x: 368, startPoint y: 306, endPoint x: 460, endPoint y: 316, distance: 92.3
click at [460, 316] on div "Item Value 2294.6 Quantity 1 Unit of measure 3 Thousand Square Inches Adjustmen…" at bounding box center [674, 297] width 899 height 43
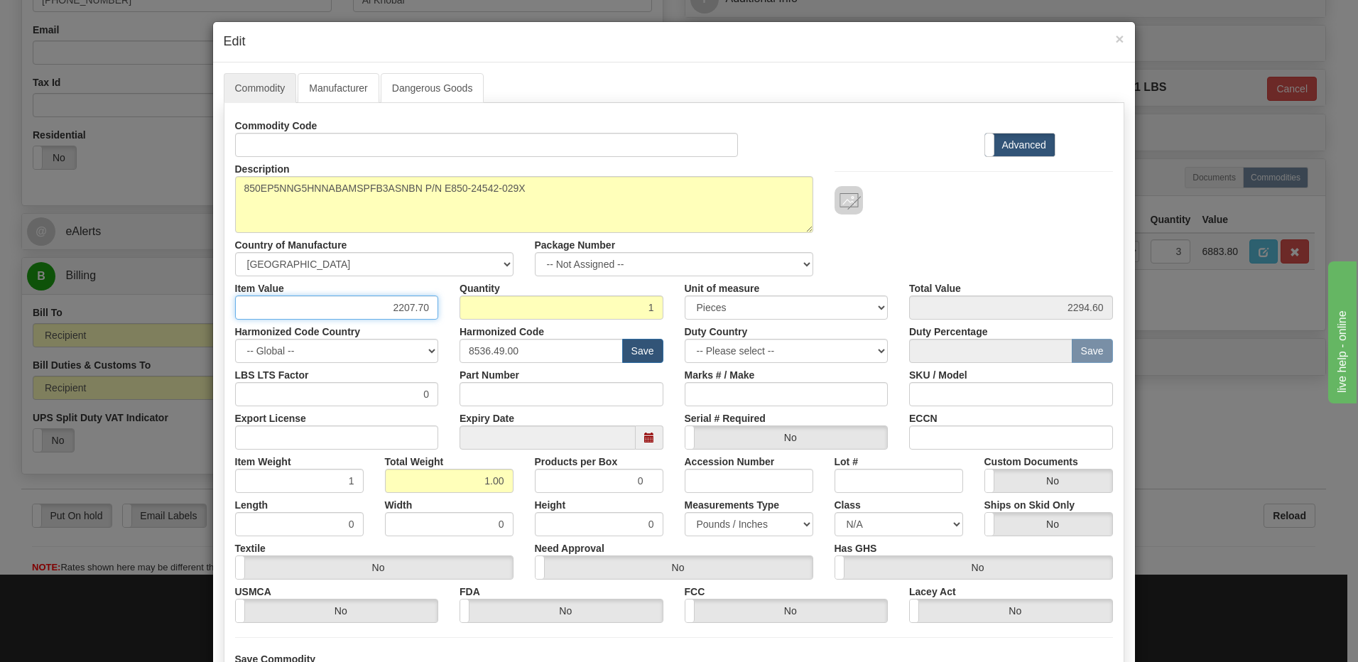
type input "2207.70"
drag, startPoint x: 580, startPoint y: 306, endPoint x: 686, endPoint y: 389, distance: 134.6
click at [580, 306] on input "1" at bounding box center [562, 308] width 204 height 24
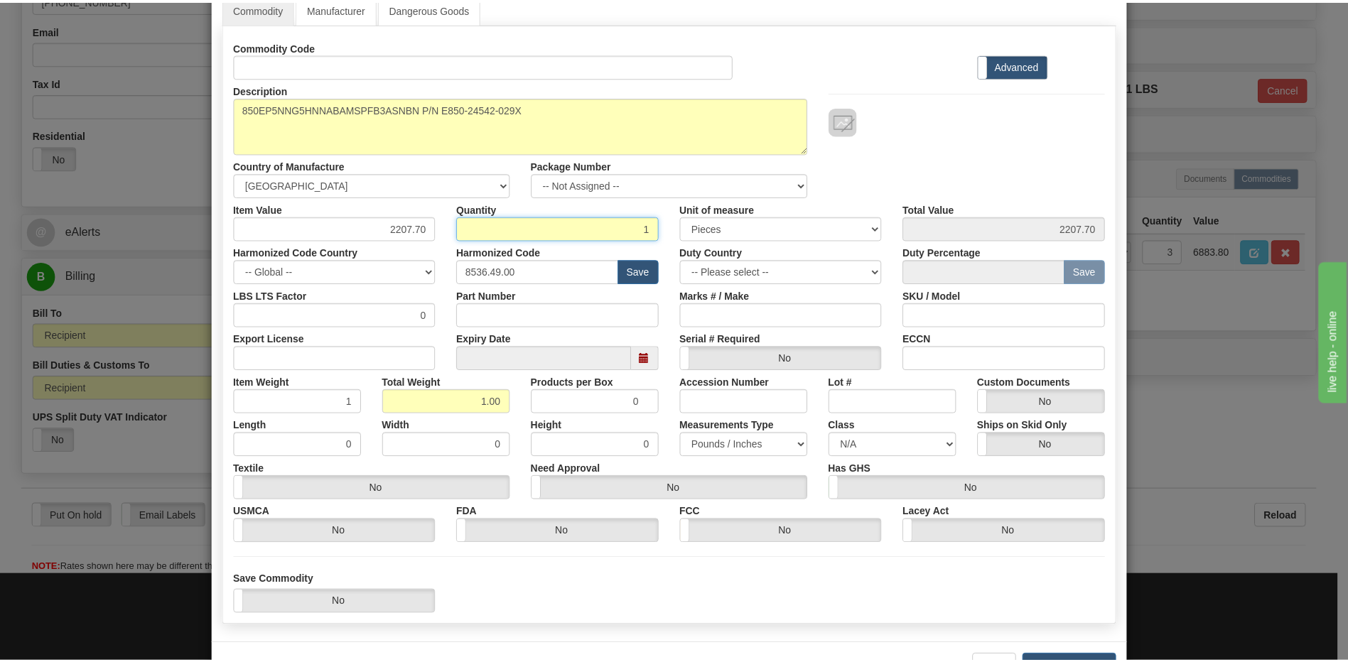
scroll to position [129, 0]
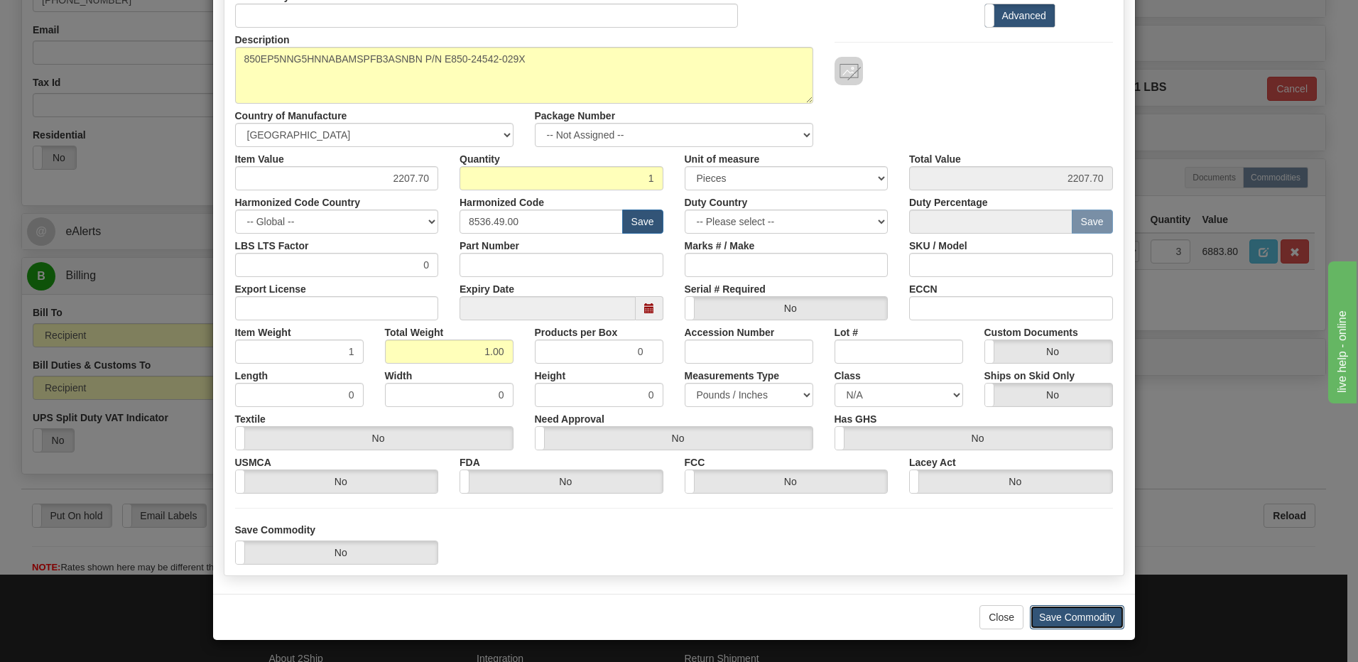
click at [1103, 619] on button "Save Commodity" at bounding box center [1077, 617] width 94 height 24
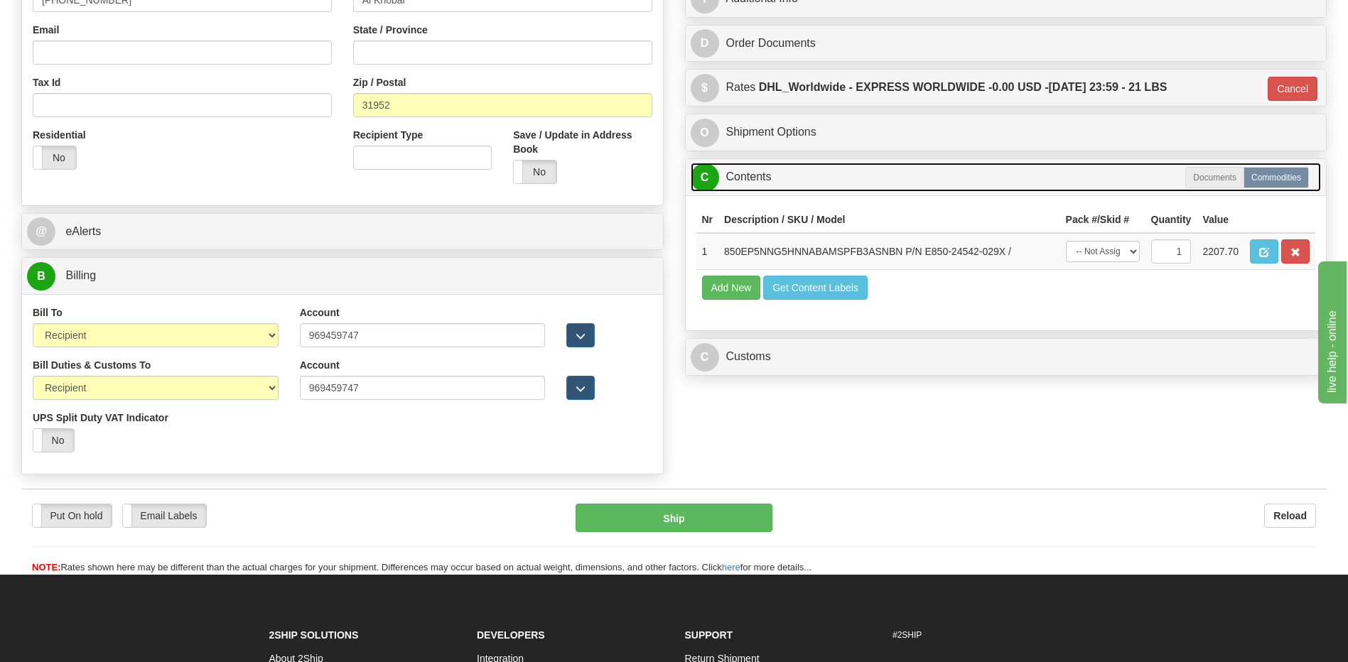
click at [763, 172] on link "C Contents" at bounding box center [1006, 177] width 631 height 29
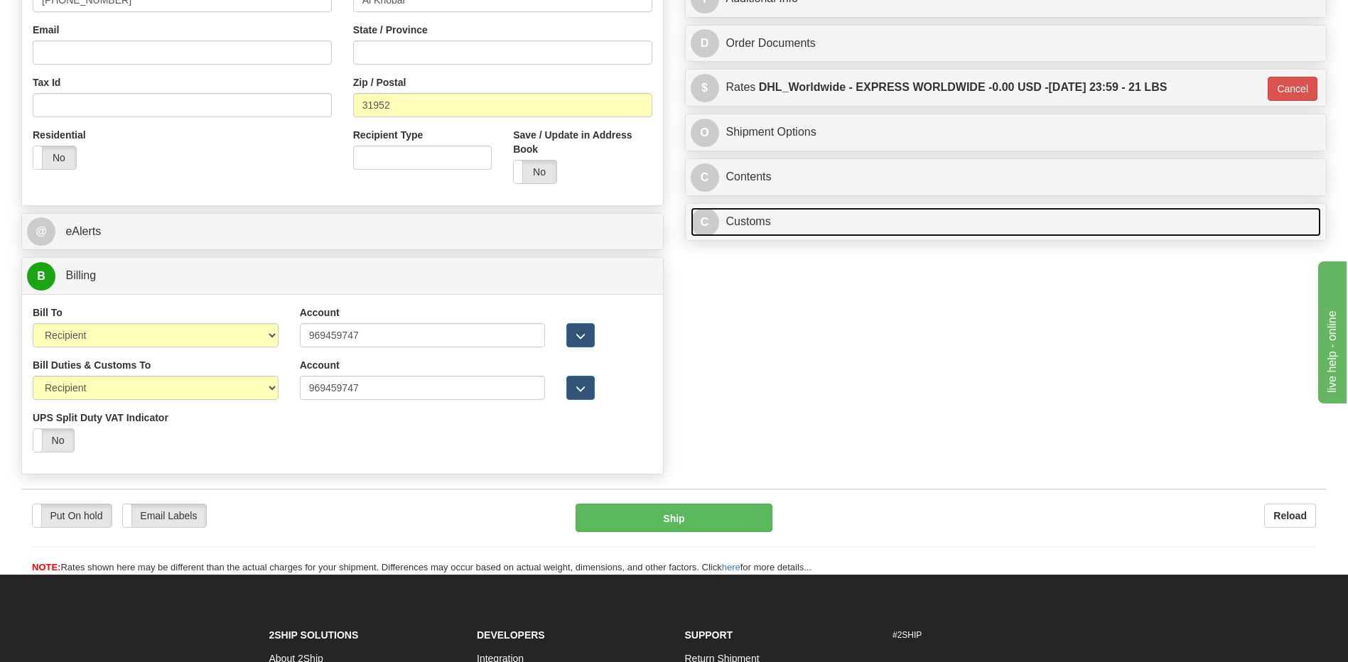
click at [757, 215] on link "C Customs" at bounding box center [1006, 221] width 631 height 29
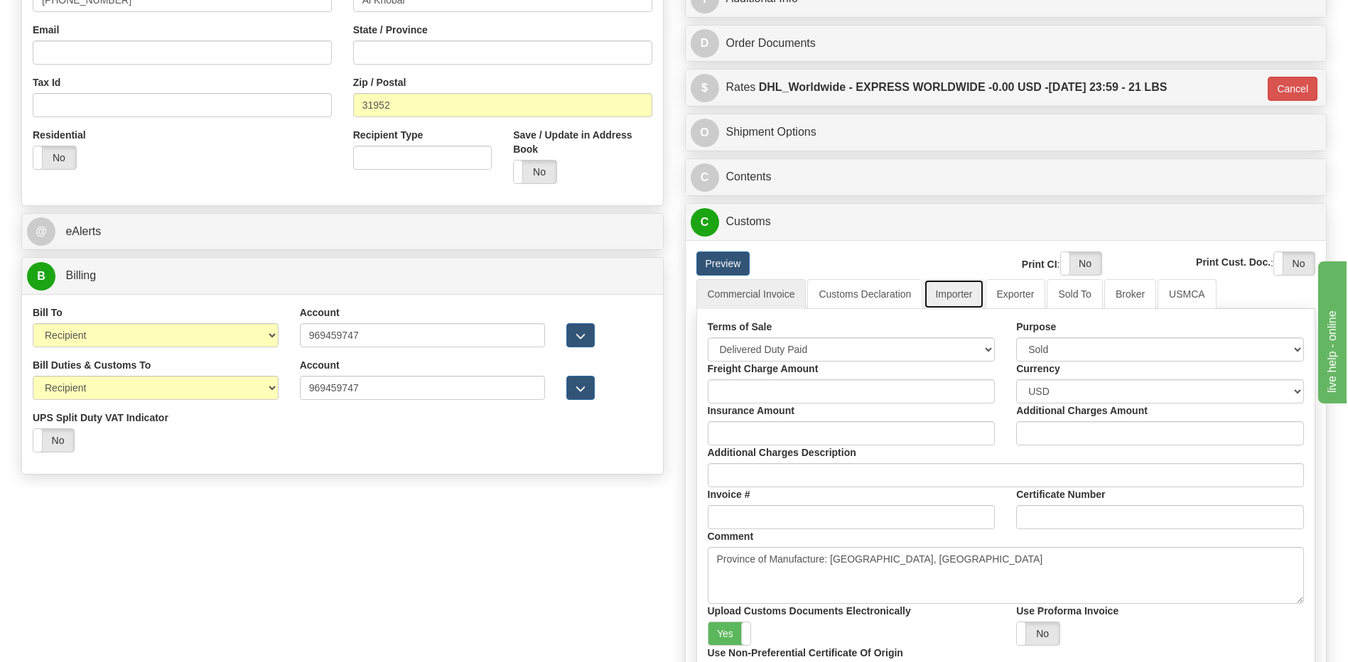
click at [966, 298] on link "Importer" at bounding box center [954, 294] width 60 height 30
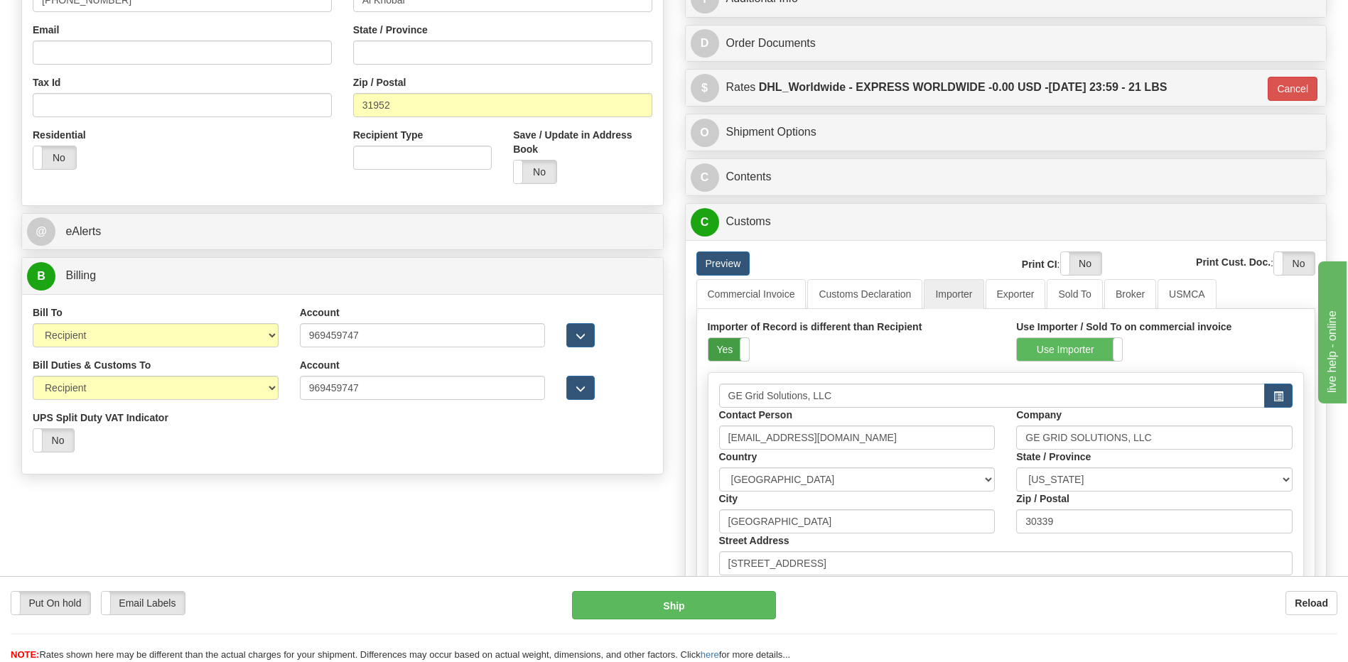
click at [715, 352] on label "Yes" at bounding box center [728, 349] width 40 height 23
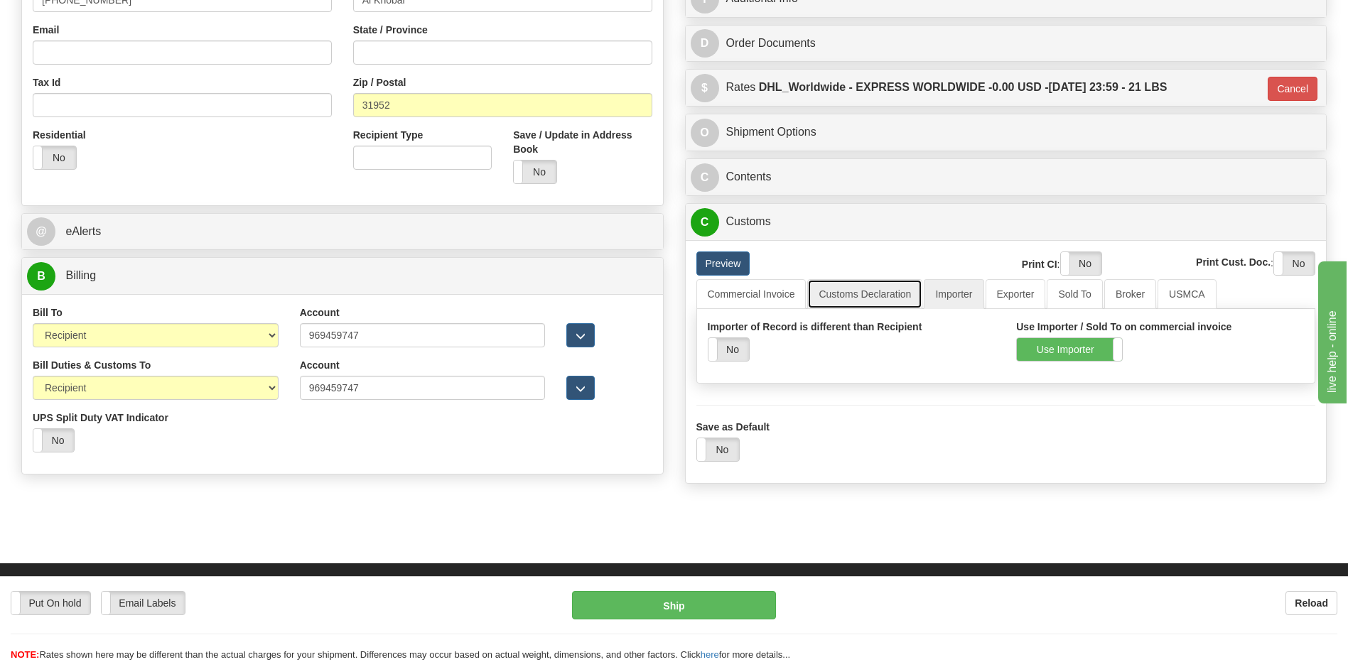
click at [841, 296] on link "Customs Declaration" at bounding box center [864, 294] width 115 height 30
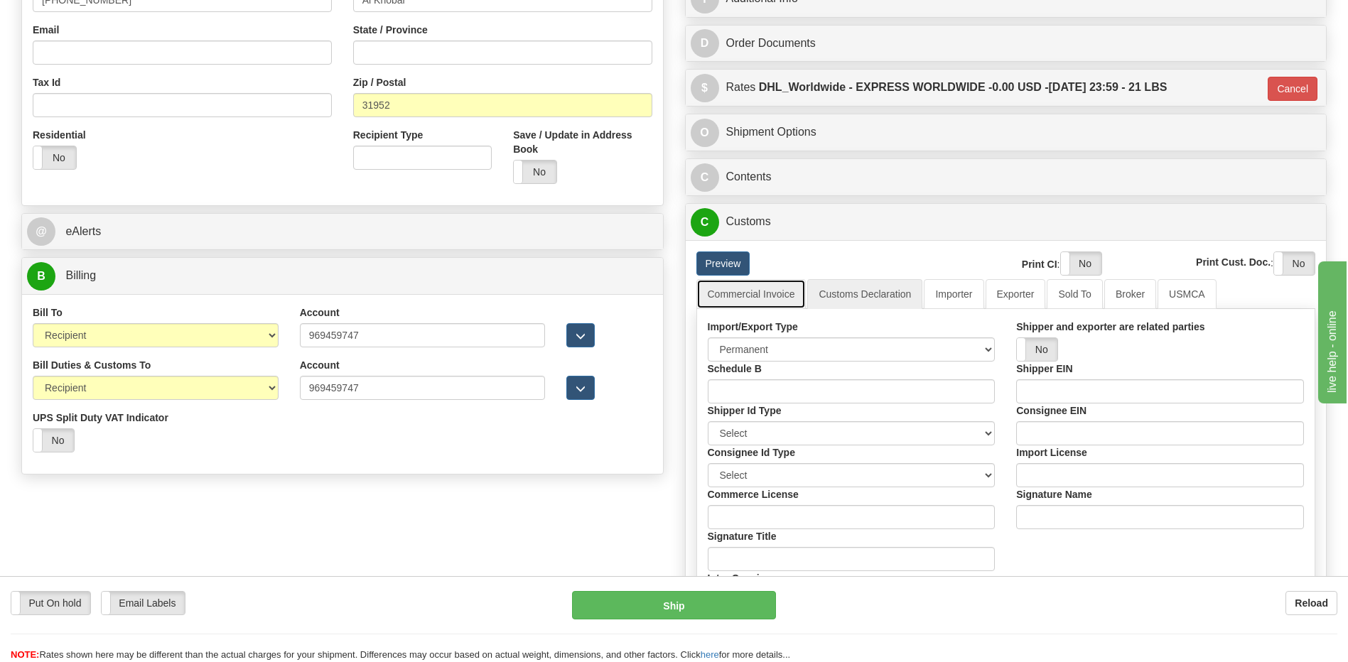
click at [769, 301] on link "Commercial Invoice" at bounding box center [751, 294] width 110 height 30
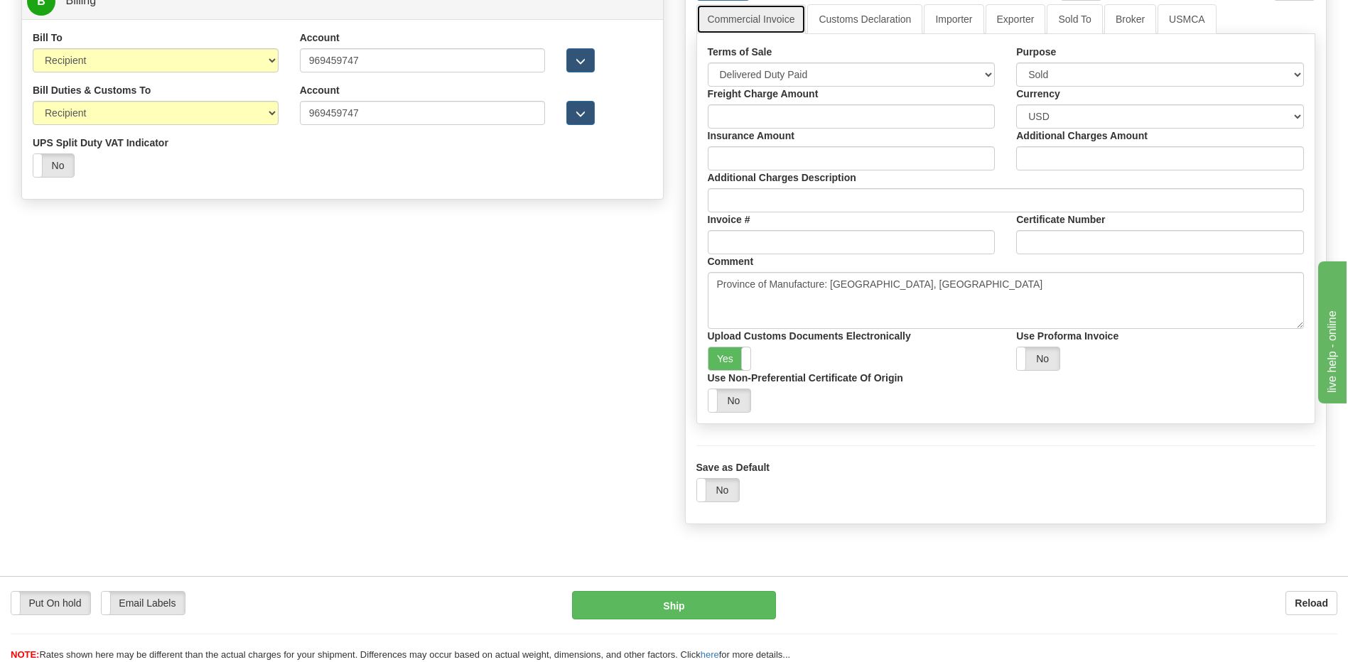
scroll to position [710, 0]
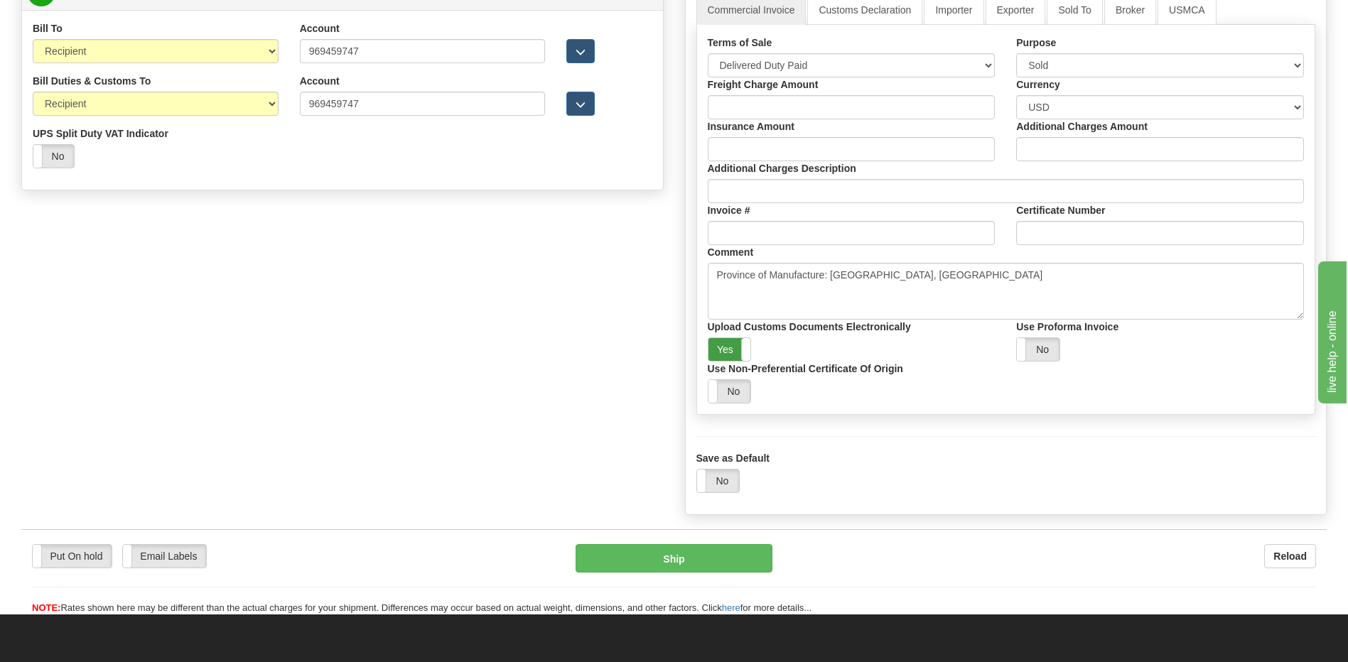
click at [737, 347] on label "Yes" at bounding box center [729, 349] width 43 height 23
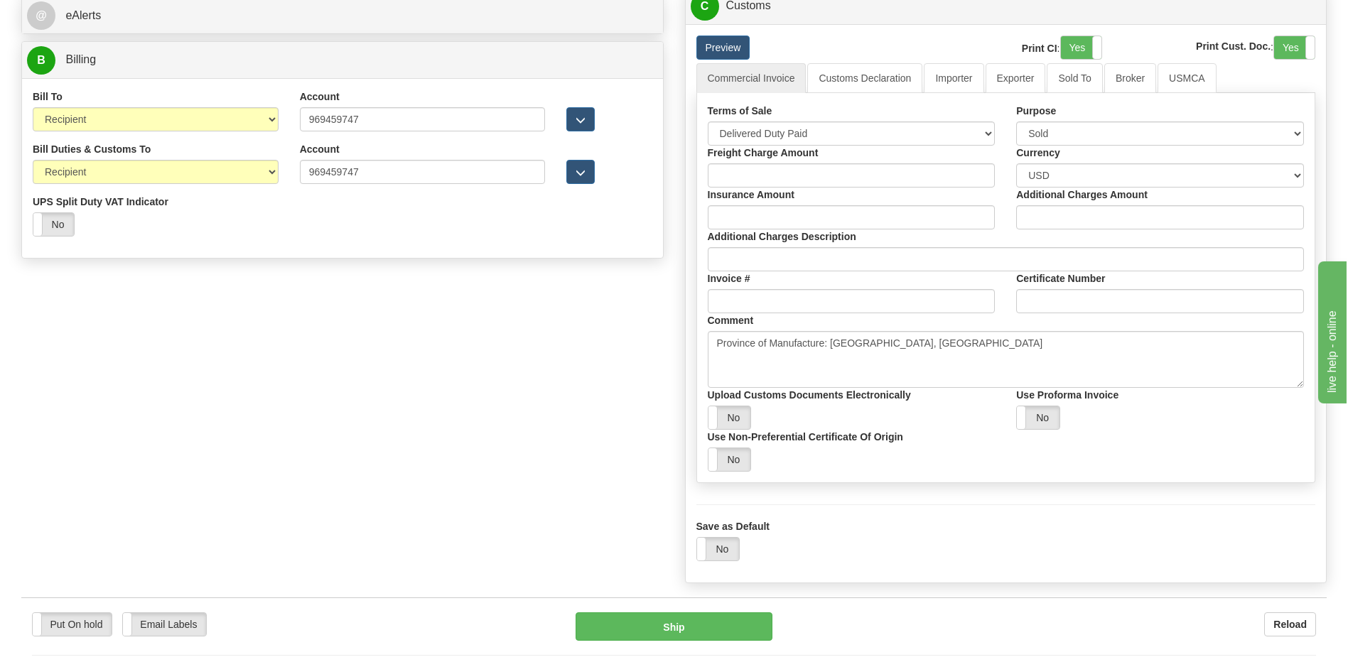
scroll to position [568, 0]
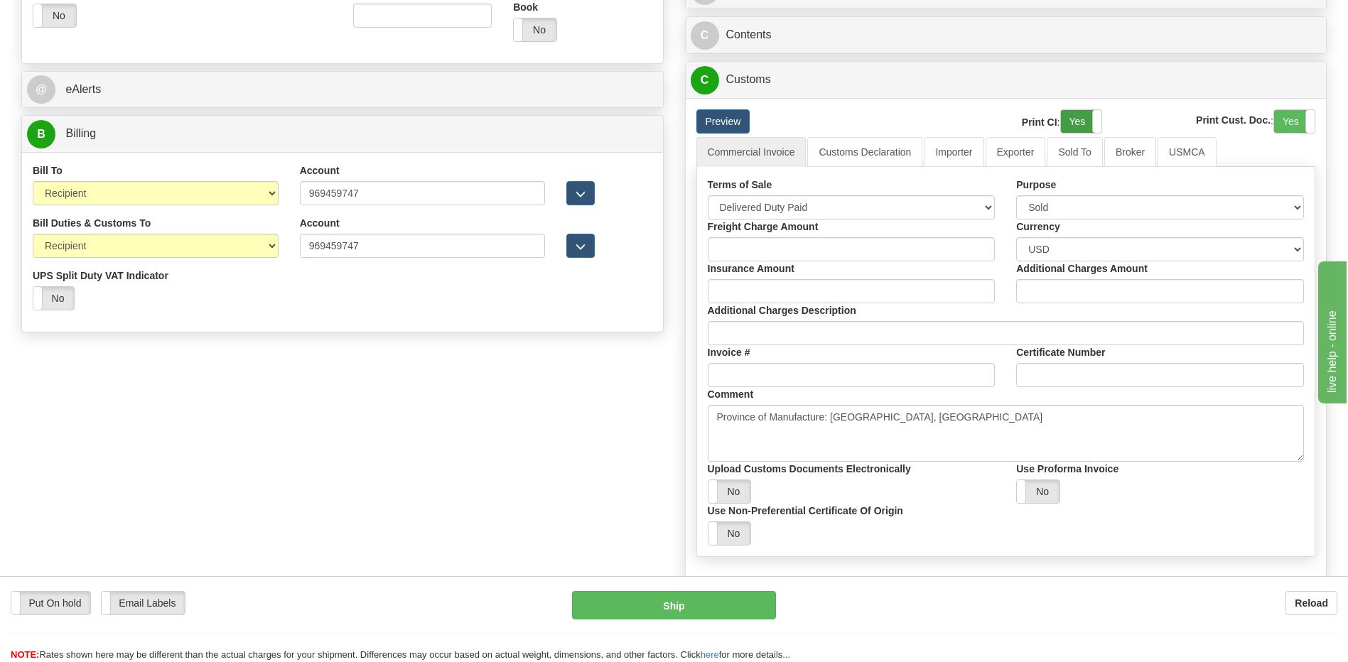
click at [1076, 120] on label "Yes" at bounding box center [1081, 121] width 40 height 23
click at [1285, 119] on label "Yes" at bounding box center [1294, 121] width 40 height 23
click at [873, 157] on link "Customs Declaration" at bounding box center [864, 152] width 115 height 30
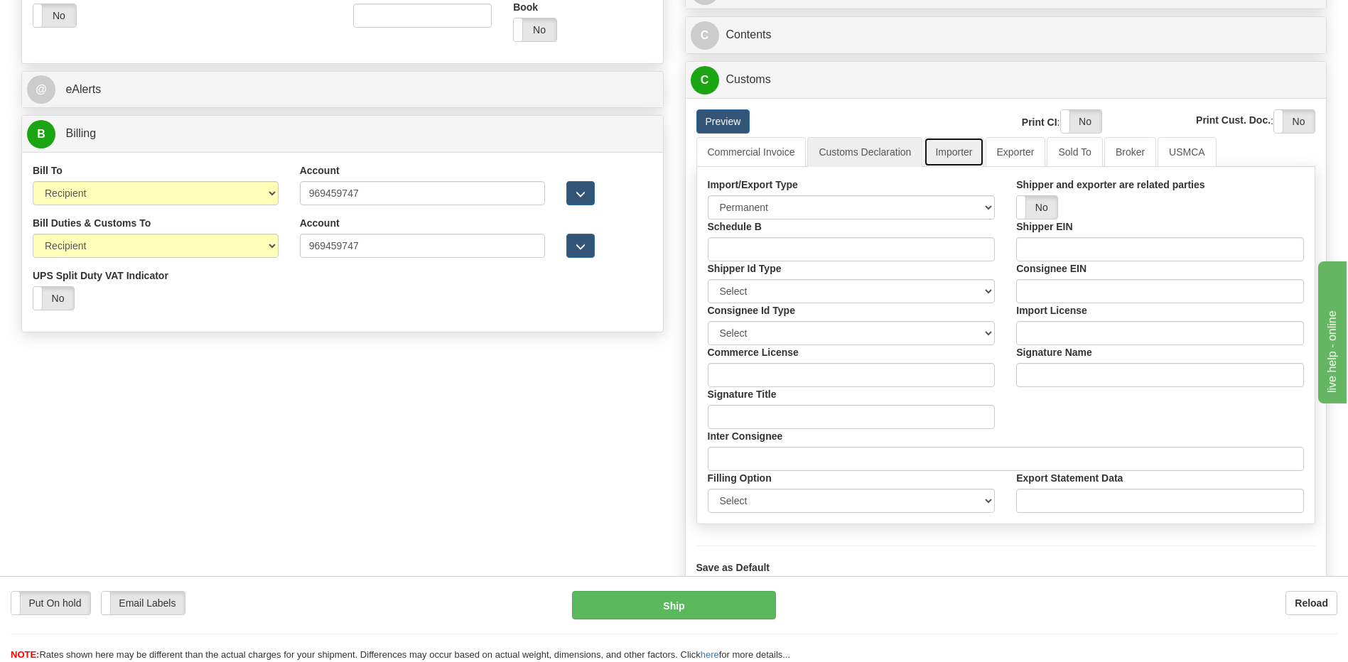
click at [958, 158] on link "Importer" at bounding box center [954, 152] width 60 height 30
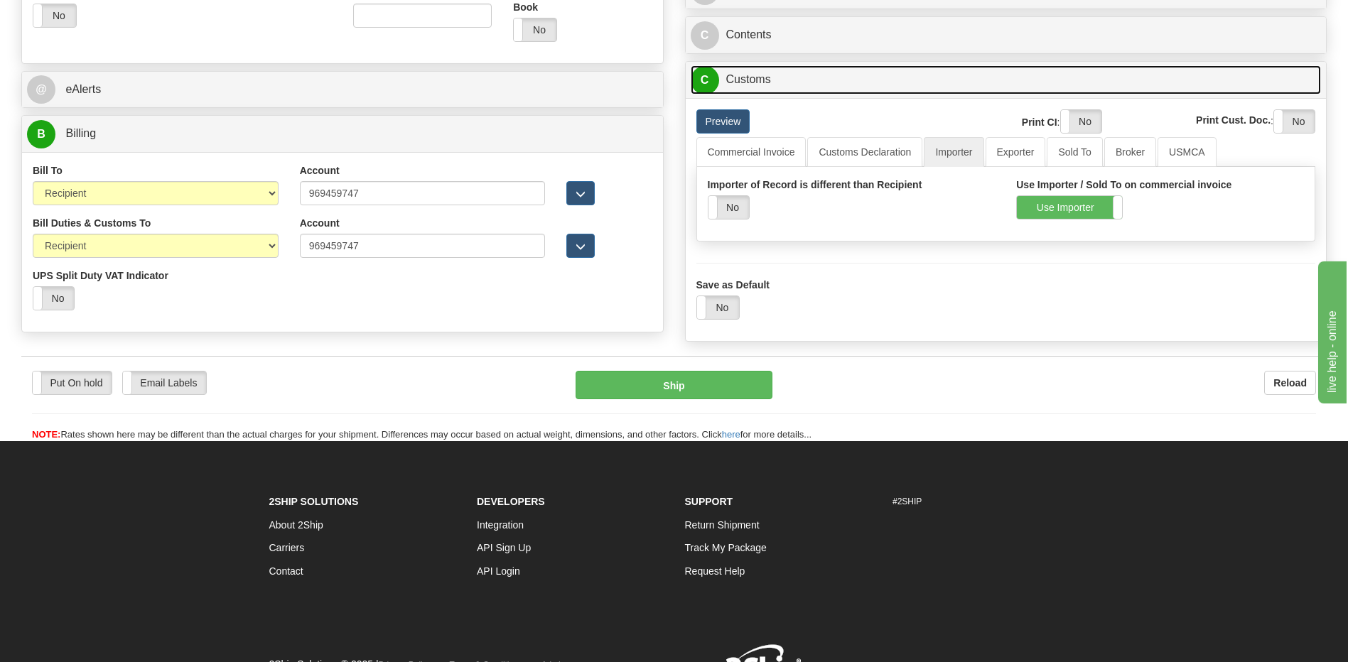
click at [763, 84] on link "C Customs" at bounding box center [1006, 79] width 631 height 29
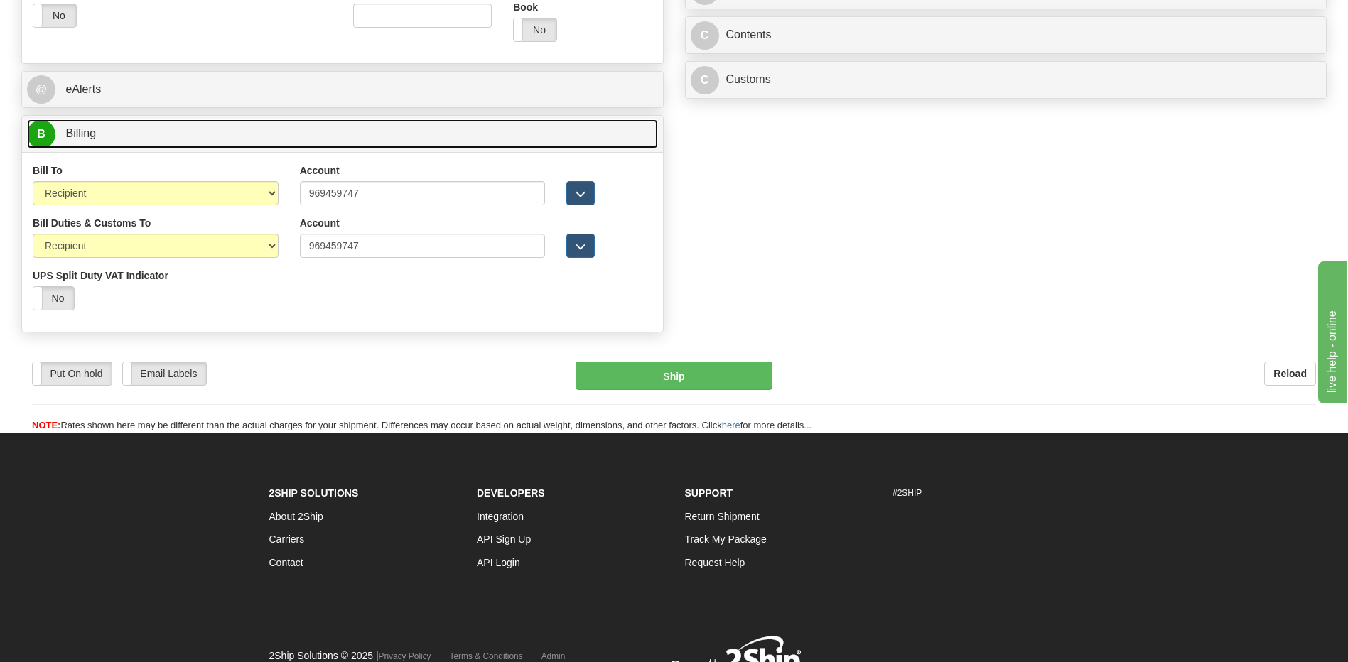
click at [384, 131] on link "B Billing" at bounding box center [342, 133] width 631 height 29
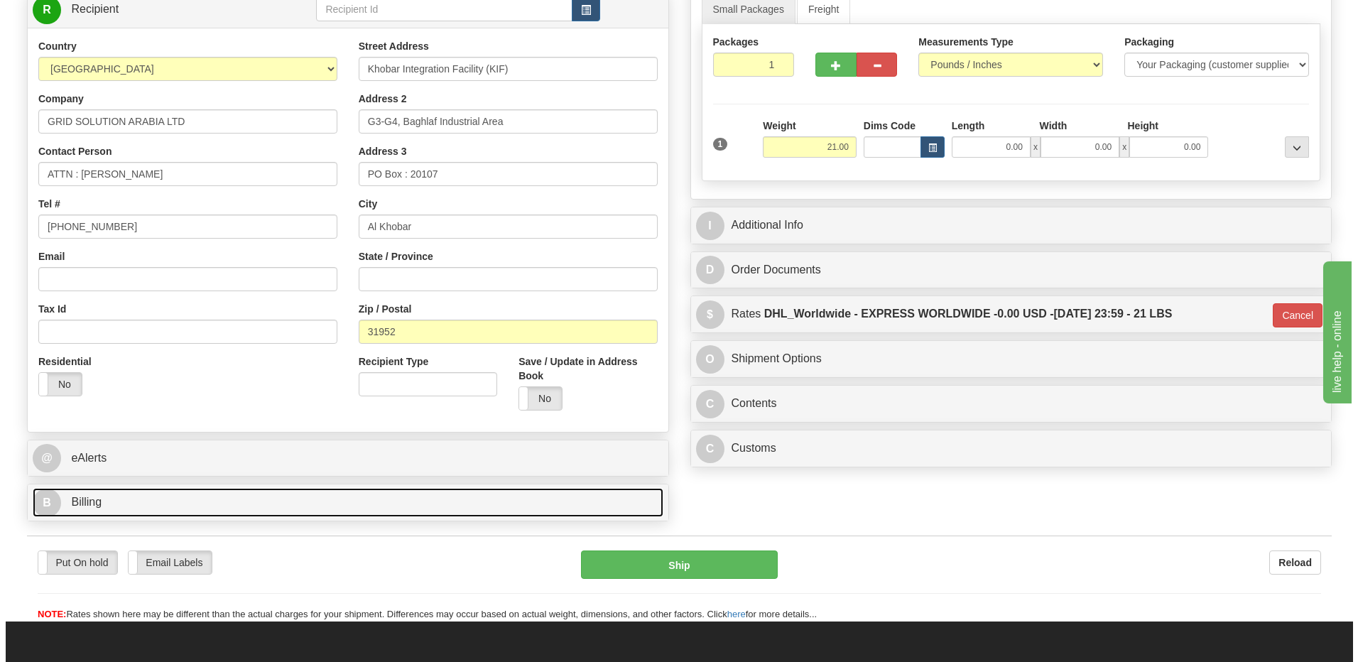
scroll to position [58, 0]
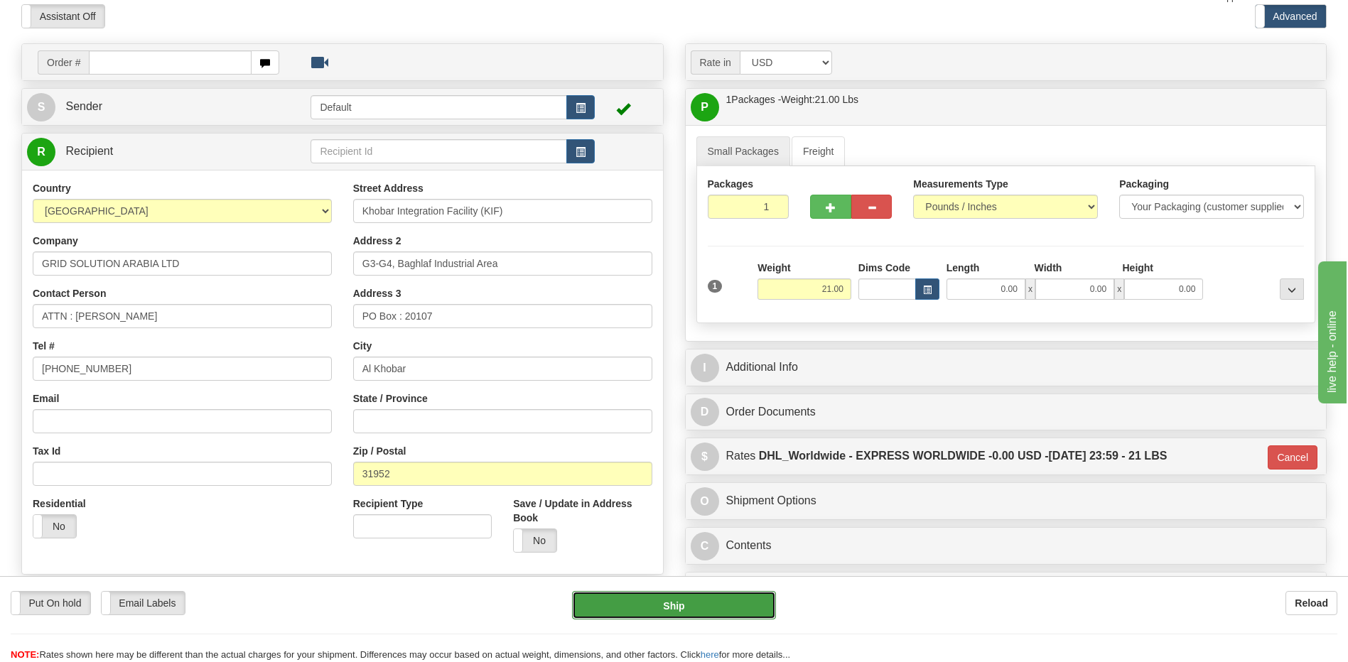
click at [652, 600] on button "Ship" at bounding box center [673, 605] width 203 height 28
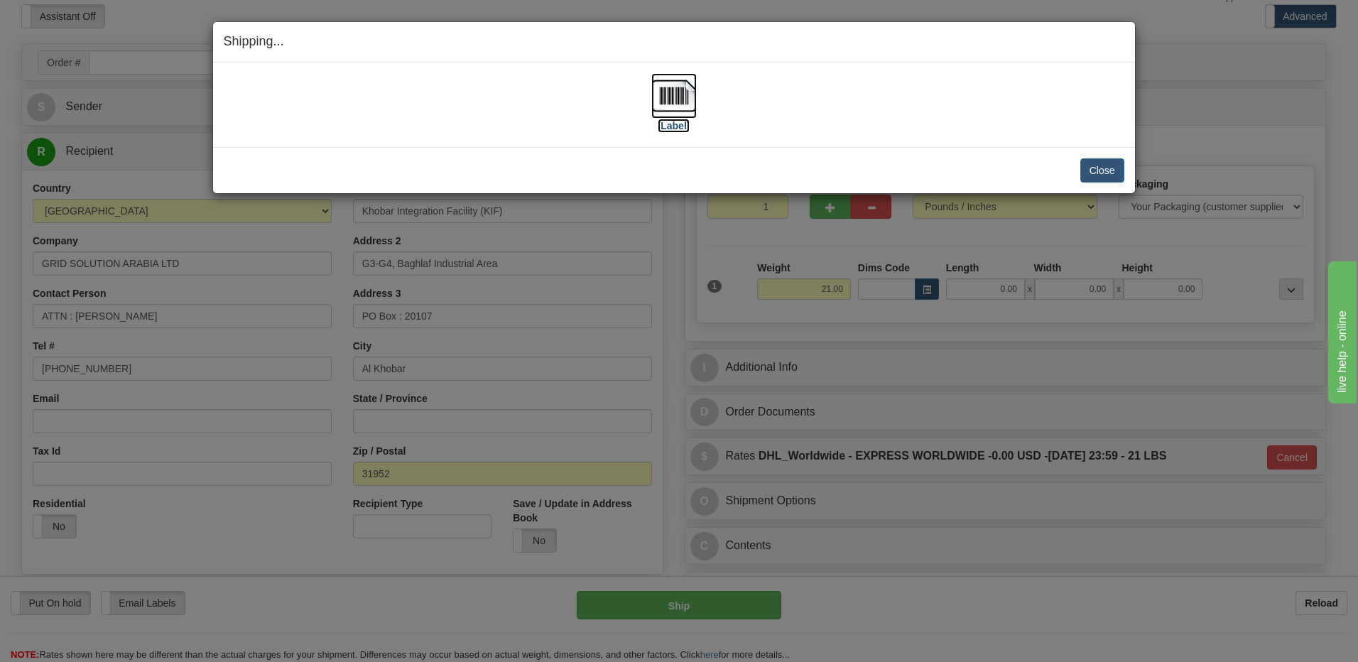
click at [681, 102] on img at bounding box center [674, 95] width 45 height 45
